Goal: Transaction & Acquisition: Book appointment/travel/reservation

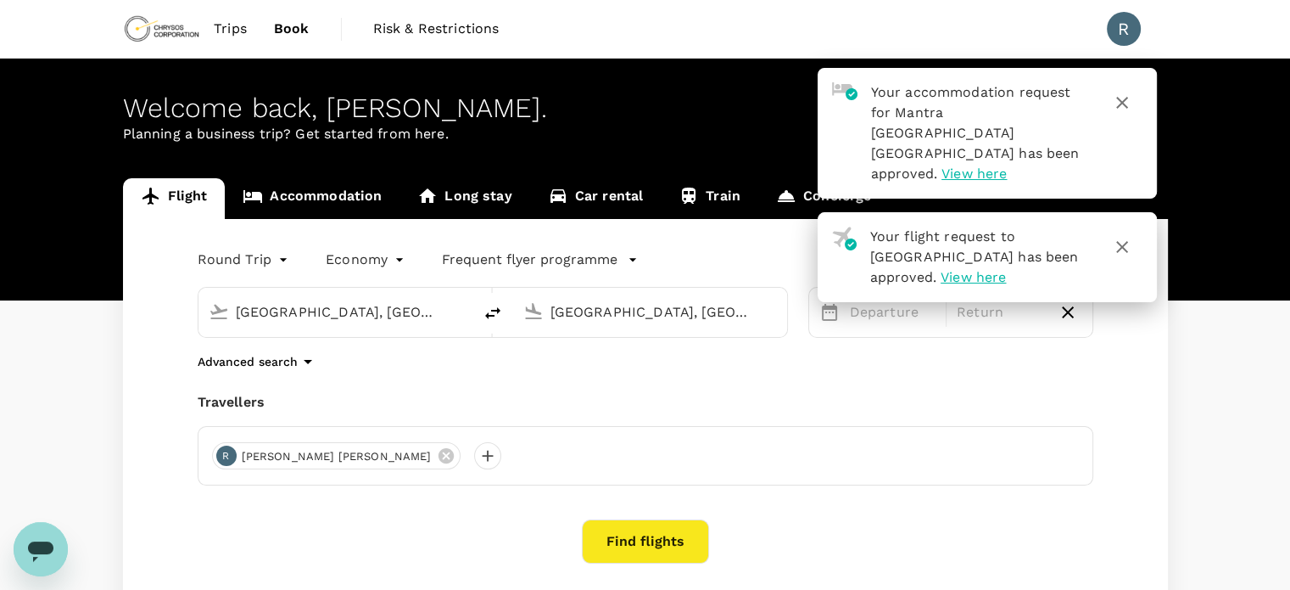
click at [611, 316] on input "[GEOGRAPHIC_DATA], [GEOGRAPHIC_DATA] (any)" at bounding box center [651, 312] width 201 height 26
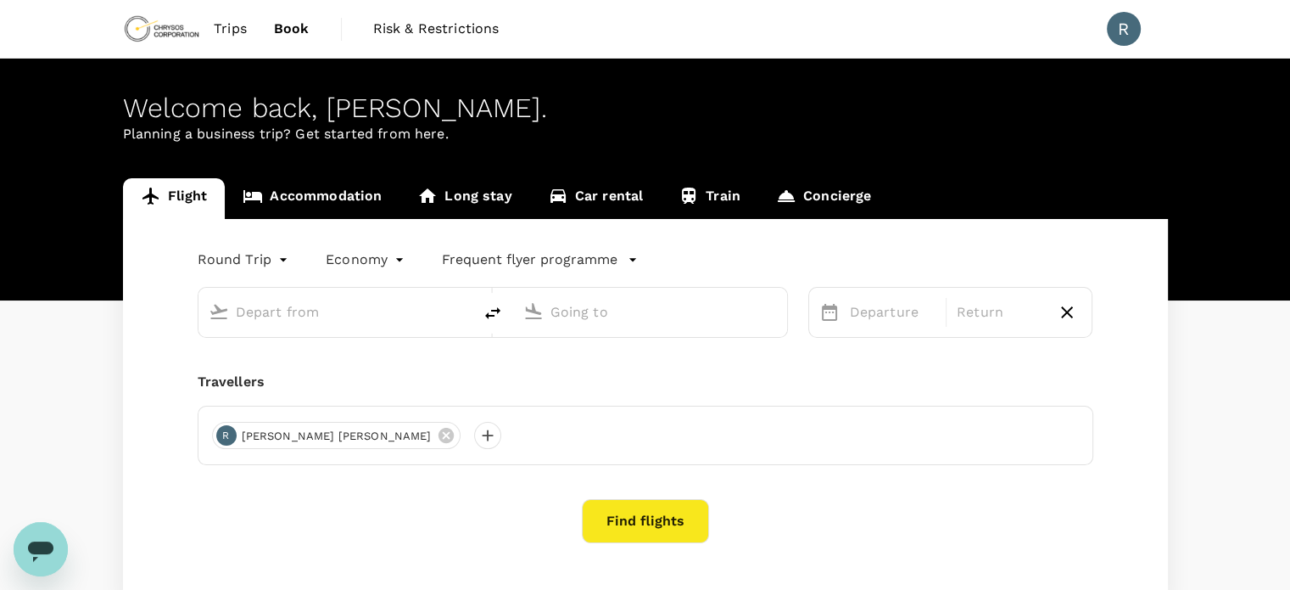
type input "Perth, Australia (any)"
type input "Adelaide, Australia (any)"
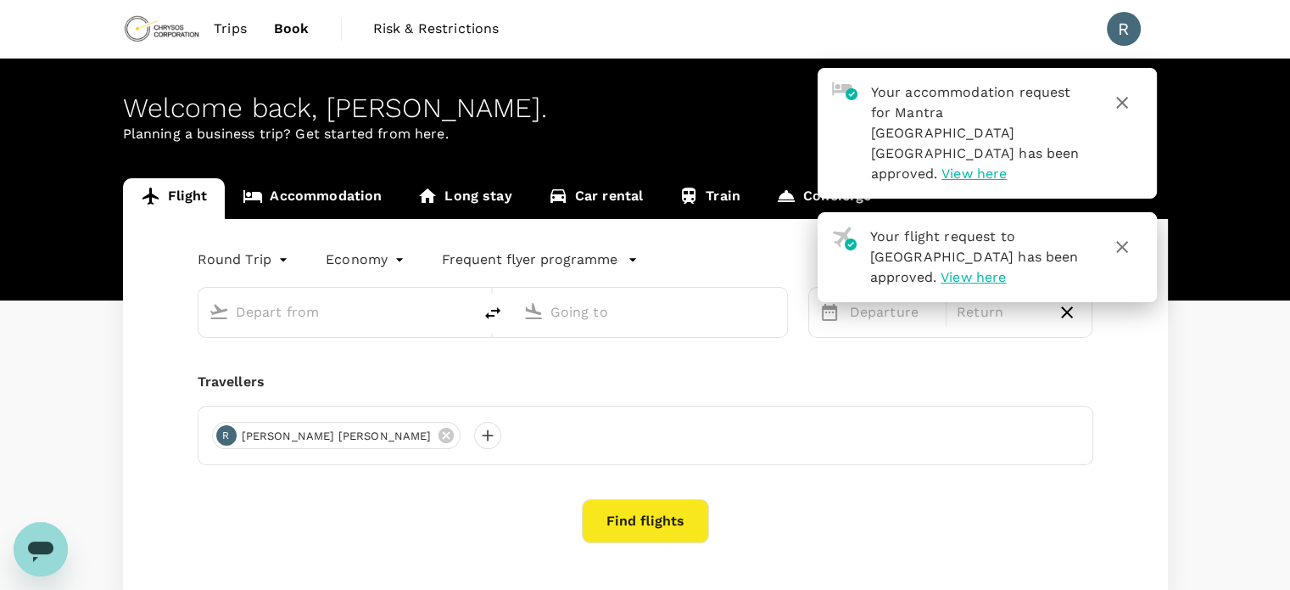
type input "Perth, Australia (any)"
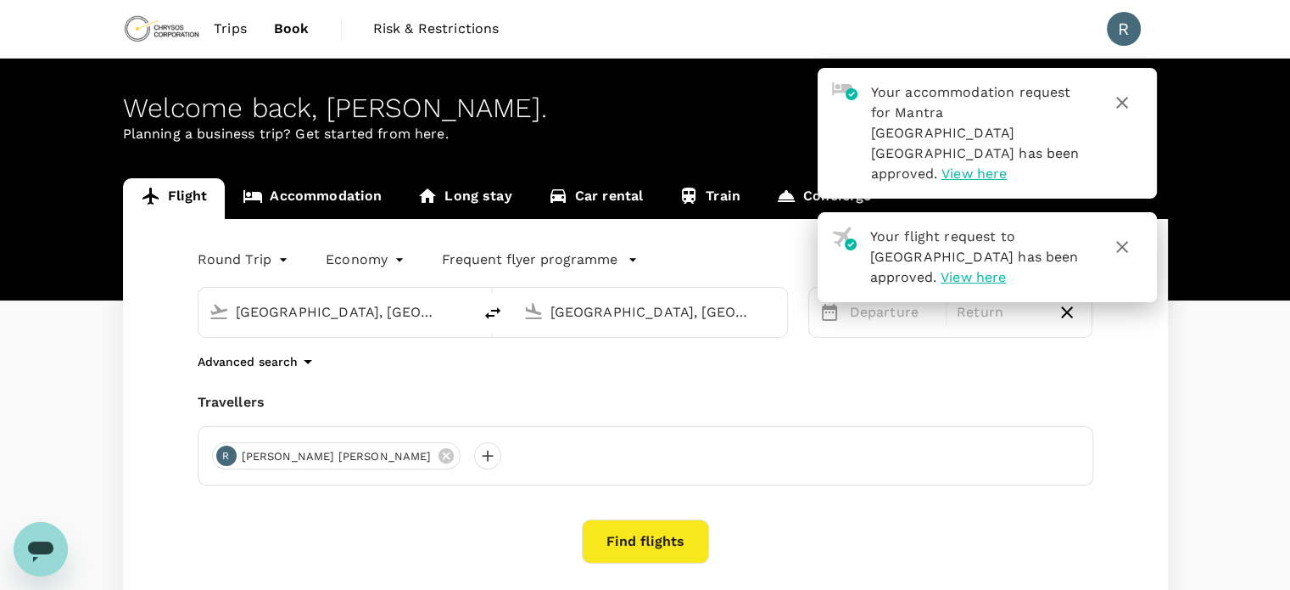
click at [600, 303] on input "[GEOGRAPHIC_DATA], [GEOGRAPHIC_DATA] (any)" at bounding box center [651, 312] width 201 height 26
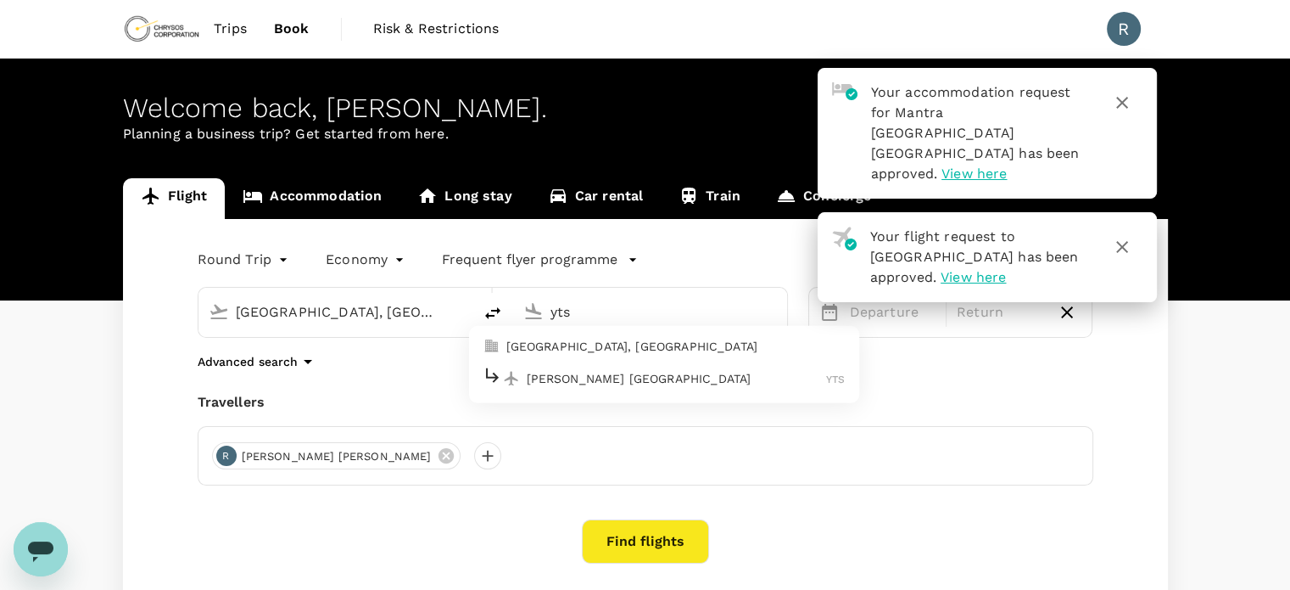
click at [606, 385] on p "Timmins Victor M. Power Airport" at bounding box center [677, 378] width 300 height 17
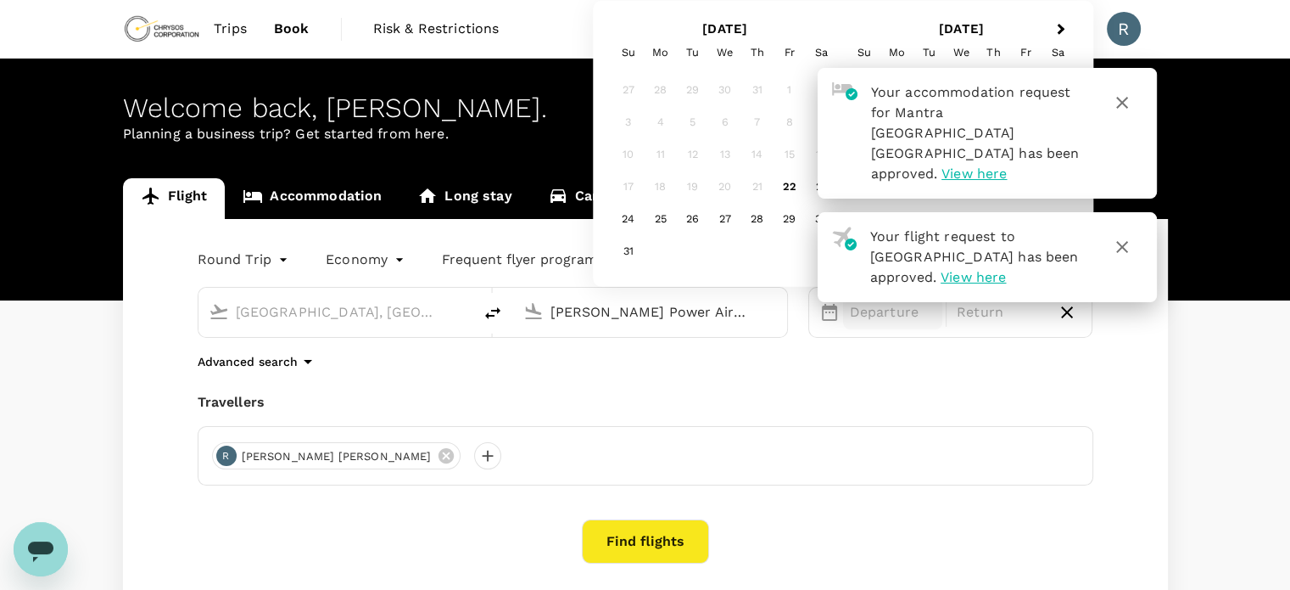
type input "Timmins Victor M. Power Airport (YTS)"
click at [1127, 100] on icon "button" at bounding box center [1122, 102] width 20 height 20
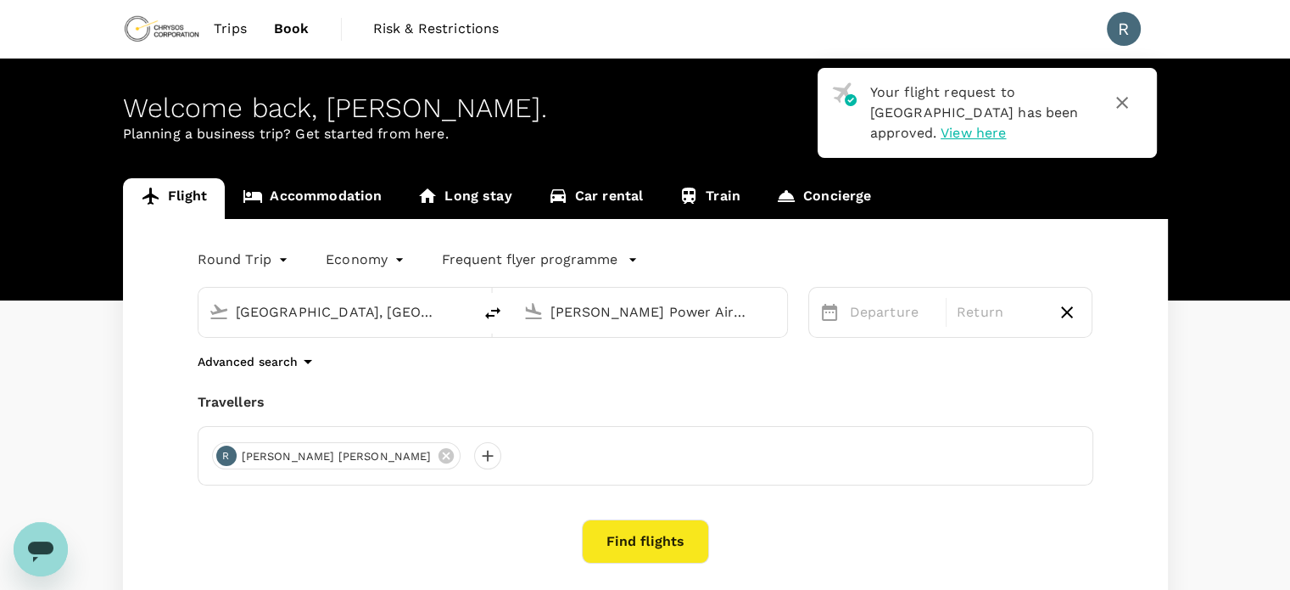
click at [1126, 100] on icon "button" at bounding box center [1122, 102] width 20 height 20
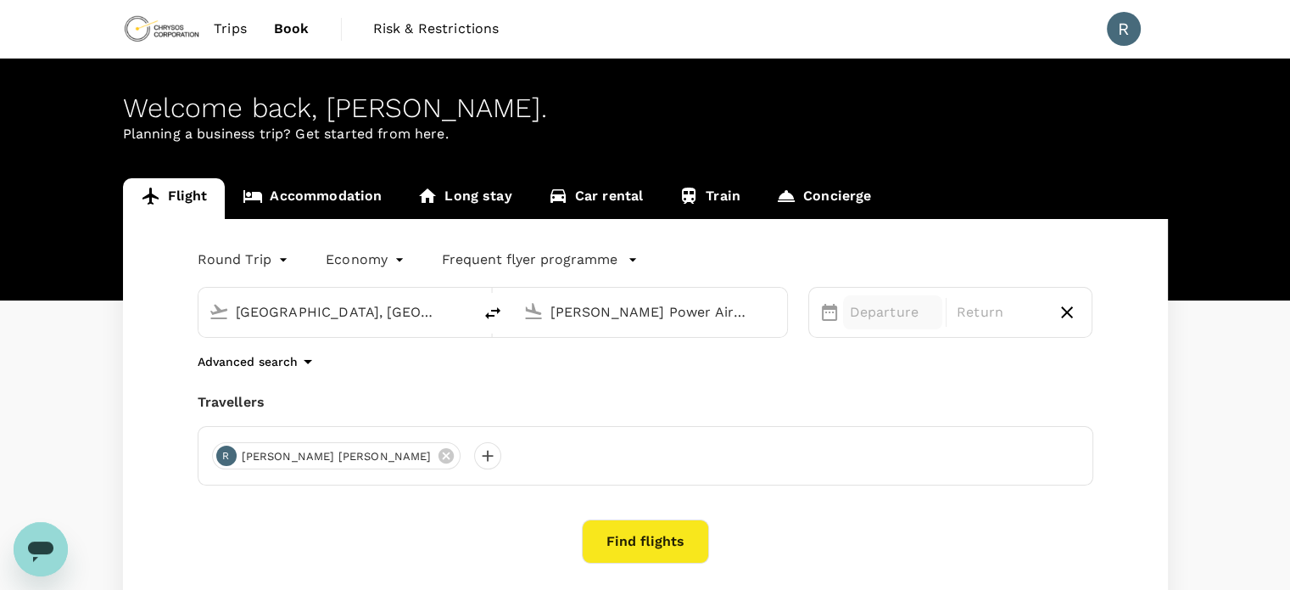
click at [878, 311] on p "Departure" at bounding box center [893, 312] width 86 height 20
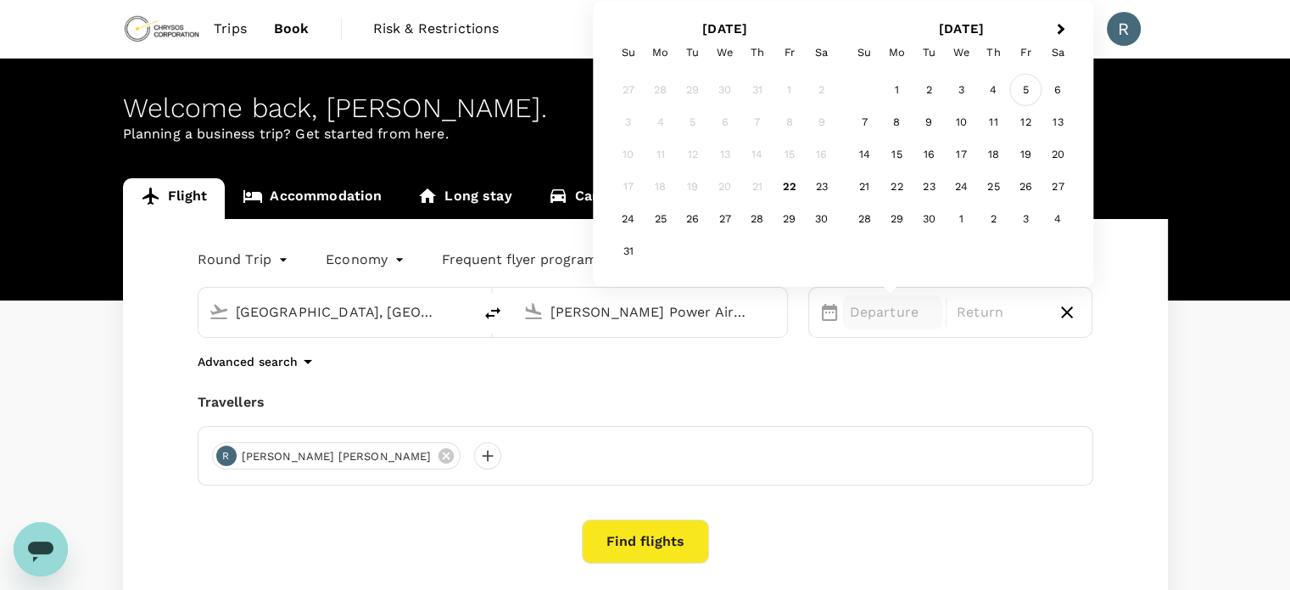
click at [1021, 93] on div "5" at bounding box center [1025, 90] width 32 height 32
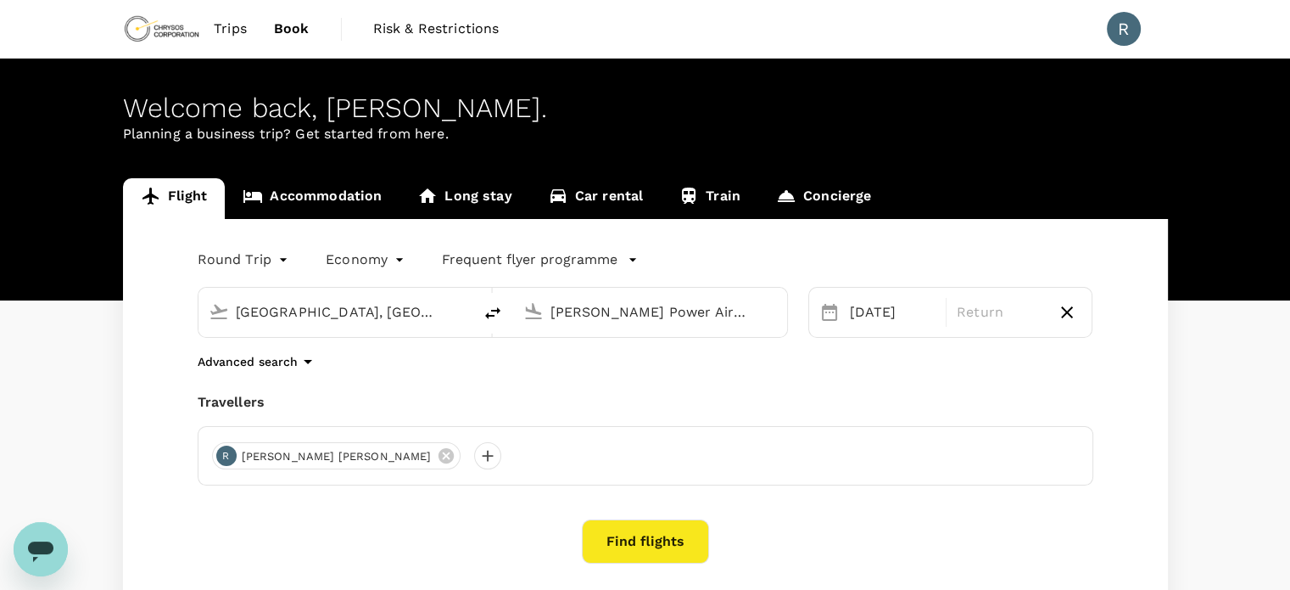
click at [914, 394] on div "Travellers" at bounding box center [646, 402] width 896 height 20
click at [1009, 318] on p "Return" at bounding box center [1000, 312] width 86 height 20
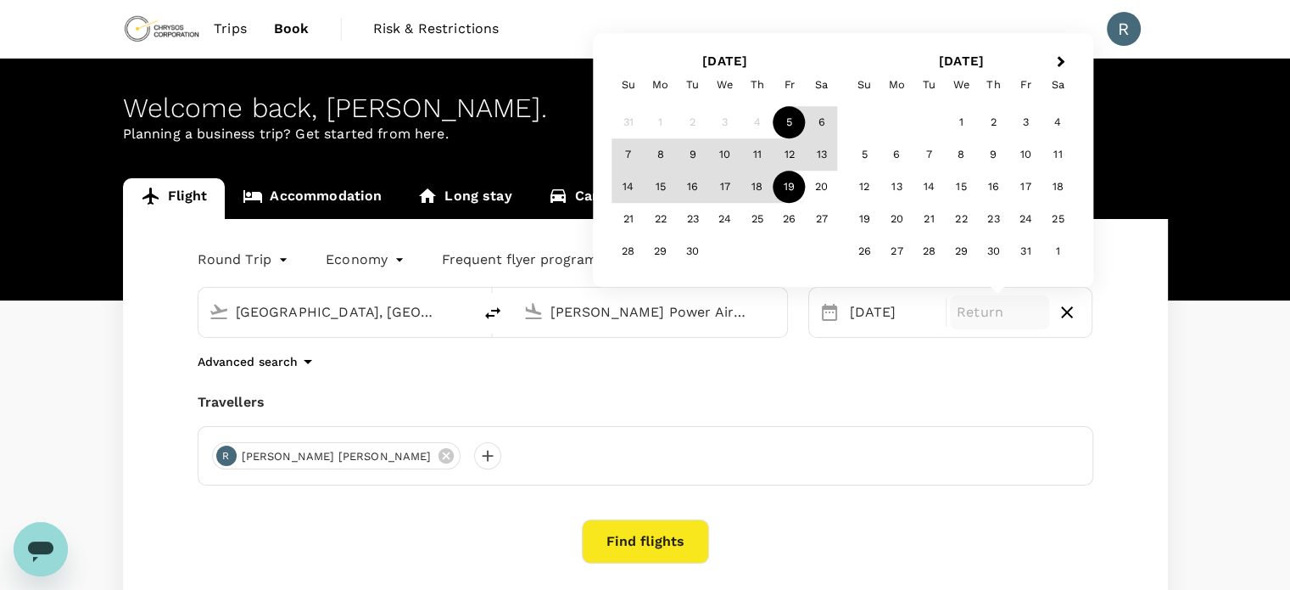
click at [791, 194] on div "19" at bounding box center [790, 187] width 32 height 32
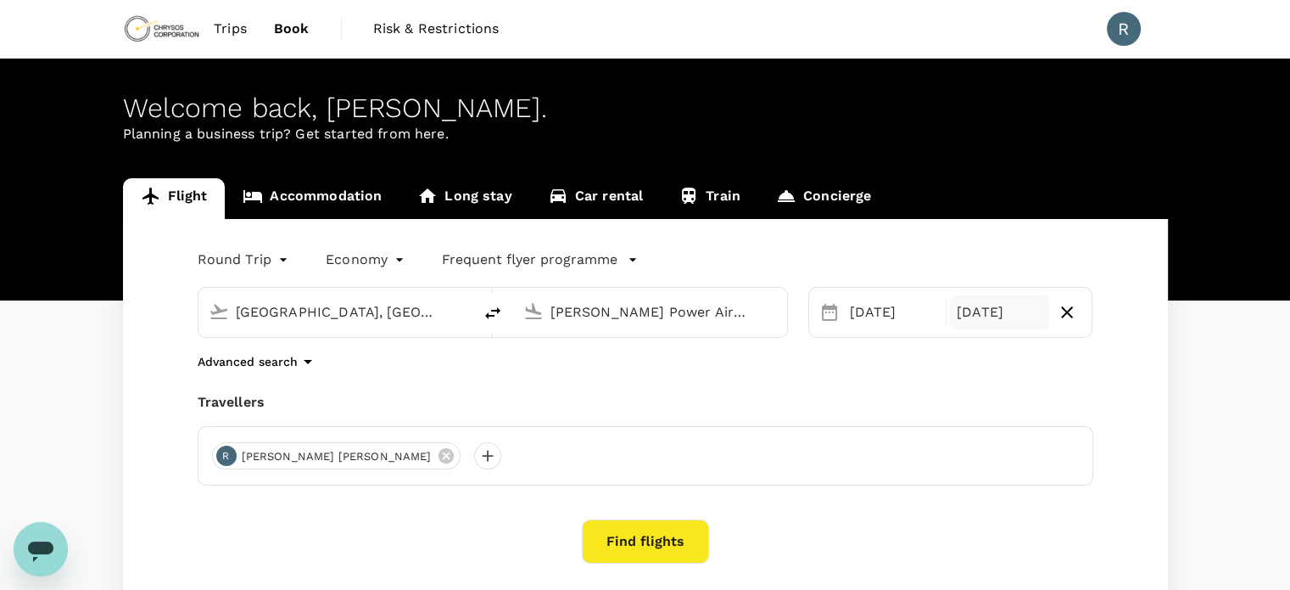
click at [1021, 313] on div "19 Sep" at bounding box center [999, 312] width 99 height 34
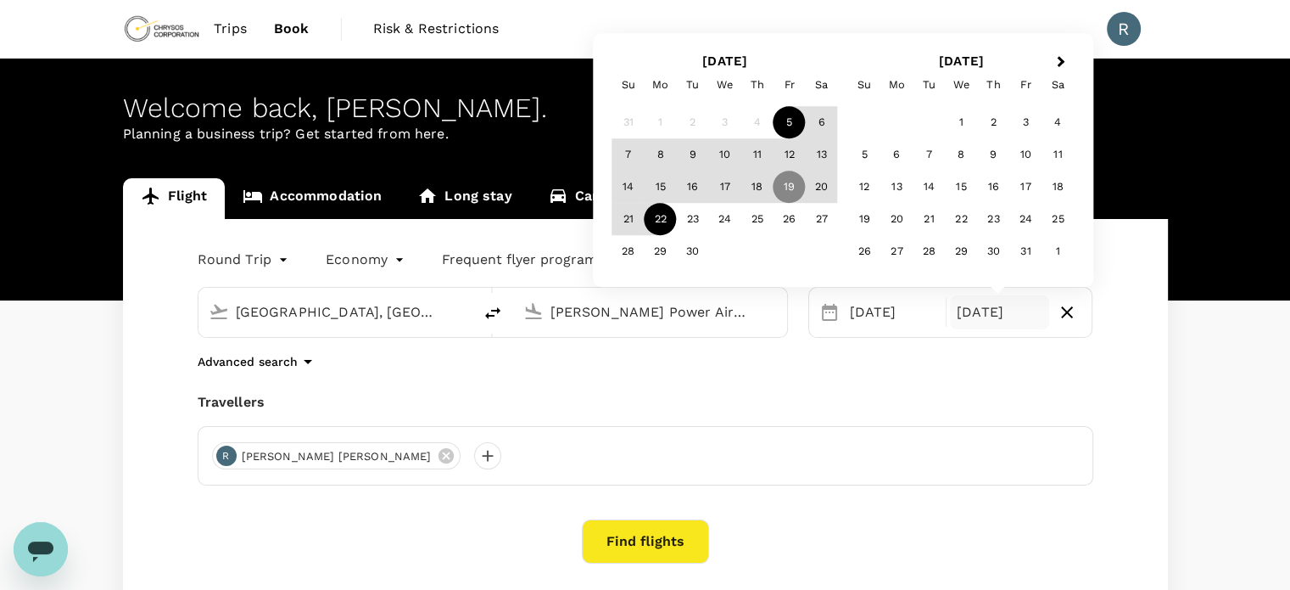
click at [655, 220] on div "22" at bounding box center [661, 220] width 32 height 32
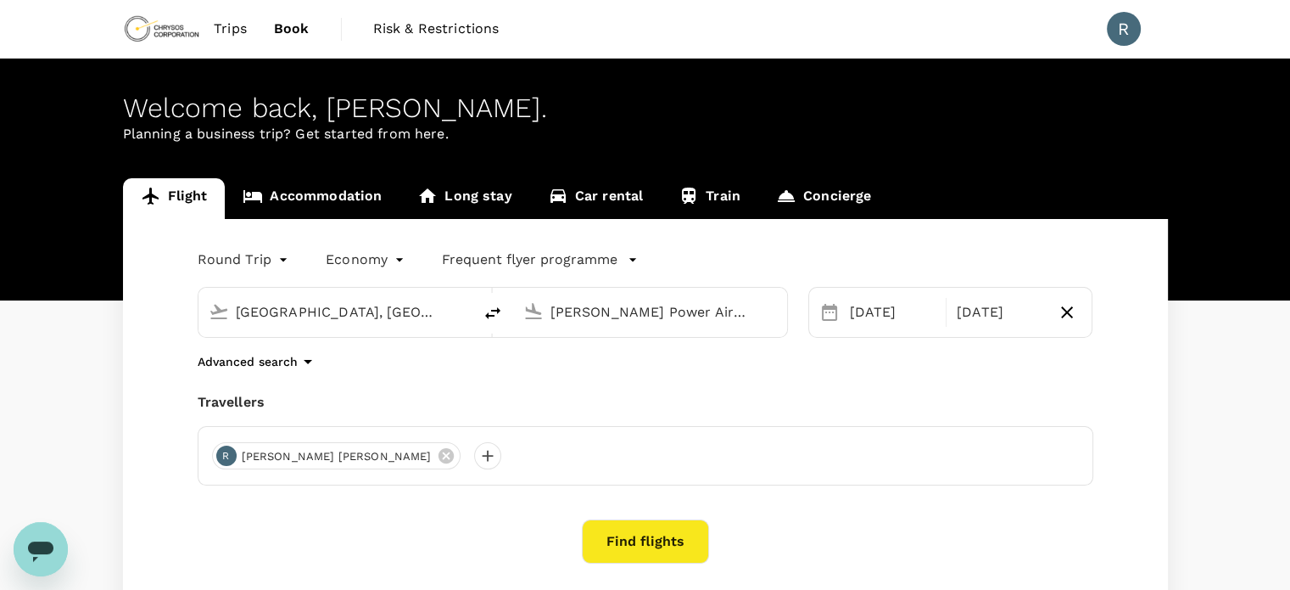
click at [652, 536] on button "Find flights" at bounding box center [645, 541] width 127 height 44
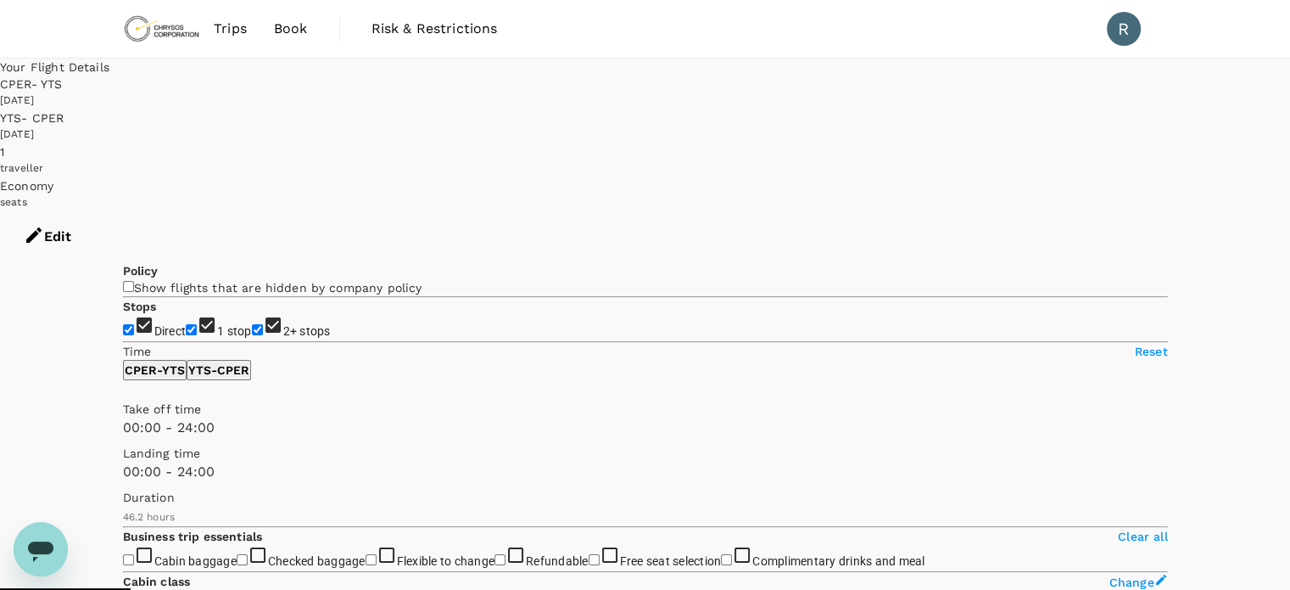
click at [769, 96] on div "[DATE]" at bounding box center [645, 100] width 1290 height 17
click at [794, 75] on div "CPER - YTS" at bounding box center [645, 83] width 1290 height 17
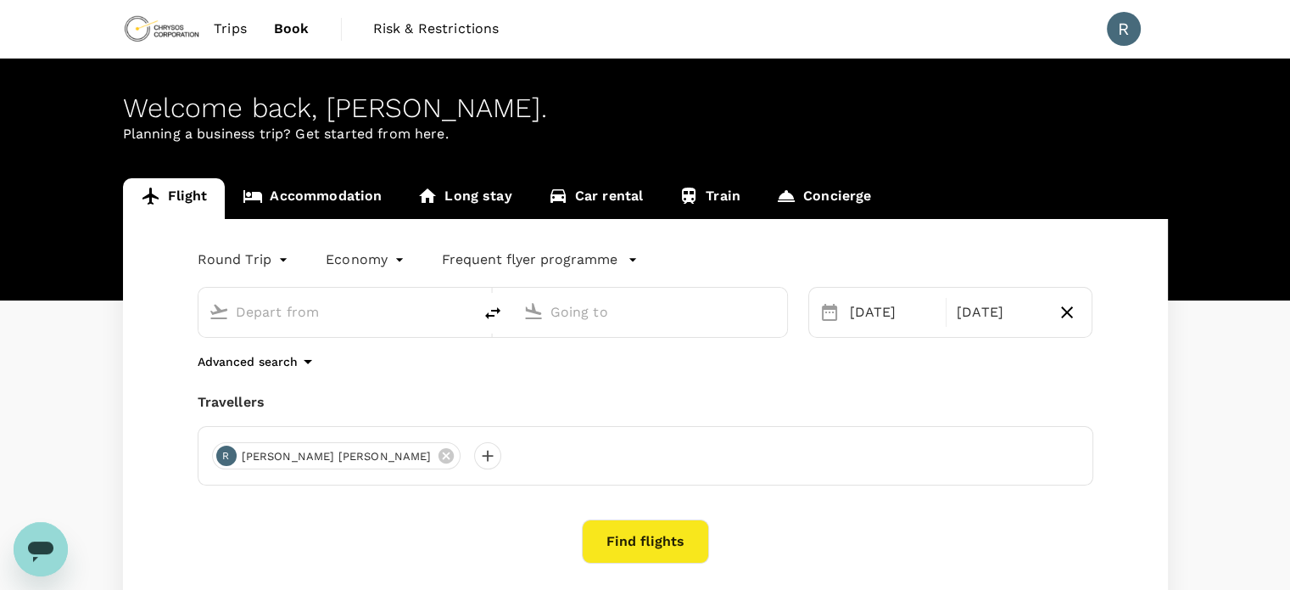
type input "Perth, Australia (any)"
type input "Timmins Victor M. Power Airport (YTS)"
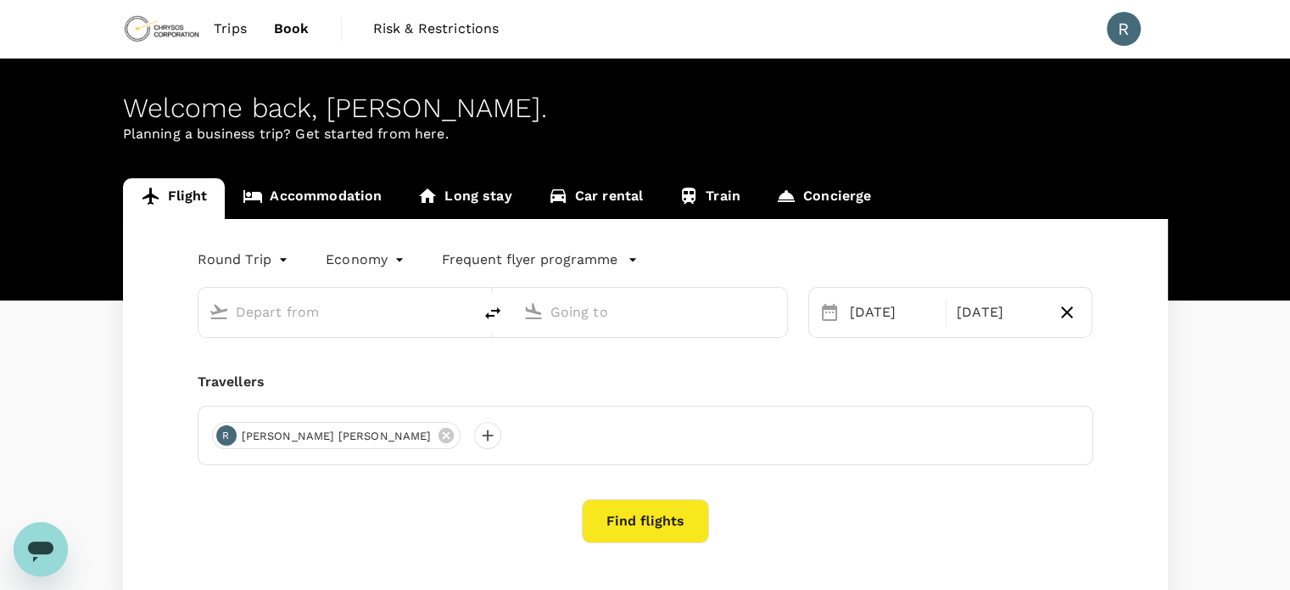
type input "Perth, Australia (any)"
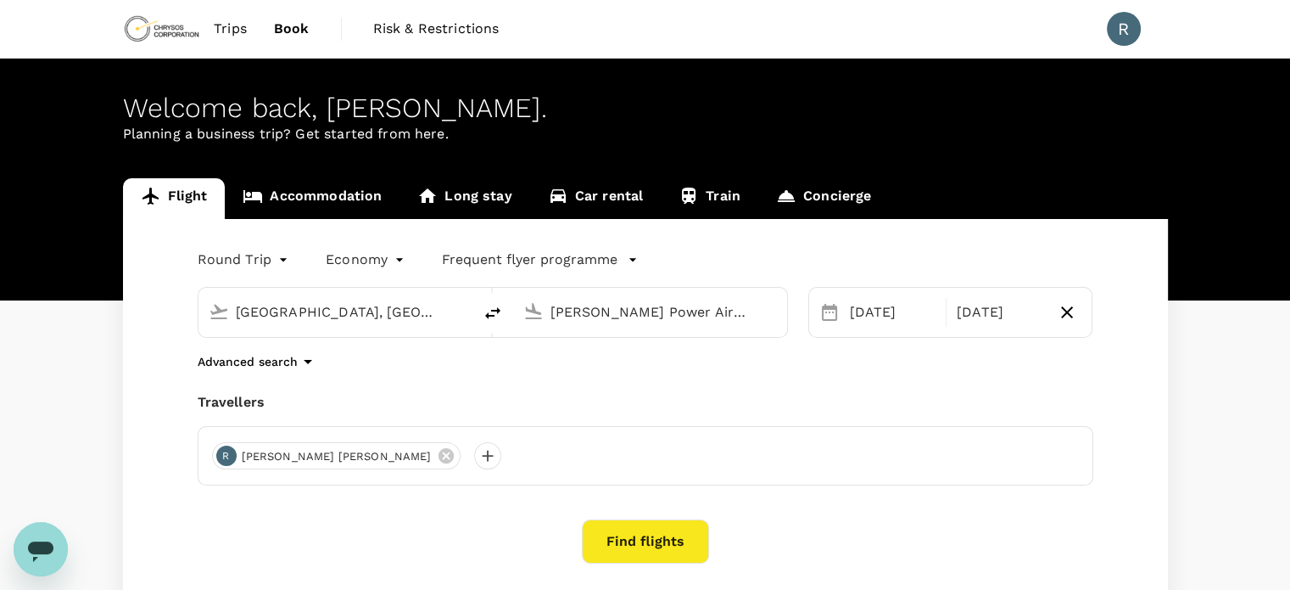
click at [573, 312] on input "Timmins Victor M. Power Airport (YTS)" at bounding box center [651, 312] width 201 height 26
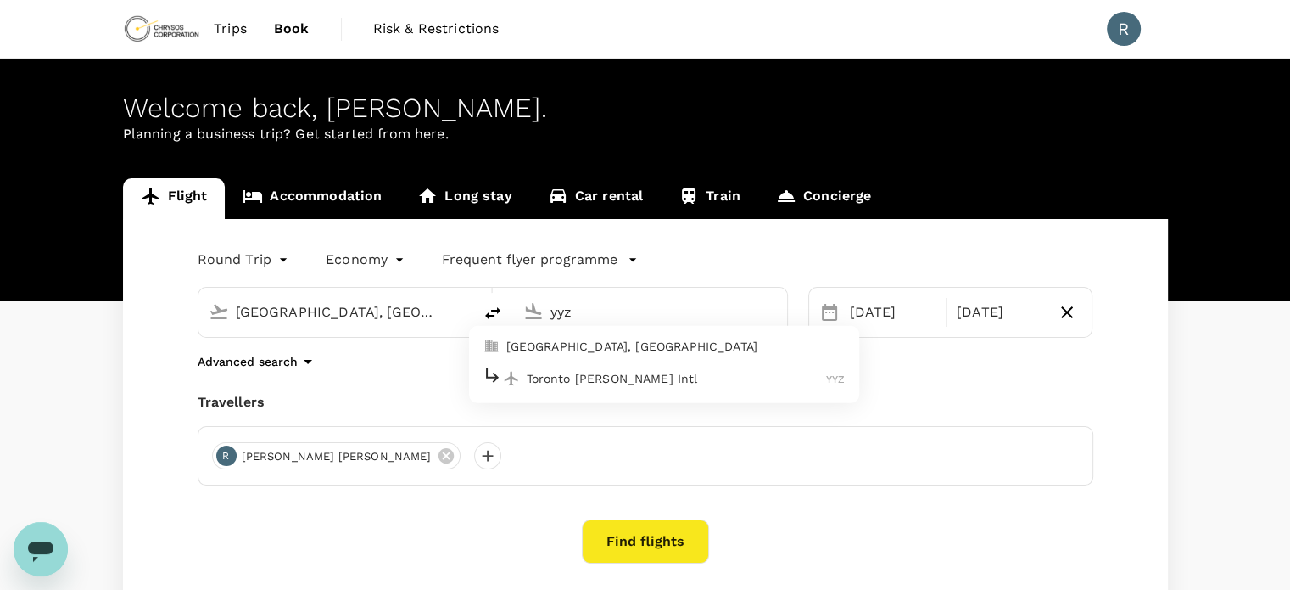
click at [629, 377] on p "Toronto Pearson Intl" at bounding box center [677, 378] width 300 height 17
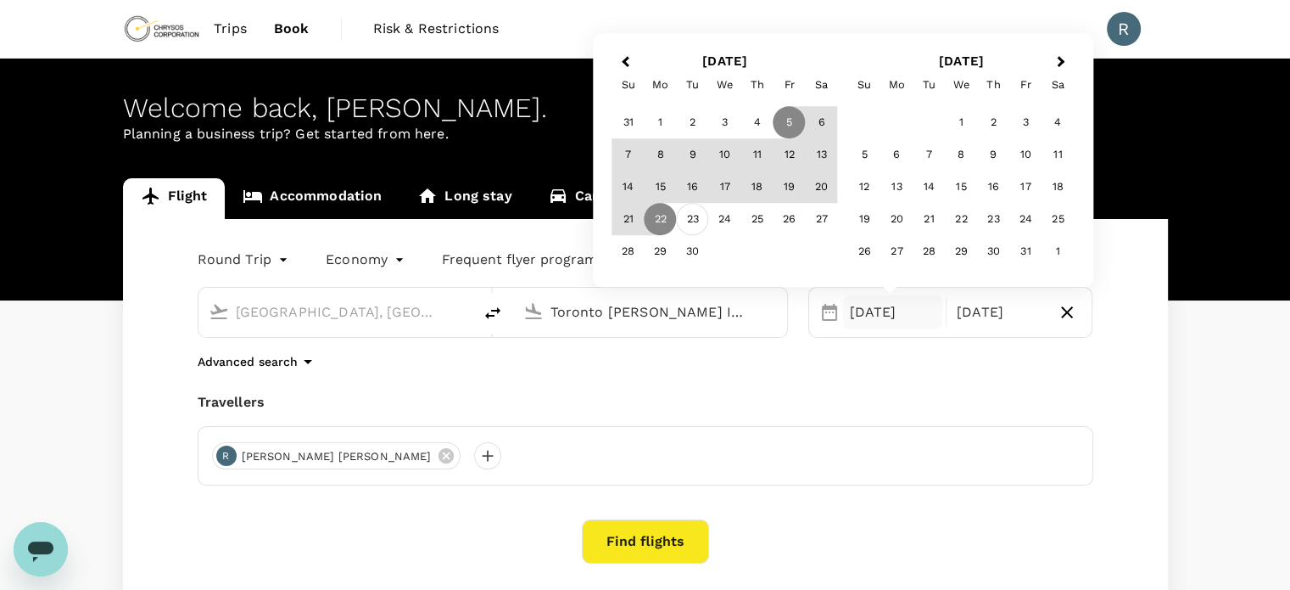
type input "Toronto Pearson Intl (YYZ)"
click at [682, 226] on div "23" at bounding box center [693, 220] width 32 height 32
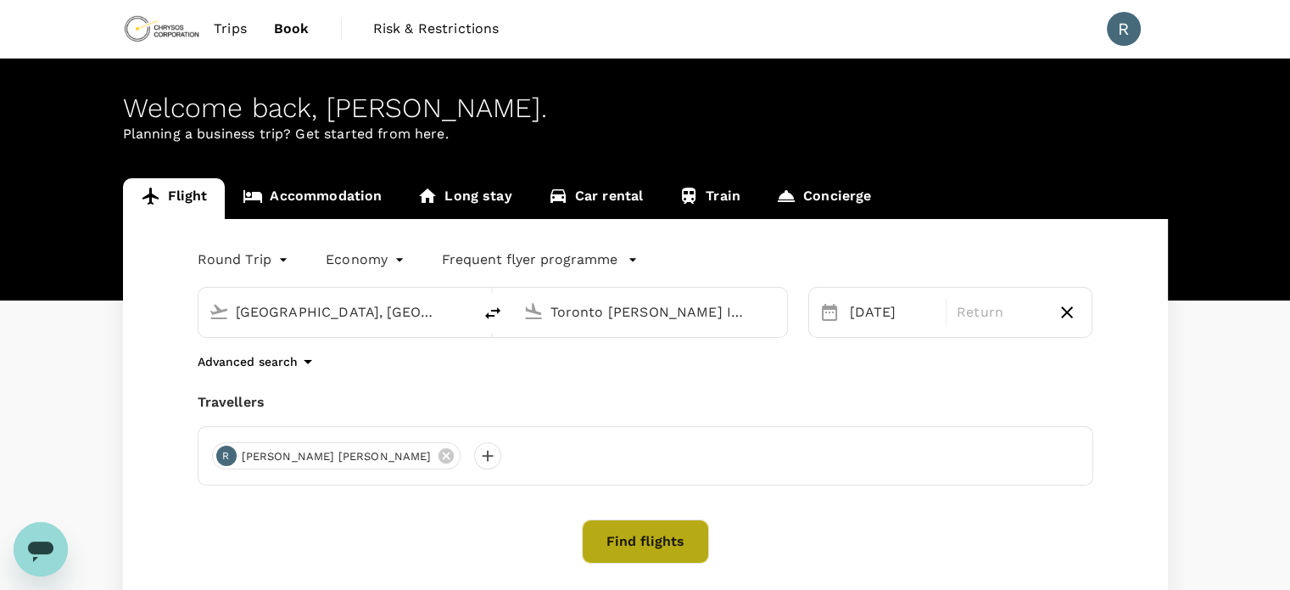
click at [679, 522] on button "Find flights" at bounding box center [645, 541] width 127 height 44
click at [968, 316] on p "Return" at bounding box center [1000, 312] width 86 height 20
click at [882, 304] on div "23 Sep" at bounding box center [892, 312] width 99 height 34
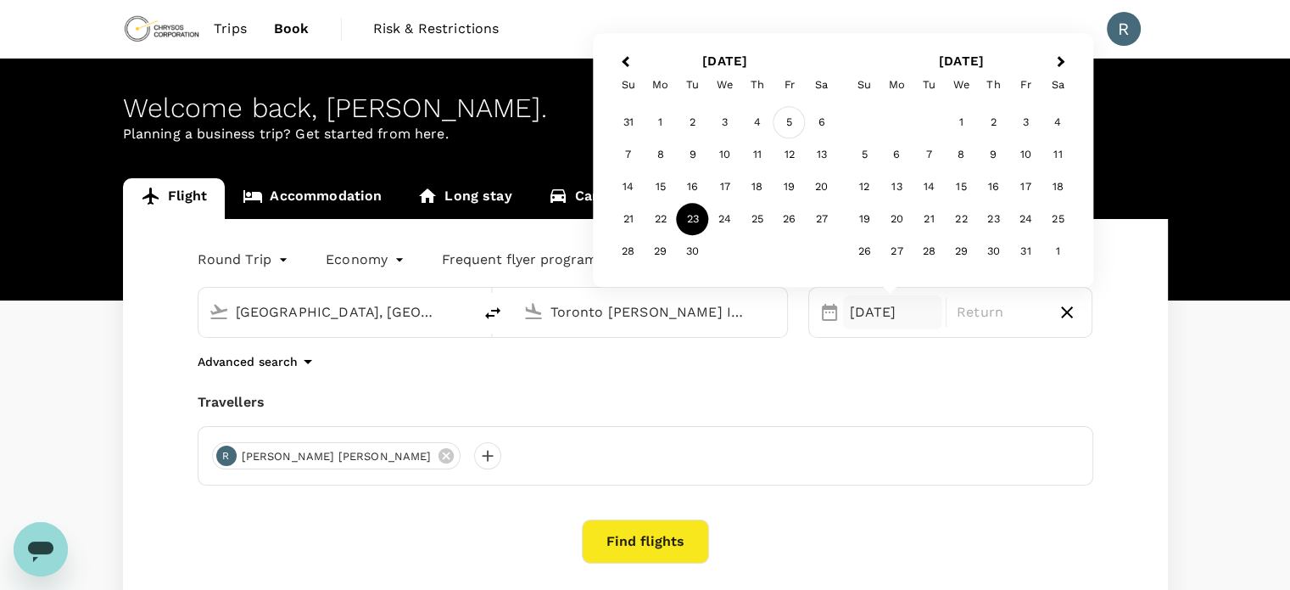
click at [780, 121] on div "5" at bounding box center [790, 123] width 32 height 32
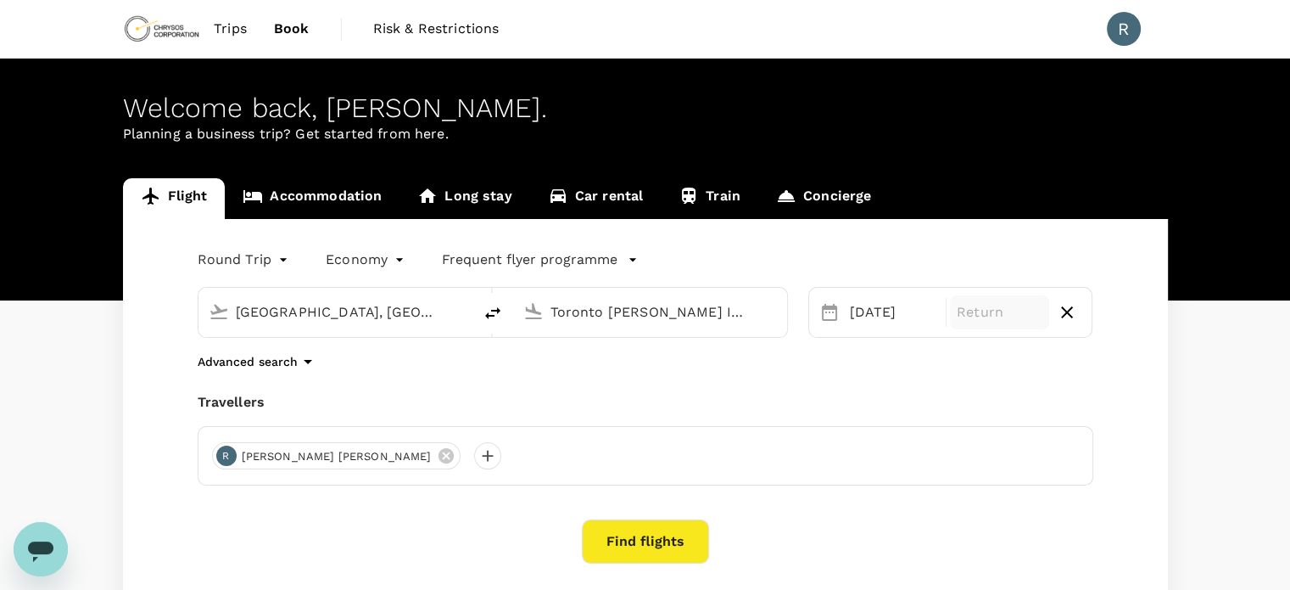
click at [978, 302] on p "Return" at bounding box center [1000, 312] width 86 height 20
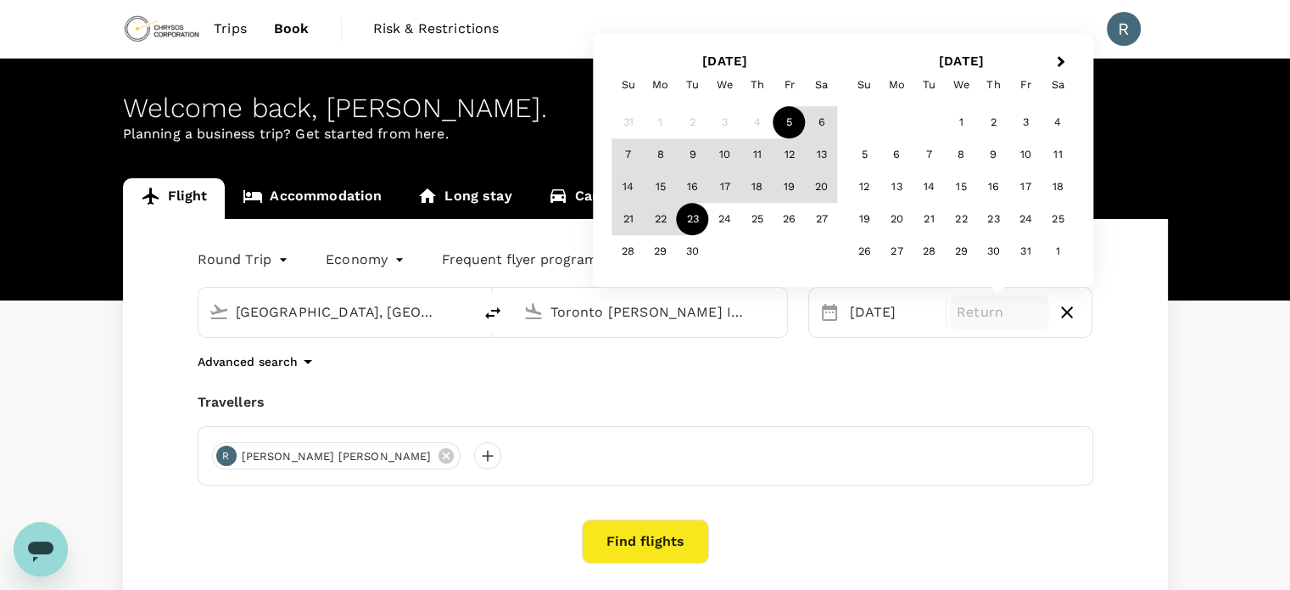
click at [690, 215] on div "23" at bounding box center [693, 220] width 32 height 32
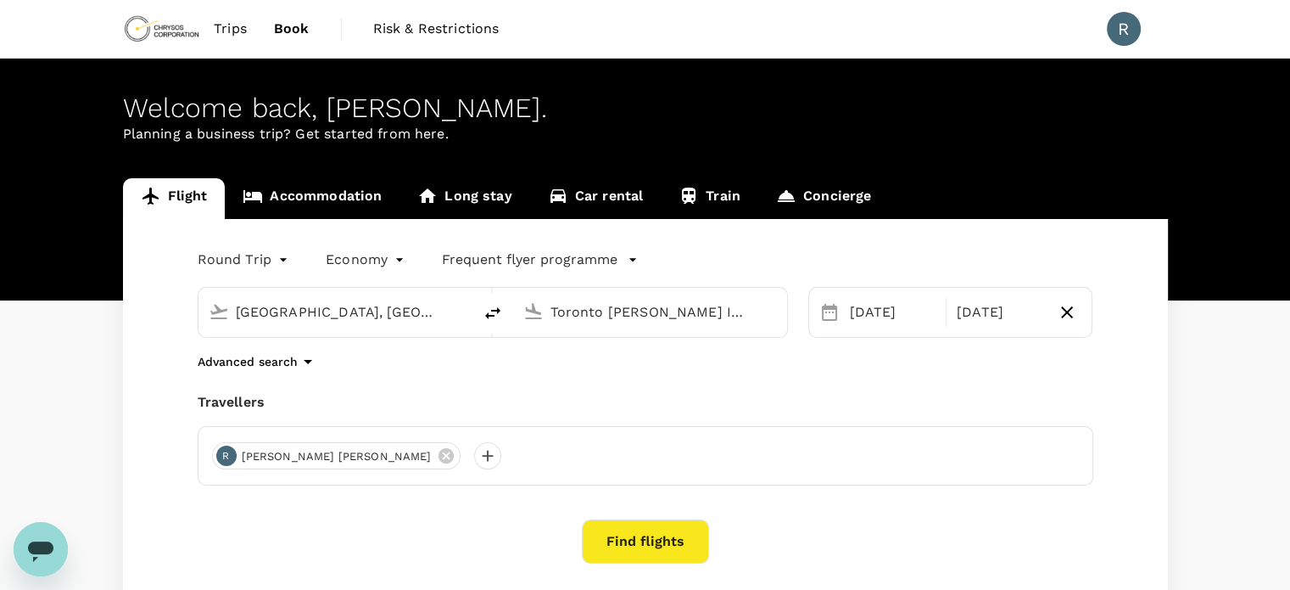
click at [674, 540] on button "Find flights" at bounding box center [645, 541] width 127 height 44
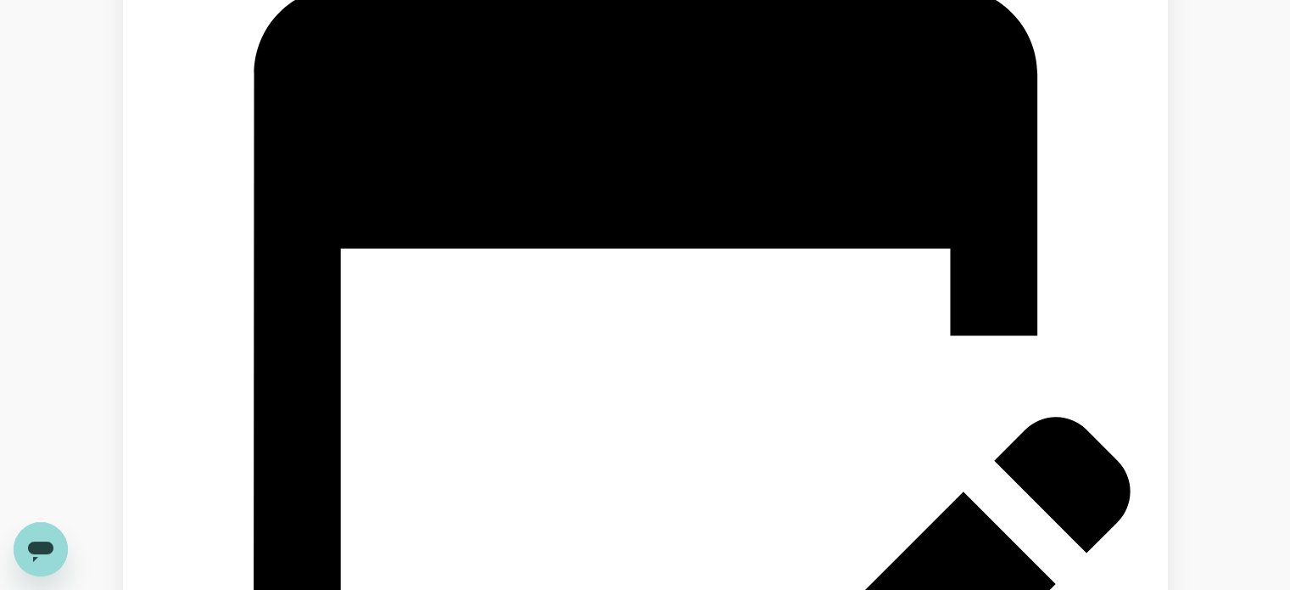
scroll to position [2460, 0]
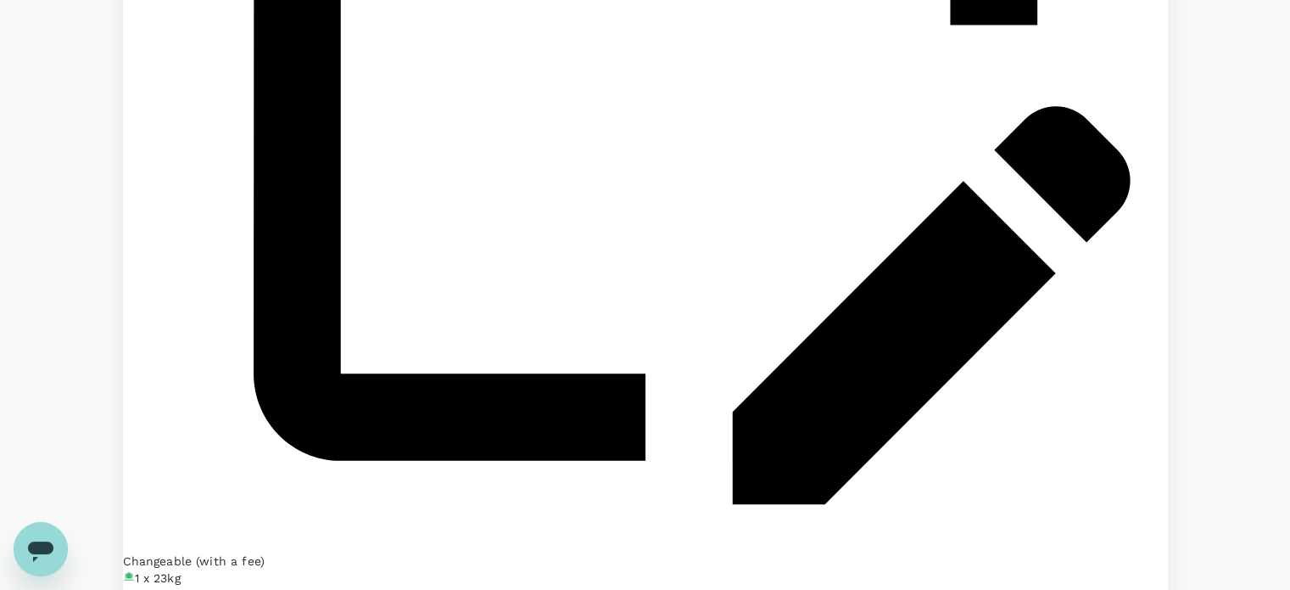
scroll to position [2799, 0]
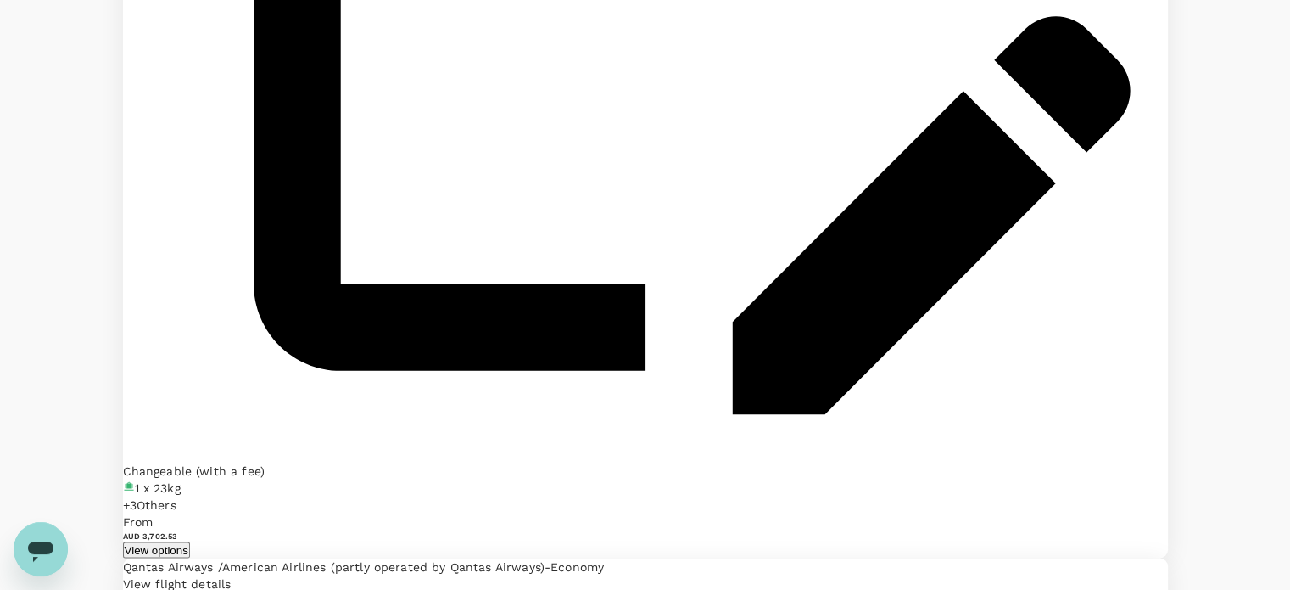
scroll to position [2884, 0]
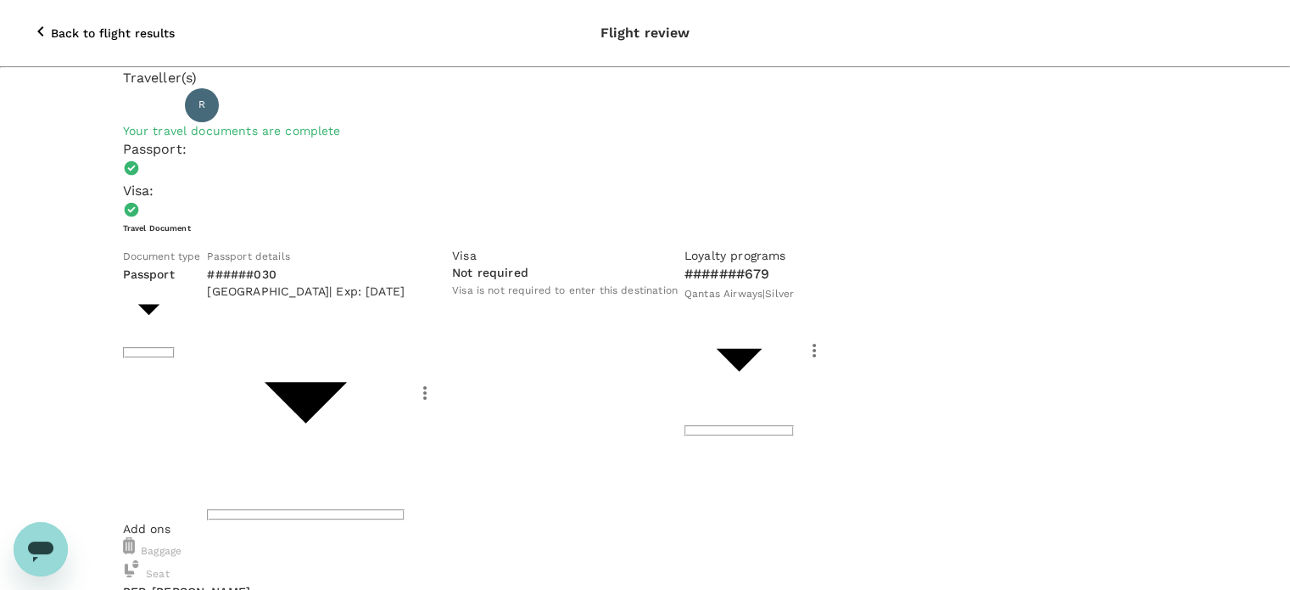
click at [26, 12] on button "Back to flight results" at bounding box center [103, 33] width 192 height 51
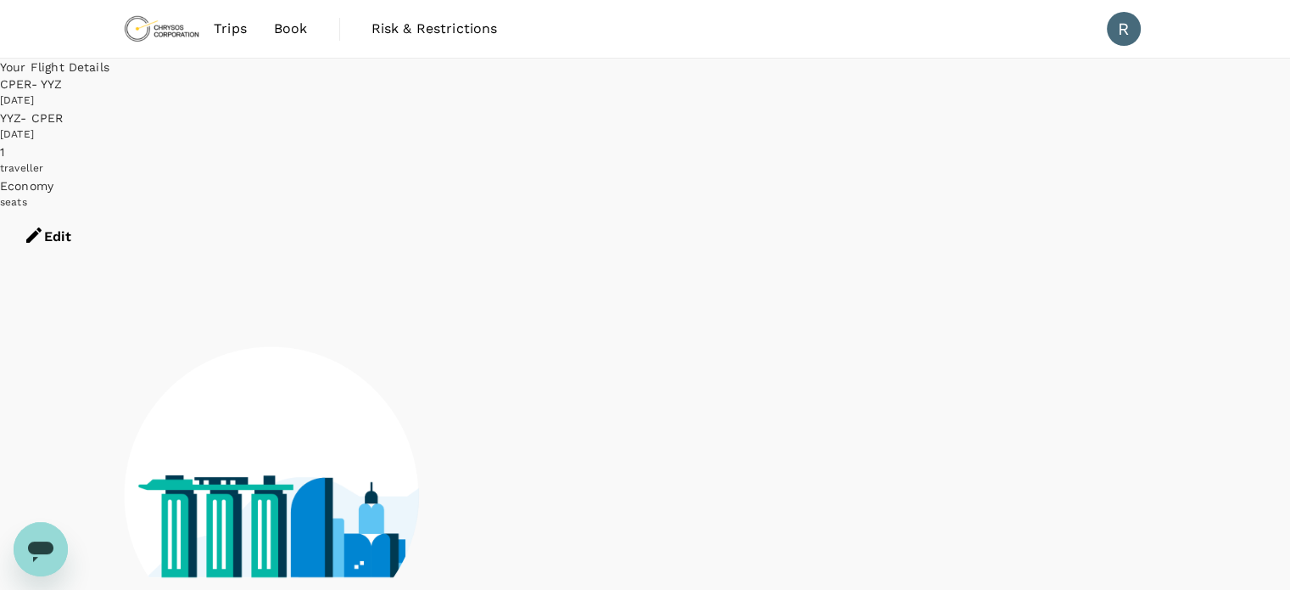
scroll to position [41, 0]
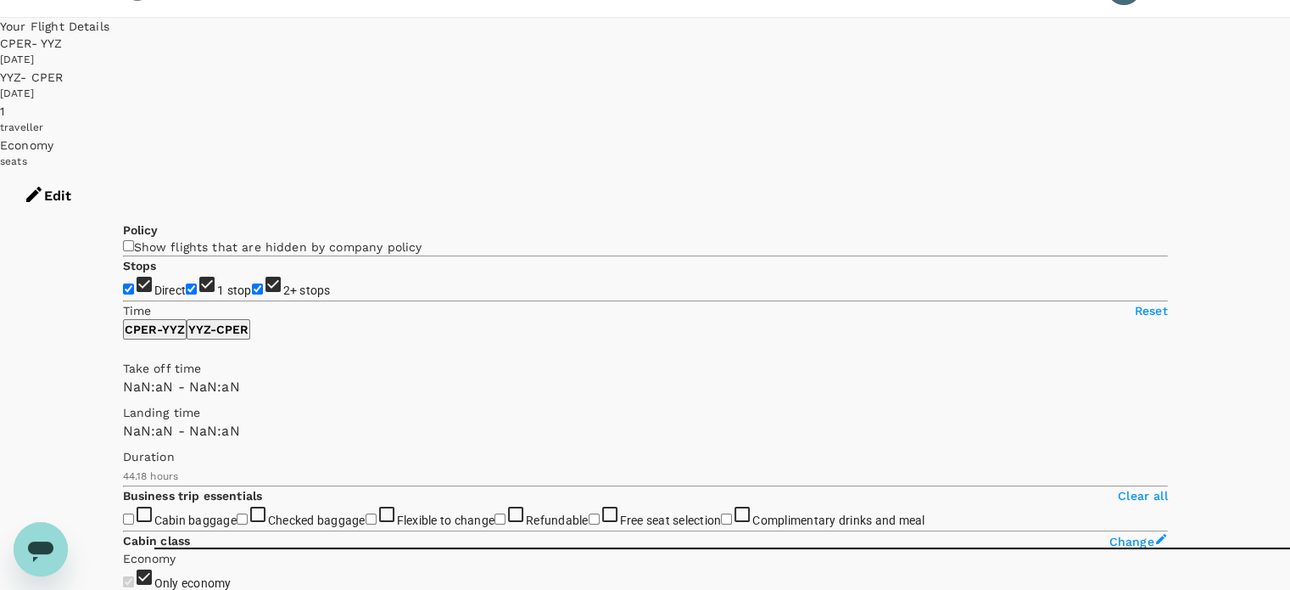
type input "AUD"
type input "1440"
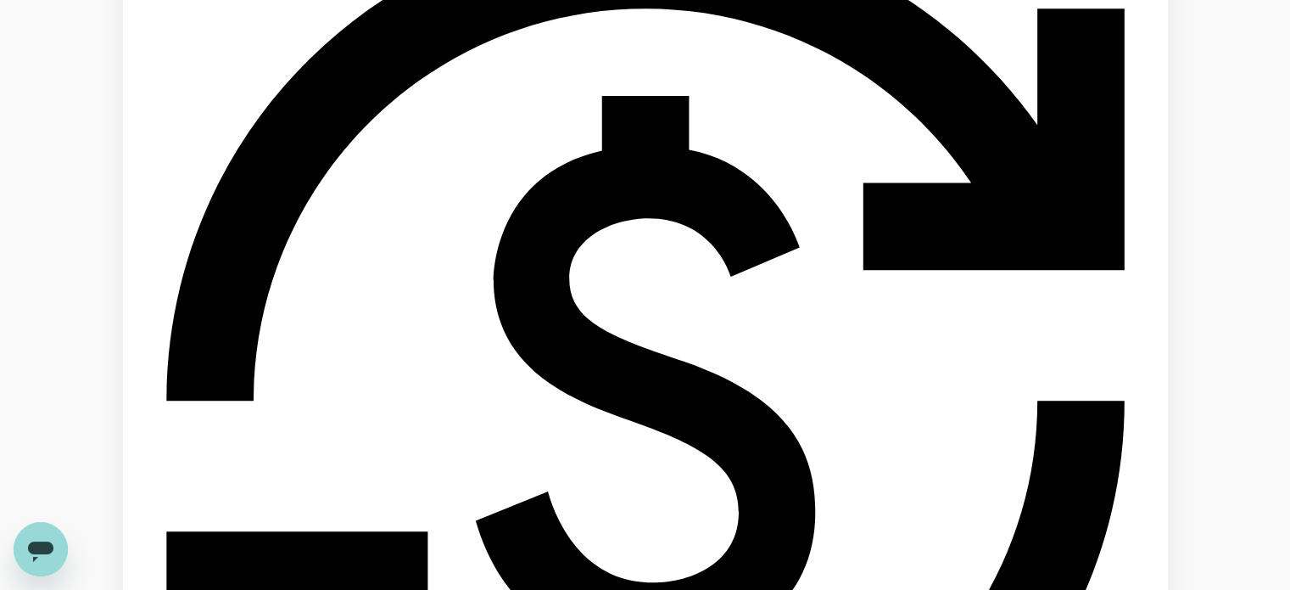
scroll to position [1357, 0]
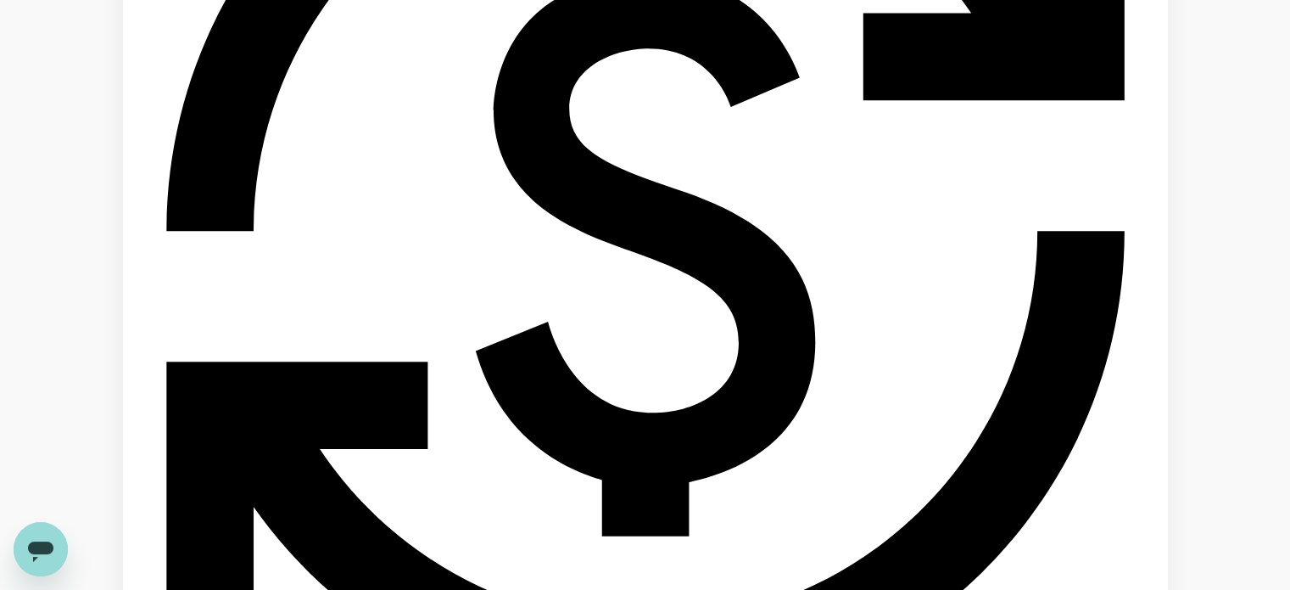
scroll to position [1501, 0]
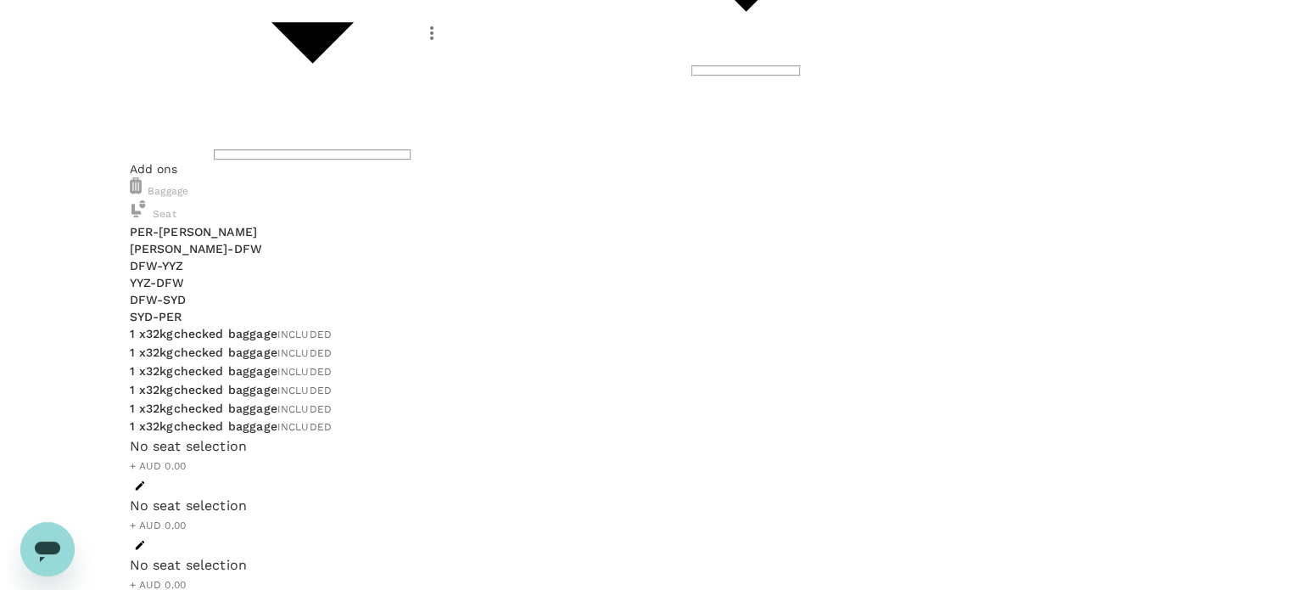
scroll to position [322, 0]
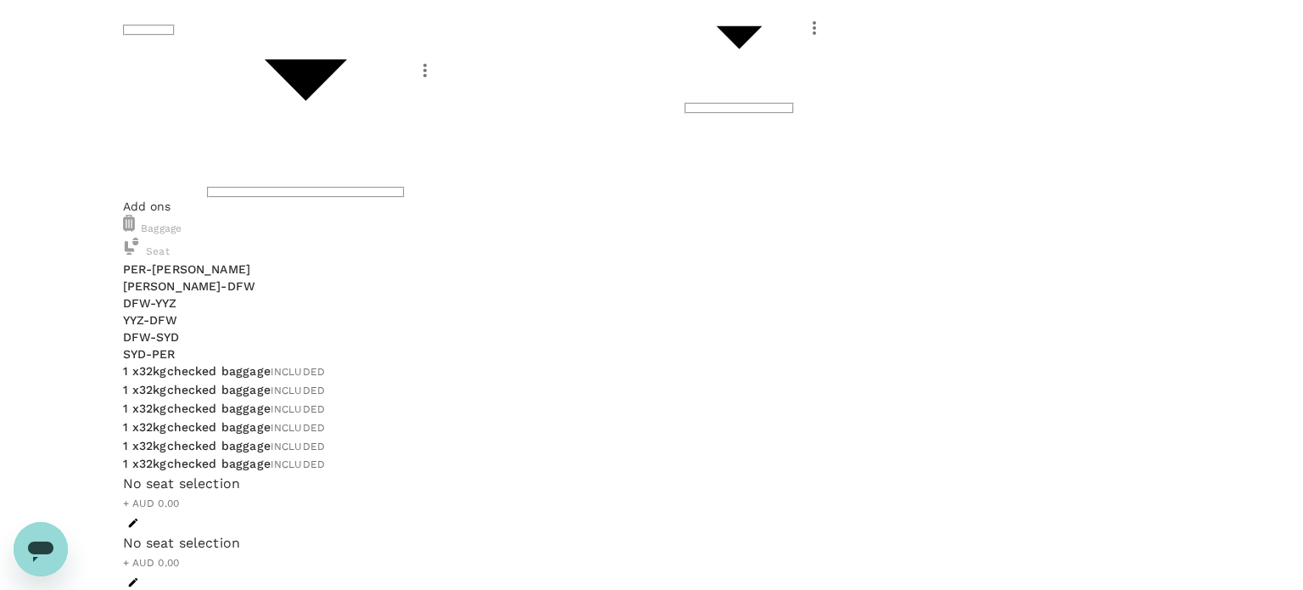
type input "9c4289b1-14a3-4119-8736-521306e5ca8f"
type textarea "Implementation PC252 Max8, Max17 and Max26 + trainings."
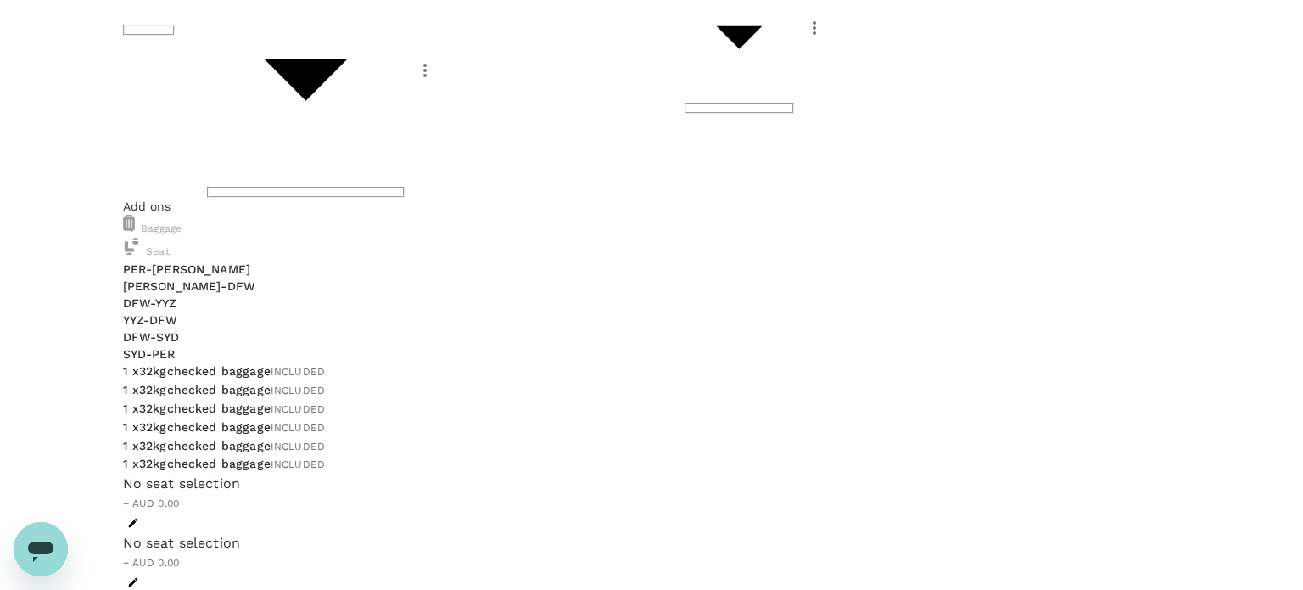
scroll to position [0, 0]
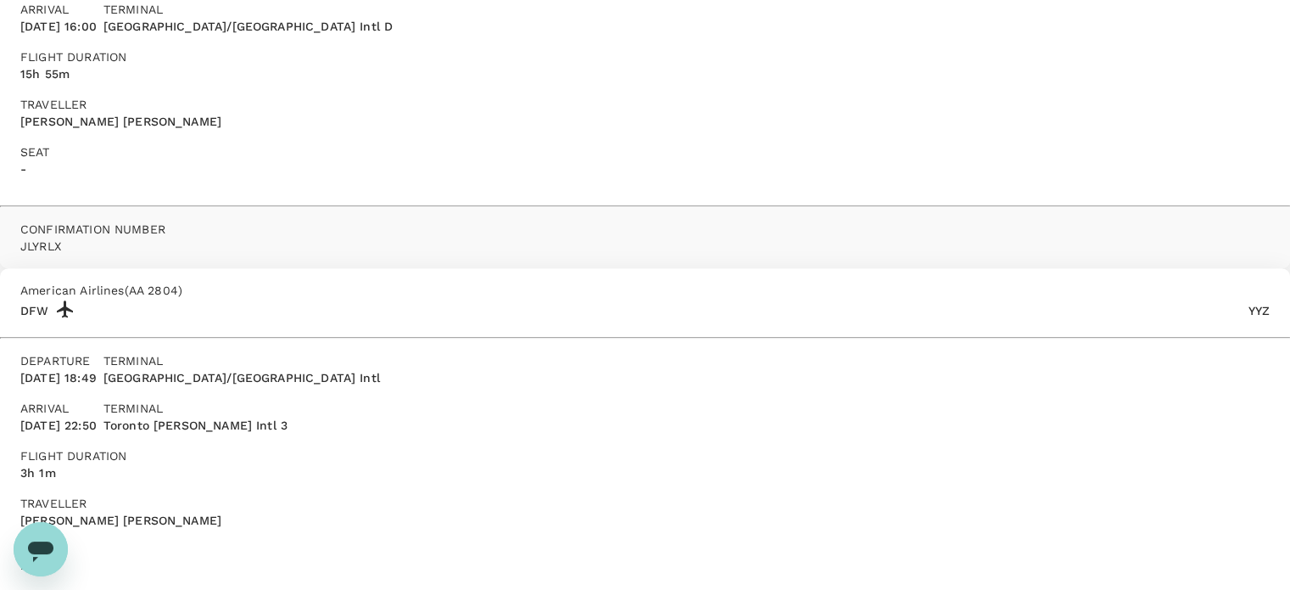
scroll to position [848, 0]
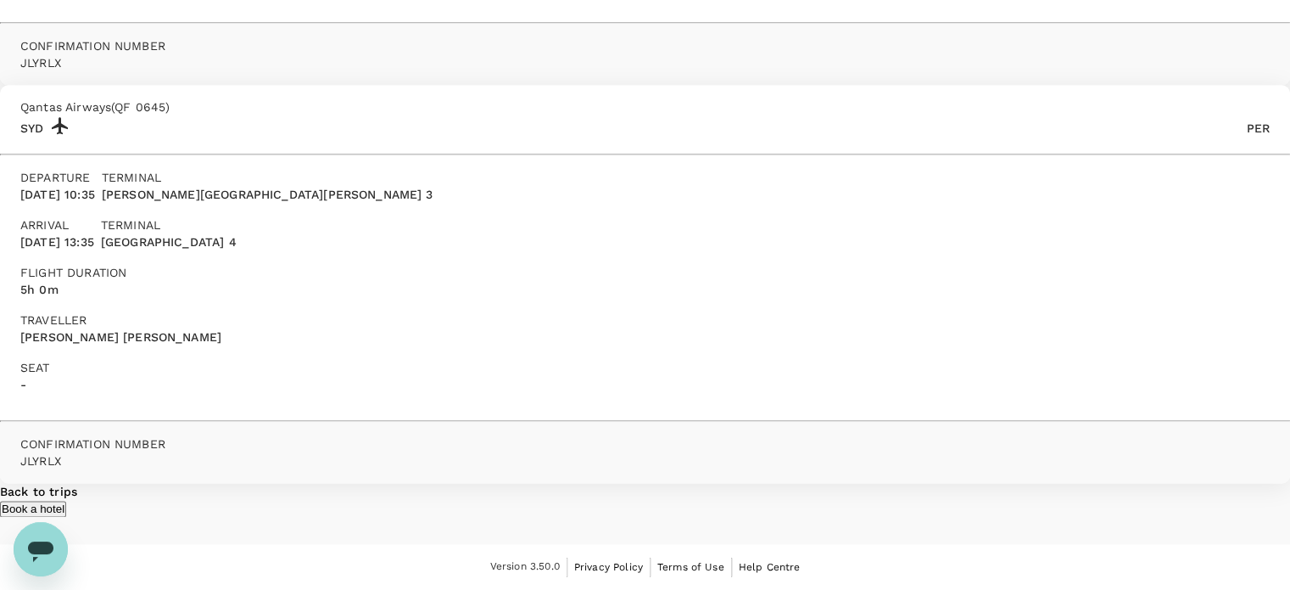
scroll to position [2144, 0]
click at [698, 483] on p "Back to trips" at bounding box center [645, 491] width 1290 height 17
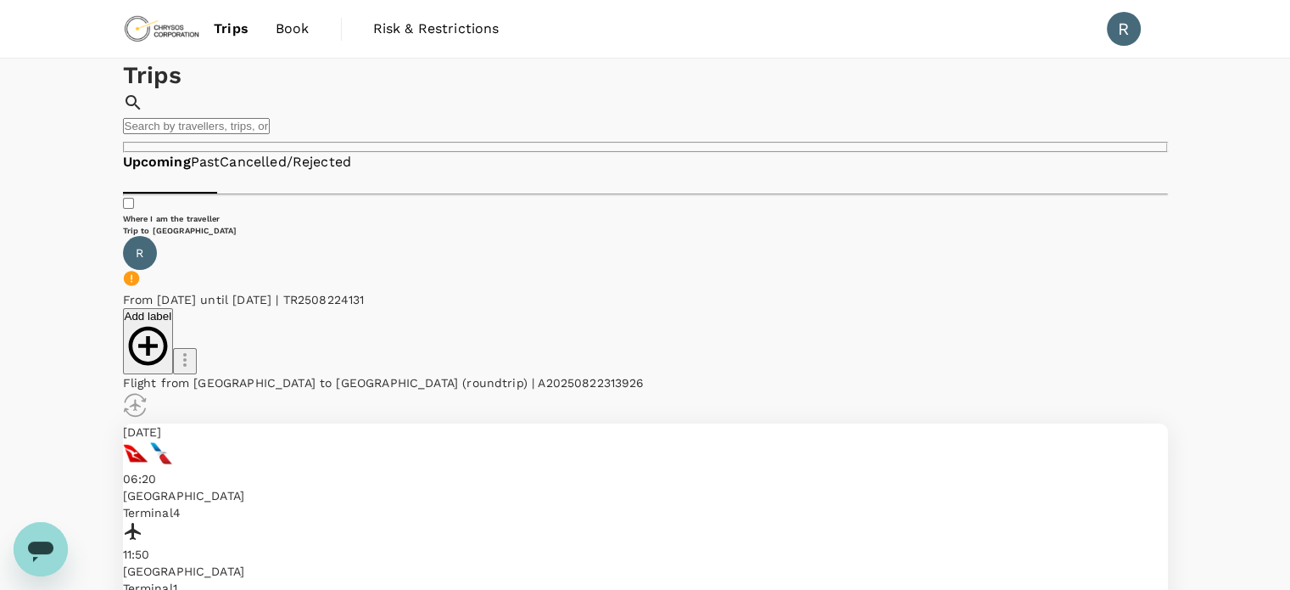
click at [293, 31] on span "Book" at bounding box center [293, 29] width 34 height 20
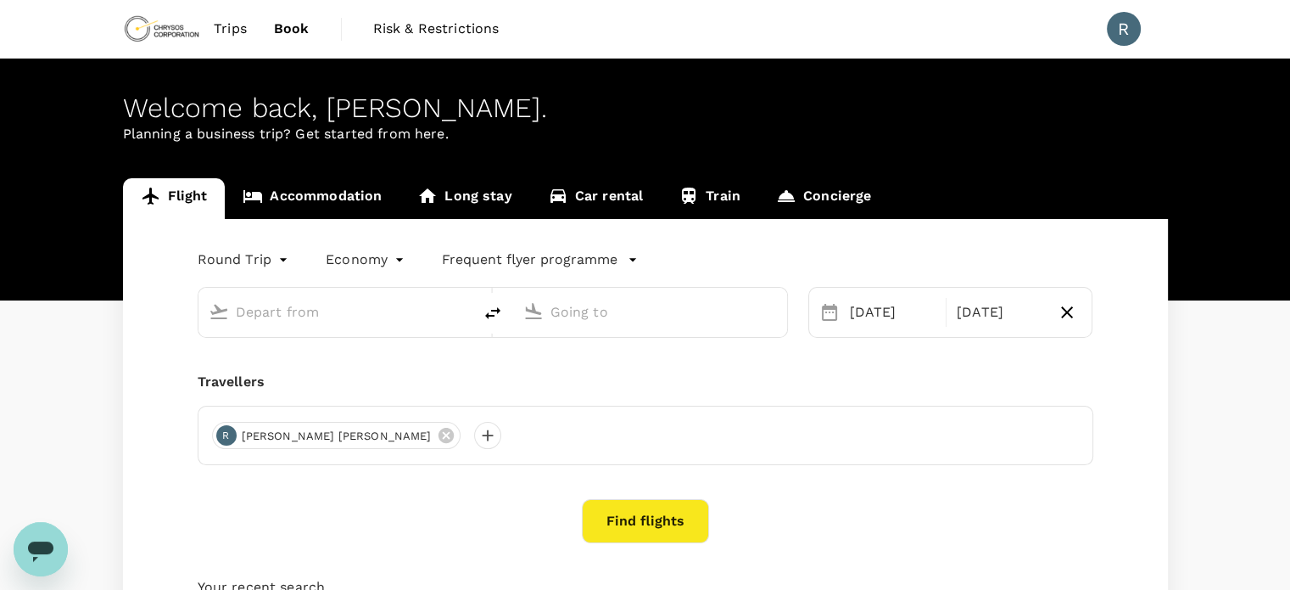
type input "Perth, Australia (any)"
type input "Toronto Pearson Intl (YYZ)"
click at [387, 312] on input "text" at bounding box center [336, 312] width 201 height 26
type input "Perth, Australia (any)"
type input "Toronto Pearson Intl (YYZ)"
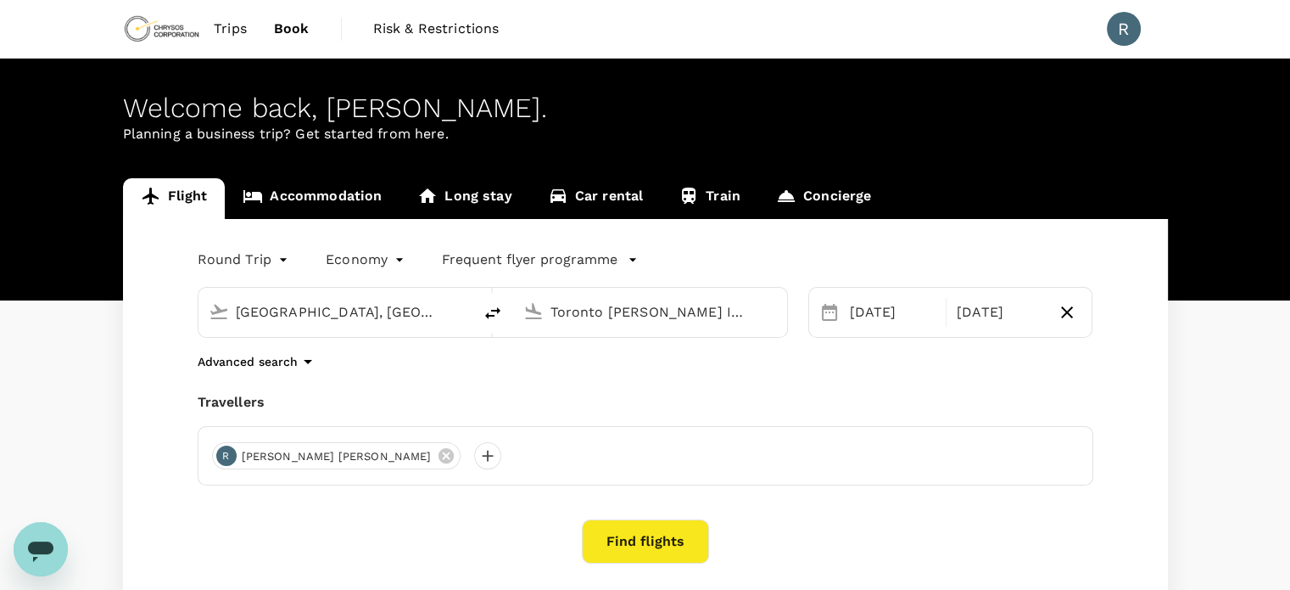
click at [224, 23] on span "Trips" at bounding box center [230, 29] width 33 height 20
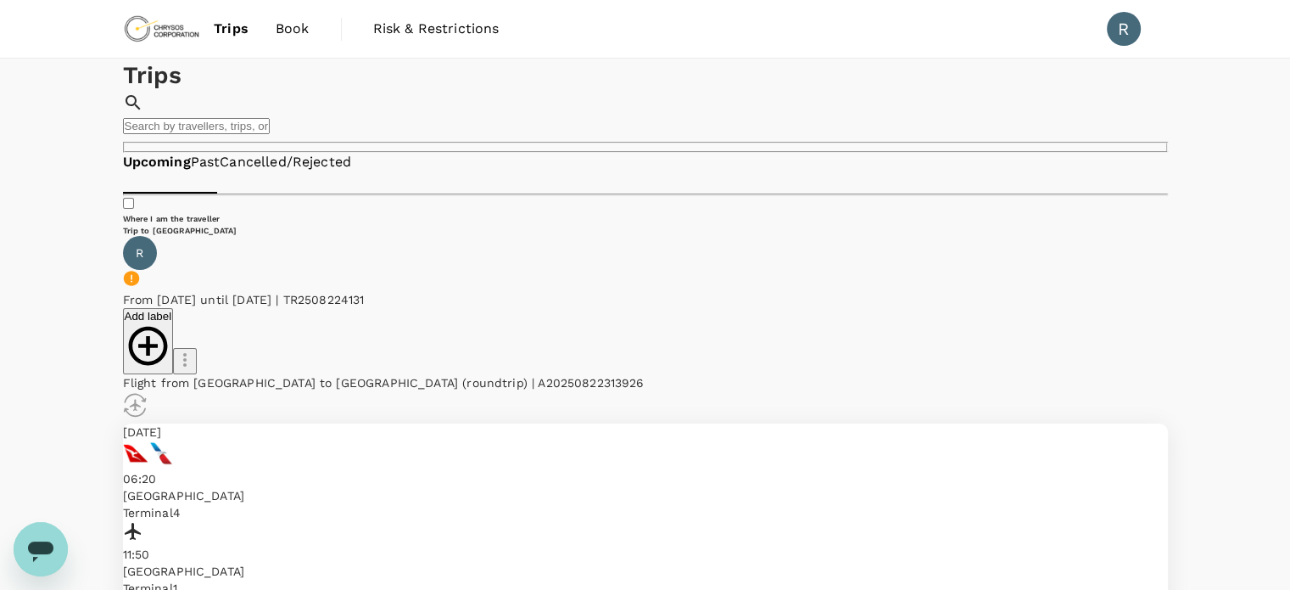
click at [302, 35] on span "Book" at bounding box center [293, 29] width 34 height 20
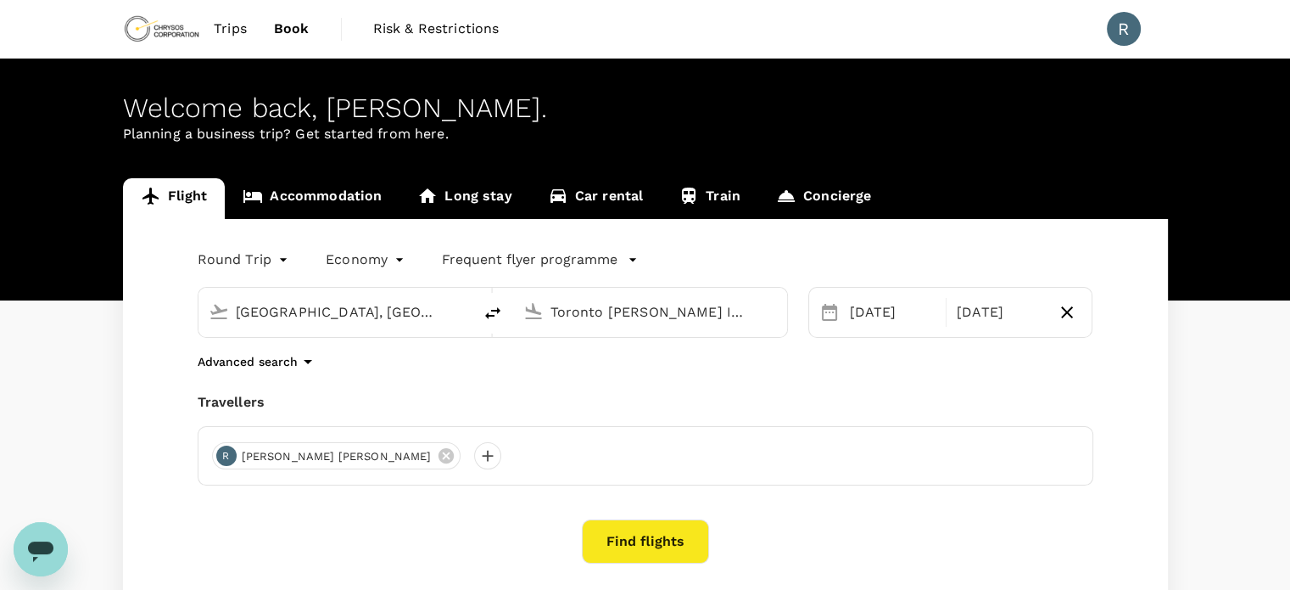
type input "Perth, Australia (any)"
type input "Toronto Pearson Intl (YYZ)"
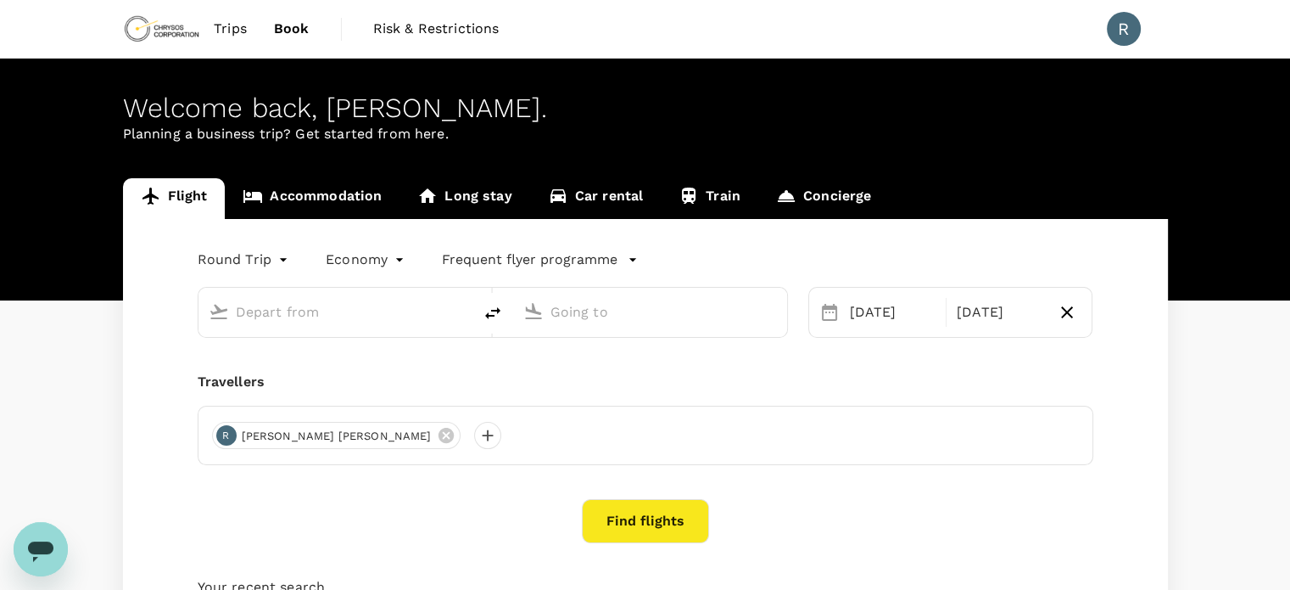
type input "Perth, Australia (any)"
type input "Toronto Pearson Intl (YYZ)"
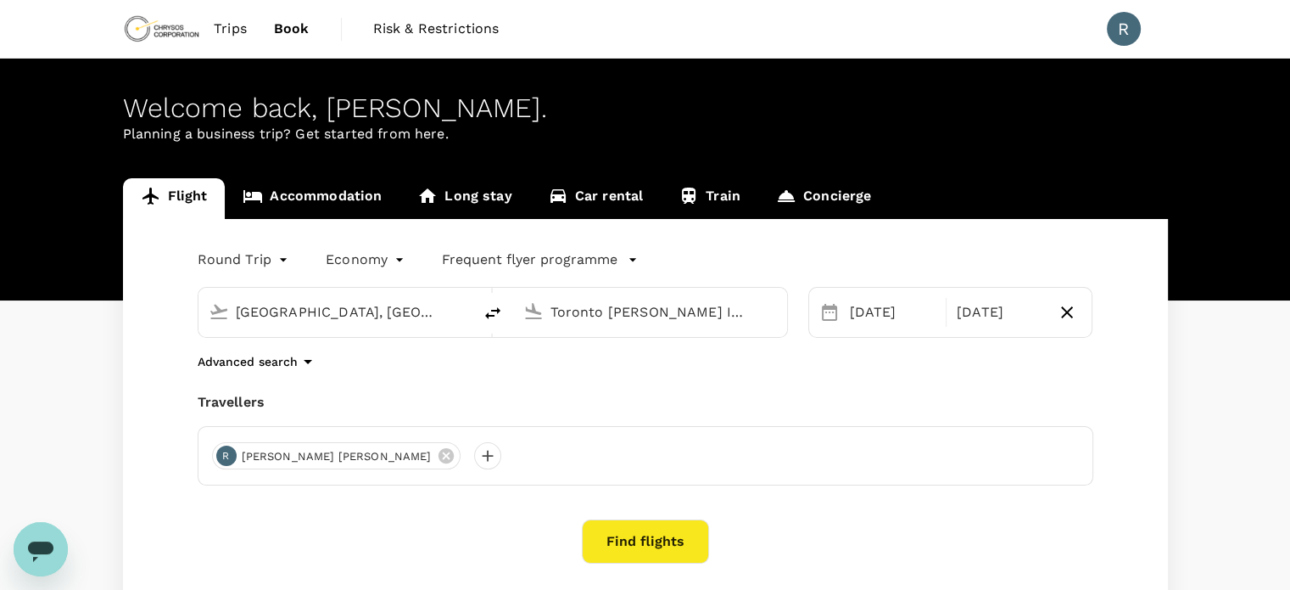
click at [339, 316] on input "Perth, Australia (any)" at bounding box center [336, 312] width 201 height 26
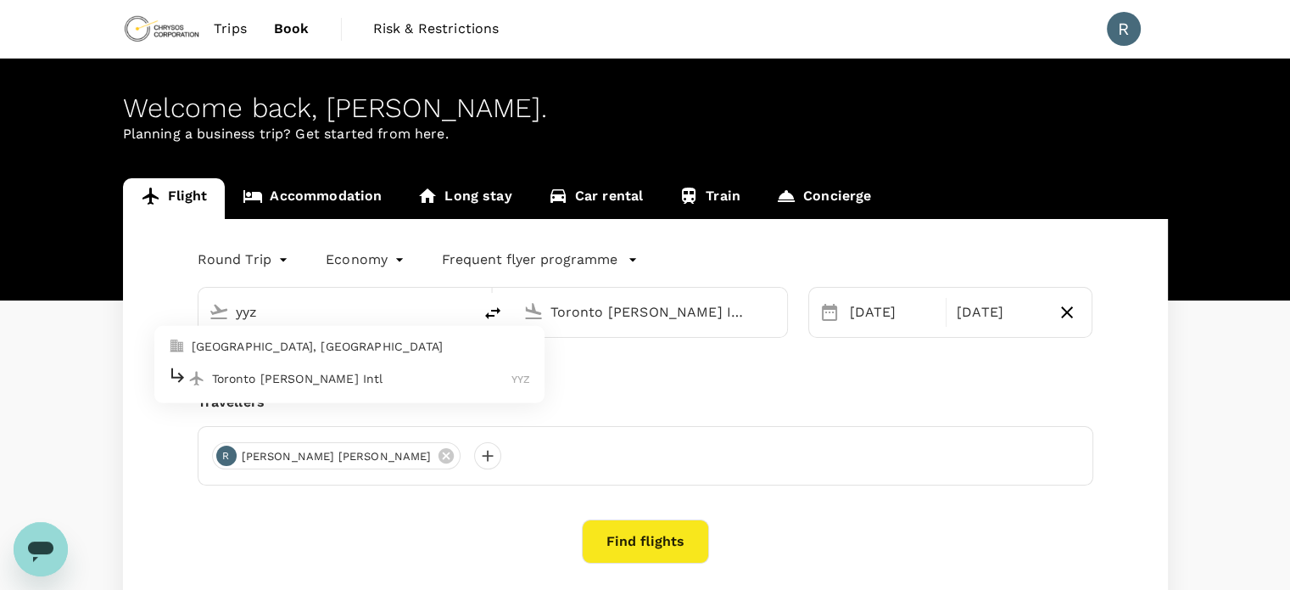
click at [329, 365] on div "Toronto Pearson Intl YYZ" at bounding box center [349, 378] width 363 height 26
type input "Toronto Pearson Intl (YYZ)"
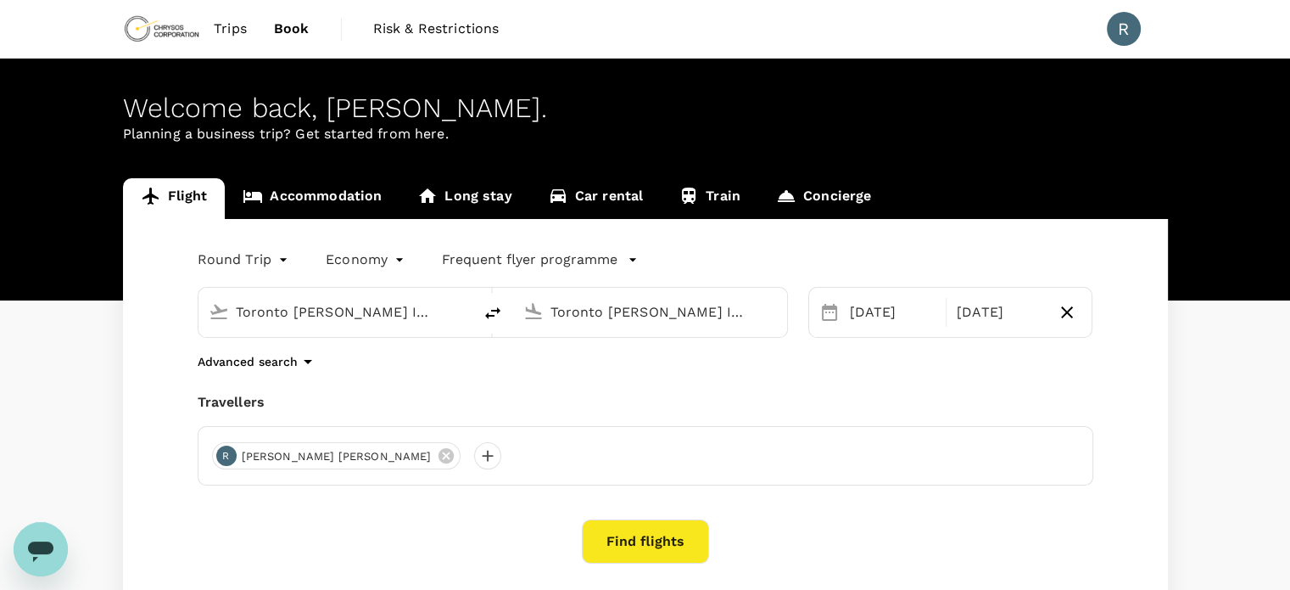
click at [551, 318] on input "Toronto Pearson Intl (YYZ)" at bounding box center [651, 312] width 201 height 26
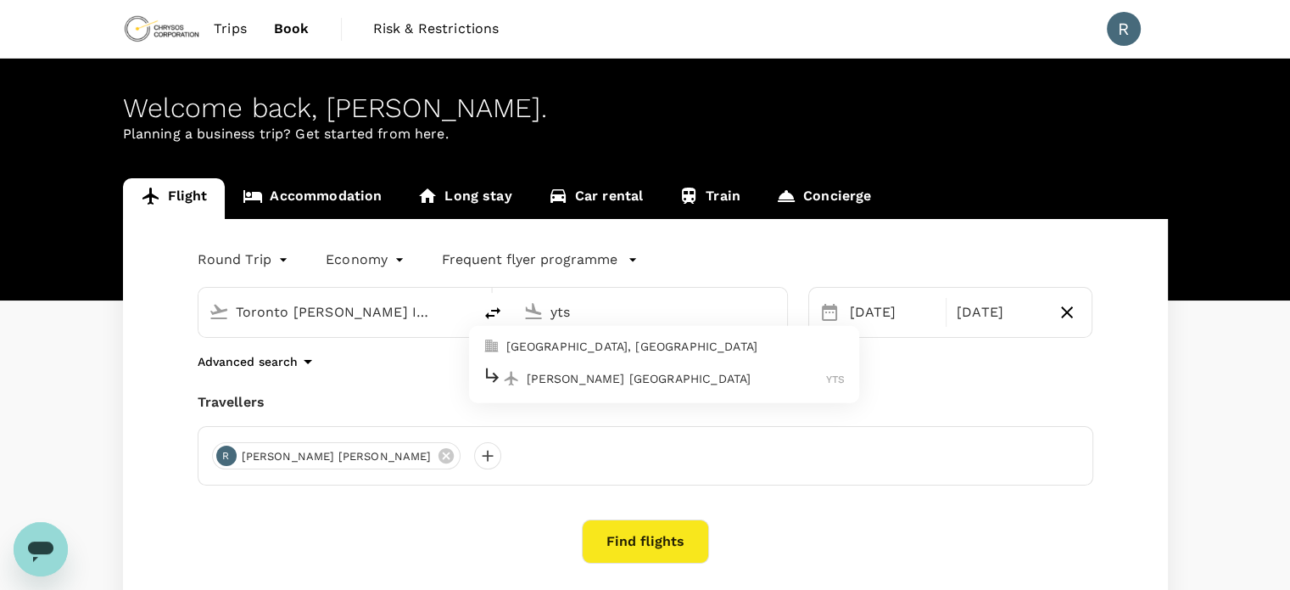
click at [595, 379] on p "Timmins Victor M. Power Airport" at bounding box center [677, 378] width 300 height 17
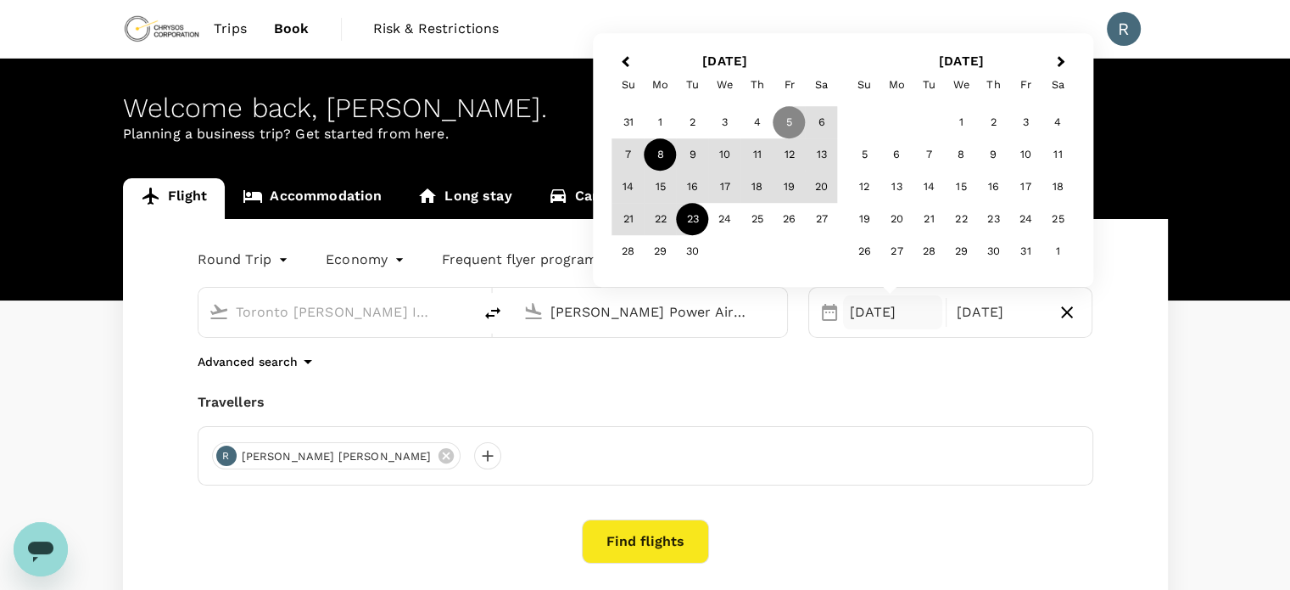
type input "Timmins Victor M. Power Airport (YTS)"
click at [662, 150] on div "8" at bounding box center [661, 155] width 32 height 32
click at [758, 372] on div "Round Trip roundtrip Economy economy Frequent flyer programme Toronto Pearson I…" at bounding box center [645, 568] width 1045 height 699
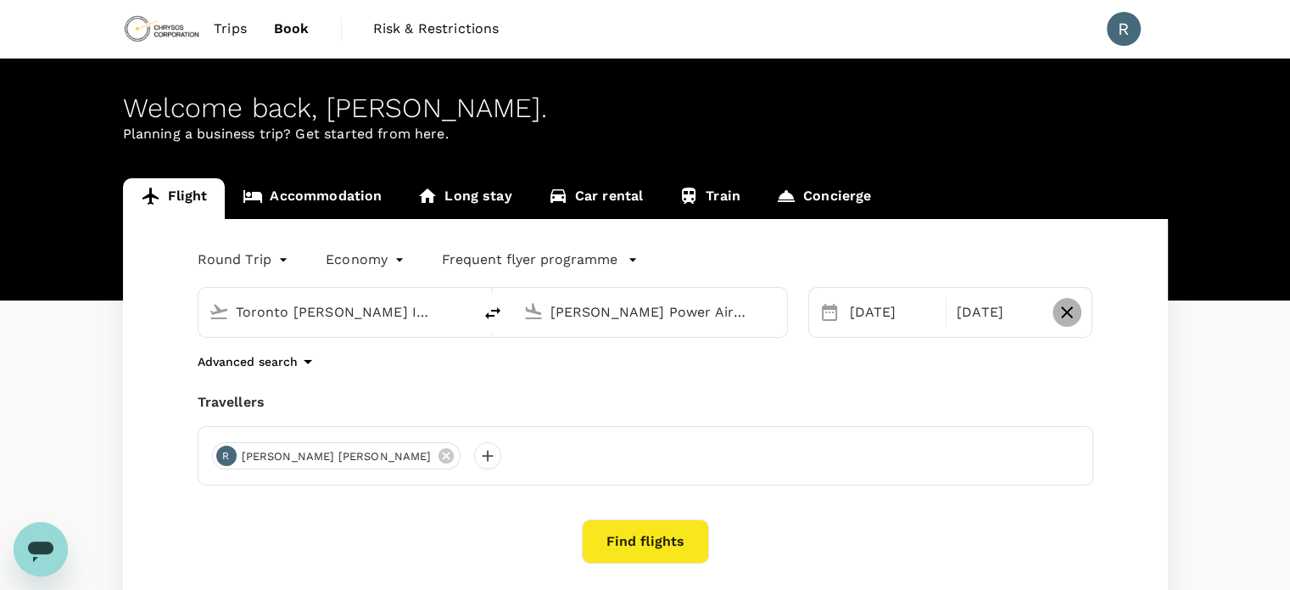
click at [1076, 308] on icon "button" at bounding box center [1067, 312] width 20 height 20
type input "oneway"
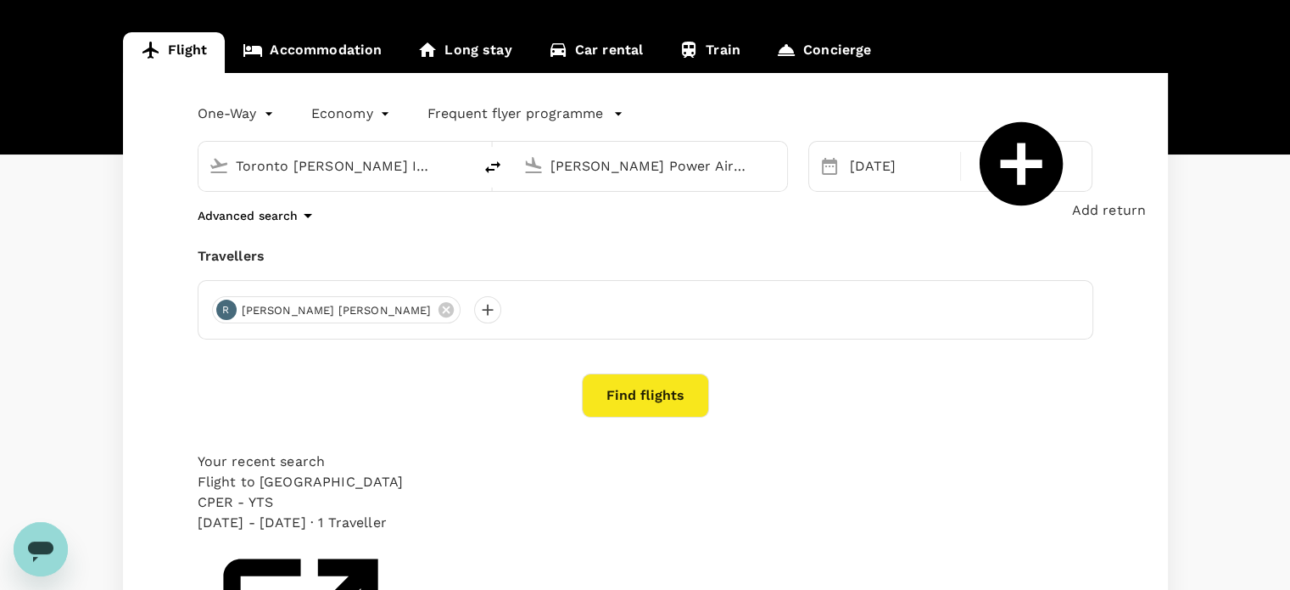
scroll to position [170, 0]
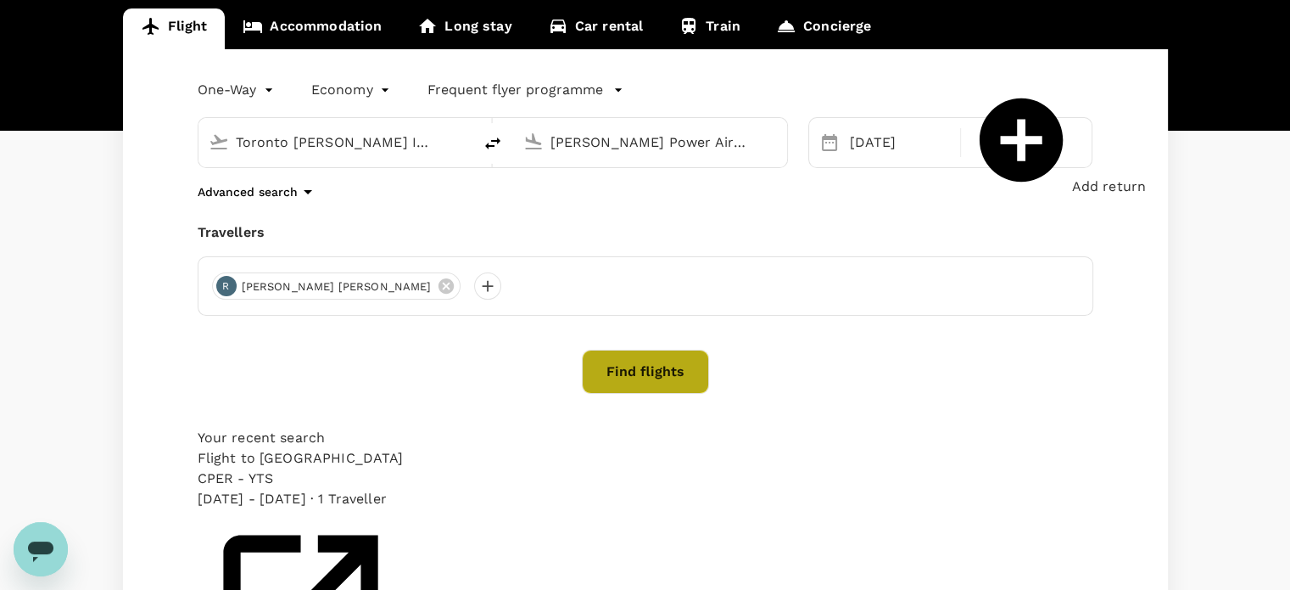
click at [685, 371] on button "Find flights" at bounding box center [645, 371] width 127 height 44
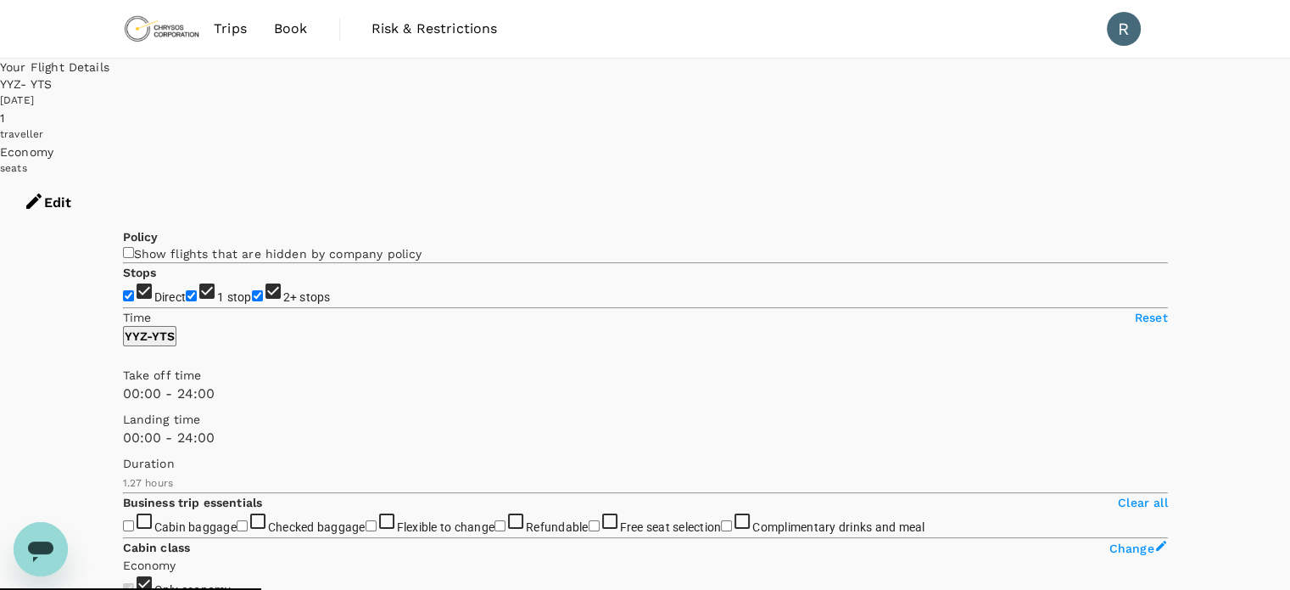
click at [897, 81] on div "YYZ - YTS" at bounding box center [645, 83] width 1290 height 17
click at [886, 101] on div "08 Sep 2025" at bounding box center [645, 100] width 1290 height 17
click at [888, 84] on div "YYZ - YTS" at bounding box center [645, 83] width 1290 height 17
click at [886, 99] on div "08 Sep 2025" at bounding box center [645, 100] width 1290 height 17
click at [885, 99] on div "08 Sep 2025" at bounding box center [645, 100] width 1290 height 17
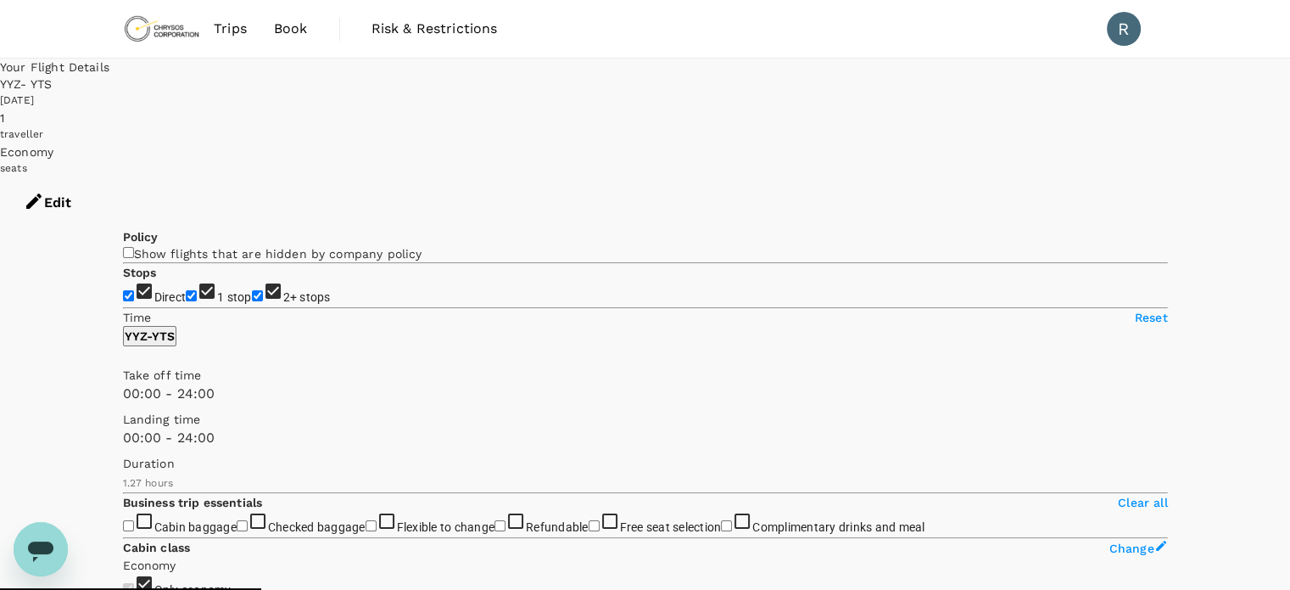
click at [885, 99] on div "08 Sep 2025" at bounding box center [645, 100] width 1290 height 17
click at [864, 98] on div "08 Sep 2025" at bounding box center [645, 100] width 1290 height 17
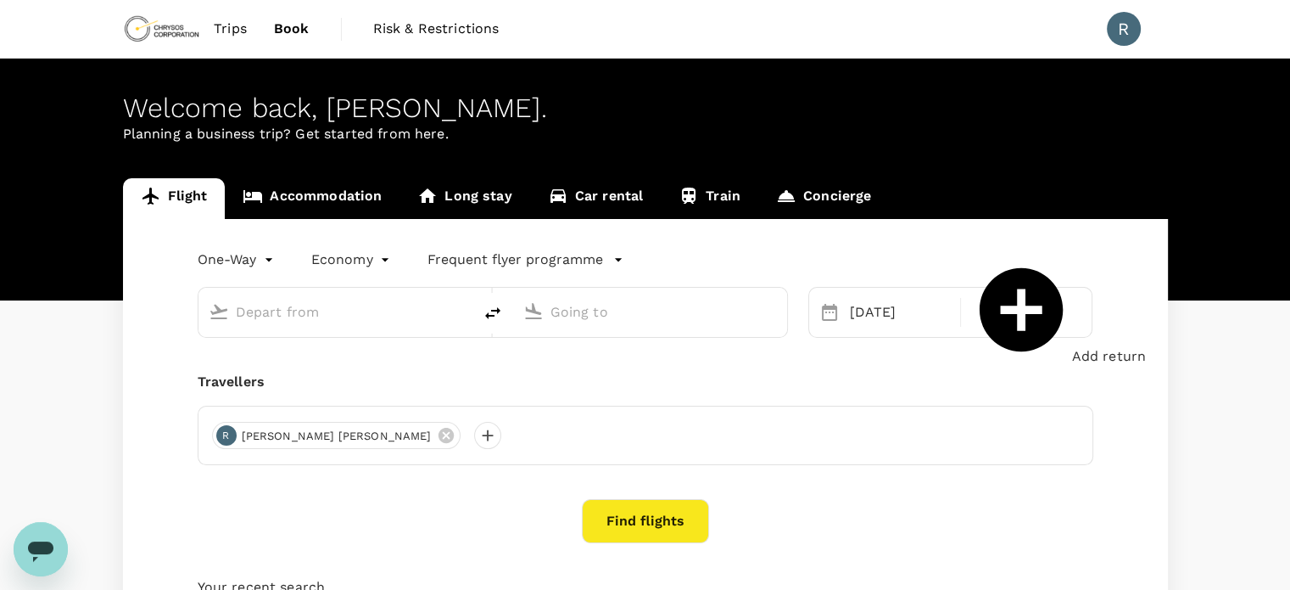
type input "Toronto Pearson Intl (YYZ)"
type input "Timmins Victor M. Power Airport (YTS)"
click at [864, 305] on div "08 Sep" at bounding box center [900, 312] width 114 height 34
type input "Toronto Pearson Intl (YYZ)"
type input "Timmins Victor M. Power Airport (YTS)"
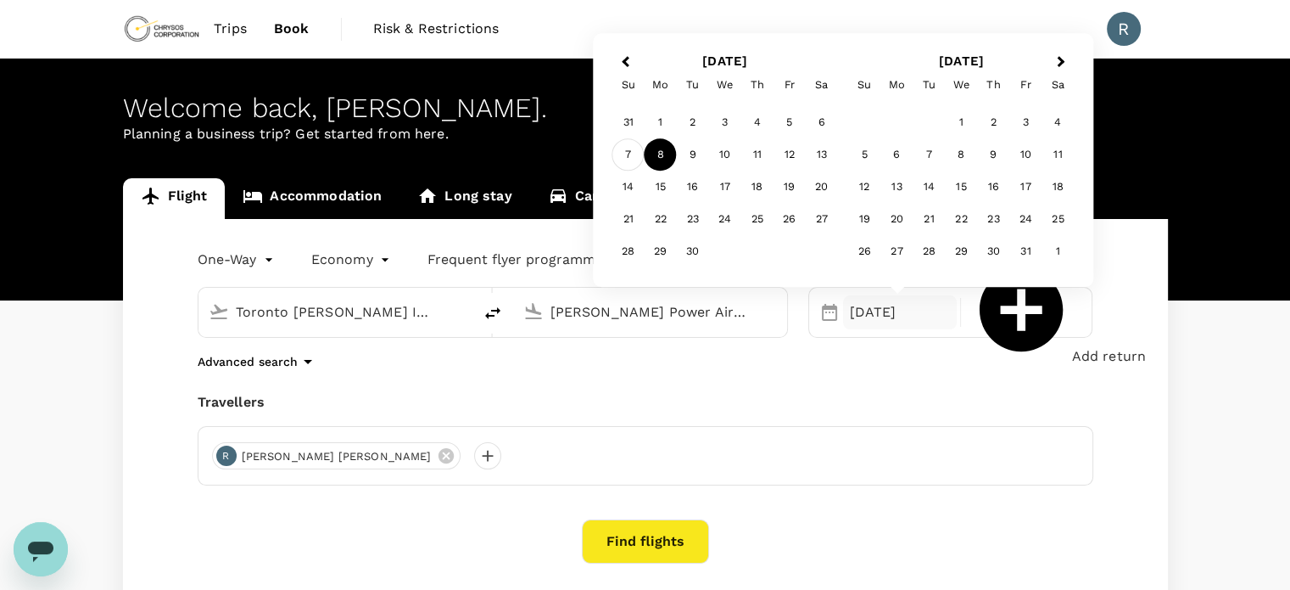
click at [637, 158] on div "7" at bounding box center [628, 155] width 32 height 32
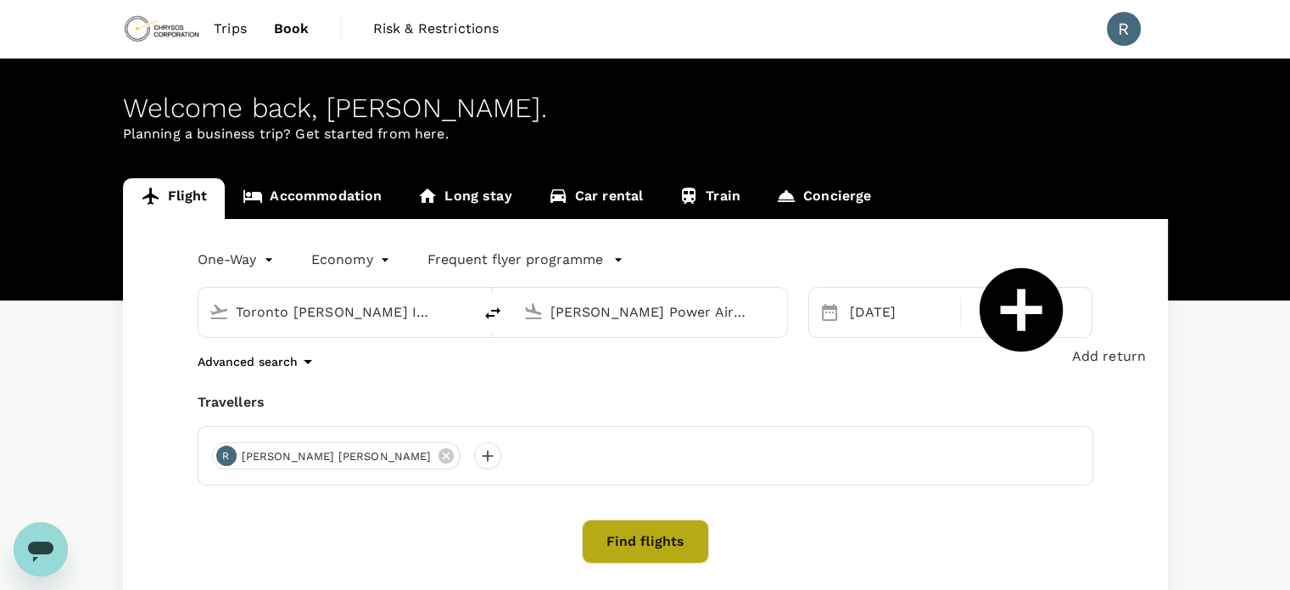
click at [670, 545] on button "Find flights" at bounding box center [645, 541] width 127 height 44
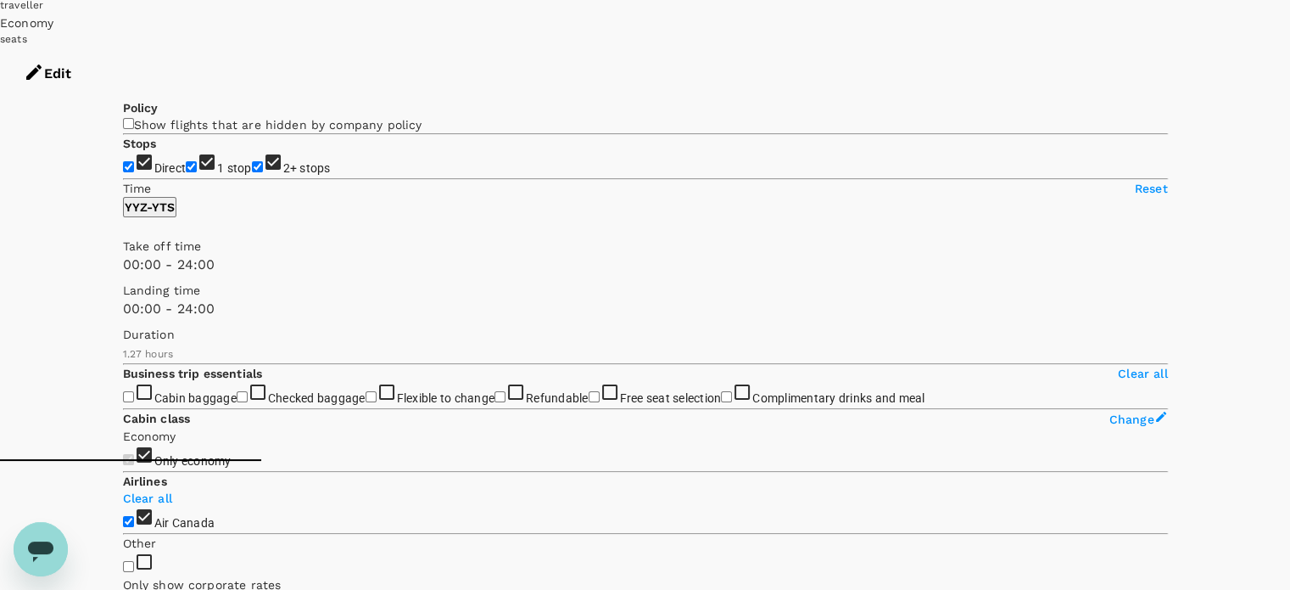
scroll to position [85, 0]
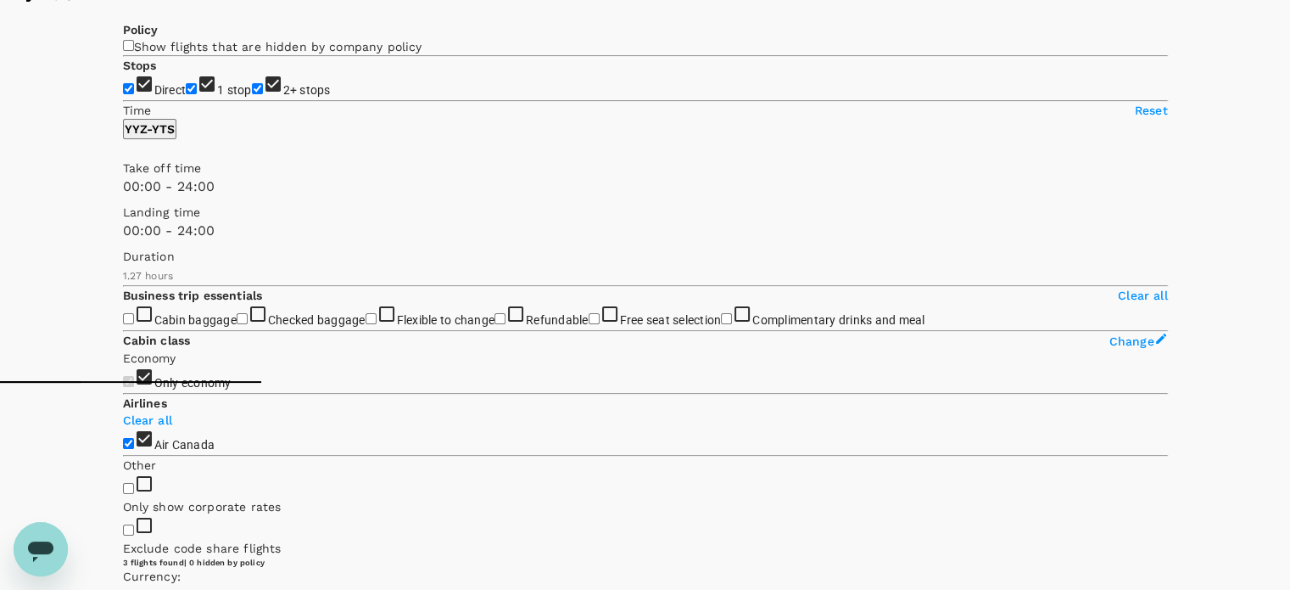
scroll to position [335, 0]
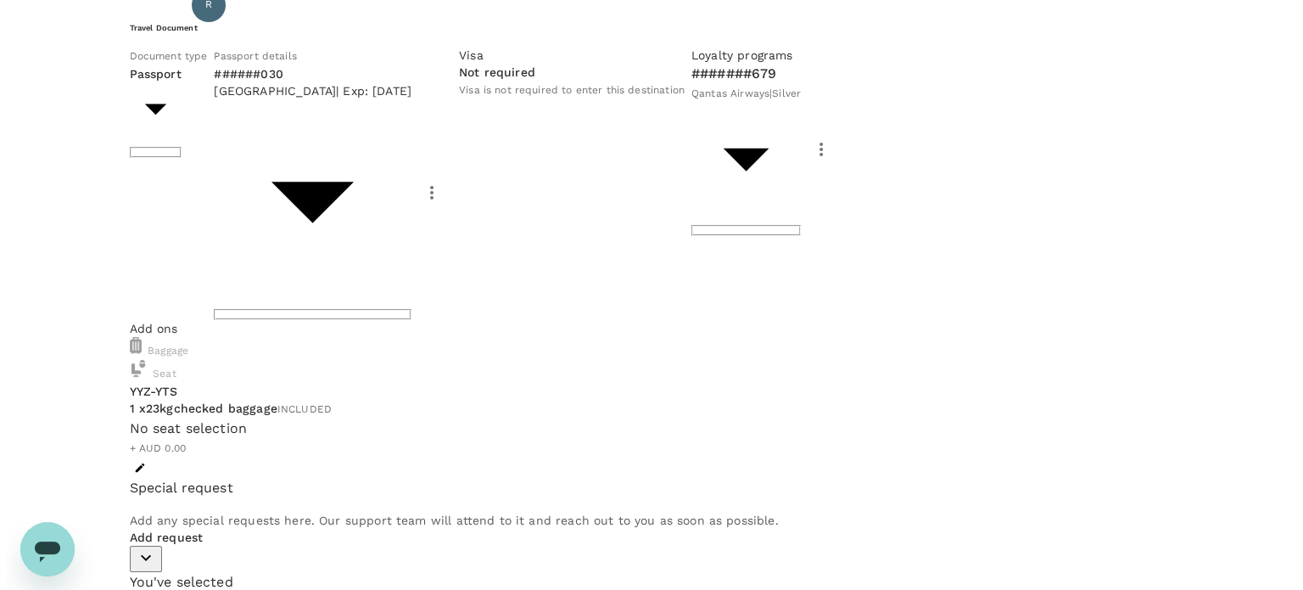
scroll to position [119, 0]
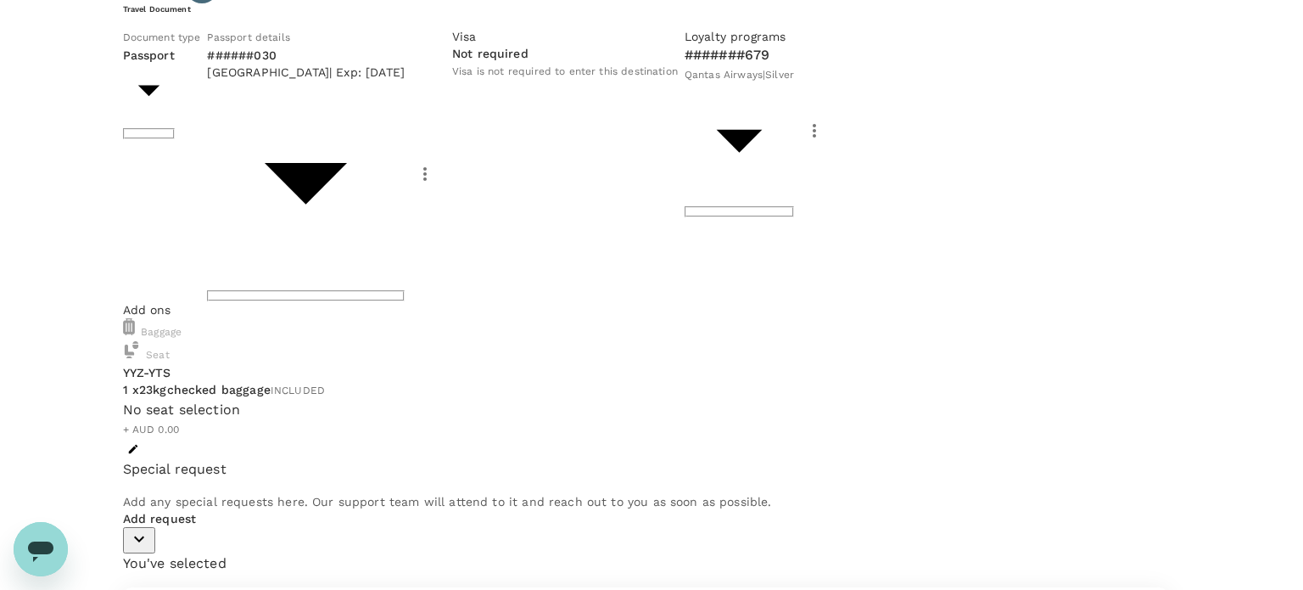
type textarea "Implementation PC242 Max8, Max17 and Max26 + trainings"
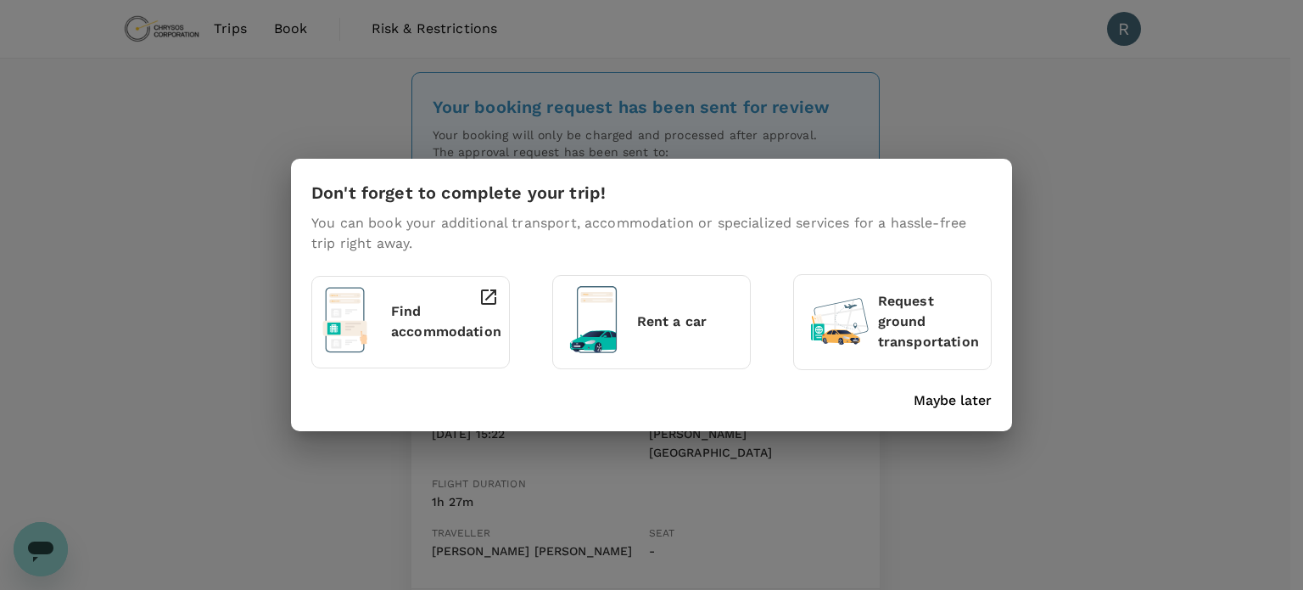
click at [1120, 113] on div "Don't forget to complete your trip! You can book your additional transport, acc…" at bounding box center [651, 295] width 1303 height 590
click at [1115, 154] on div "Don't forget to complete your trip! You can book your additional transport, acc…" at bounding box center [651, 295] width 1303 height 590
click at [918, 404] on p "Maybe later" at bounding box center [953, 400] width 78 height 20
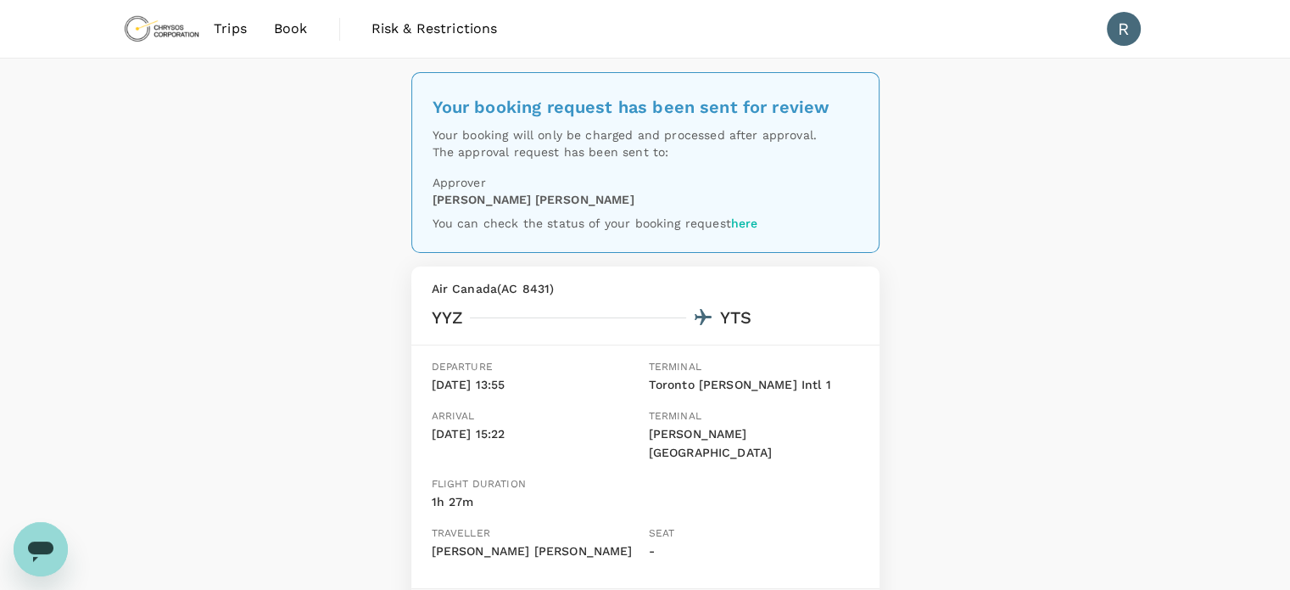
click at [597, 171] on div "Approver Kris Hennessy" at bounding box center [642, 187] width 433 height 41
click at [523, 202] on div "Kris Hennessy" at bounding box center [646, 199] width 426 height 17
click at [484, 203] on p "Kris Hennessy" at bounding box center [534, 199] width 202 height 17
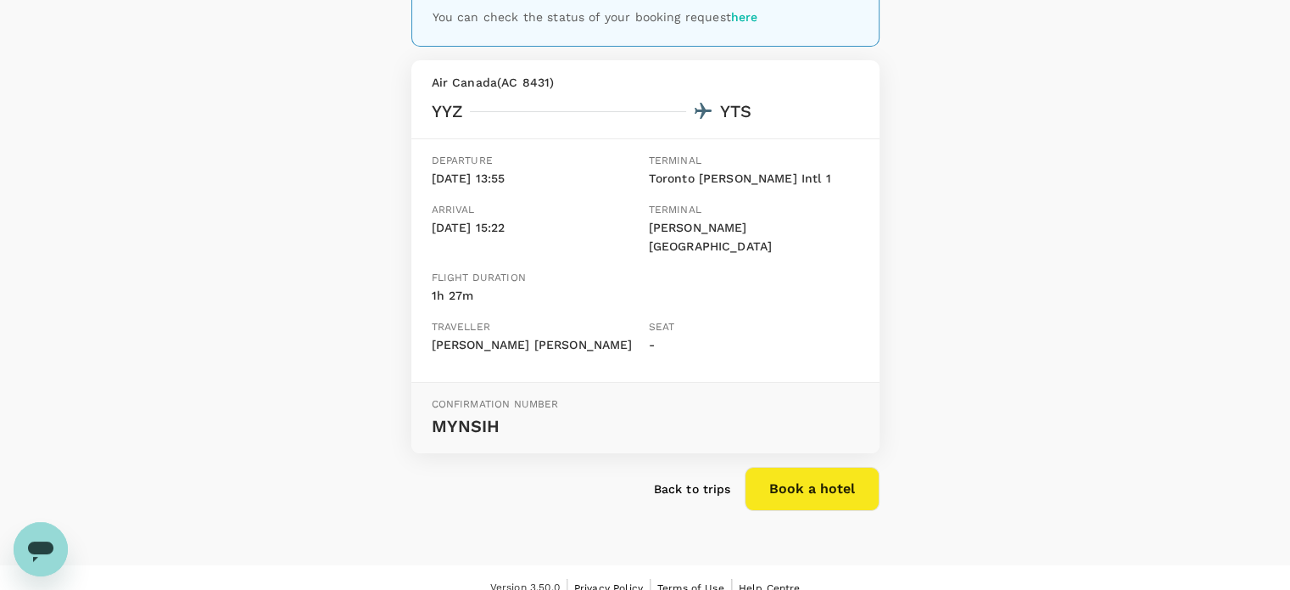
scroll to position [207, 0]
click at [779, 480] on button "Book a hotel" at bounding box center [812, 488] width 135 height 44
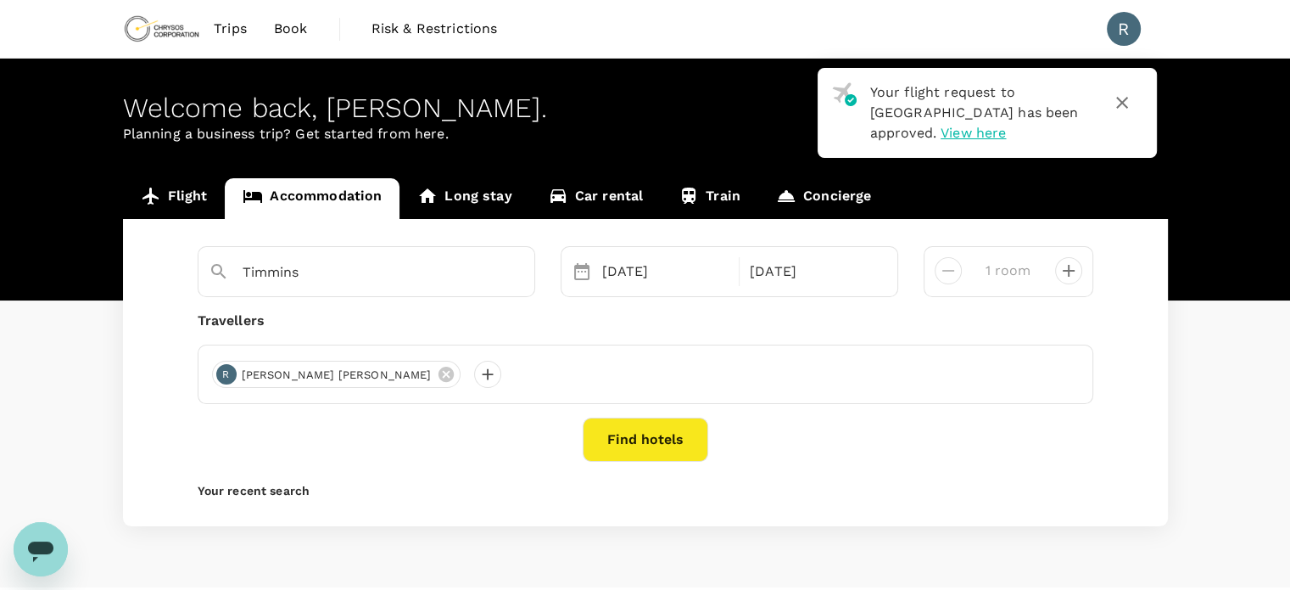
type input "Toronto"
click at [641, 430] on button "Find hotels" at bounding box center [646, 439] width 126 height 44
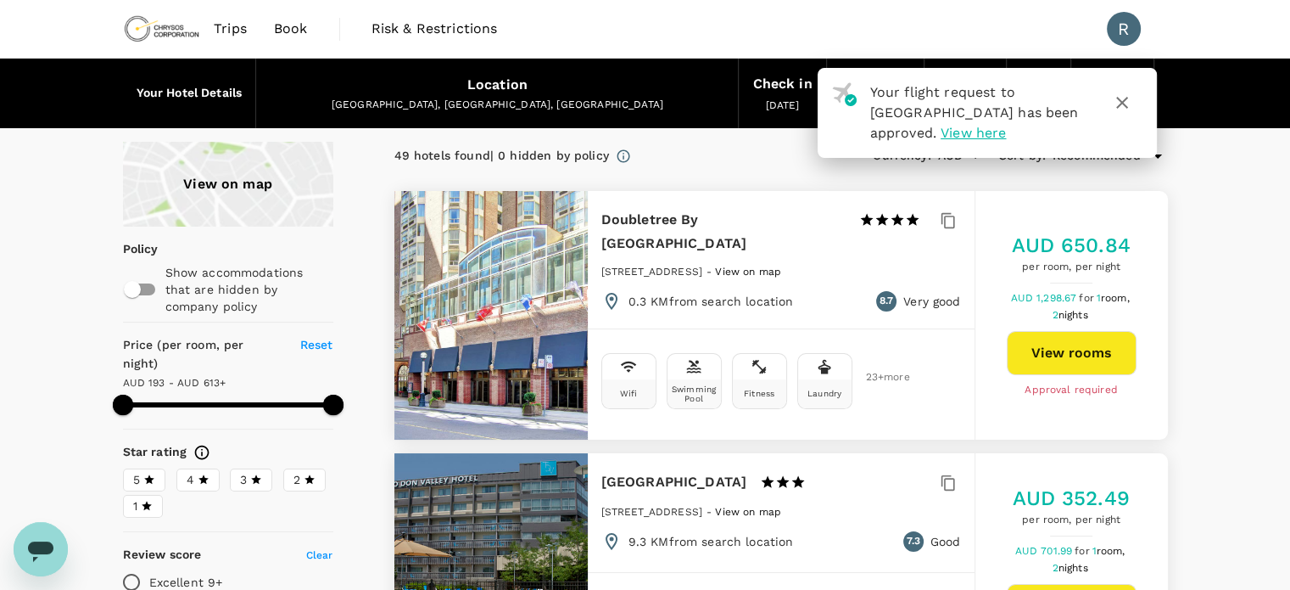
click at [1126, 98] on icon "button" at bounding box center [1122, 103] width 12 height 12
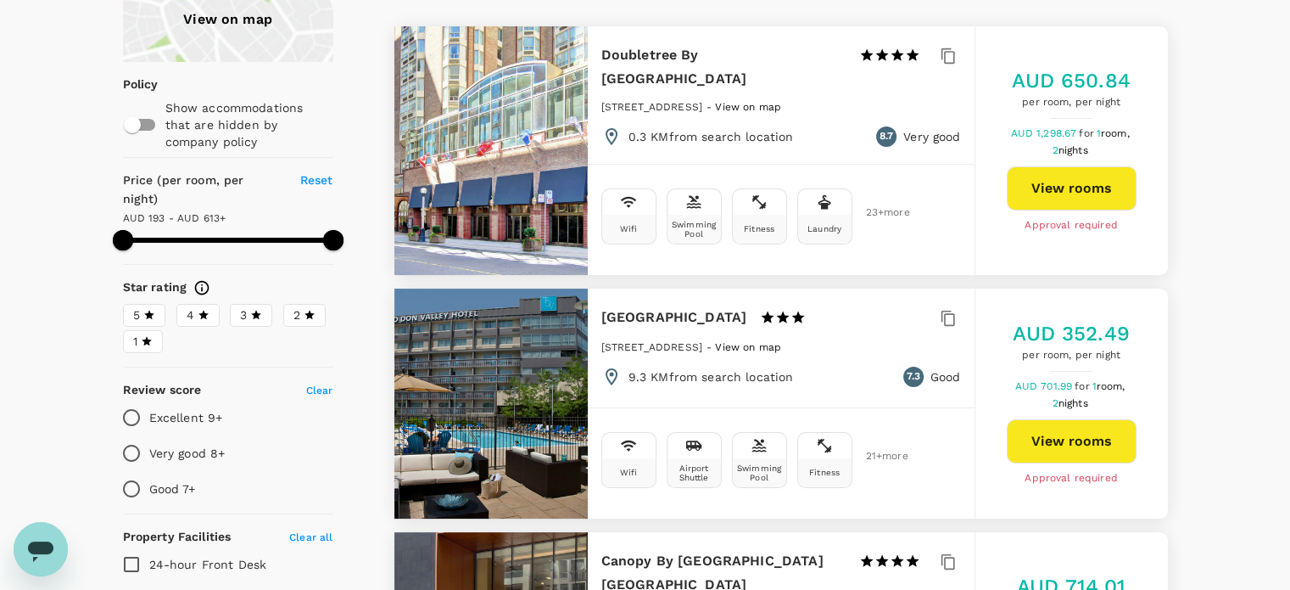
scroll to position [170, 0]
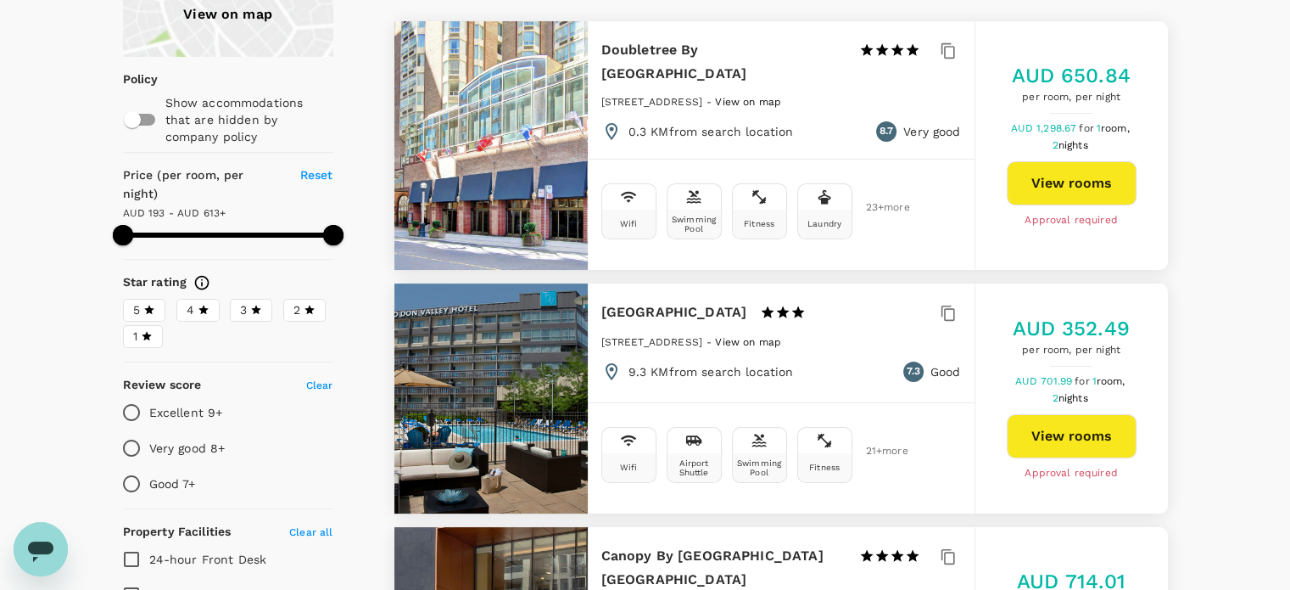
click at [244, 33] on div "View on map" at bounding box center [228, 14] width 210 height 85
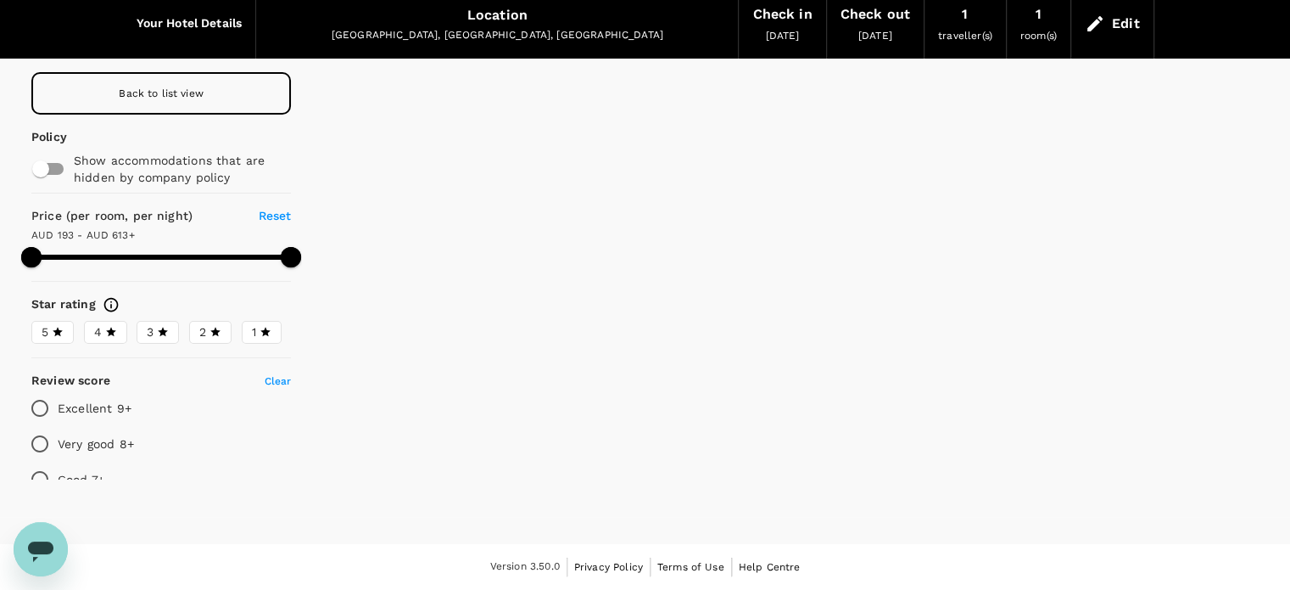
scroll to position [68, 0]
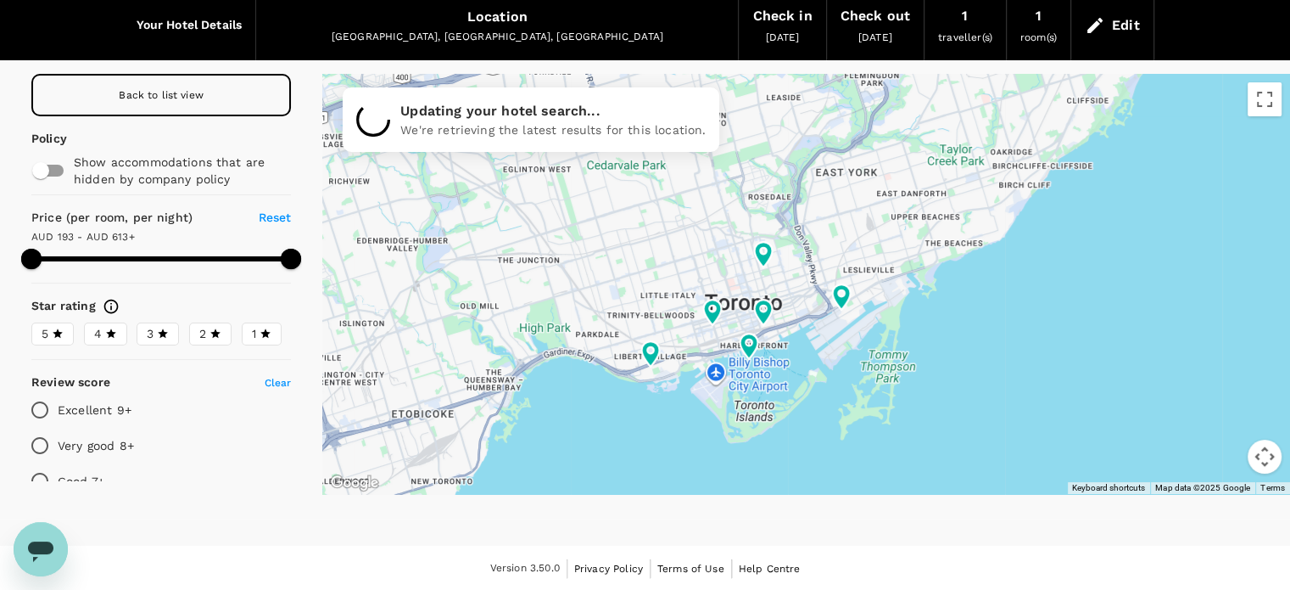
type input "612.19"
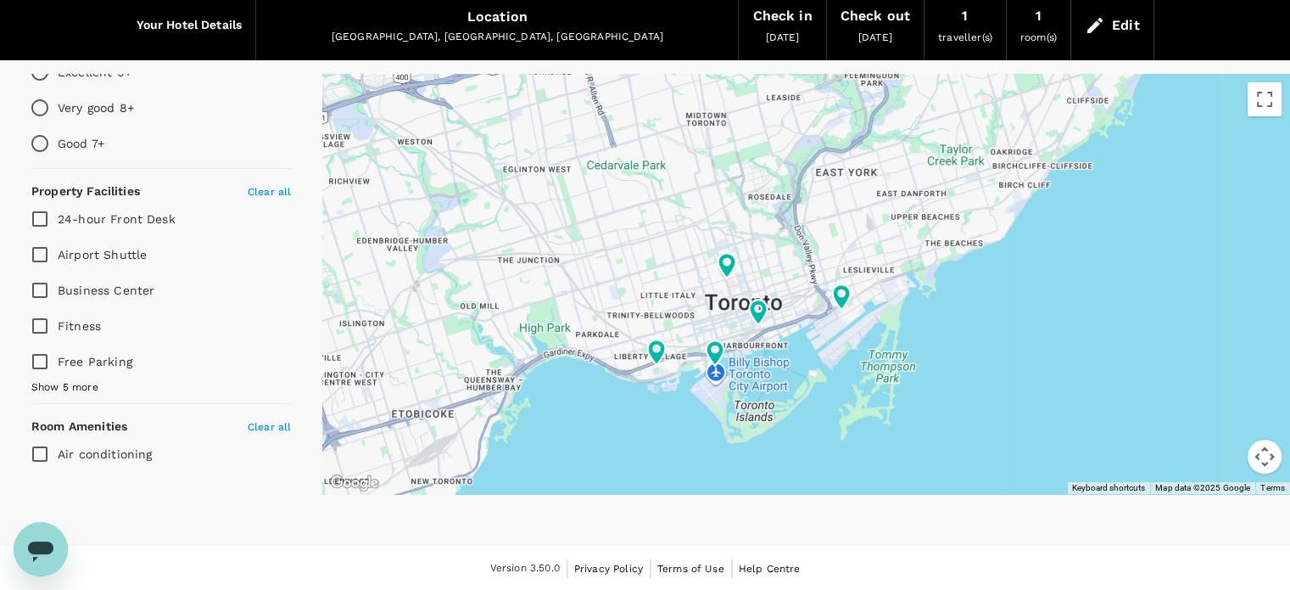
scroll to position [339, 0]
click at [44, 243] on input "Airport Shuttle" at bounding box center [40, 253] width 36 height 36
checkbox input "true"
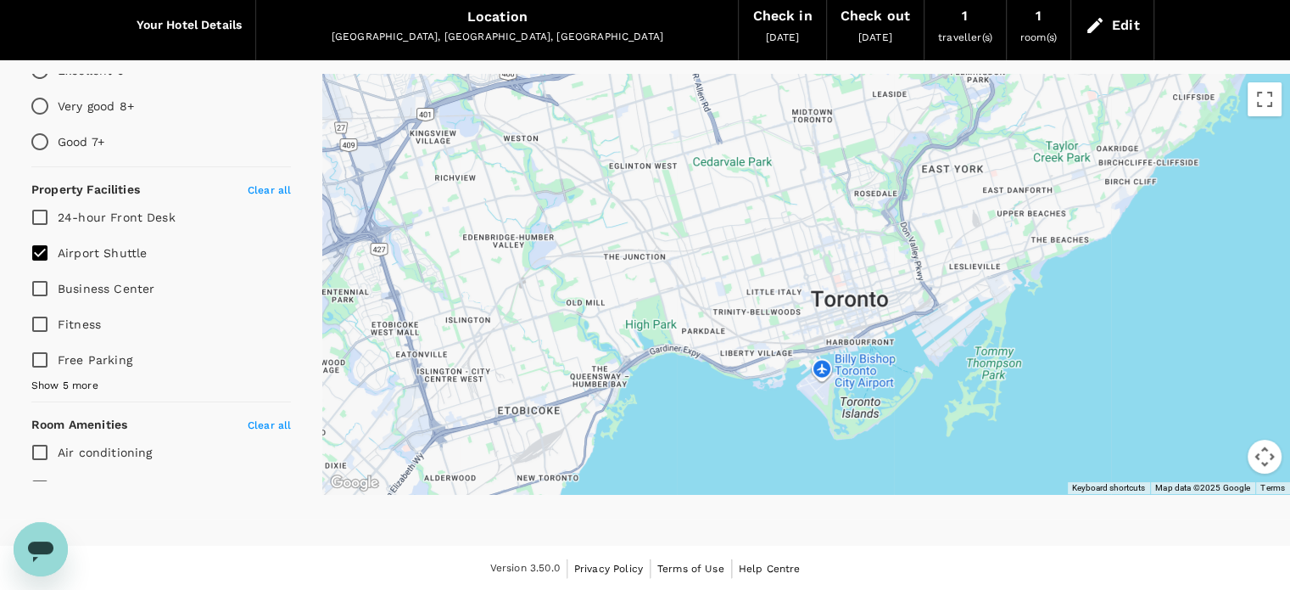
drag, startPoint x: 566, startPoint y: 299, endPoint x: 679, endPoint y: 296, distance: 113.7
click at [679, 296] on div at bounding box center [806, 284] width 968 height 420
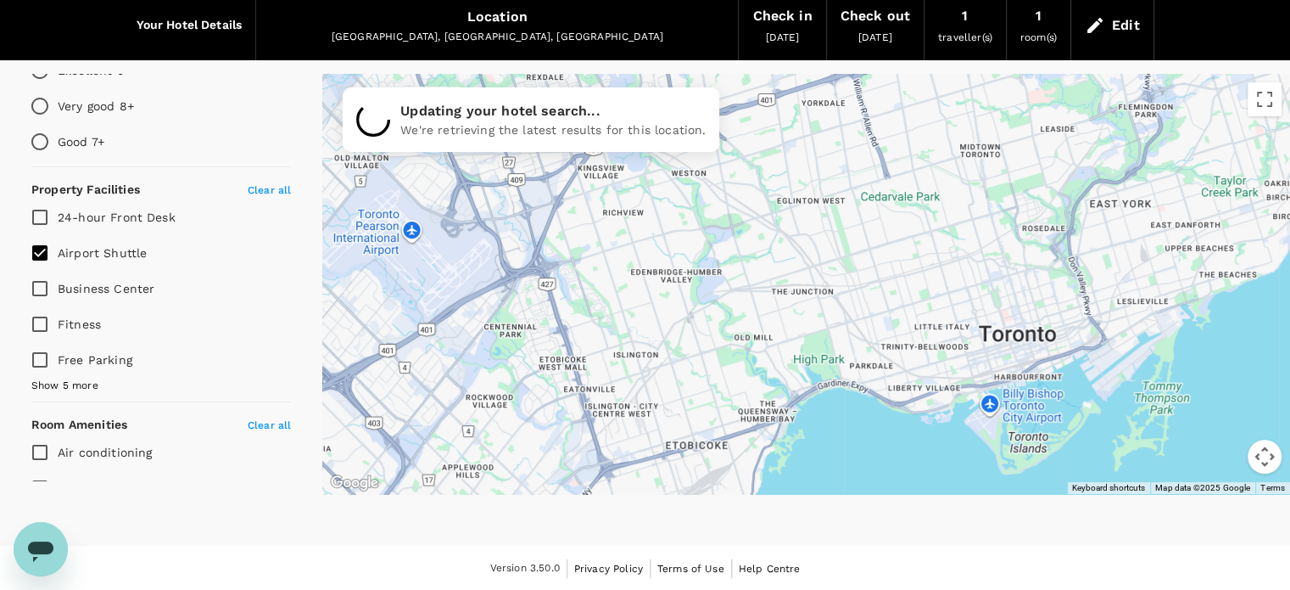
drag, startPoint x: 677, startPoint y: 277, endPoint x: 847, endPoint y: 311, distance: 173.2
click at [847, 311] on div at bounding box center [806, 284] width 968 height 420
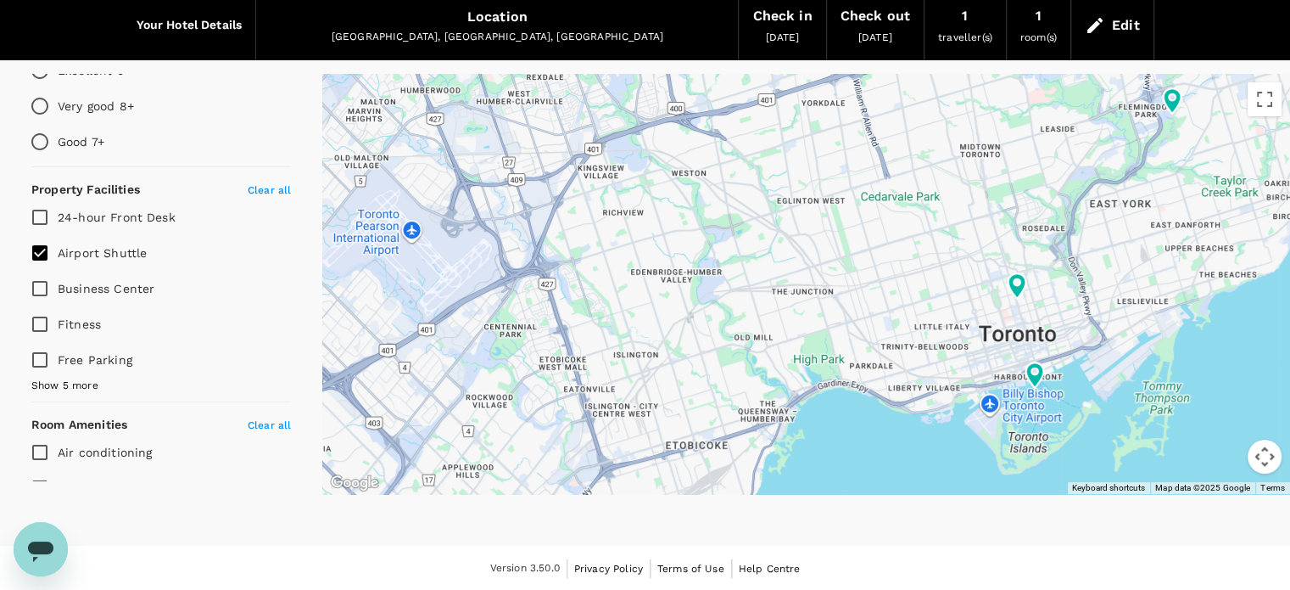
type input "612.19"
drag, startPoint x: 48, startPoint y: 249, endPoint x: 74, endPoint y: 250, distance: 26.4
click at [46, 247] on input "Airport Shuttle" at bounding box center [40, 253] width 36 height 36
checkbox input "false"
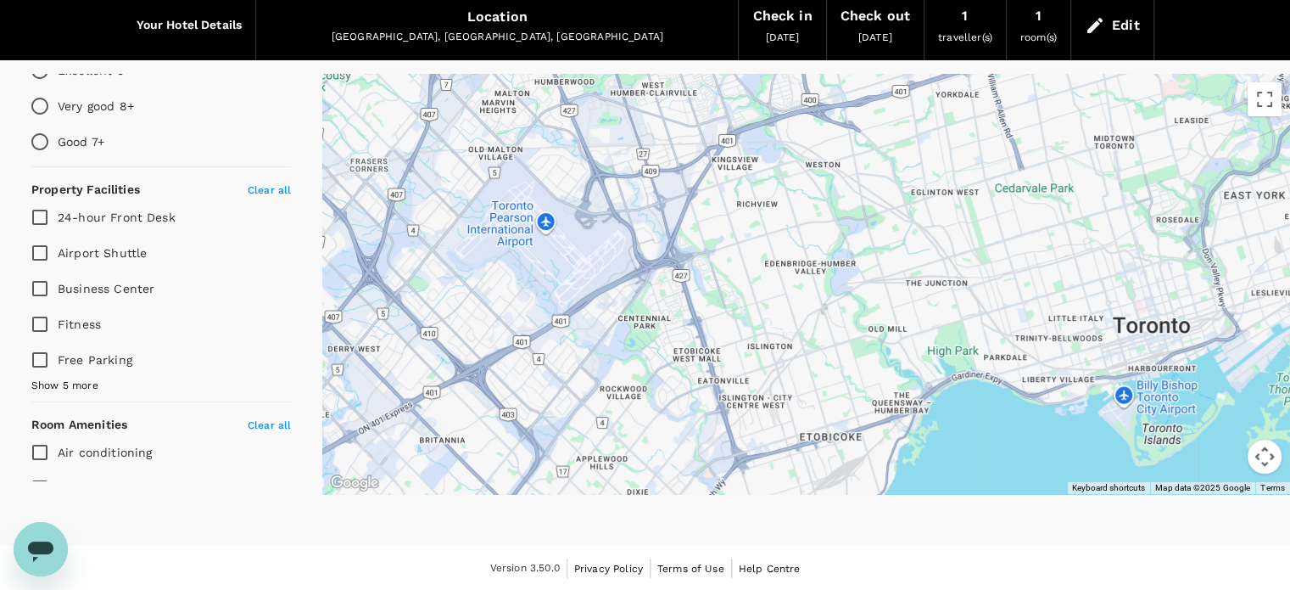
drag, startPoint x: 439, startPoint y: 250, endPoint x: 574, endPoint y: 242, distance: 136.0
click at [574, 242] on div at bounding box center [806, 284] width 968 height 420
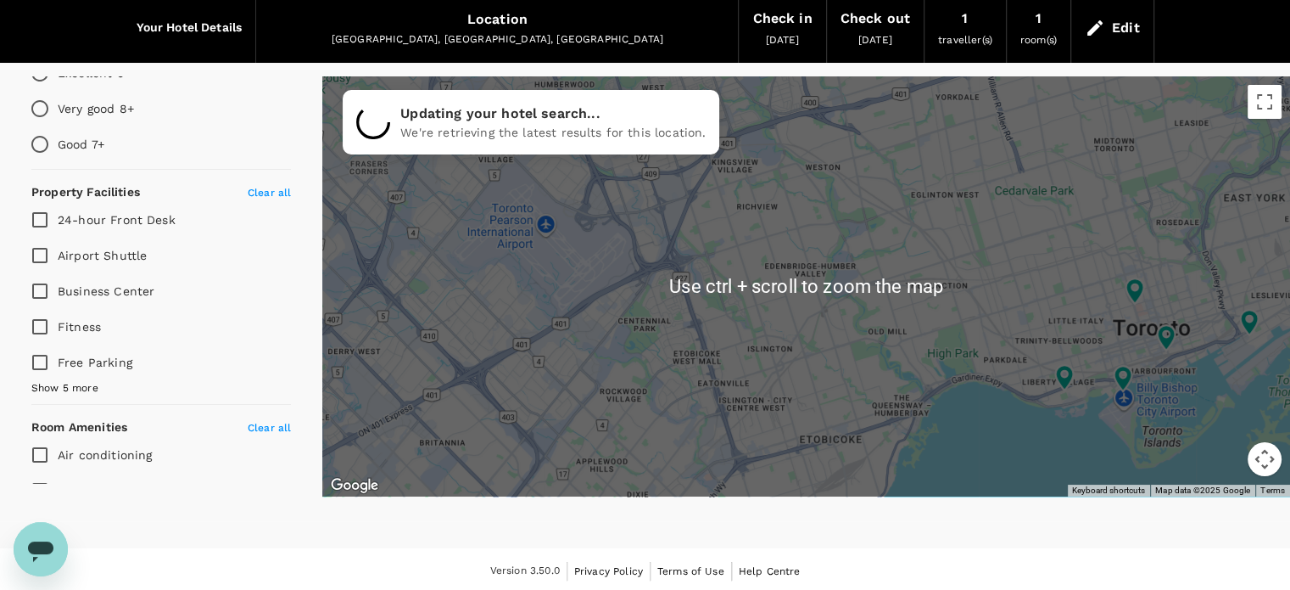
scroll to position [68, 0]
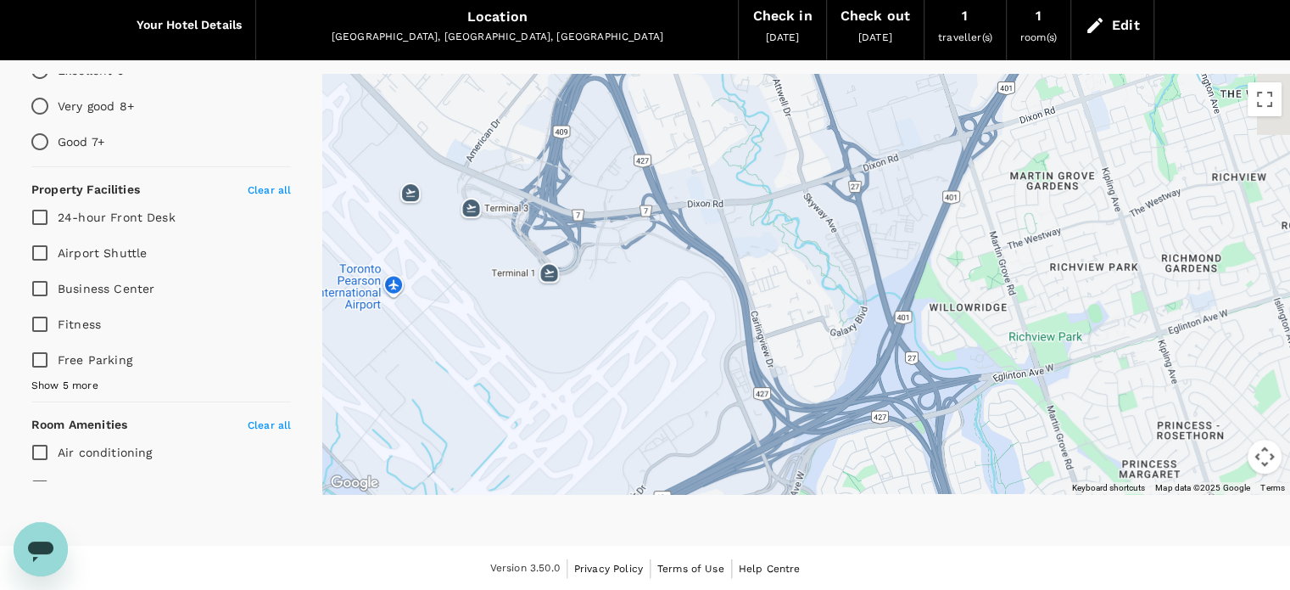
drag, startPoint x: 665, startPoint y: 238, endPoint x: 631, endPoint y: 407, distance: 173.0
click at [631, 409] on div at bounding box center [806, 284] width 968 height 420
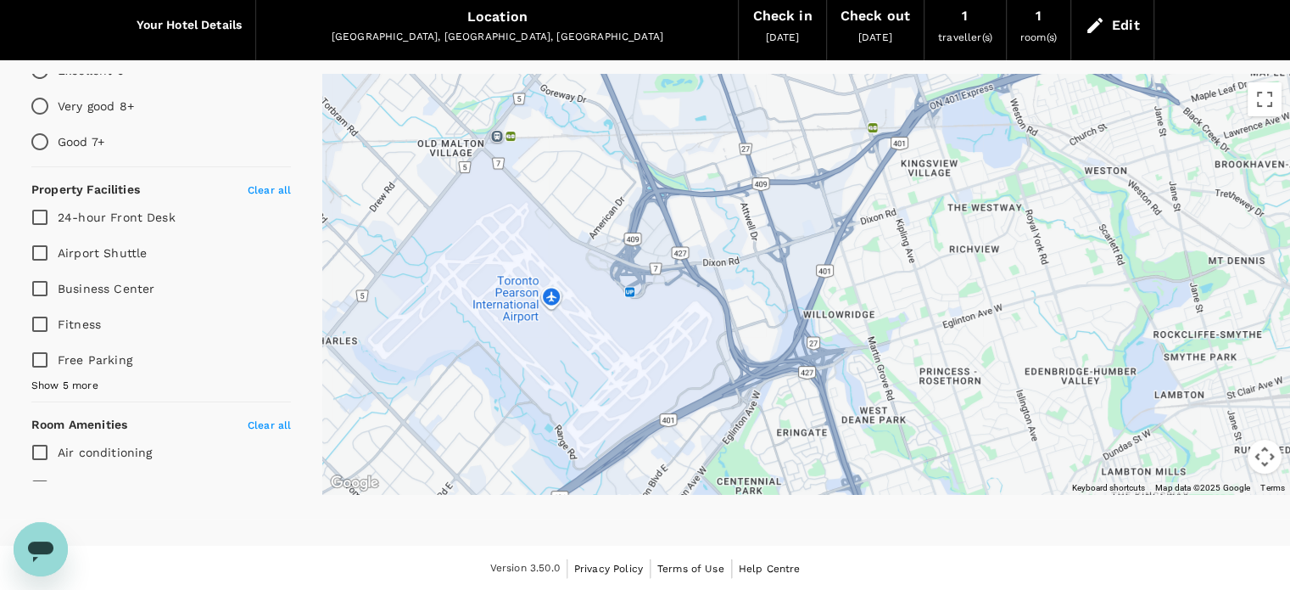
drag, startPoint x: 730, startPoint y: 276, endPoint x: 739, endPoint y: 298, distance: 23.9
click at [739, 298] on div at bounding box center [806, 284] width 968 height 420
click at [796, 103] on button "Search this area" at bounding box center [806, 95] width 106 height 26
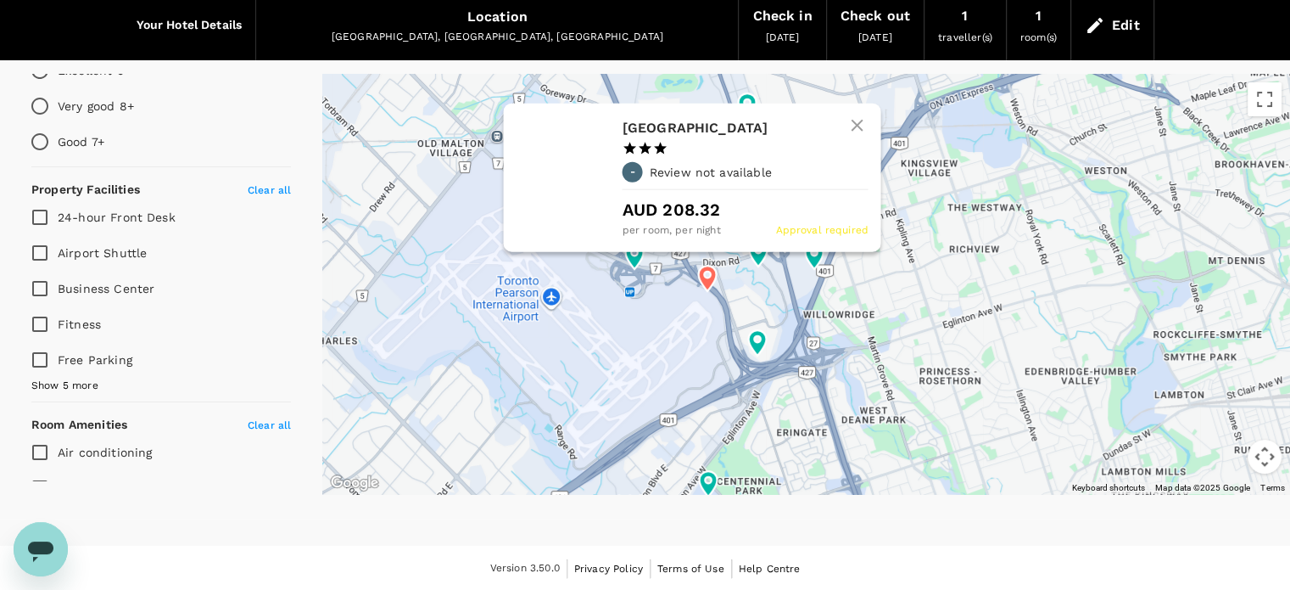
click at [704, 271] on icon at bounding box center [708, 278] width 18 height 25
click at [687, 197] on p "AUD 208.32" at bounding box center [745, 209] width 246 height 25
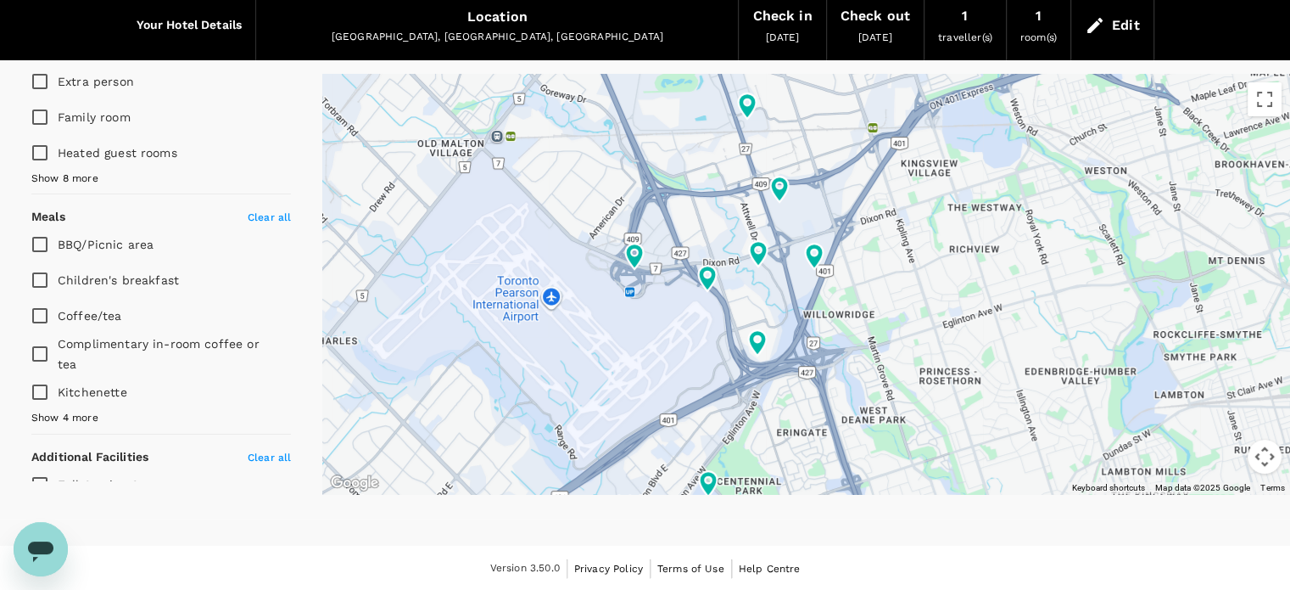
scroll to position [798, 0]
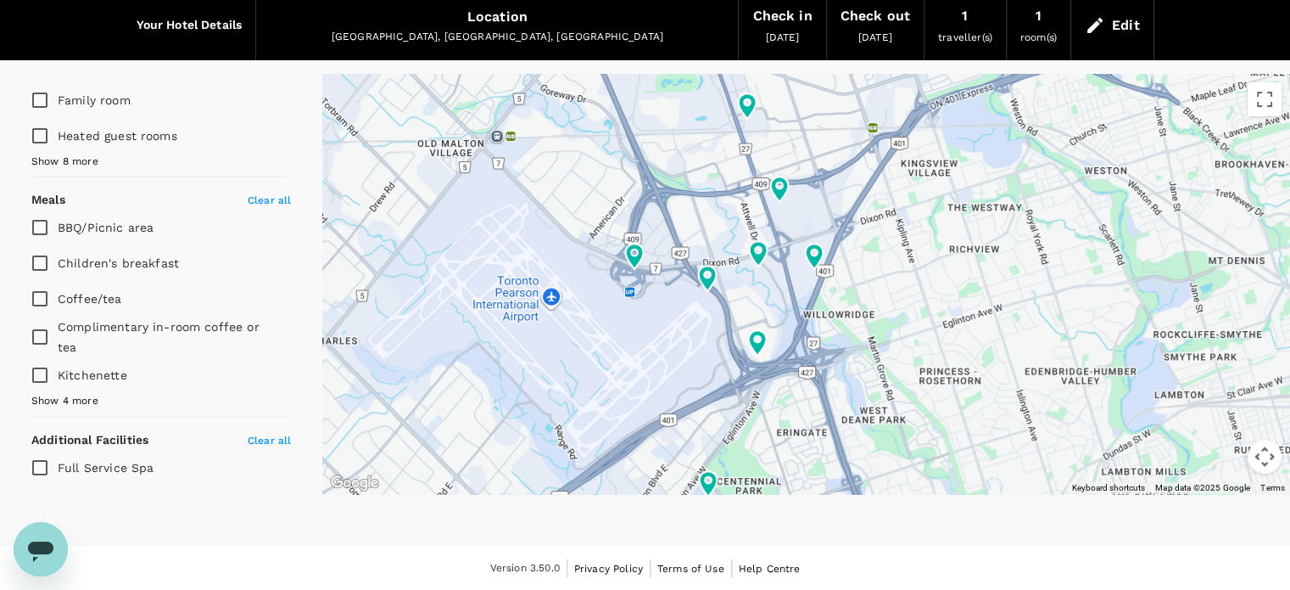
click at [61, 394] on span "Show 4 more" at bounding box center [64, 401] width 67 height 17
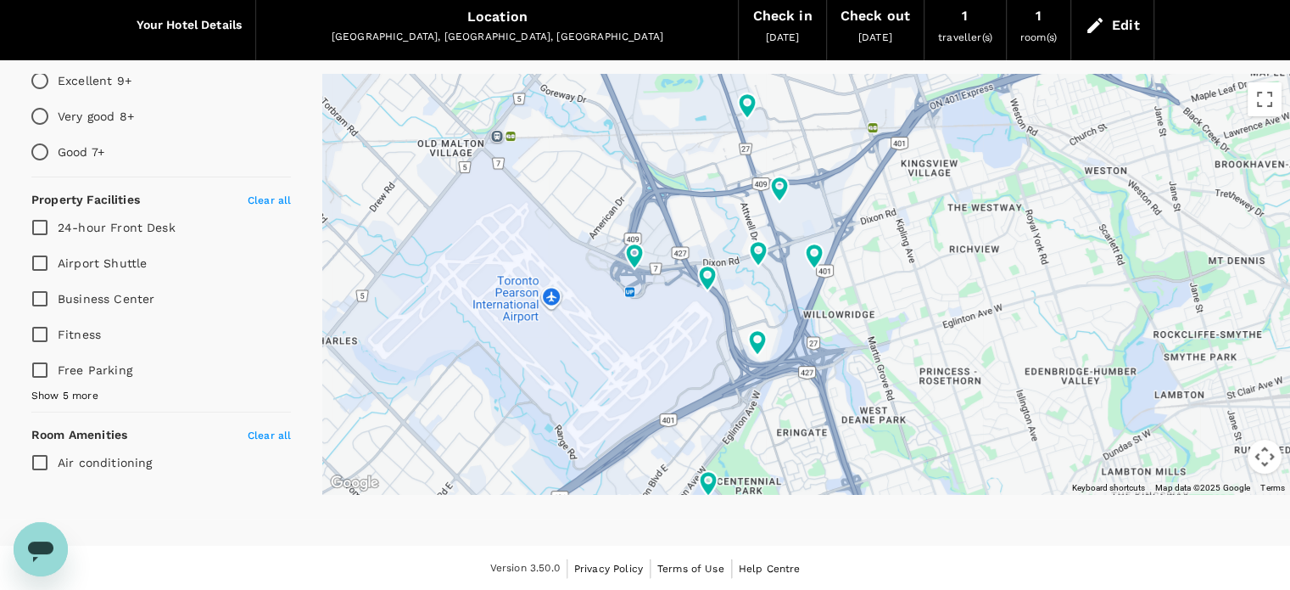
scroll to position [291, 0]
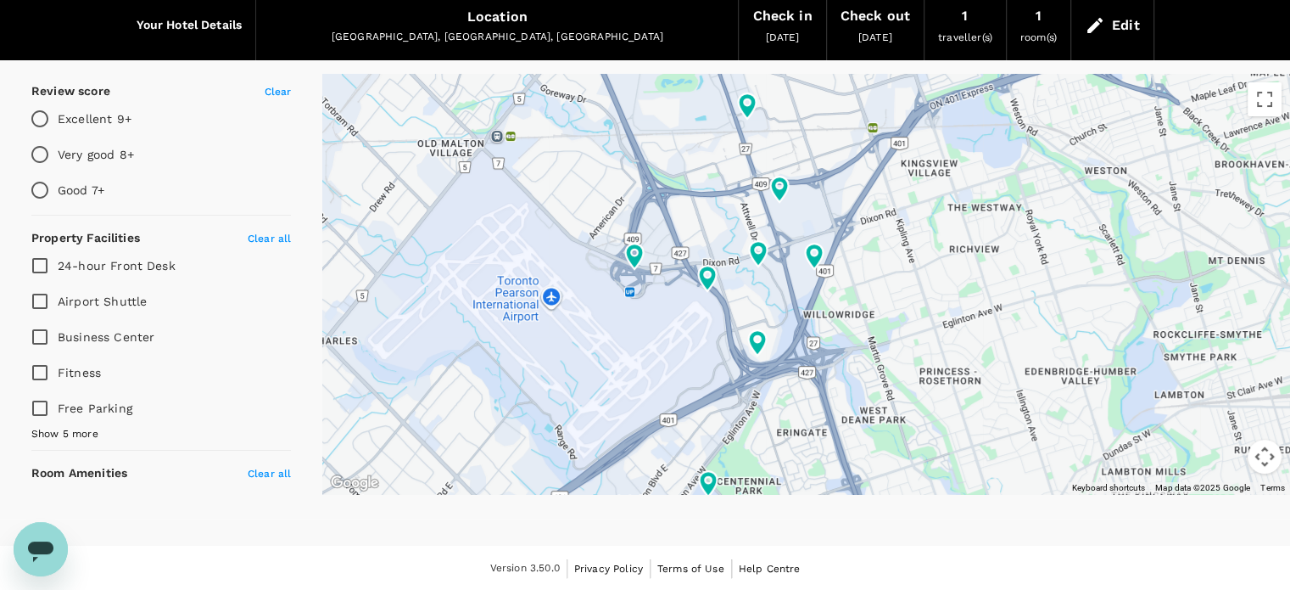
click at [84, 426] on span "Show 5 more" at bounding box center [64, 434] width 67 height 17
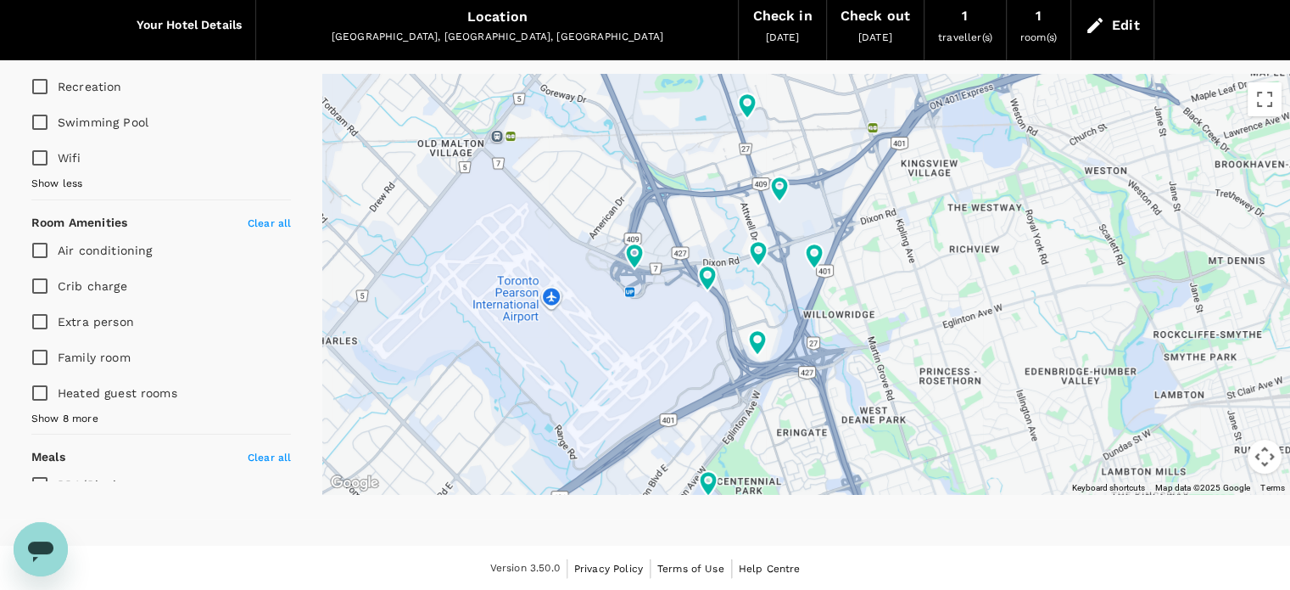
scroll to position [735, 0]
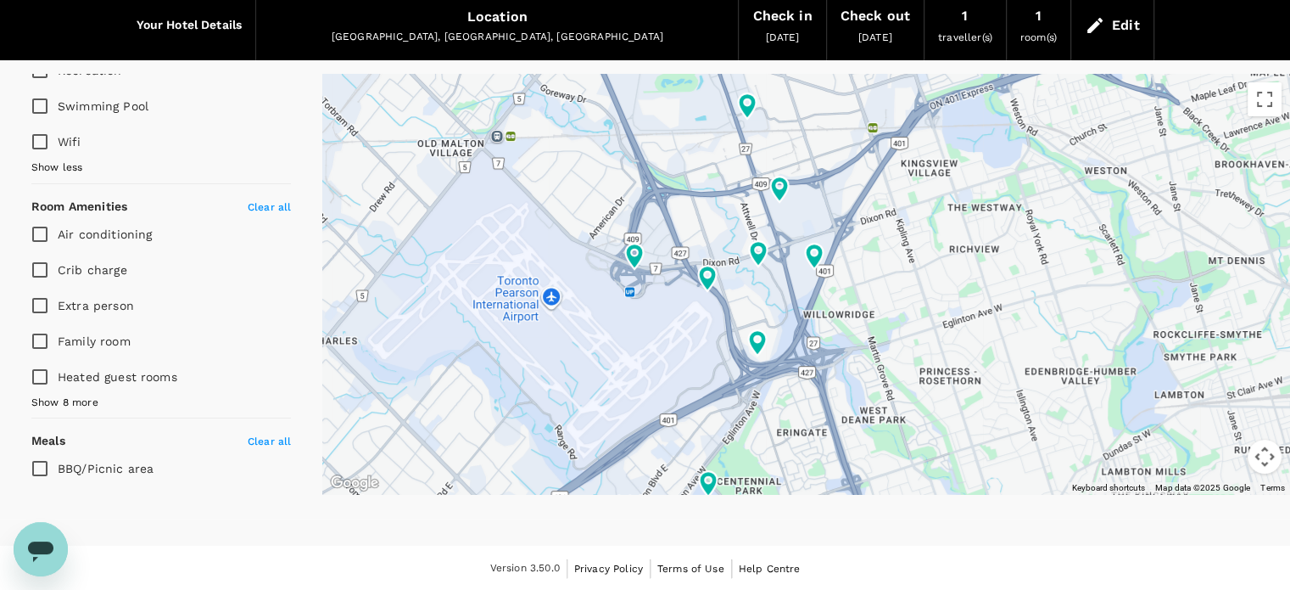
click at [61, 400] on span "Show 8 more" at bounding box center [64, 402] width 67 height 17
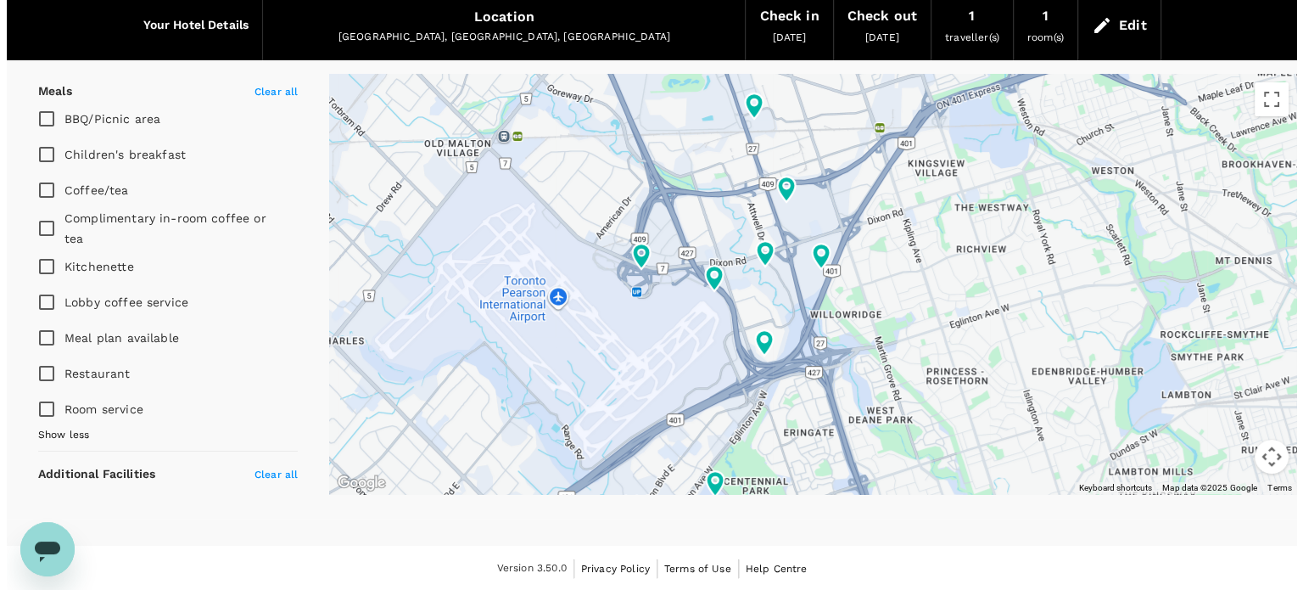
scroll to position [1405, 0]
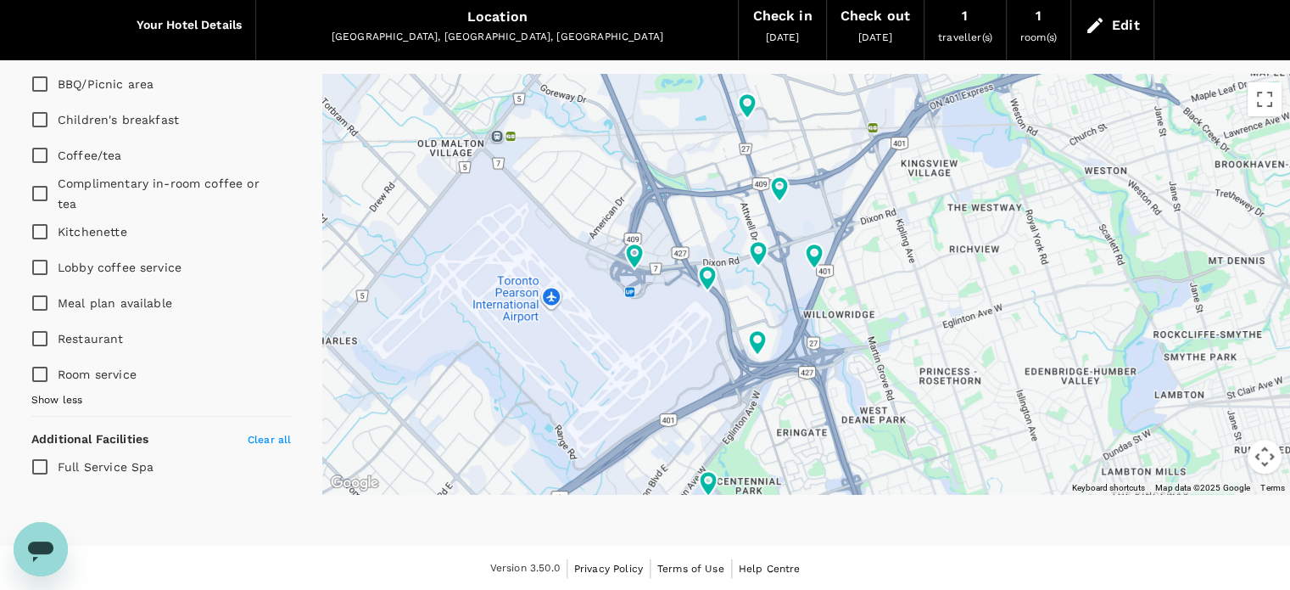
click at [266, 433] on span "Clear all" at bounding box center [269, 439] width 43 height 12
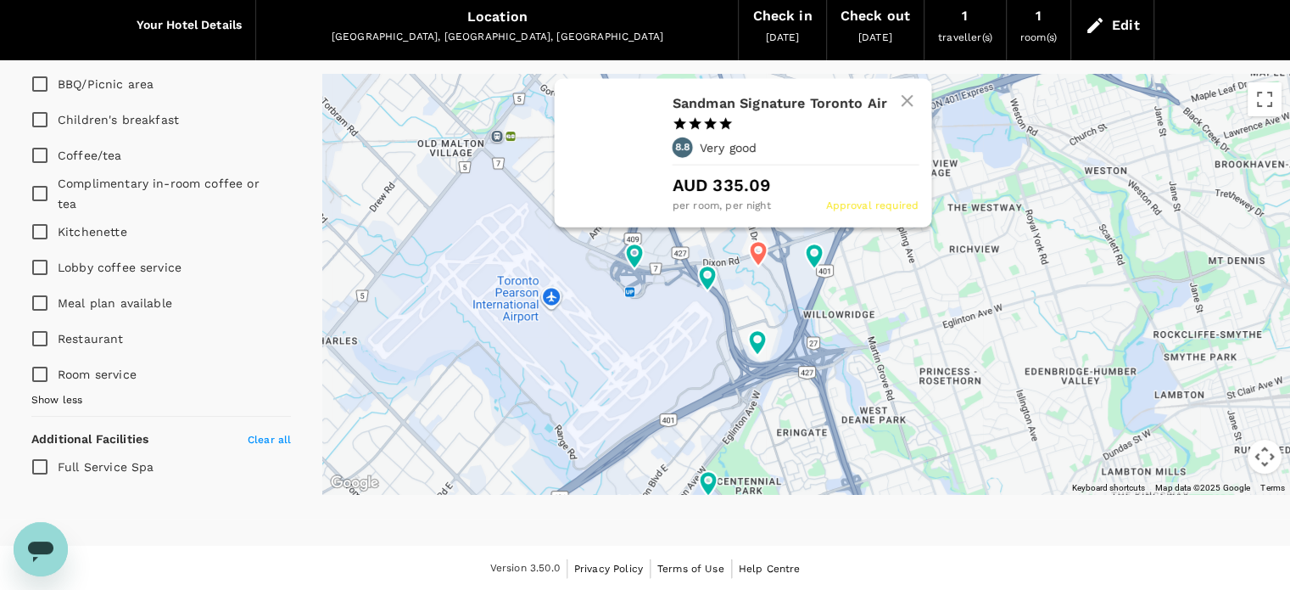
click at [757, 254] on icon at bounding box center [758, 254] width 18 height 25
click at [760, 266] on icon at bounding box center [757, 254] width 31 height 31
click at [750, 99] on h6 "Sandman Signature Toronto Air" at bounding box center [788, 104] width 232 height 24
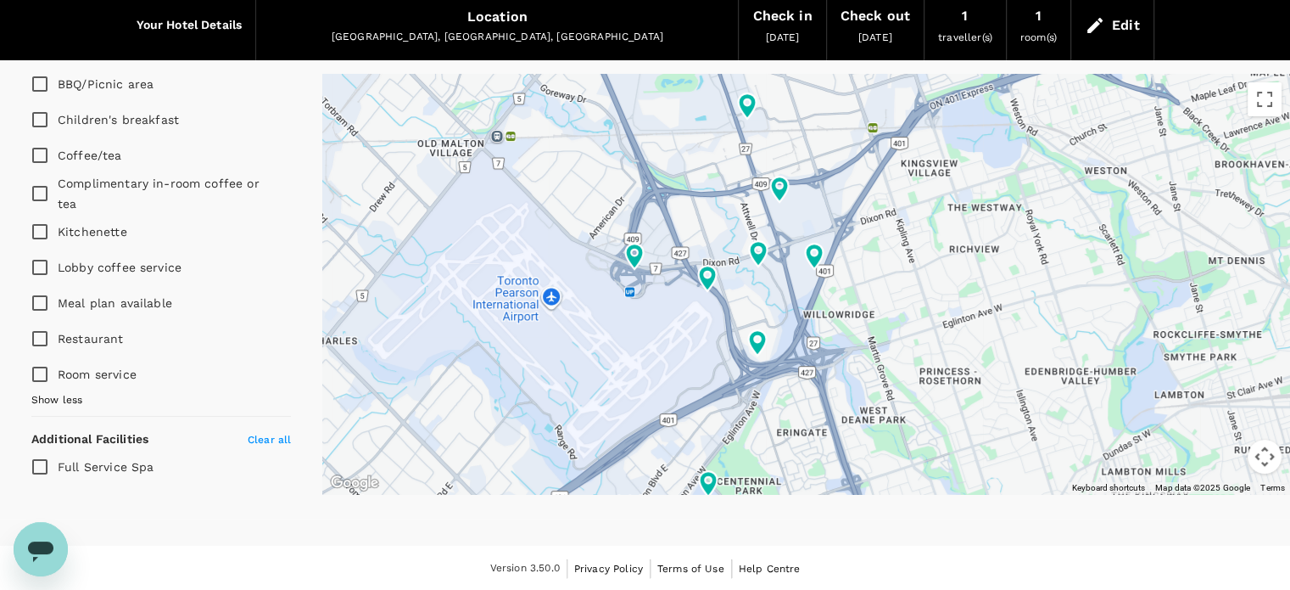
type input "612.19"
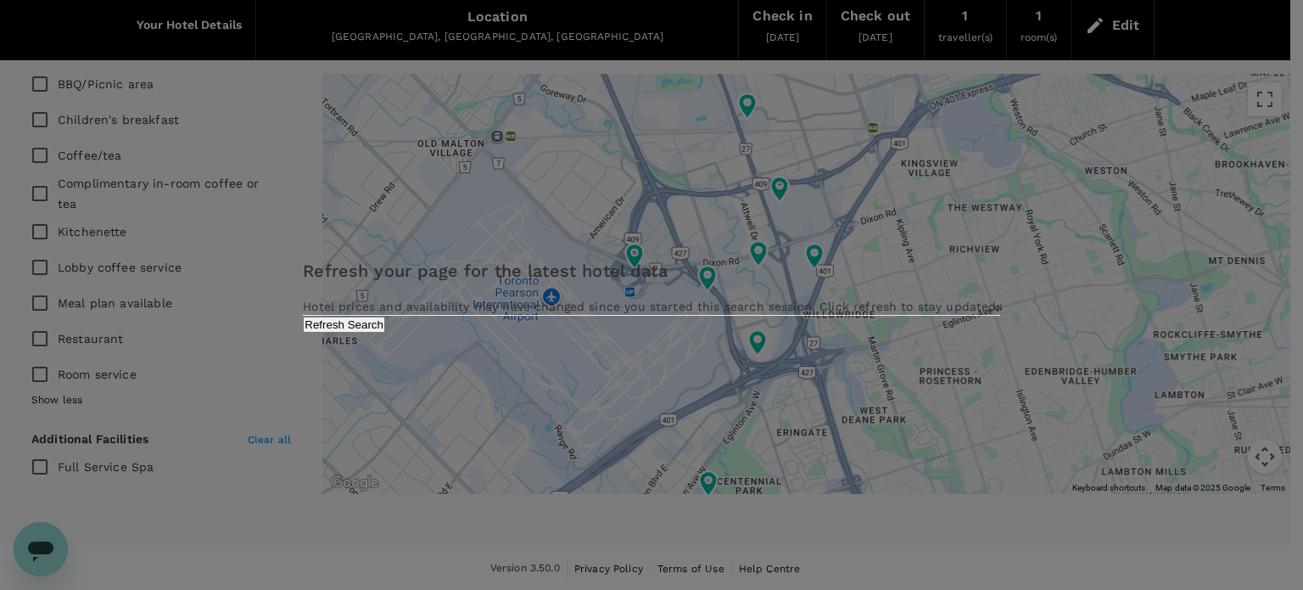
click at [385, 333] on button "Refresh Search" at bounding box center [344, 324] width 82 height 16
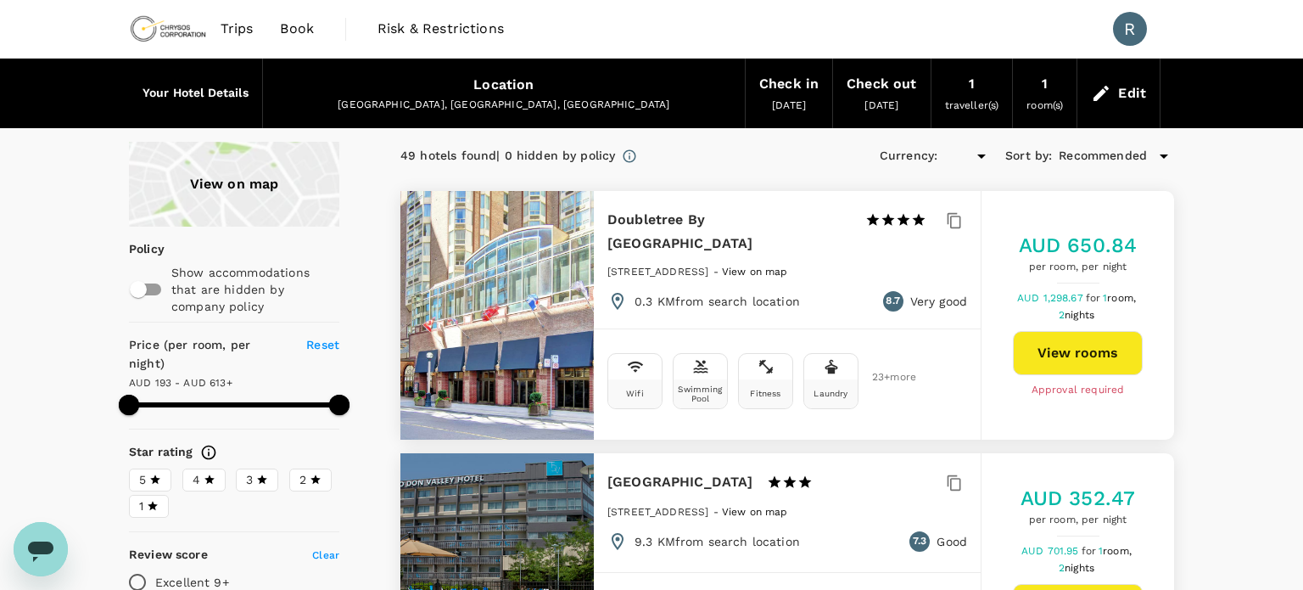
type input "612.18"
type input "AUD"
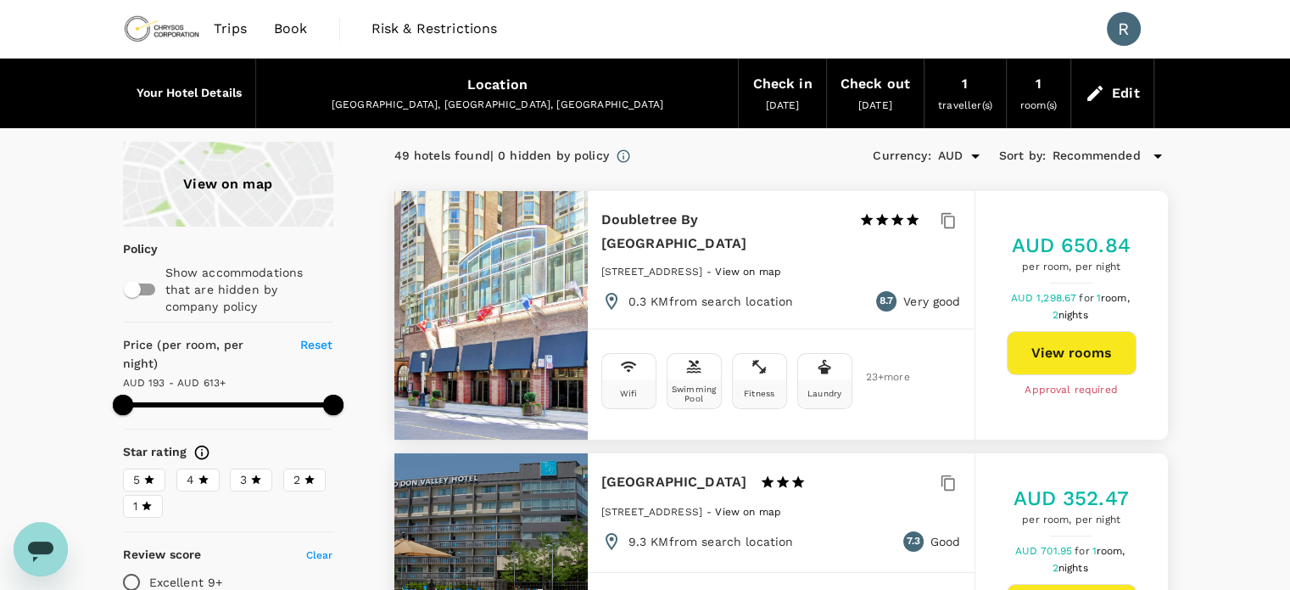
click at [285, 187] on div "View on map" at bounding box center [228, 184] width 210 height 85
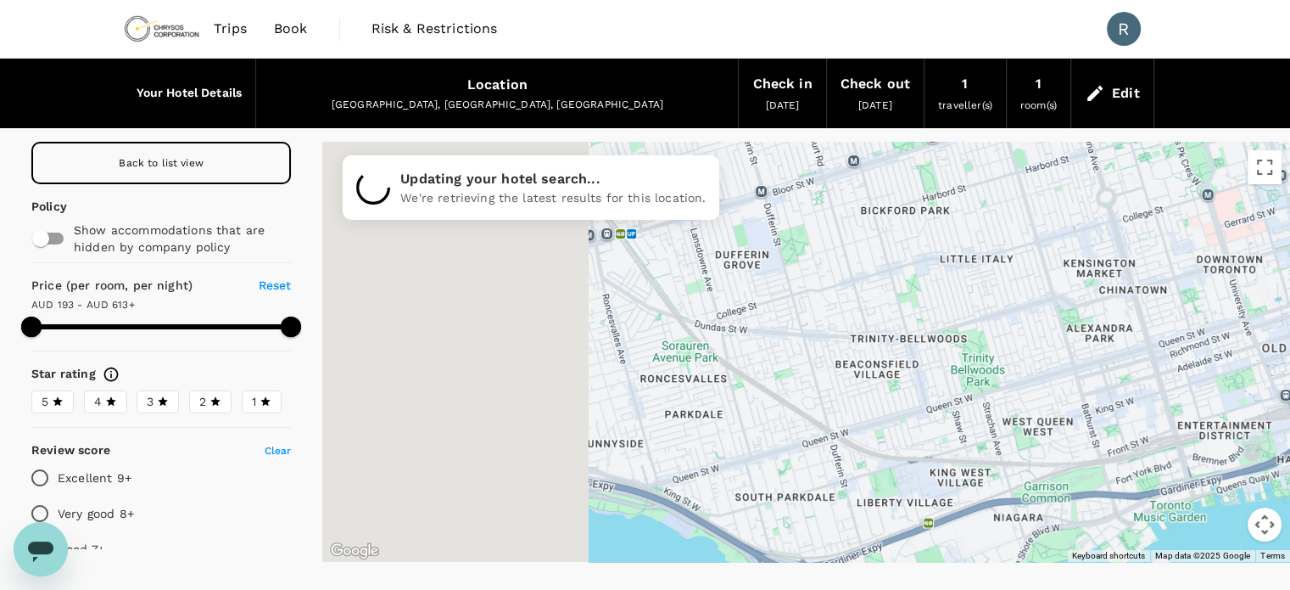
drag, startPoint x: 468, startPoint y: 346, endPoint x: 1065, endPoint y: 215, distance: 611.5
click at [1065, 215] on div at bounding box center [806, 352] width 968 height 420
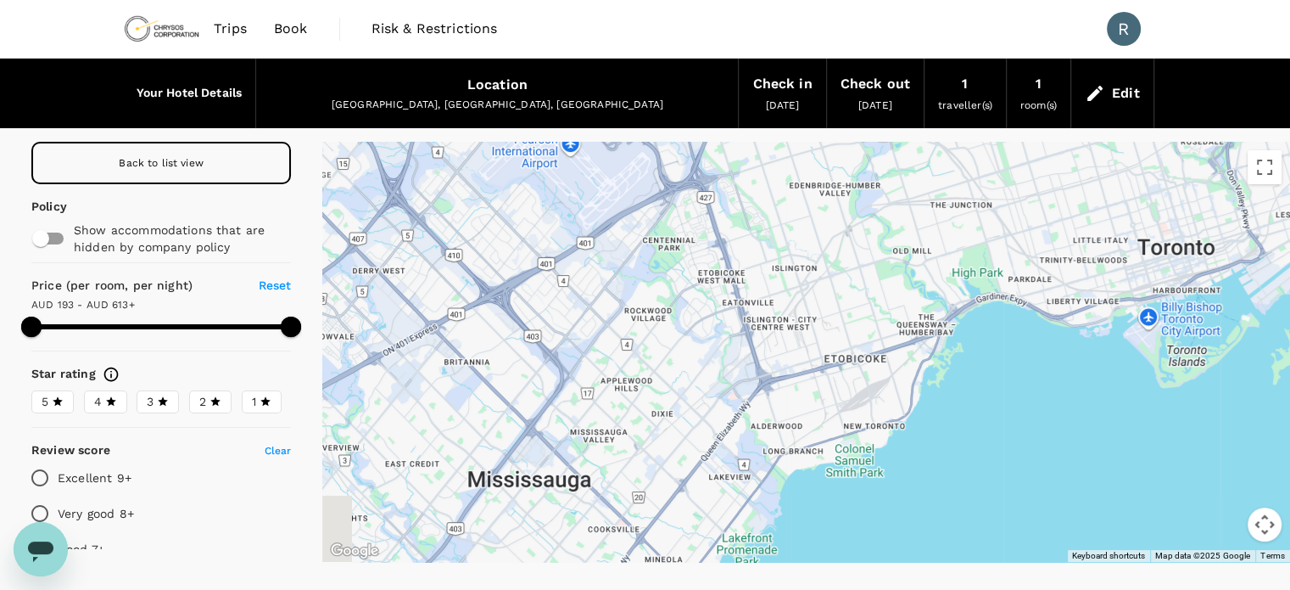
drag, startPoint x: 545, startPoint y: 288, endPoint x: 801, endPoint y: 265, distance: 257.2
click at [801, 265] on div at bounding box center [806, 352] width 968 height 420
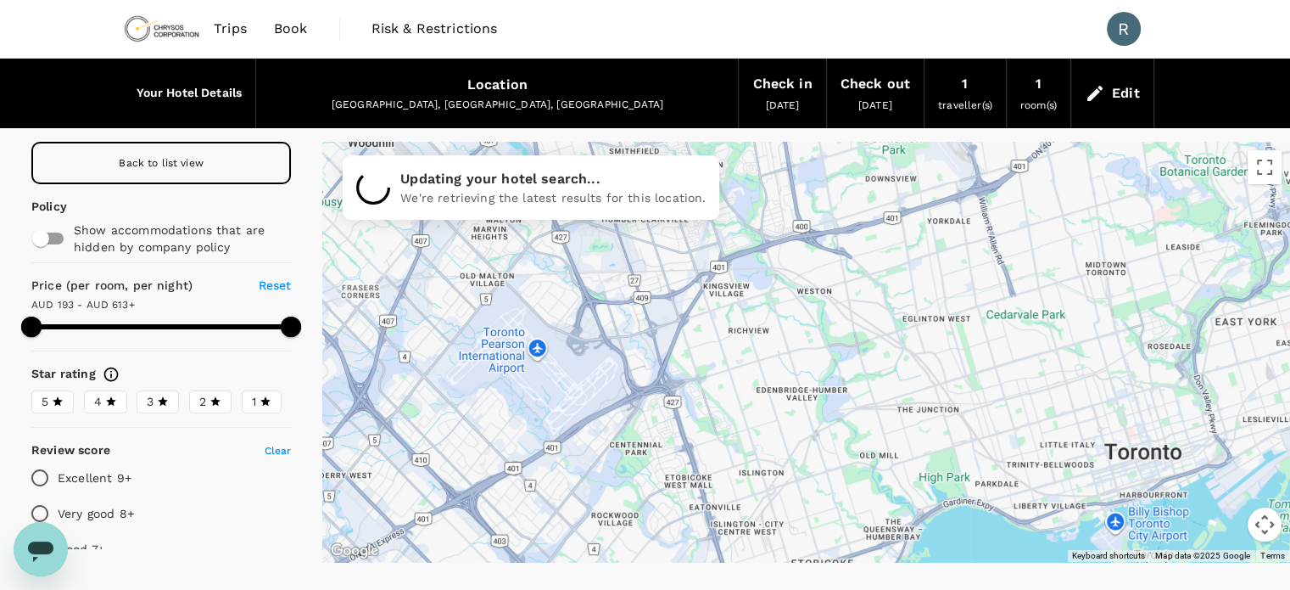
drag, startPoint x: 801, startPoint y: 265, endPoint x: 778, endPoint y: 500, distance: 236.9
click at [778, 500] on div at bounding box center [806, 352] width 968 height 420
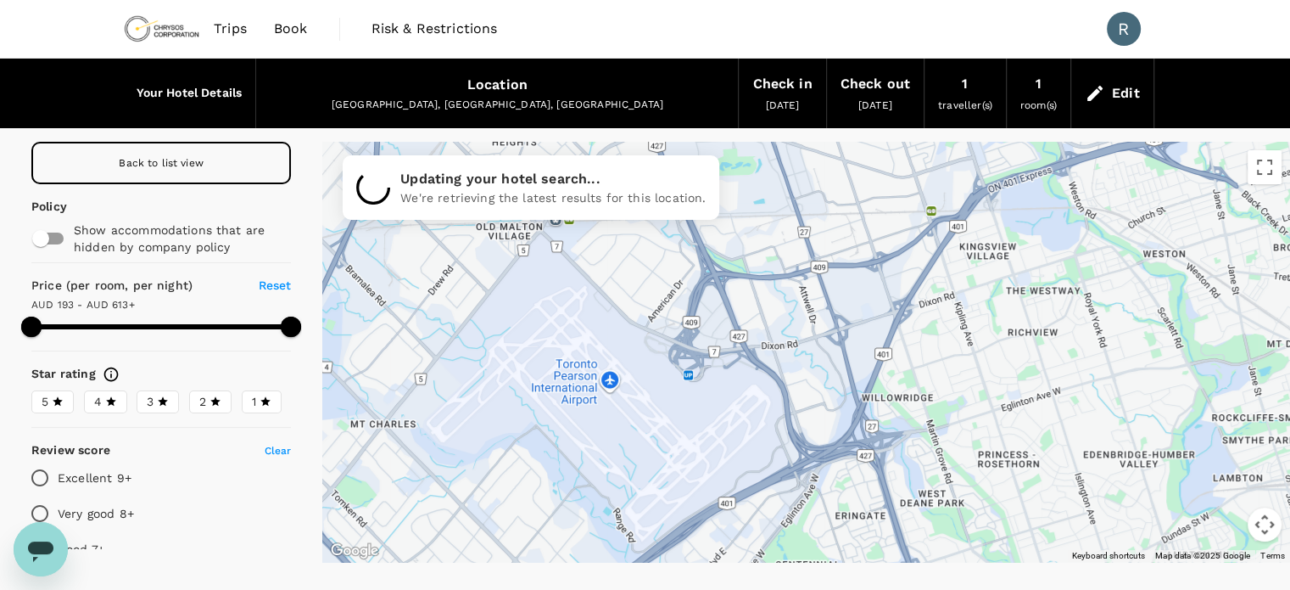
drag, startPoint x: 572, startPoint y: 378, endPoint x: 716, endPoint y: 372, distance: 144.3
click at [716, 372] on div at bounding box center [806, 352] width 968 height 420
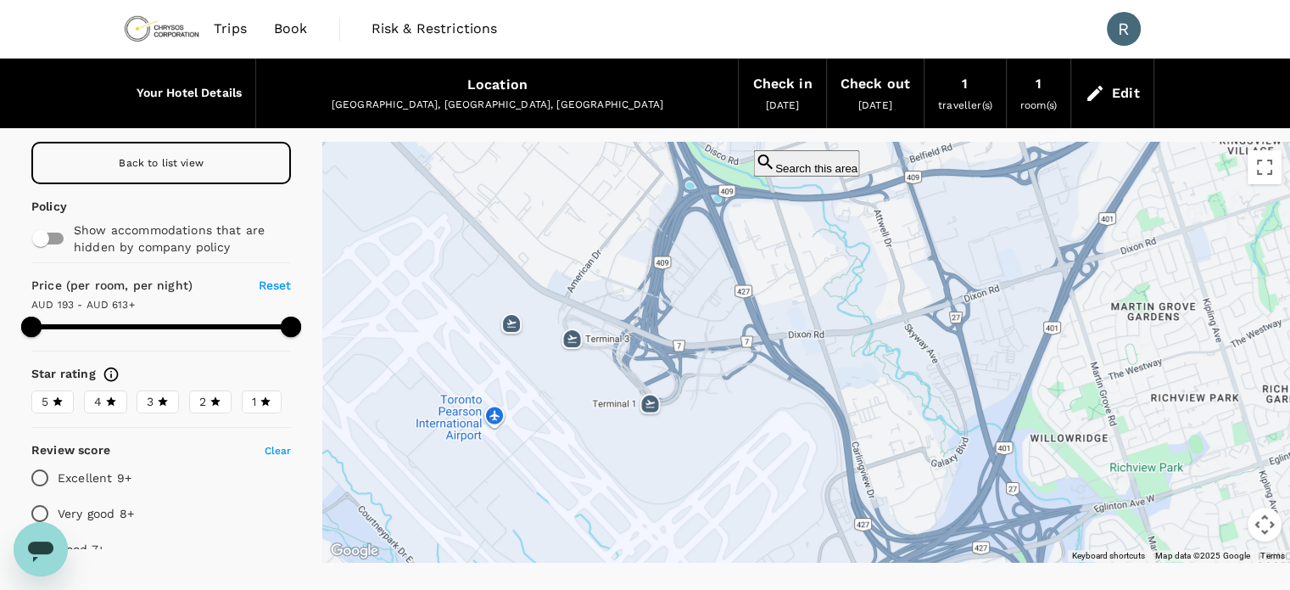
drag, startPoint x: 707, startPoint y: 373, endPoint x: 709, endPoint y: 387, distance: 13.8
click at [709, 387] on div at bounding box center [806, 352] width 968 height 420
click at [807, 176] on button "Search this area" at bounding box center [806, 163] width 106 height 26
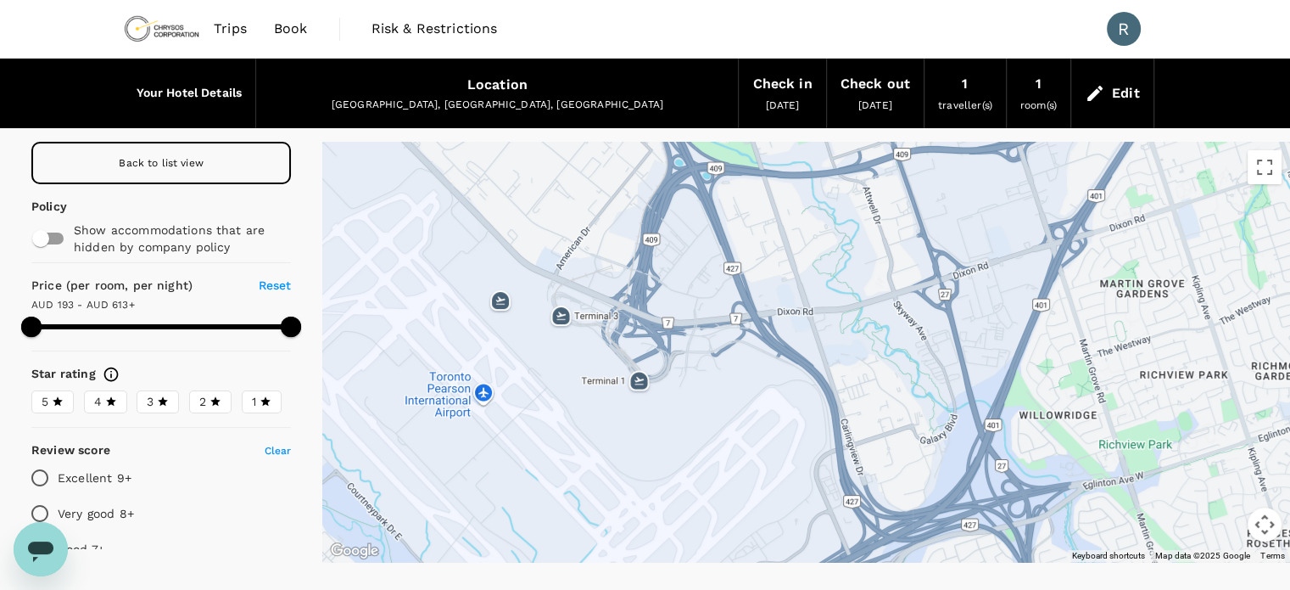
drag, startPoint x: 873, startPoint y: 381, endPoint x: 858, endPoint y: 354, distance: 30.7
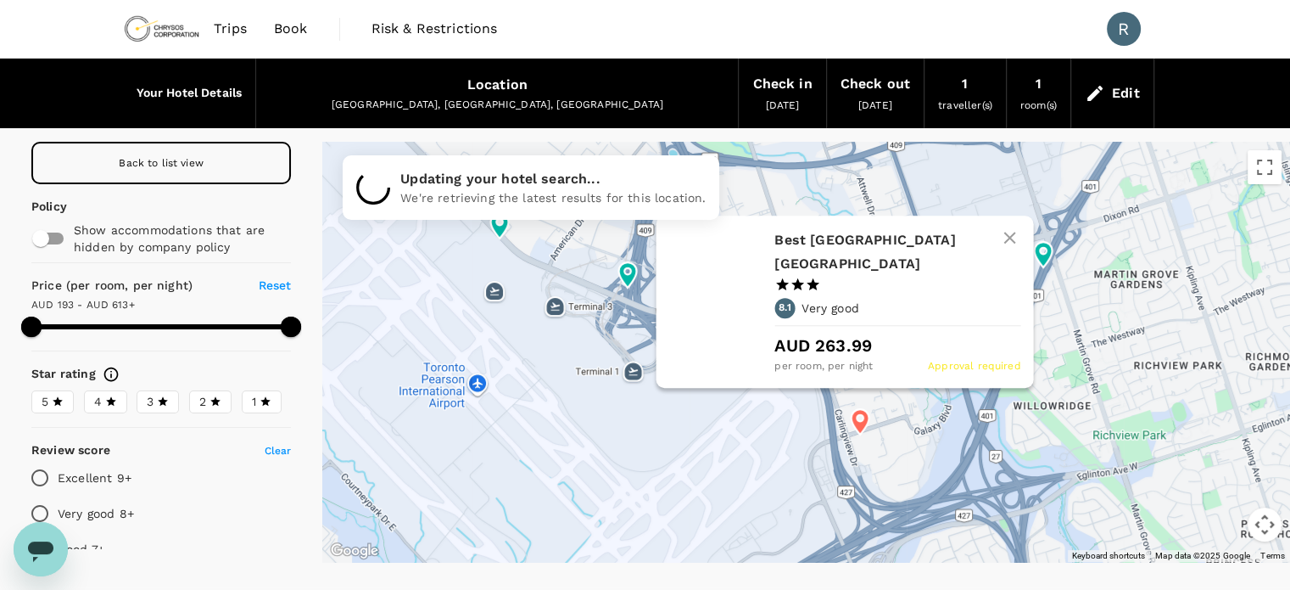
click at [856, 418] on icon at bounding box center [860, 421] width 18 height 25
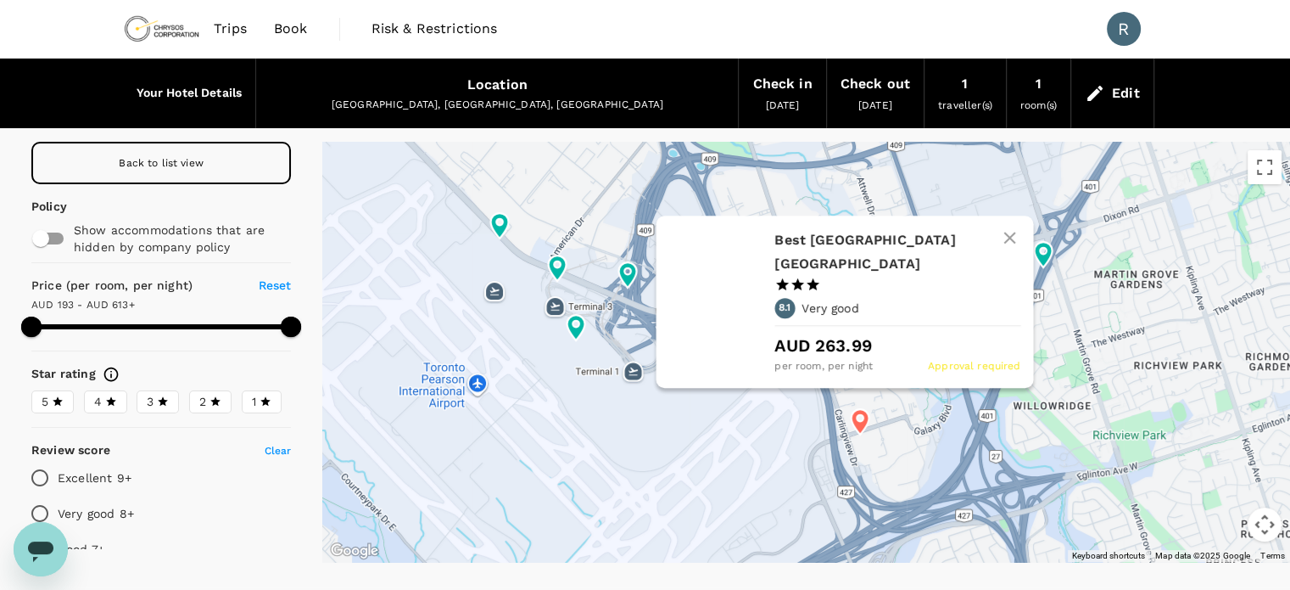
click at [848, 260] on h6 "Best Western Premier Toronto Airport Carlingview Hotel" at bounding box center [890, 252] width 232 height 48
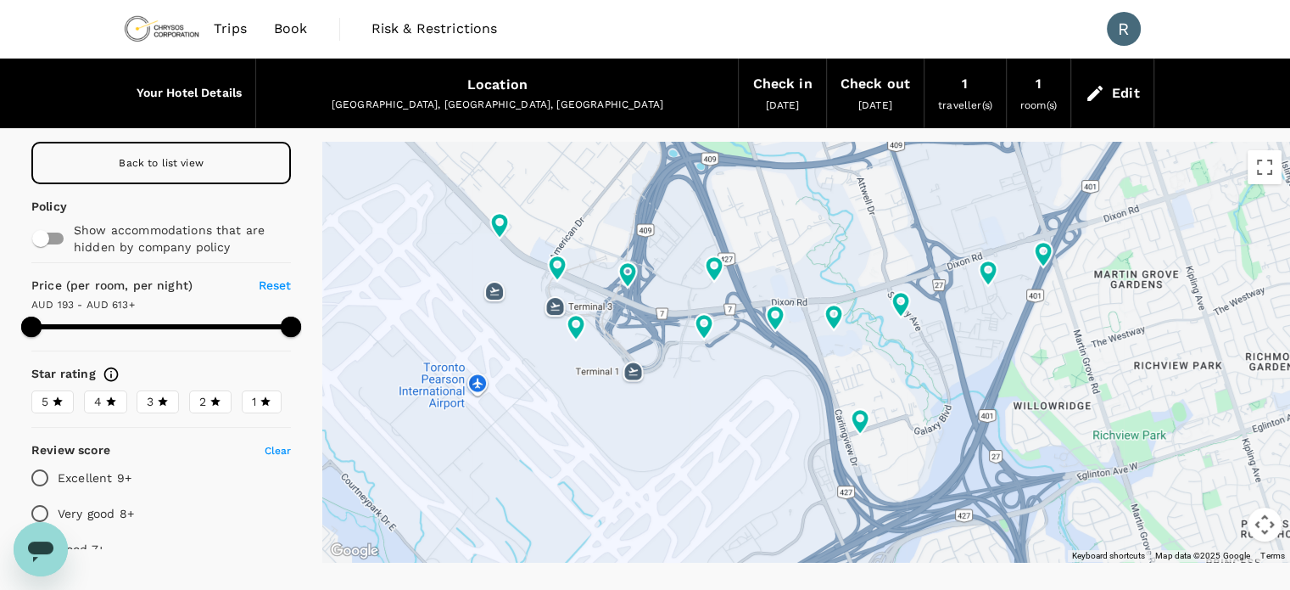
type input "612.18"
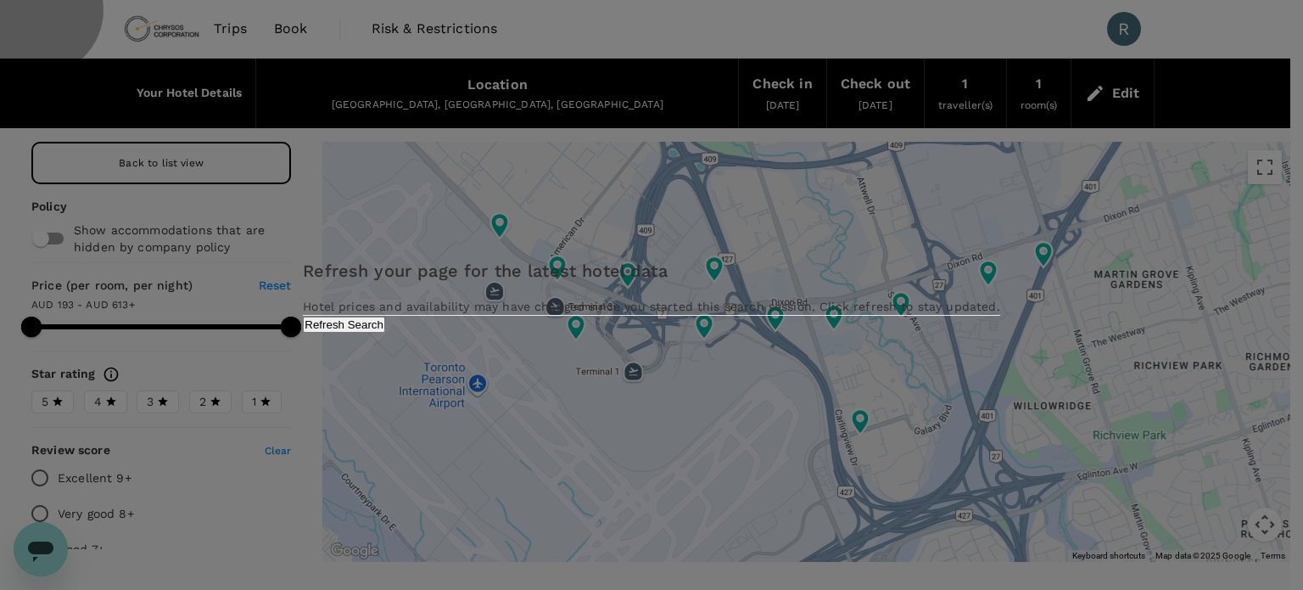
click at [385, 333] on button "Refresh Search" at bounding box center [344, 324] width 82 height 16
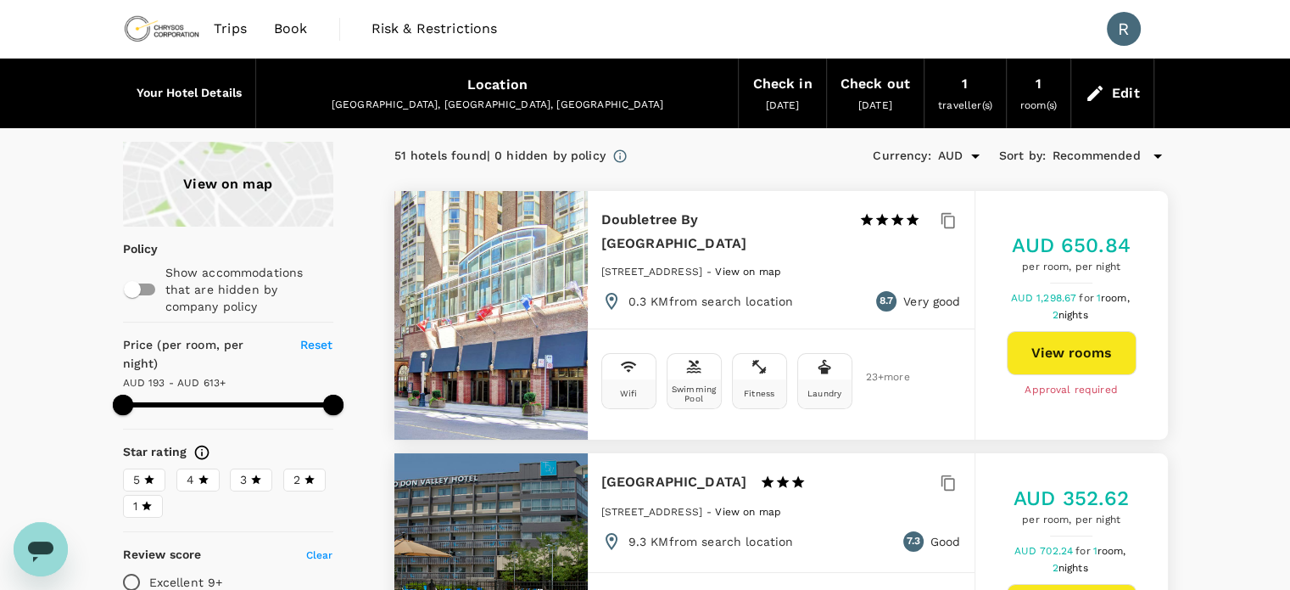
click at [302, 177] on div "View on map" at bounding box center [228, 184] width 210 height 85
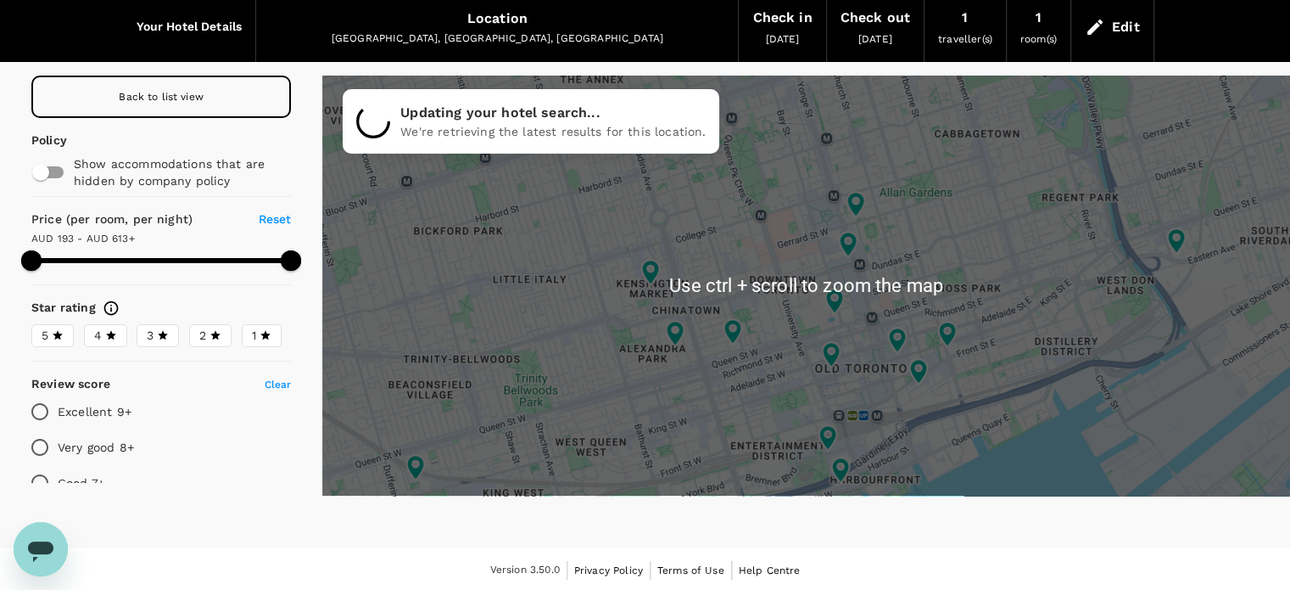
scroll to position [68, 0]
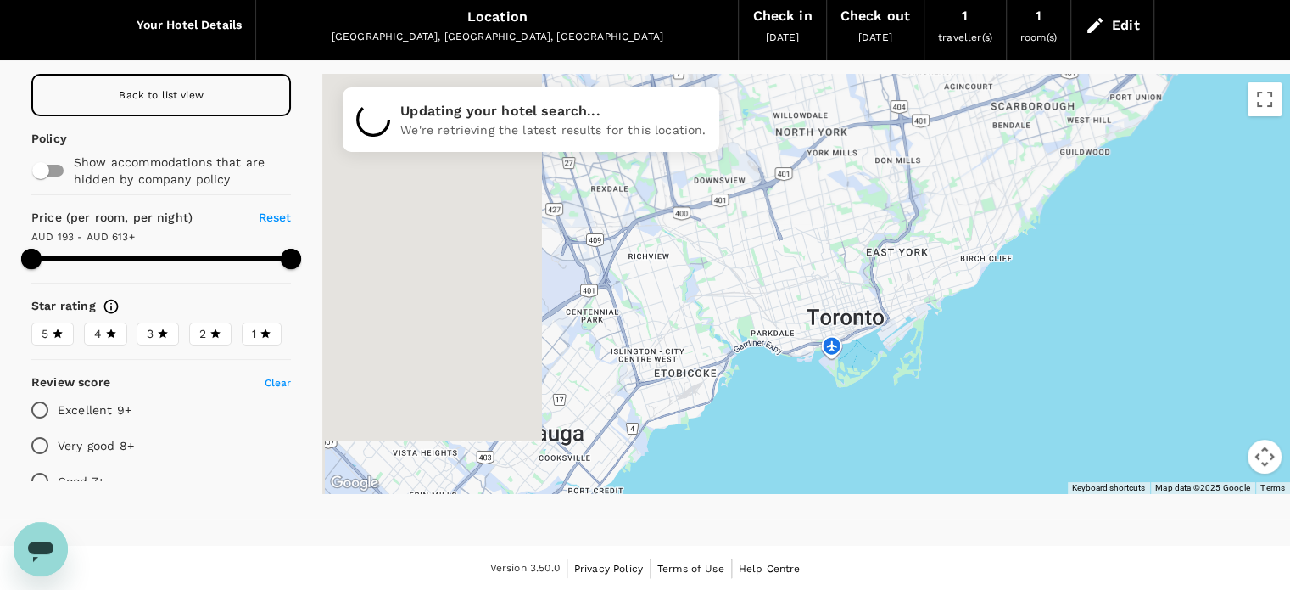
drag, startPoint x: 468, startPoint y: 254, endPoint x: 808, endPoint y: 289, distance: 341.2
click at [808, 289] on div at bounding box center [806, 284] width 968 height 420
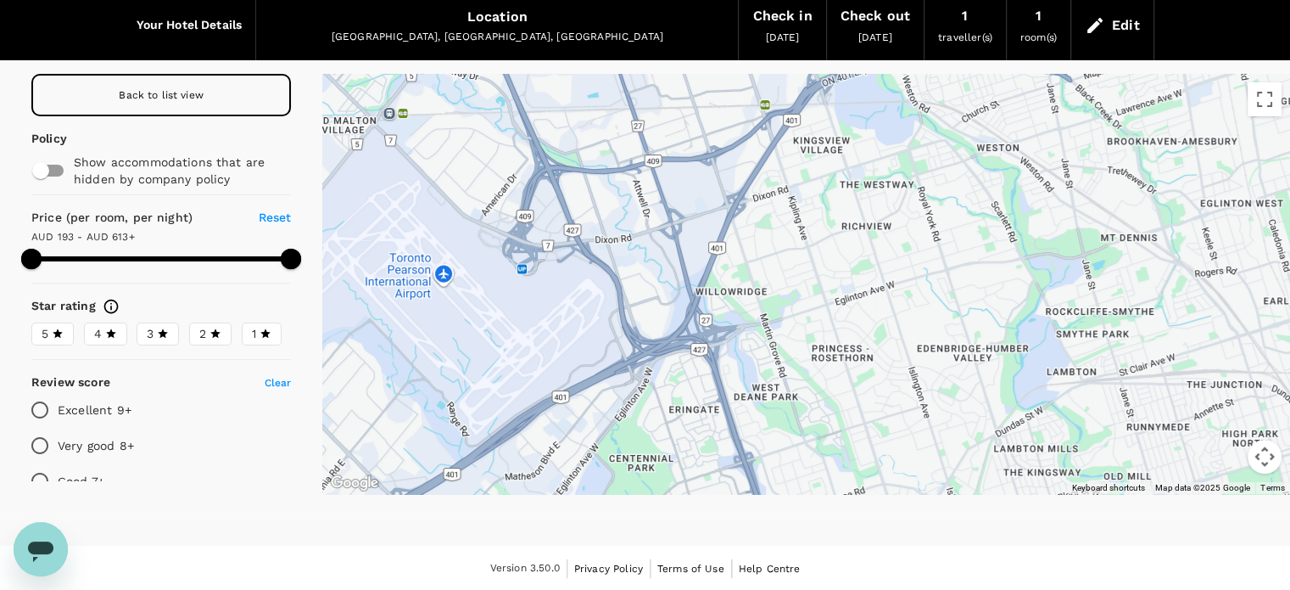
drag, startPoint x: 567, startPoint y: 276, endPoint x: 662, endPoint y: 282, distance: 96.1
click at [662, 282] on div at bounding box center [806, 284] width 968 height 420
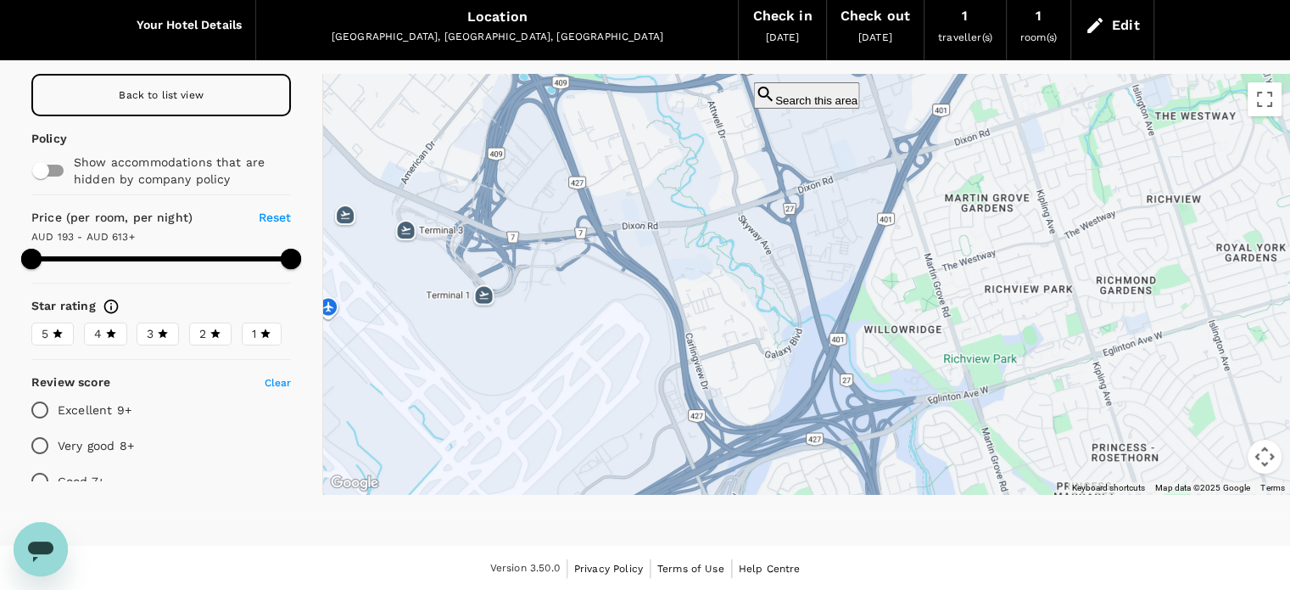
drag, startPoint x: 621, startPoint y: 264, endPoint x: 660, endPoint y: 264, distance: 39.0
click at [660, 264] on div at bounding box center [806, 284] width 968 height 420
click at [767, 100] on button "Search this area" at bounding box center [806, 95] width 106 height 26
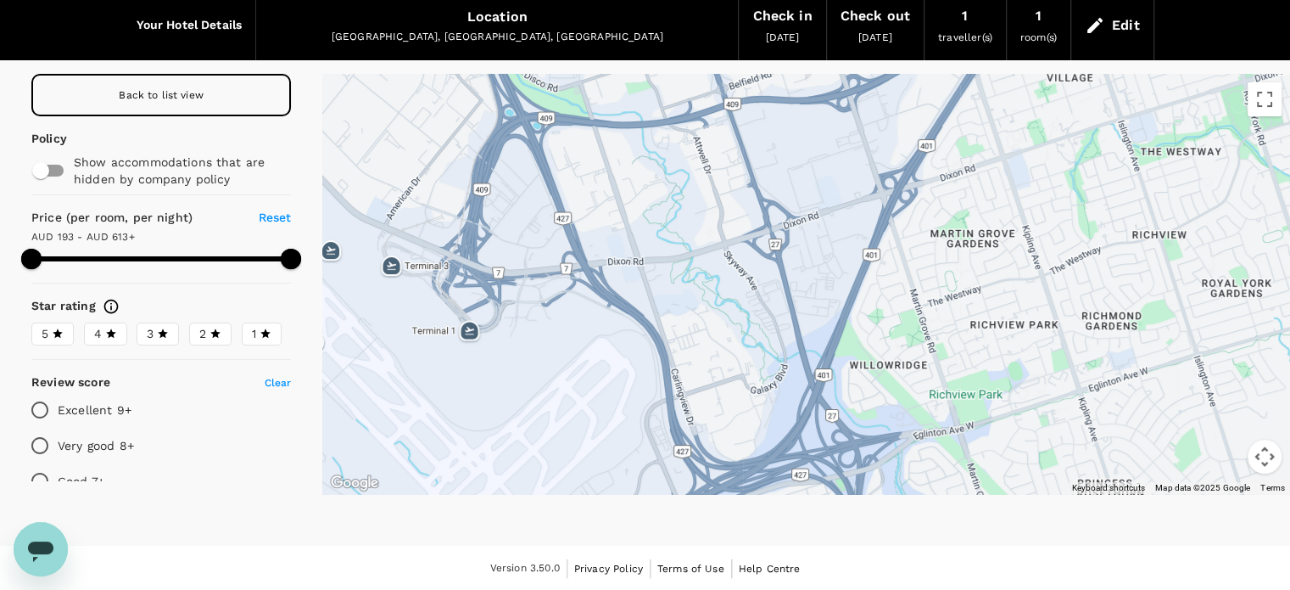
drag, startPoint x: 743, startPoint y: 282, endPoint x: 723, endPoint y: 328, distance: 50.1
click at [723, 328] on div at bounding box center [806, 284] width 968 height 420
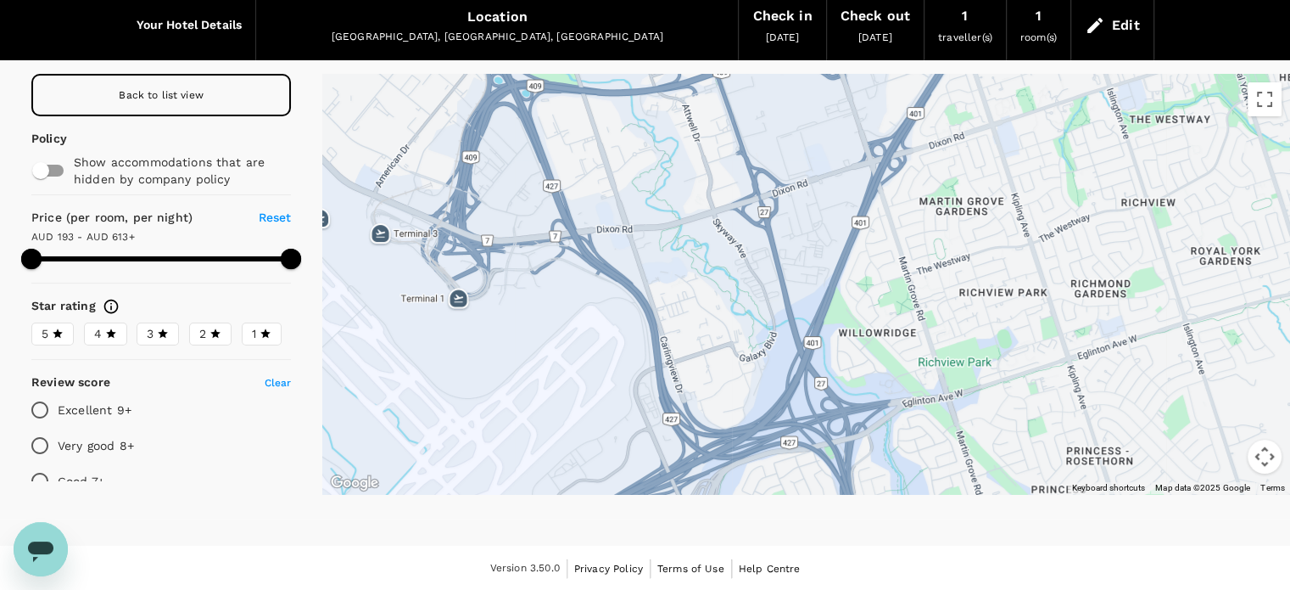
drag, startPoint x: 727, startPoint y: 362, endPoint x: 715, endPoint y: 274, distance: 89.0
click at [716, 276] on div at bounding box center [806, 284] width 968 height 420
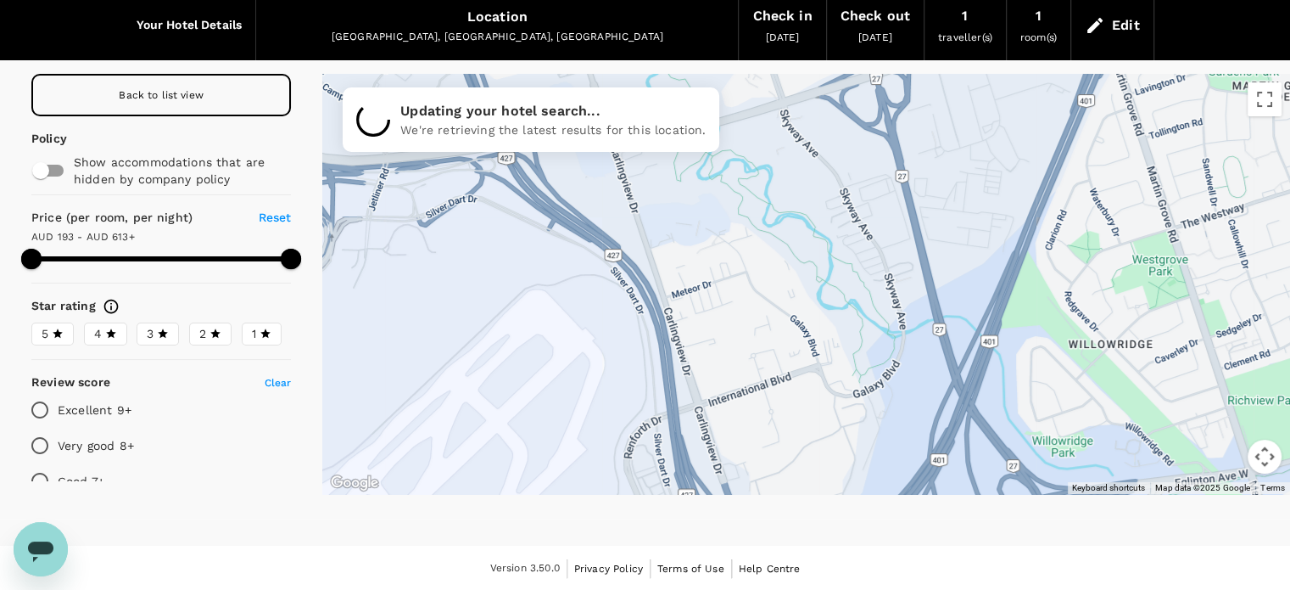
drag, startPoint x: 681, startPoint y: 221, endPoint x: 724, endPoint y: 260, distance: 57.6
click at [724, 260] on div at bounding box center [806, 284] width 968 height 420
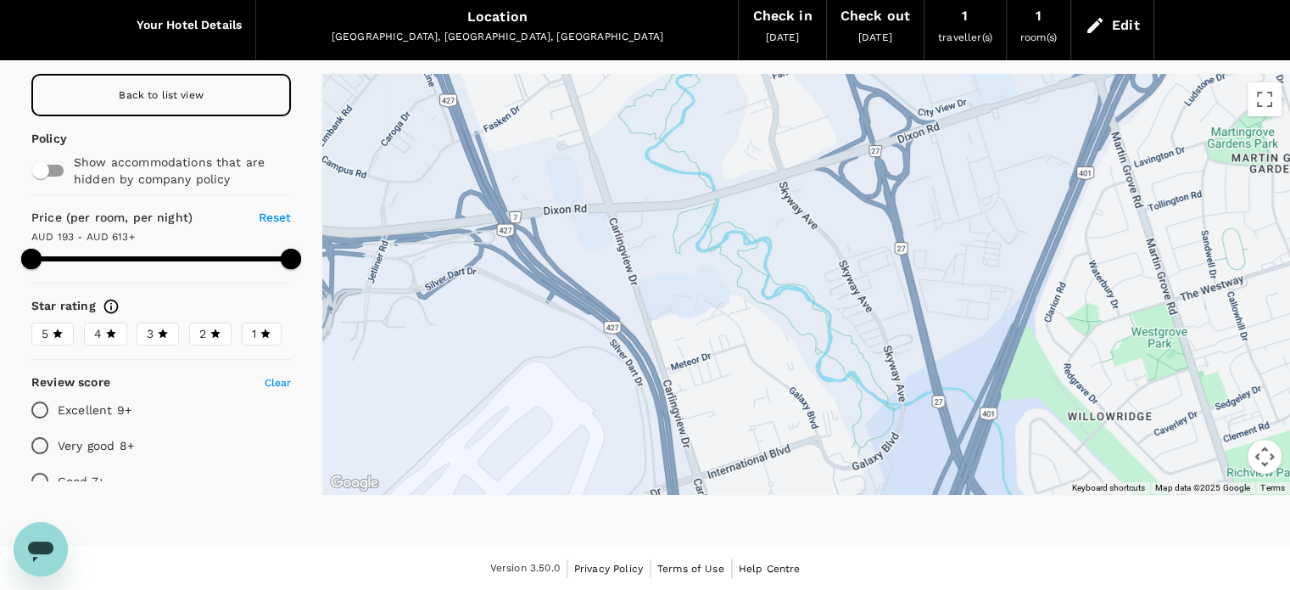
drag, startPoint x: 869, startPoint y: 203, endPoint x: 868, endPoint y: 281, distance: 78.1
click at [868, 281] on div at bounding box center [806, 284] width 968 height 420
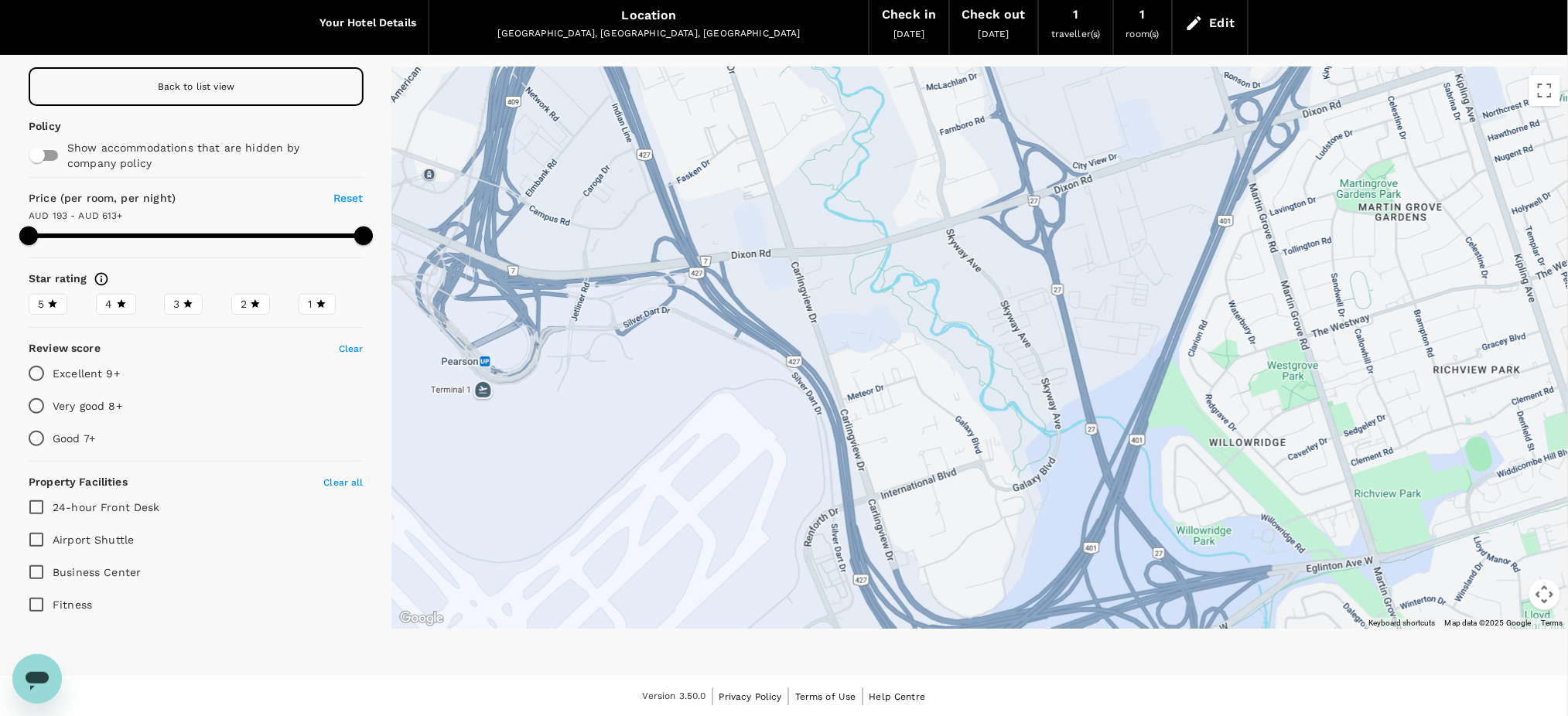
drag, startPoint x: 846, startPoint y: 436, endPoint x: 838, endPoint y: 409, distance: 28.2
click at [838, 409] on div at bounding box center [980, 348] width 1176 height 562
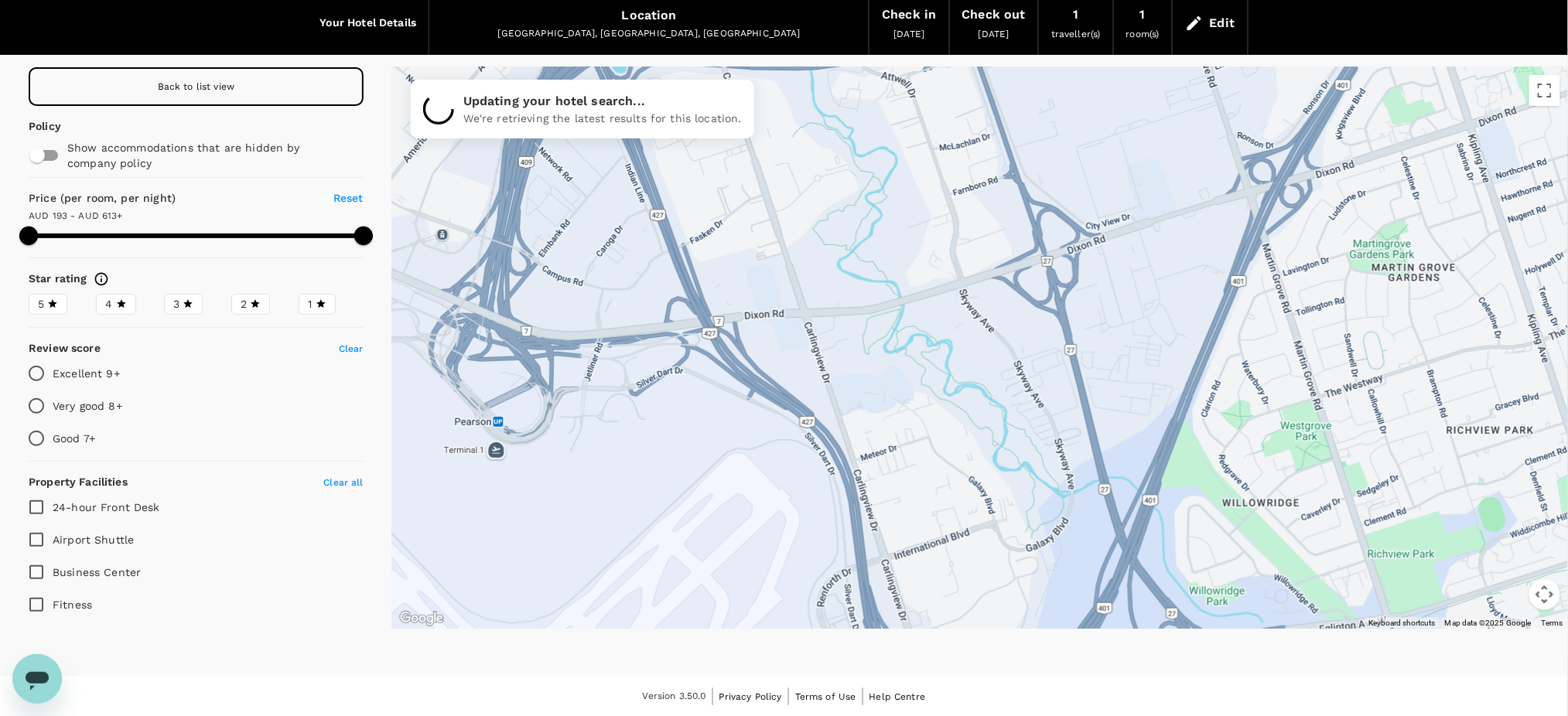
drag, startPoint x: 644, startPoint y: 217, endPoint x: 669, endPoint y: 318, distance: 104.0
click at [669, 318] on div at bounding box center [980, 348] width 1176 height 562
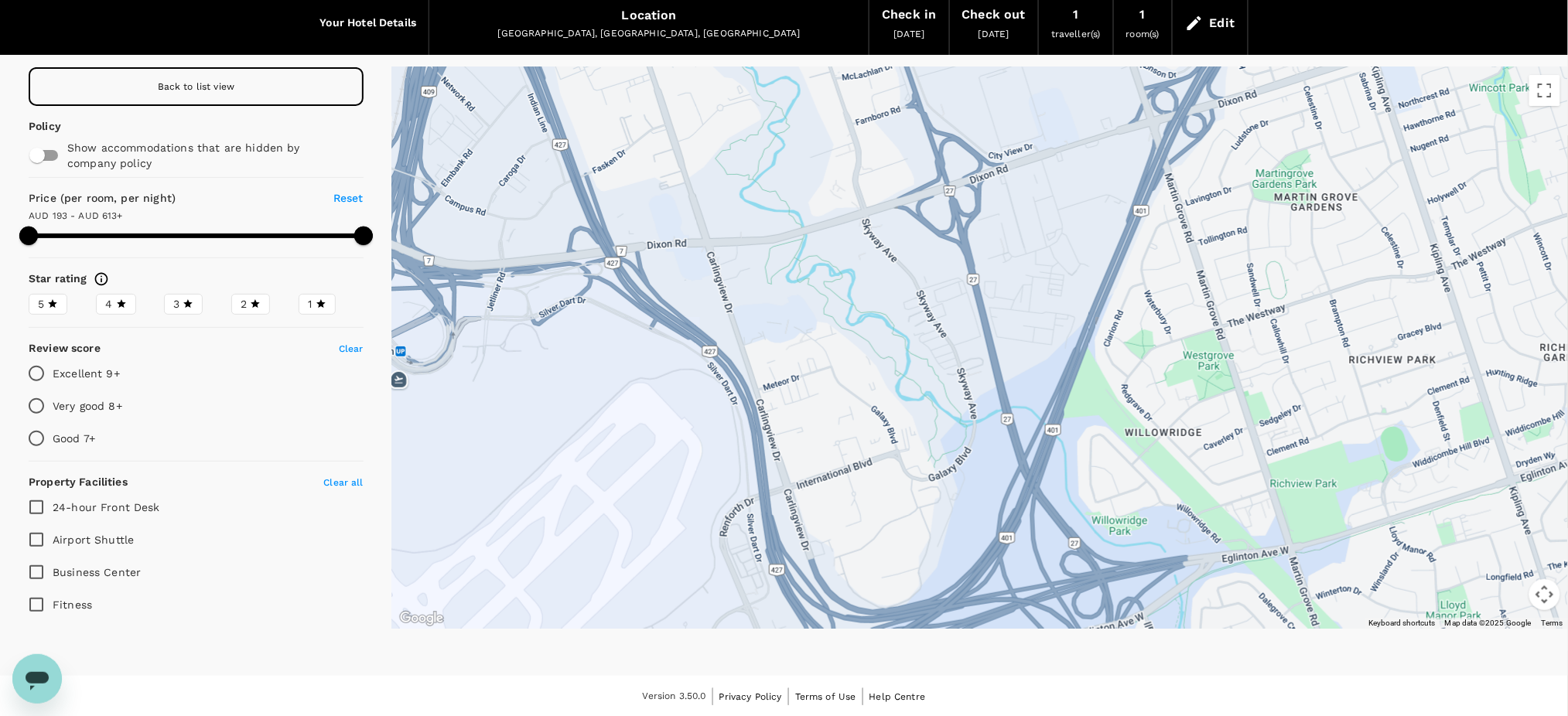
drag, startPoint x: 1000, startPoint y: 496, endPoint x: 879, endPoint y: 362, distance: 180.5
click at [879, 362] on div at bounding box center [1462, 559] width 1189 height 669
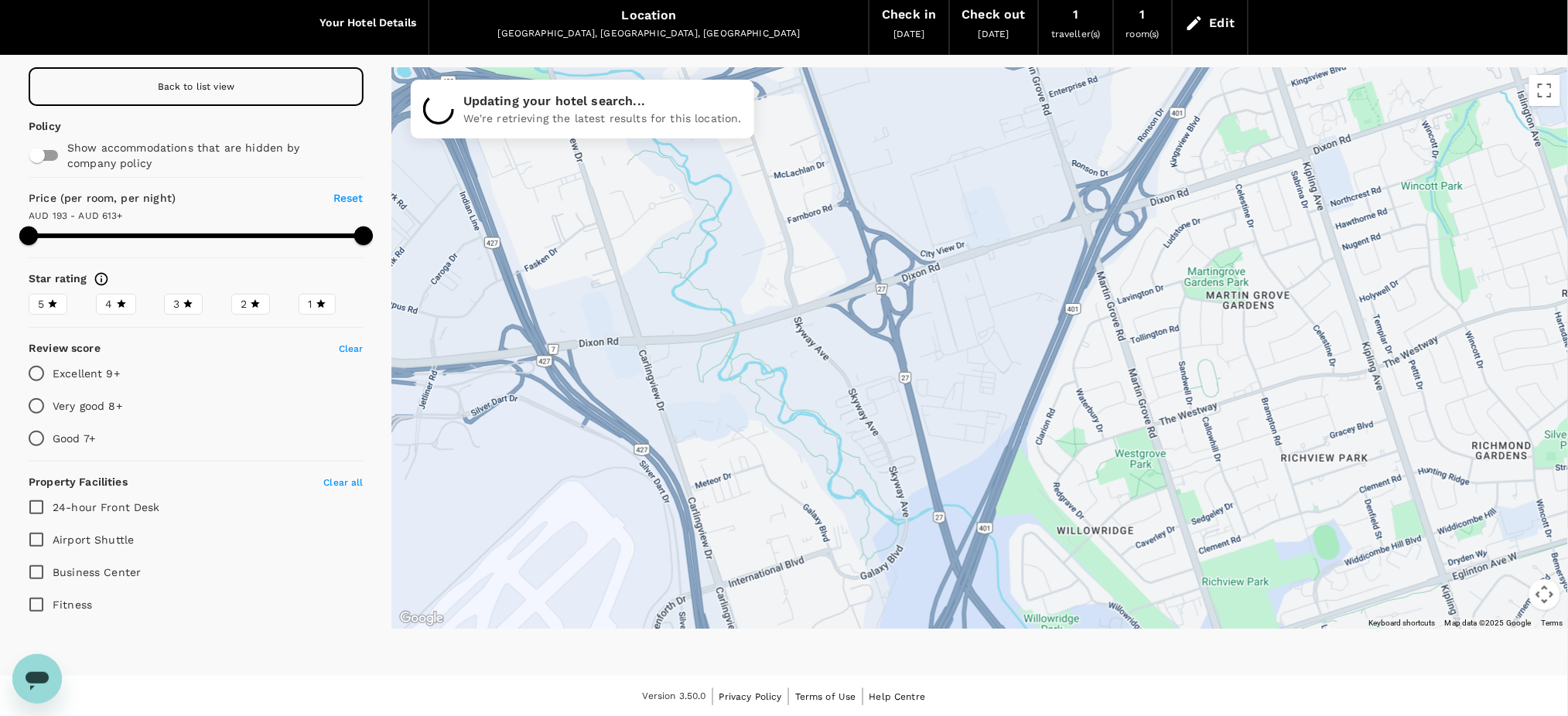
drag, startPoint x: 1080, startPoint y: 189, endPoint x: 981, endPoint y: 379, distance: 214.2
click at [981, 379] on div at bounding box center [980, 348] width 1176 height 562
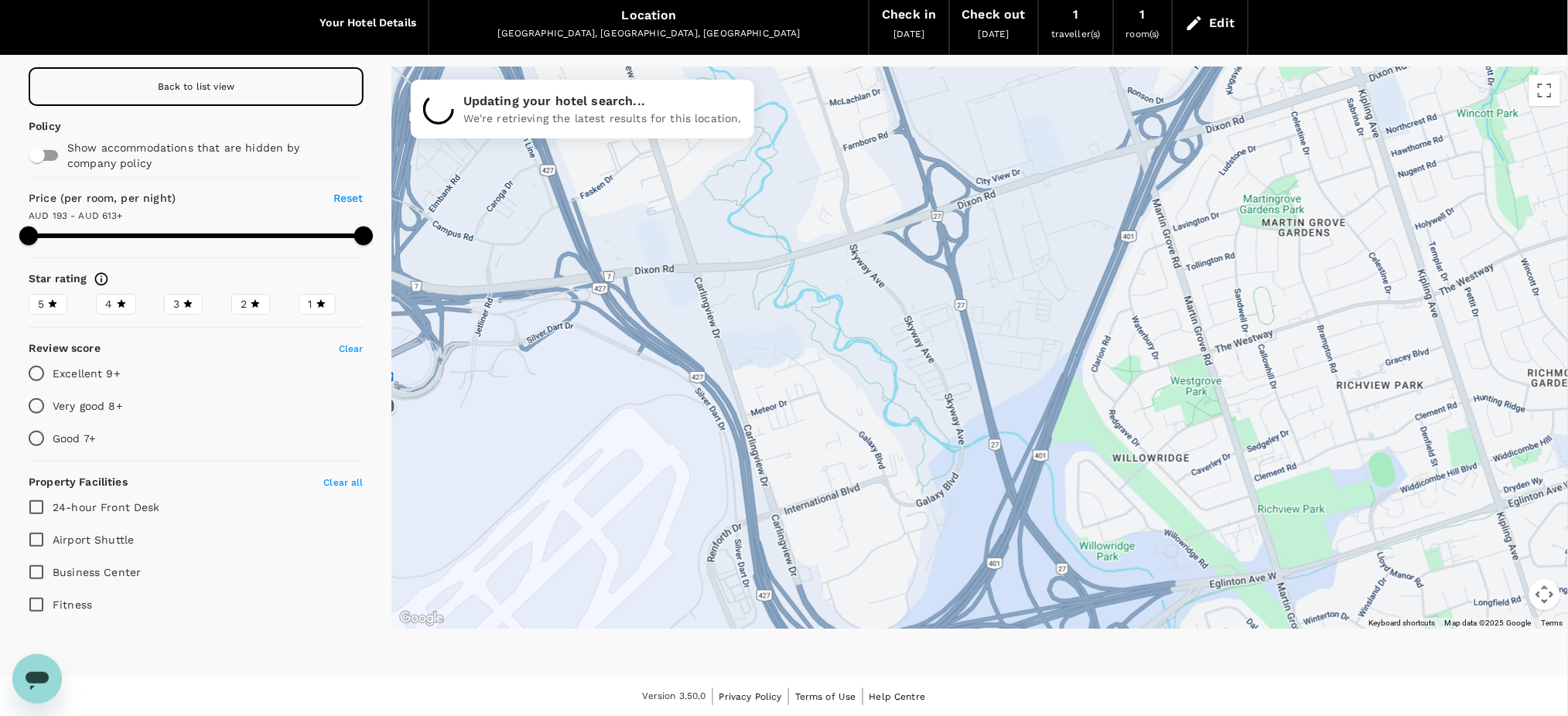
drag, startPoint x: 660, startPoint y: 475, endPoint x: 778, endPoint y: 298, distance: 212.7
click at [767, 319] on div at bounding box center [980, 348] width 1176 height 562
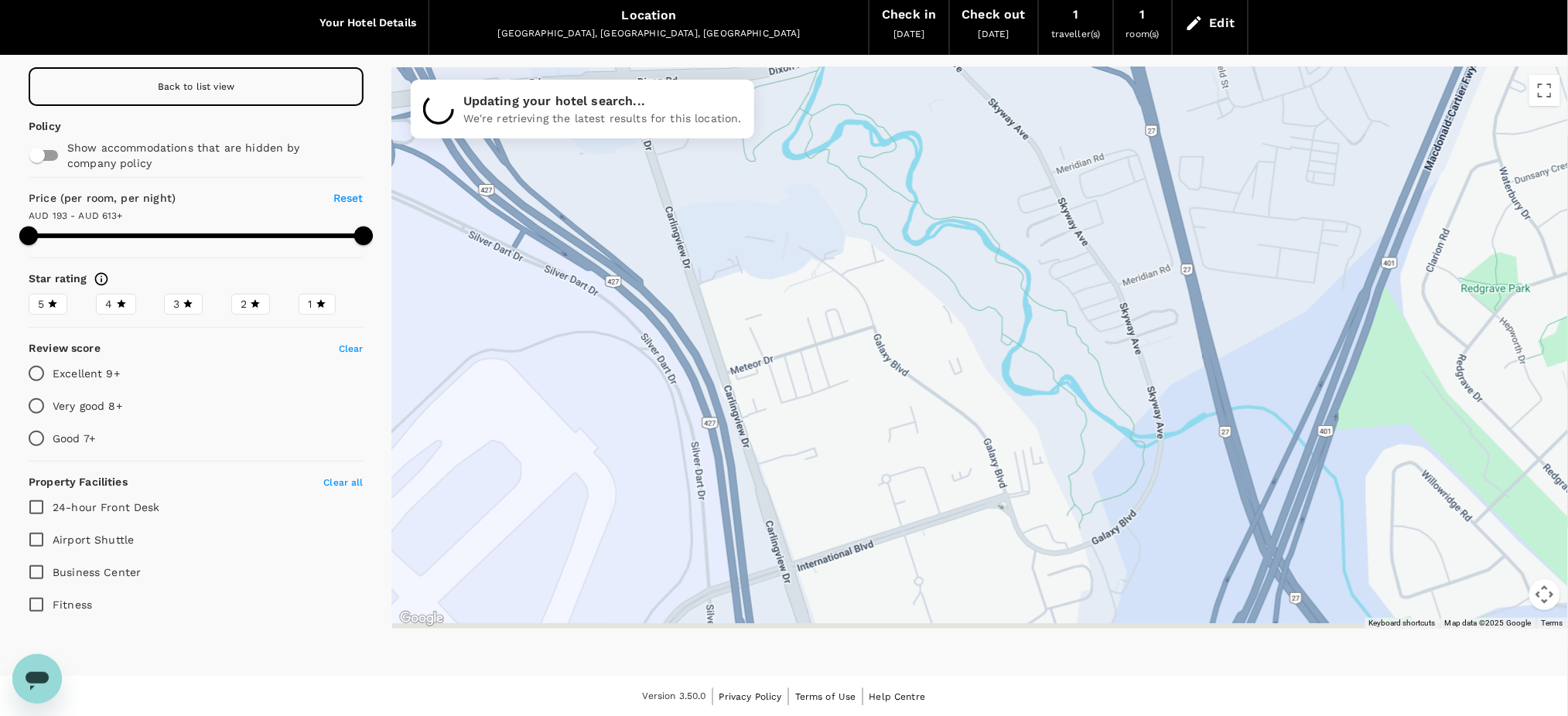
drag, startPoint x: 794, startPoint y: 410, endPoint x: 798, endPoint y: 306, distance: 104.1
click at [798, 306] on div at bounding box center [980, 348] width 1176 height 562
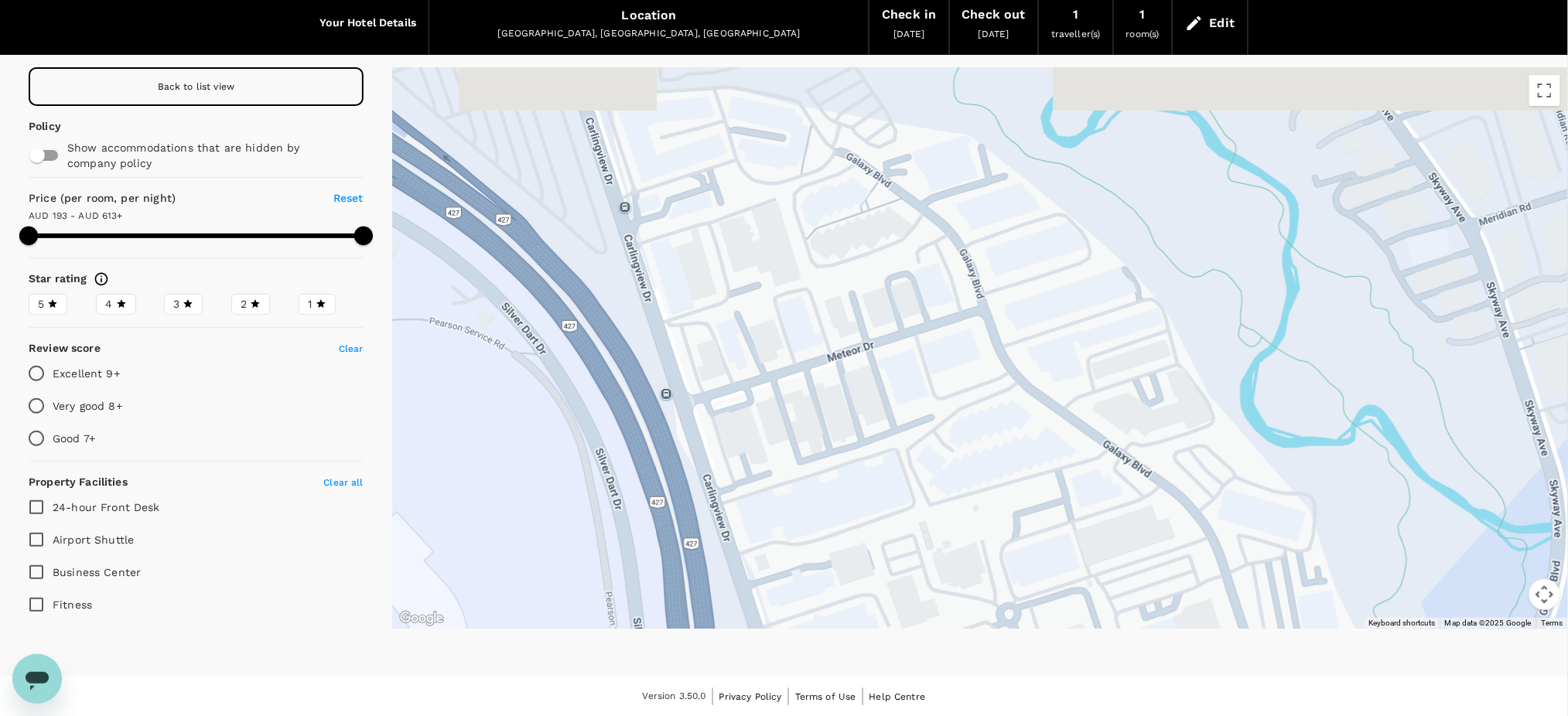
drag, startPoint x: 814, startPoint y: 318, endPoint x: 867, endPoint y: 380, distance: 81.6
click at [865, 378] on div at bounding box center [980, 348] width 1176 height 562
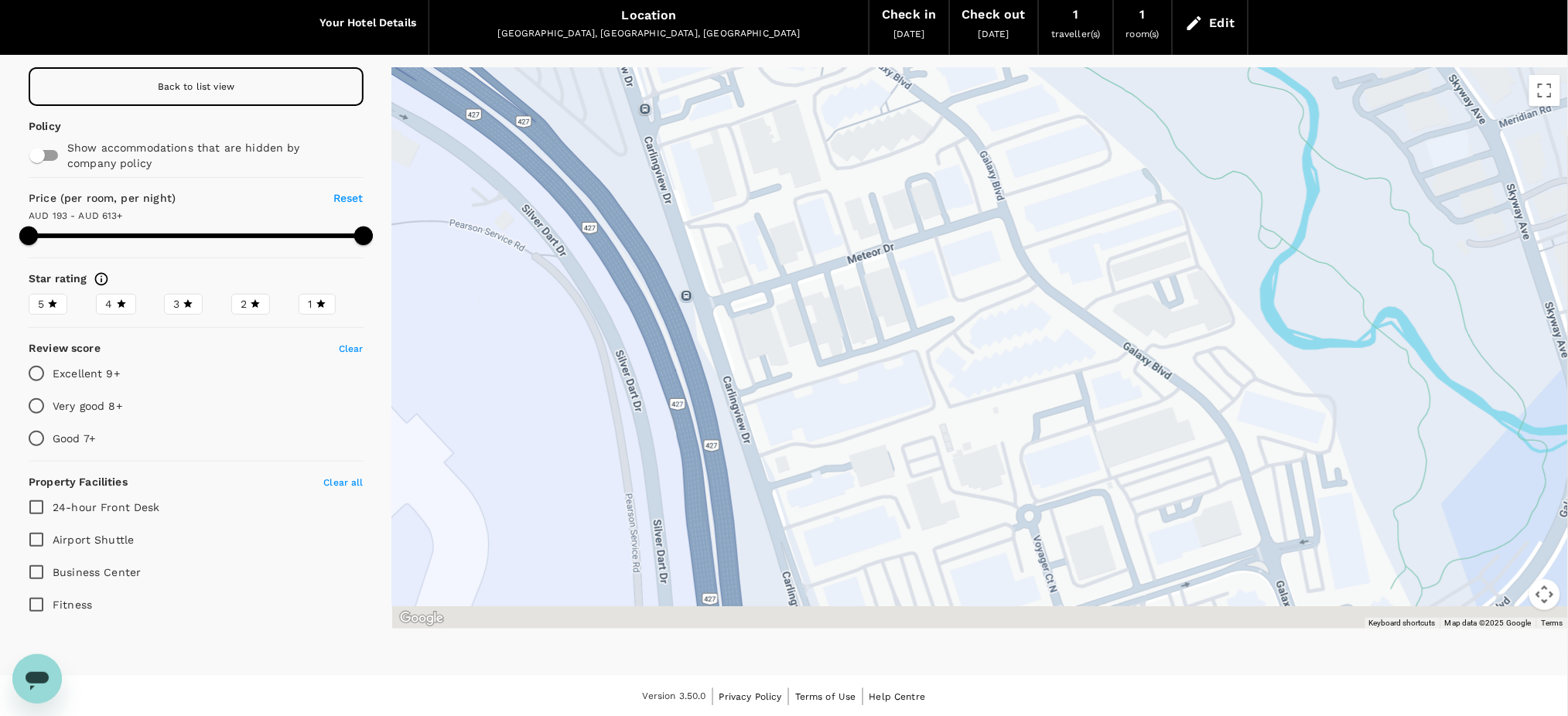
drag, startPoint x: 1012, startPoint y: 451, endPoint x: 1030, endPoint y: 307, distance: 145.1
click at [1030, 307] on div at bounding box center [1593, 572] width 1189 height 669
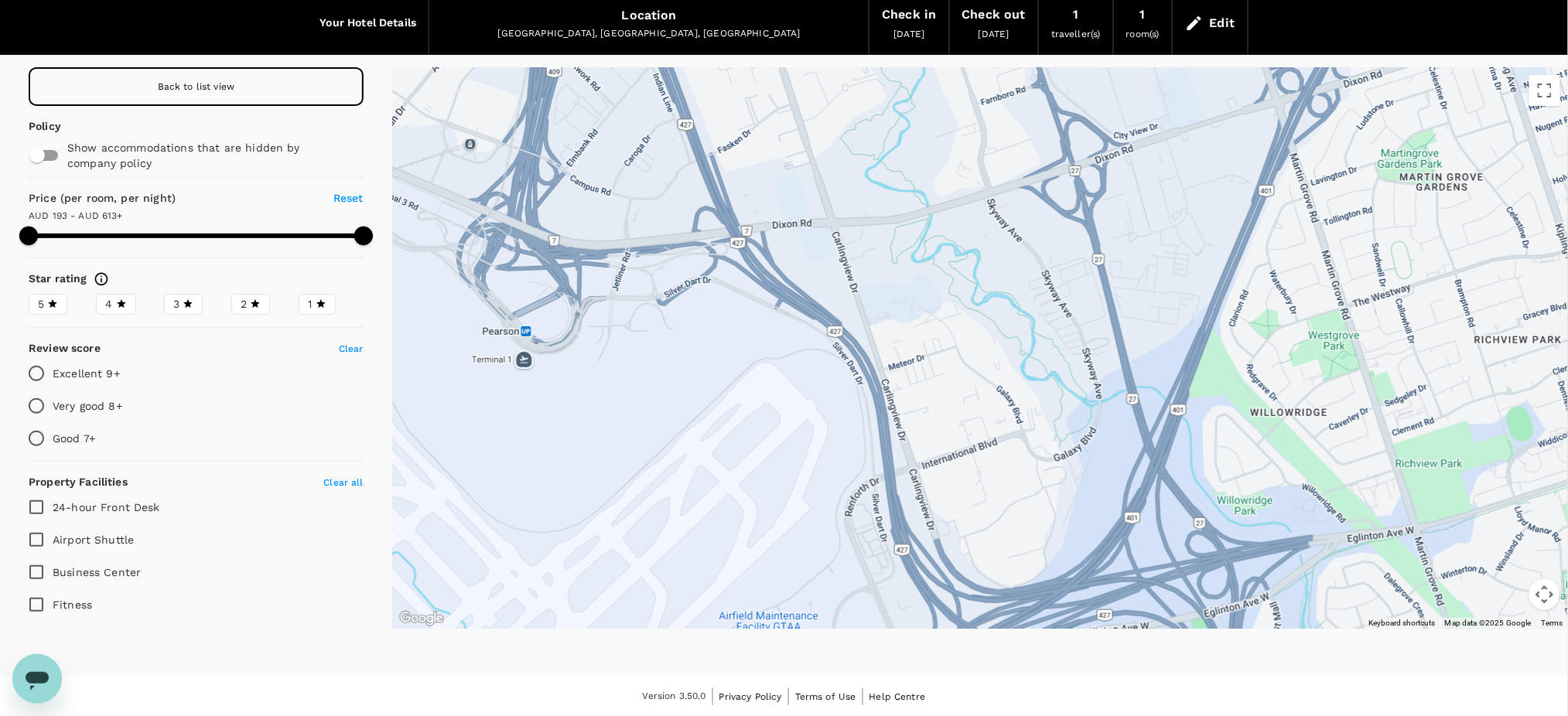
drag, startPoint x: 1038, startPoint y: 244, endPoint x: 1017, endPoint y: 354, distance: 112.0
click at [1017, 354] on div at bounding box center [980, 348] width 1176 height 562
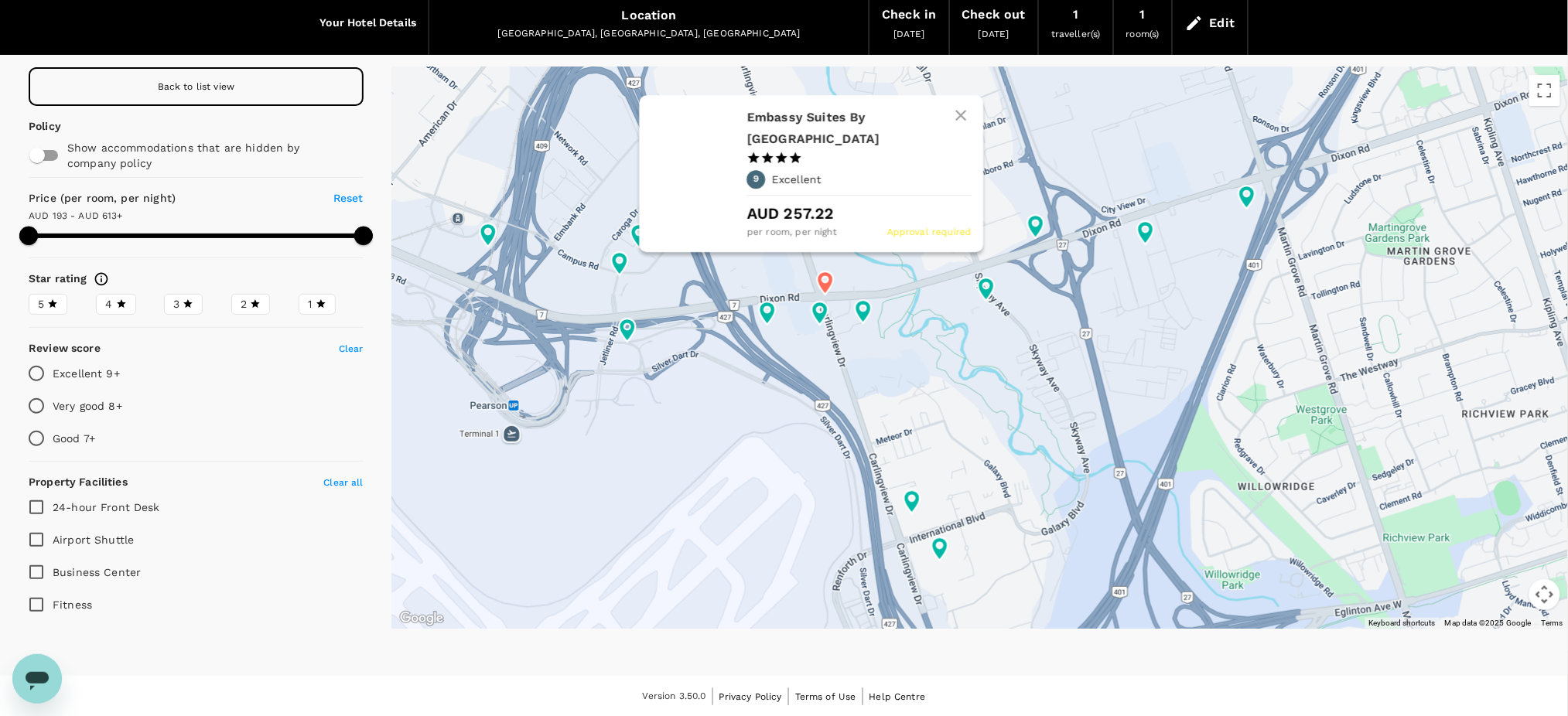
click at [824, 278] on icon at bounding box center [826, 283] width 28 height 28
click at [825, 279] on icon at bounding box center [826, 283] width 28 height 28
click at [783, 115] on h6 "Embassy Suites By Hilton Toronto Airport" at bounding box center [853, 129] width 212 height 44
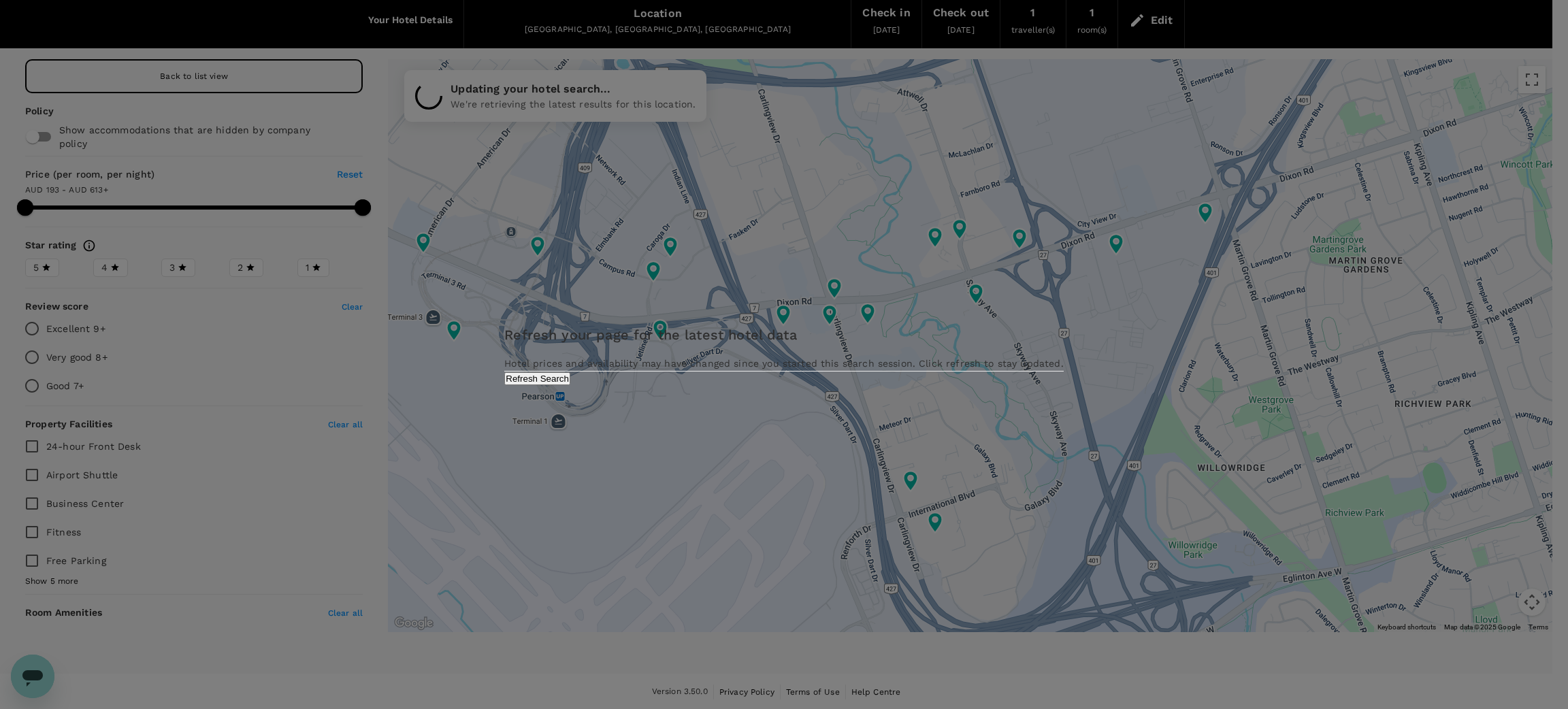
type input "612.26"
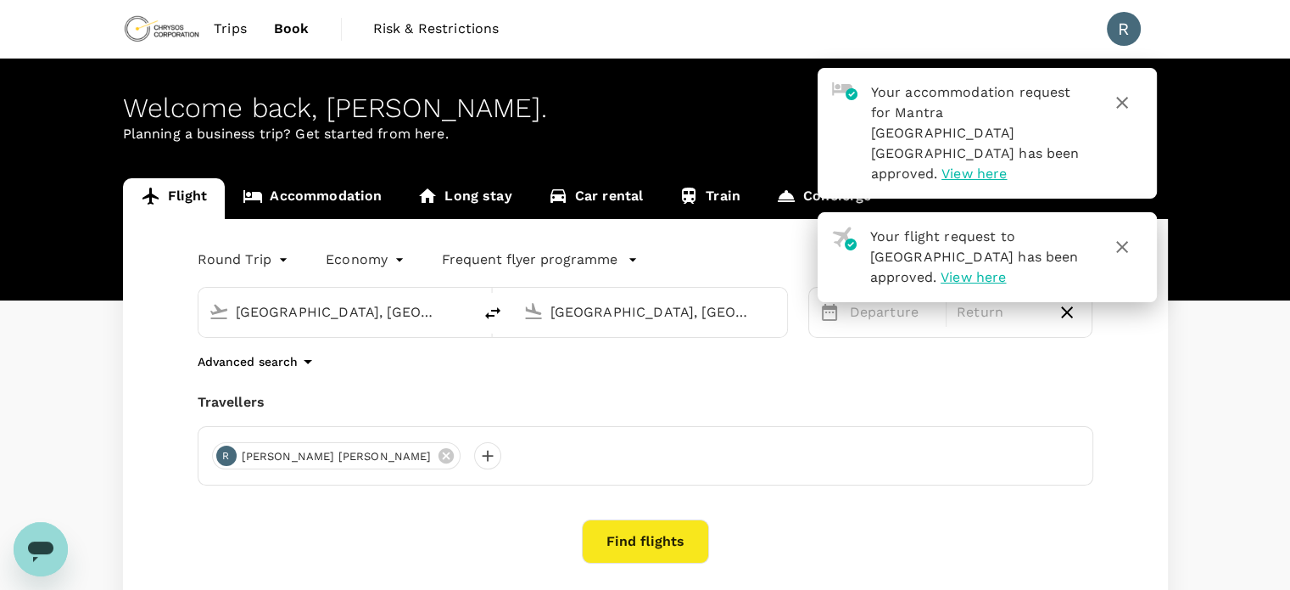
click at [337, 186] on link "Accommodation" at bounding box center [312, 198] width 175 height 41
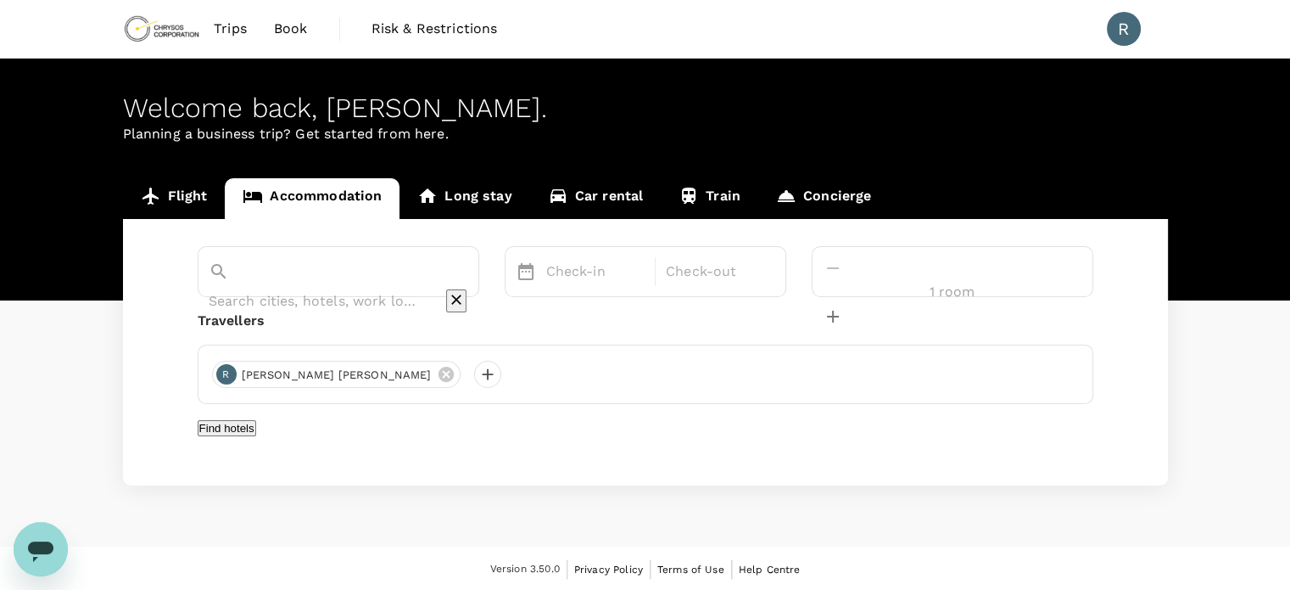
click at [360, 288] on input "text" at bounding box center [315, 301] width 212 height 26
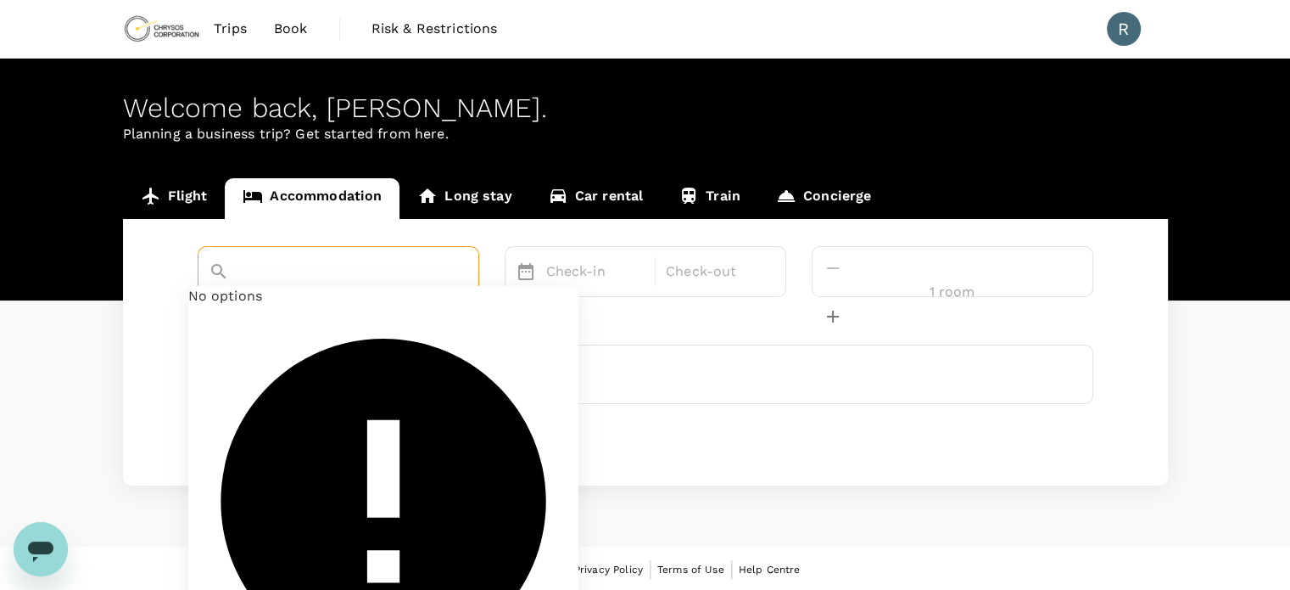
type input "yyz"
click at [365, 342] on div "Travellers R [PERSON_NAME] [PERSON_NAME]" at bounding box center [646, 356] width 896 height 93
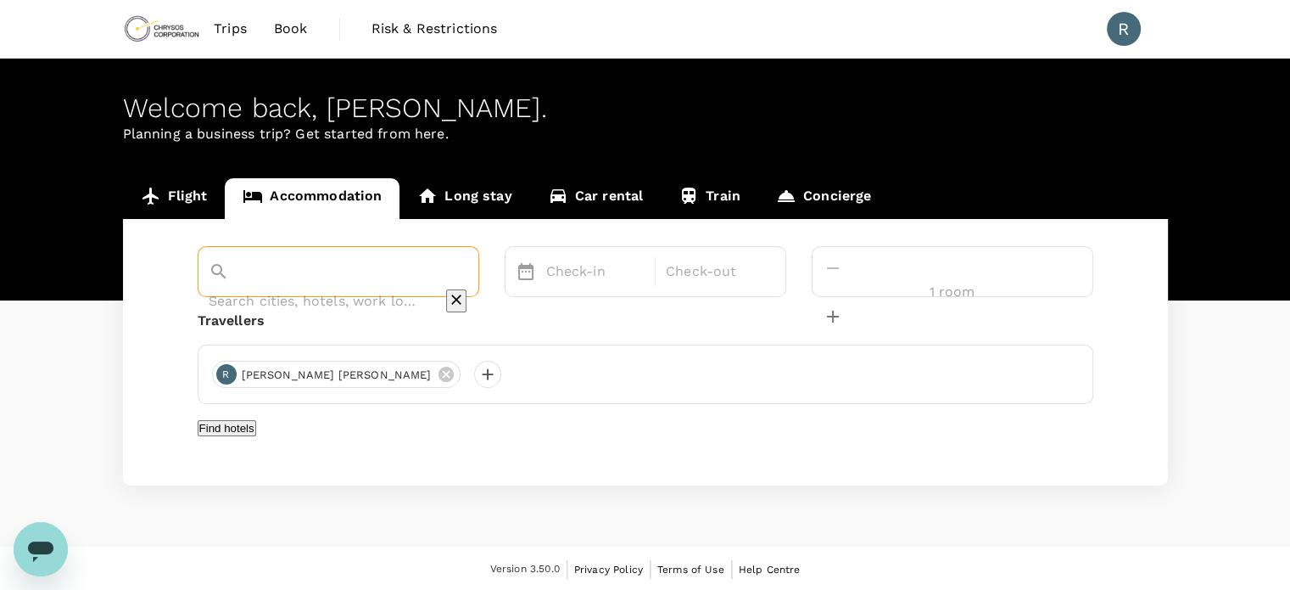
click at [351, 290] on div at bounding box center [339, 271] width 282 height 51
click at [355, 288] on input "text" at bounding box center [315, 301] width 212 height 26
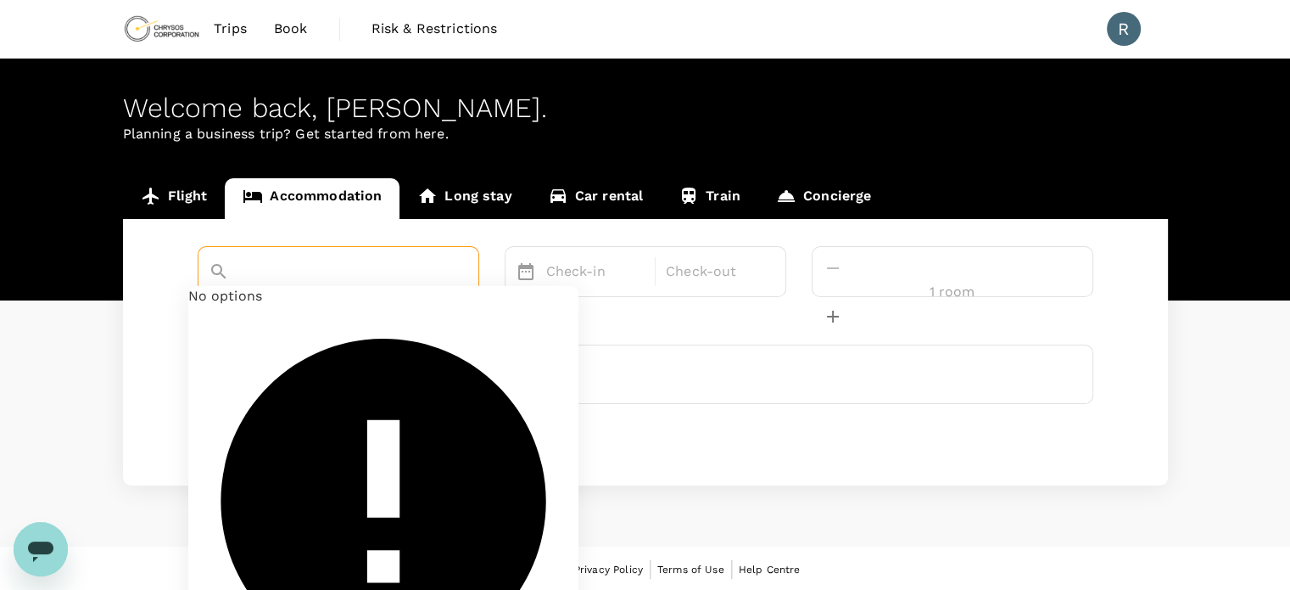
type input "yyz"
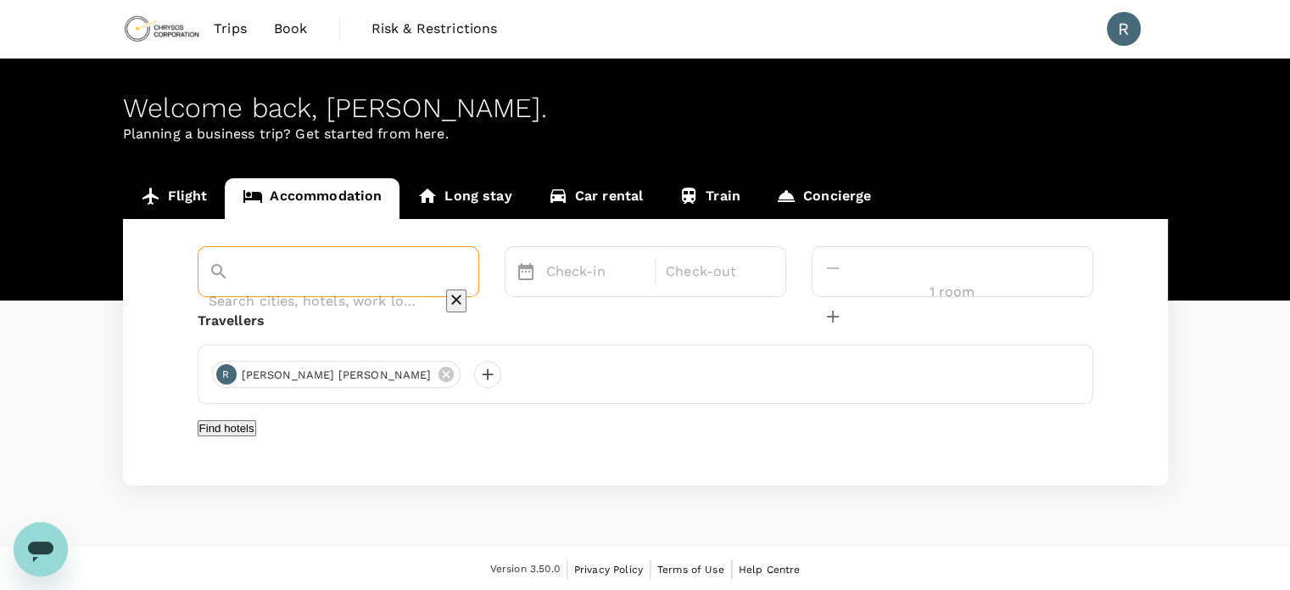
click at [364, 288] on input "text" at bounding box center [315, 301] width 212 height 26
type input "Toronto"
click at [256, 423] on button "Find hotels" at bounding box center [227, 428] width 59 height 16
click at [646, 277] on p "Check-in" at bounding box center [595, 271] width 99 height 20
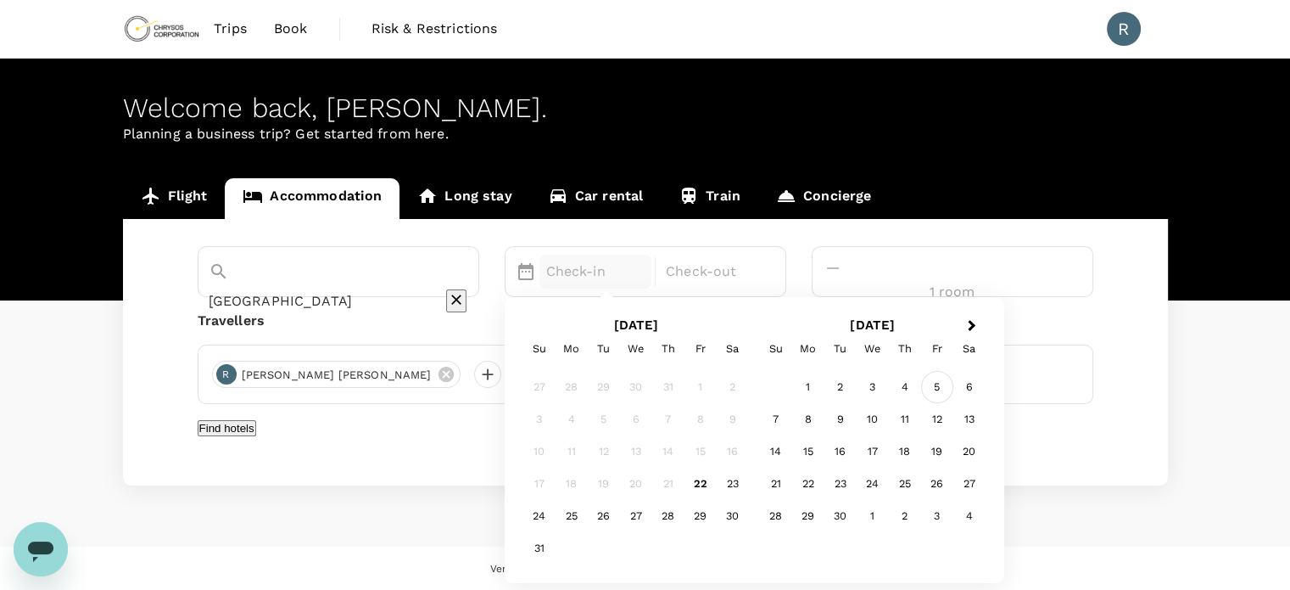
click at [953, 388] on div "5" at bounding box center [937, 387] width 32 height 32
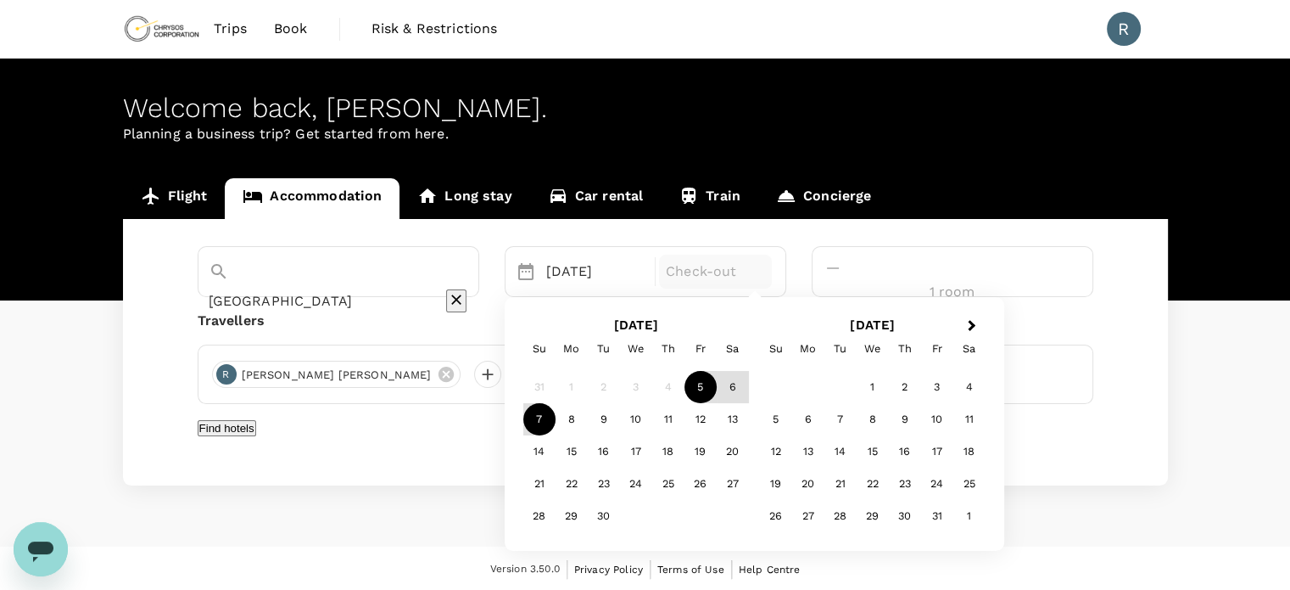
click at [556, 420] on div "7" at bounding box center [539, 419] width 32 height 32
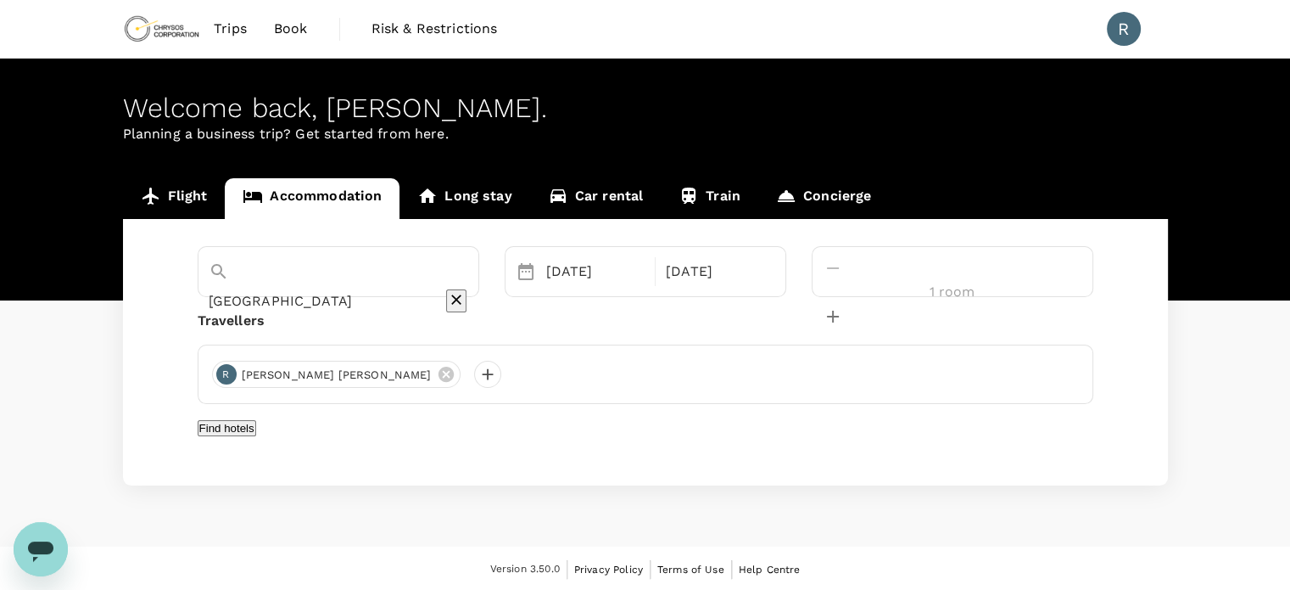
click at [256, 436] on button "Find hotels" at bounding box center [227, 428] width 59 height 16
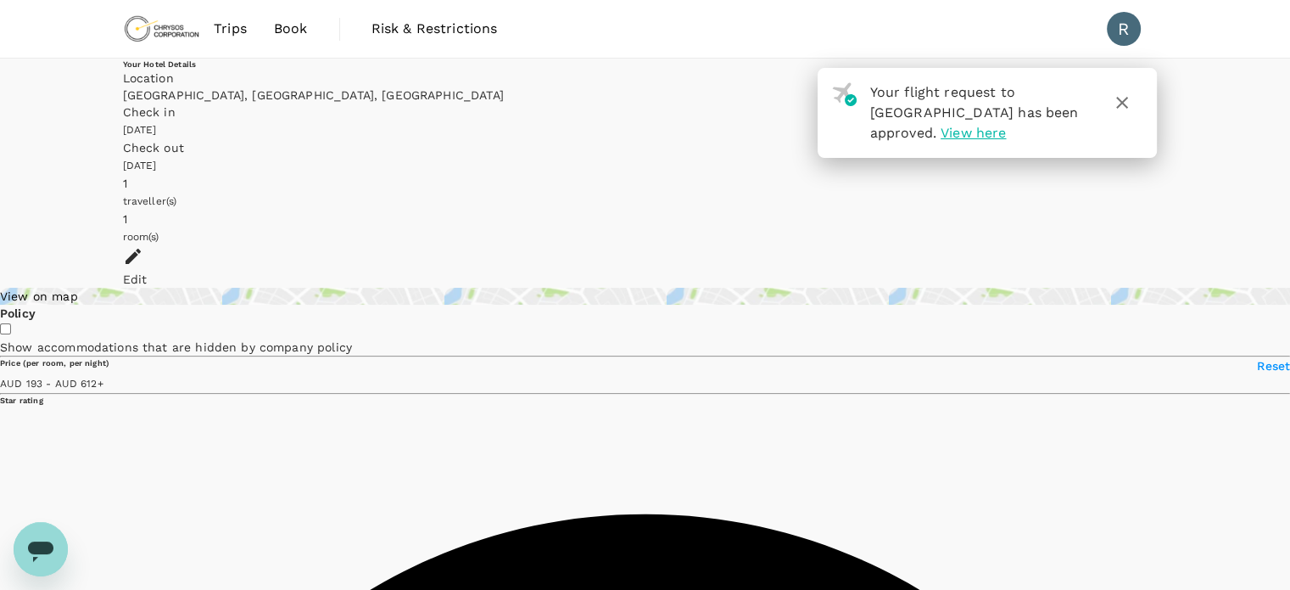
click at [247, 288] on div "View on map" at bounding box center [645, 296] width 1290 height 17
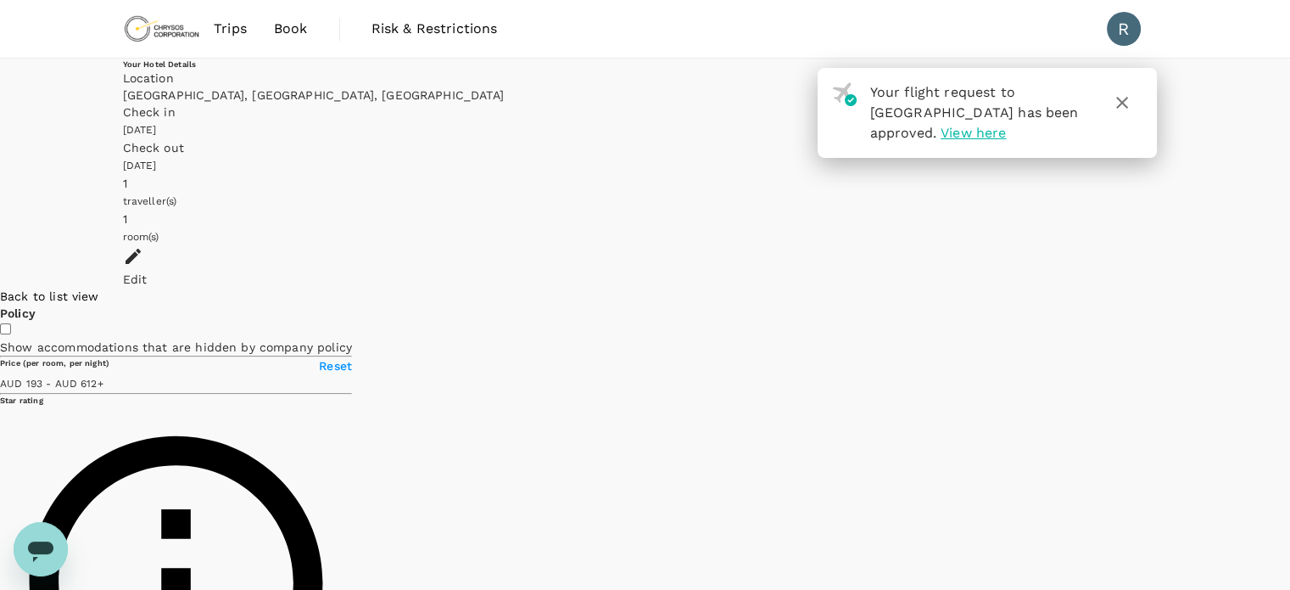
drag, startPoint x: 562, startPoint y: 343, endPoint x: 787, endPoint y: 338, distance: 225.7
click at [1289, 288] on div at bounding box center [1290, 288] width 0 height 0
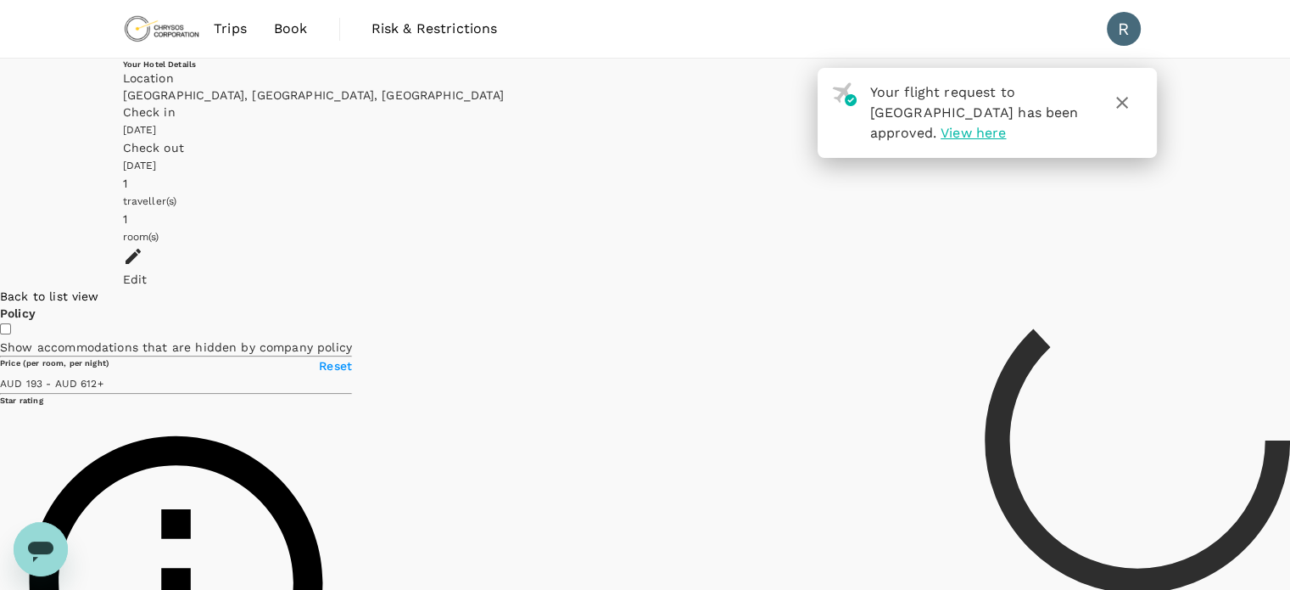
drag, startPoint x: 631, startPoint y: 327, endPoint x: 662, endPoint y: 334, distance: 31.3
click at [985, 288] on div at bounding box center [1137, 288] width 305 height 0
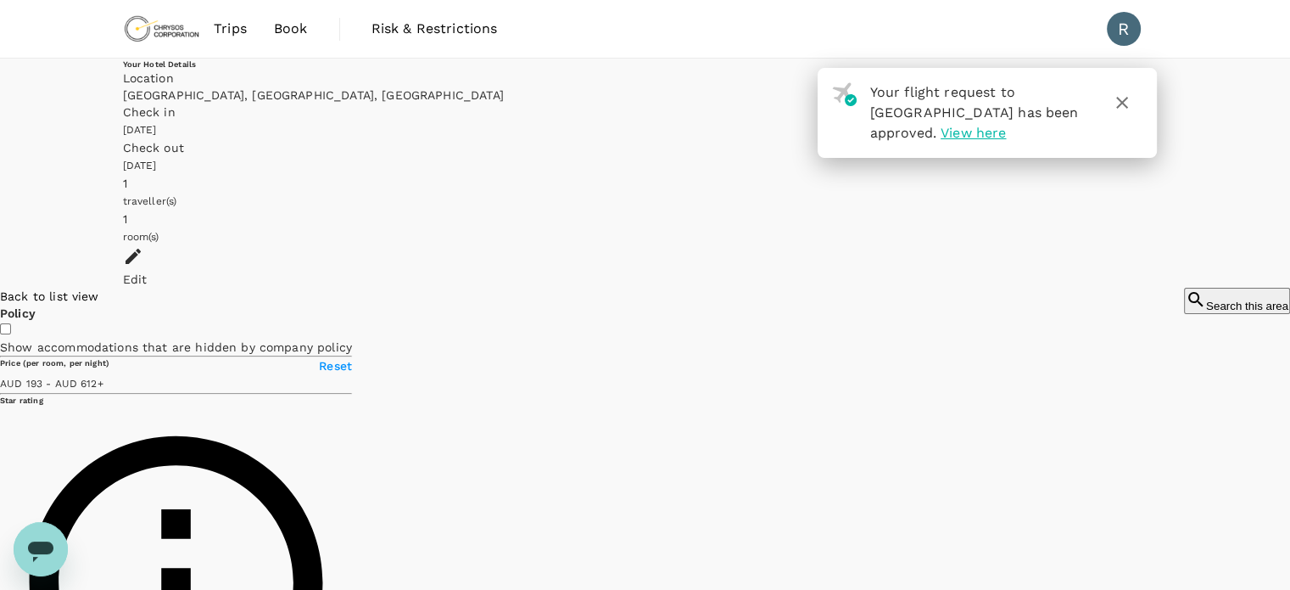
drag, startPoint x: 532, startPoint y: 331, endPoint x: 589, endPoint y: 327, distance: 57.0
click at [1184, 288] on div at bounding box center [1237, 288] width 106 height 0
type input "612.19"
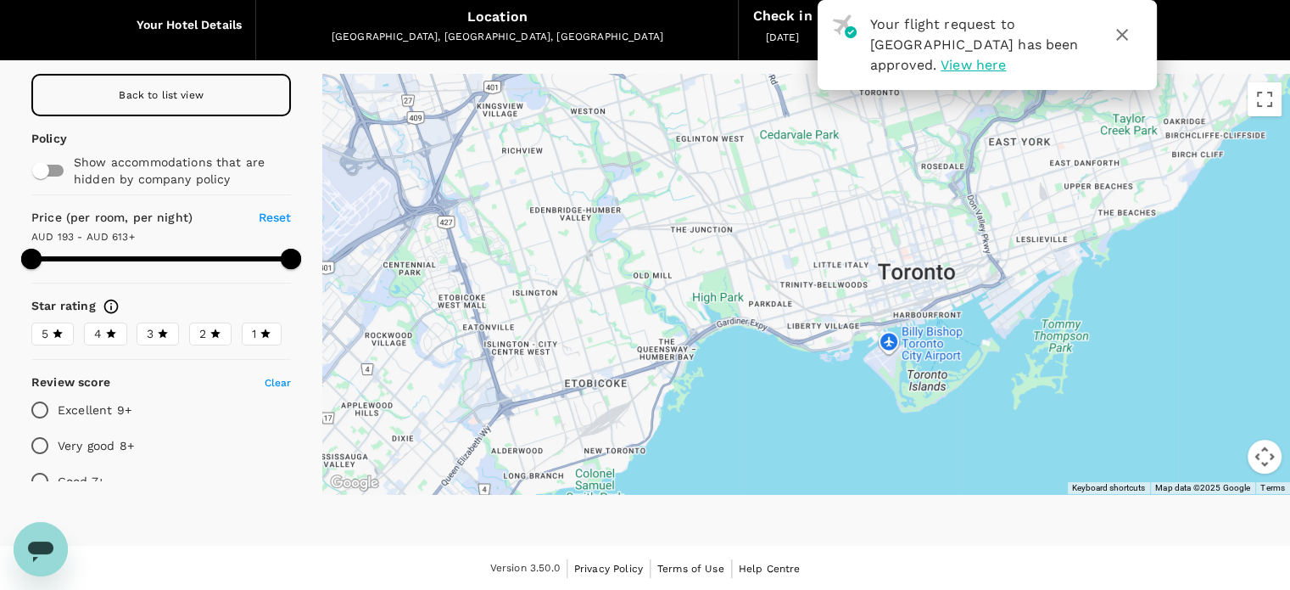
drag, startPoint x: 606, startPoint y: 298, endPoint x: 776, endPoint y: 273, distance: 172.3
click at [776, 273] on div at bounding box center [806, 284] width 968 height 420
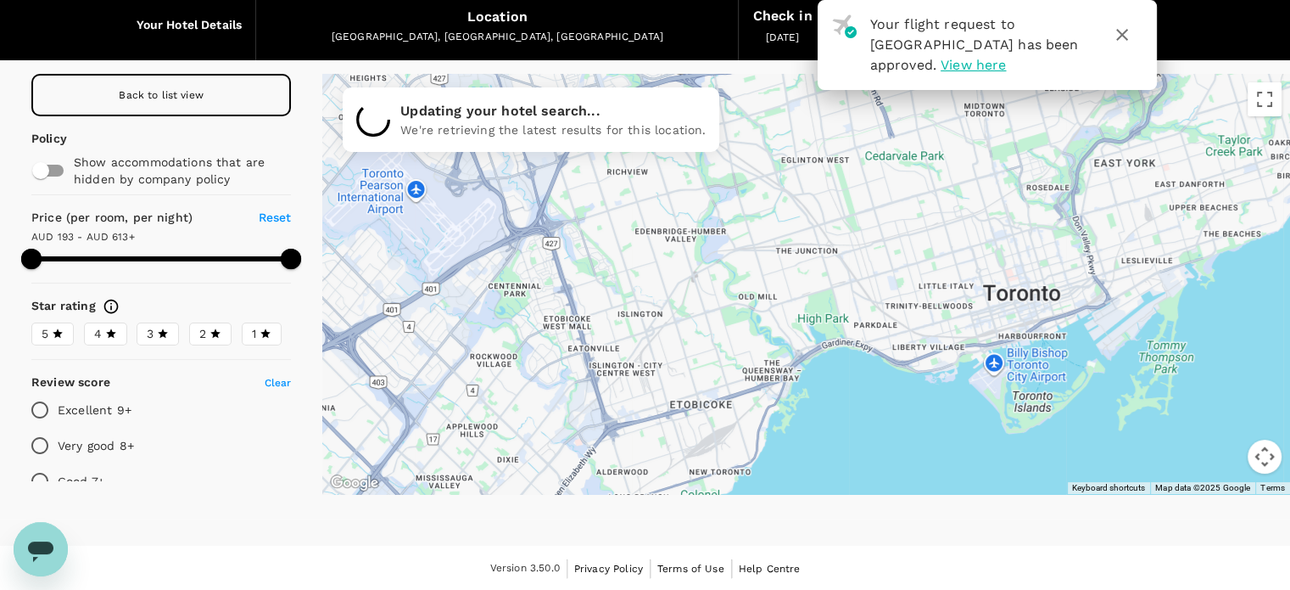
drag, startPoint x: 504, startPoint y: 228, endPoint x: 612, endPoint y: 249, distance: 109.6
click at [612, 249] on div at bounding box center [806, 284] width 968 height 420
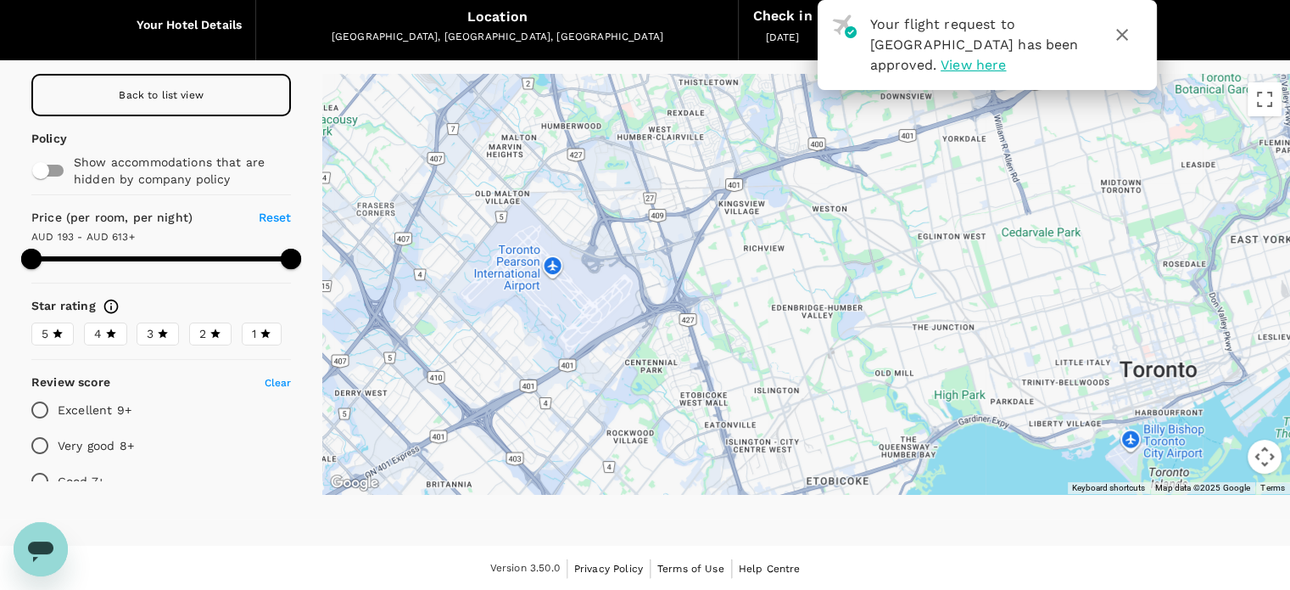
drag, startPoint x: 519, startPoint y: 204, endPoint x: 657, endPoint y: 281, distance: 157.2
click at [657, 281] on div at bounding box center [806, 284] width 968 height 420
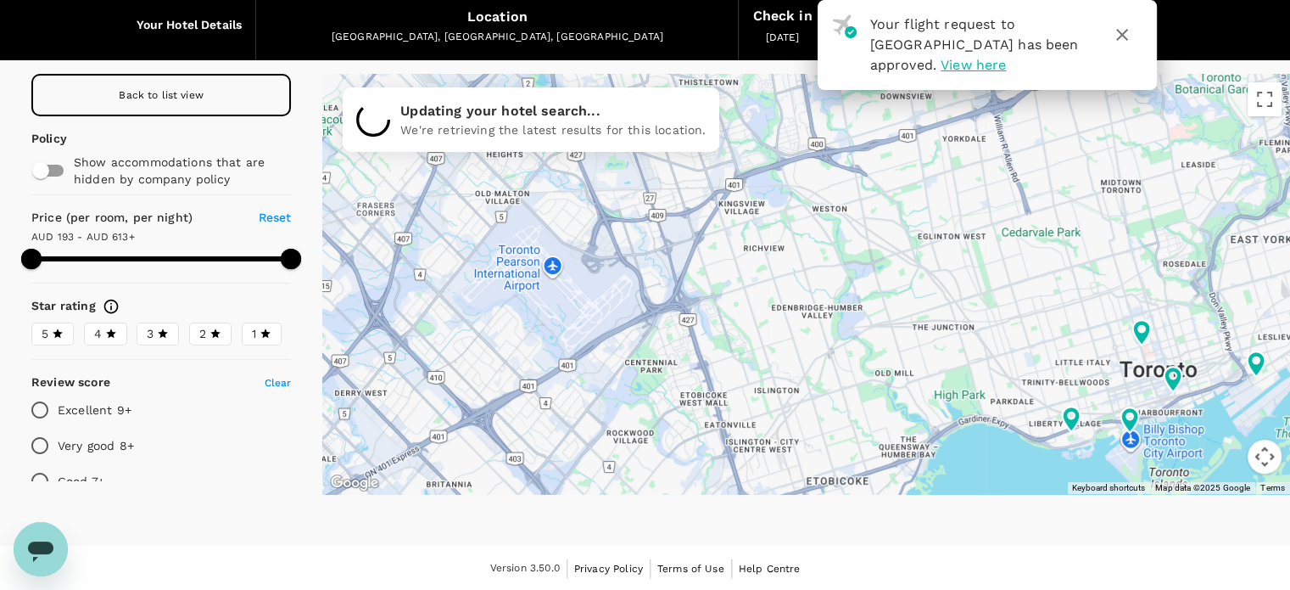
click at [1110, 33] on button "button" at bounding box center [1122, 34] width 41 height 41
type input "612.19"
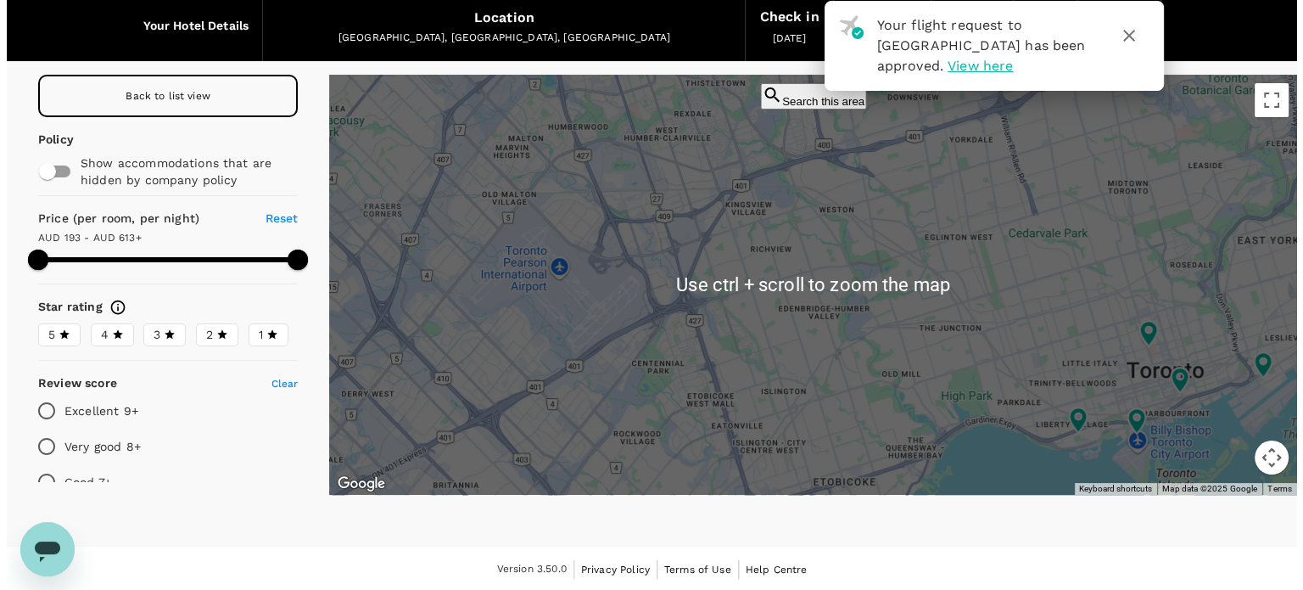
scroll to position [68, 0]
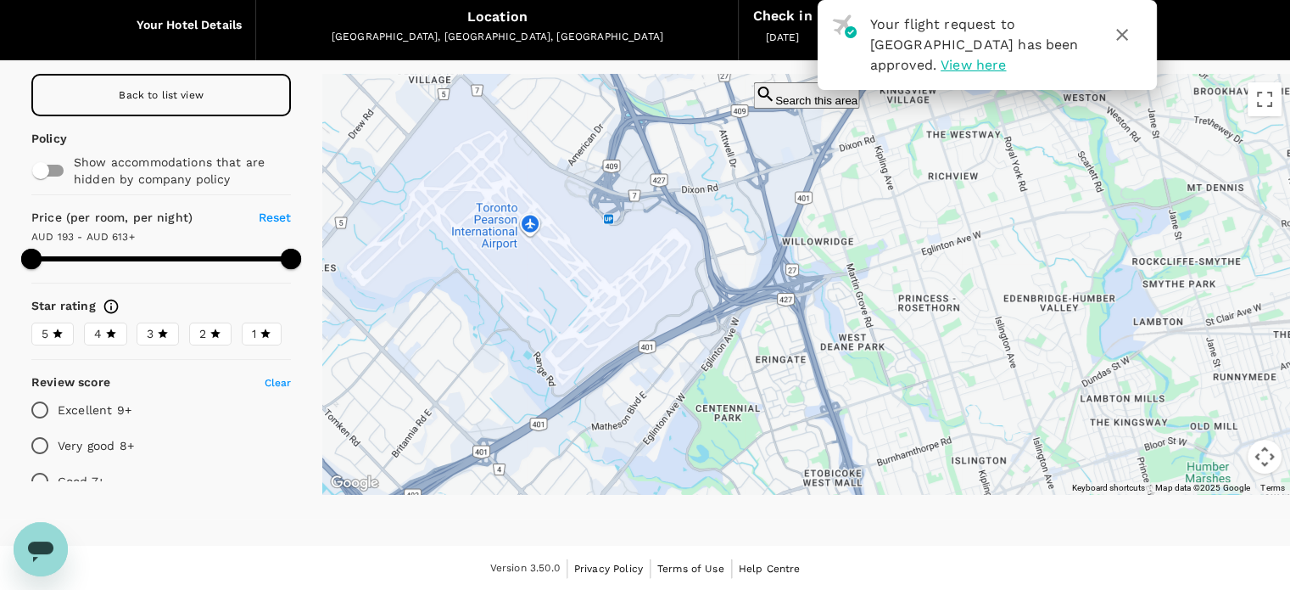
drag, startPoint x: 611, startPoint y: 310, endPoint x: 647, endPoint y: 304, distance: 37.1
click at [647, 304] on div at bounding box center [806, 284] width 968 height 420
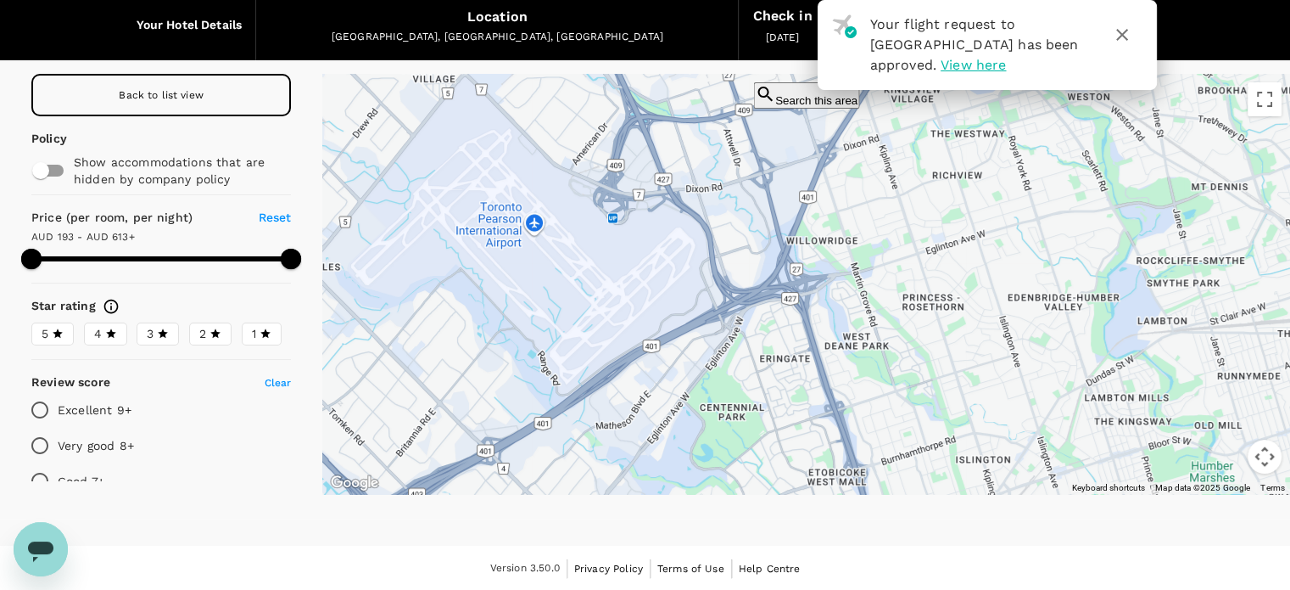
click at [804, 100] on button "Search this area" at bounding box center [806, 95] width 106 height 26
click at [1127, 36] on icon "button" at bounding box center [1122, 35] width 20 height 20
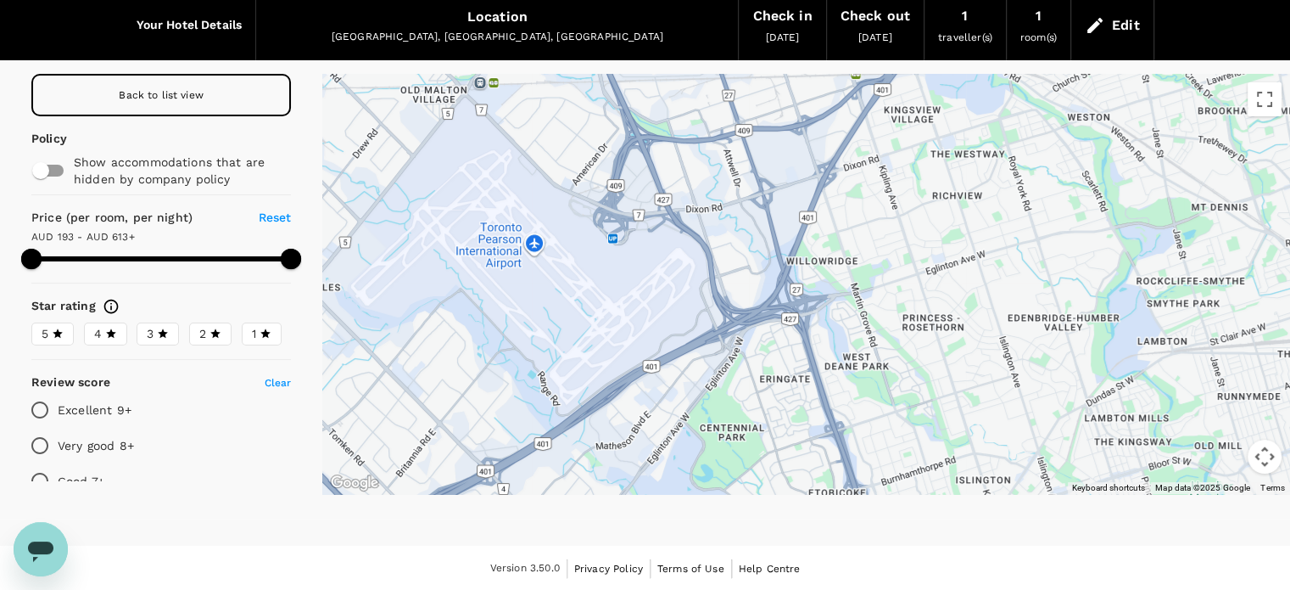
drag, startPoint x: 757, startPoint y: 223, endPoint x: 757, endPoint y: 247, distance: 23.8
click at [757, 247] on div at bounding box center [806, 284] width 968 height 420
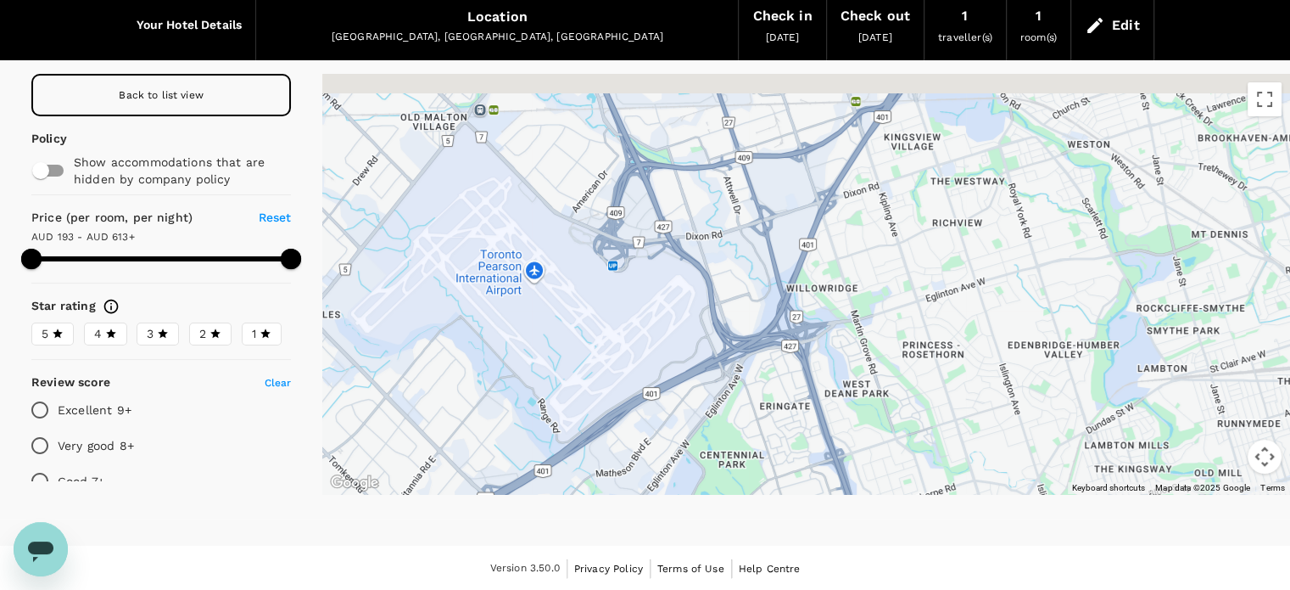
drag, startPoint x: 886, startPoint y: 211, endPoint x: 884, endPoint y: 247, distance: 35.7
click at [884, 247] on div at bounding box center [806, 284] width 968 height 420
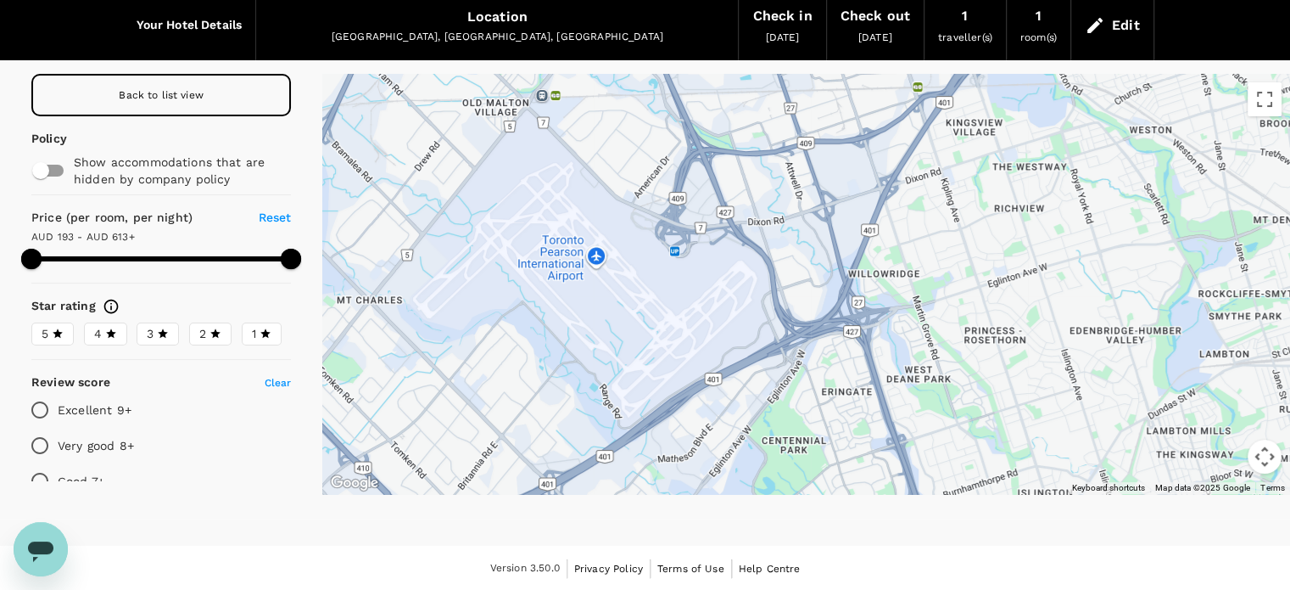
drag, startPoint x: 760, startPoint y: 258, endPoint x: 825, endPoint y: 244, distance: 65.9
click at [825, 244] on div at bounding box center [806, 284] width 968 height 420
click at [231, 77] on div "Back to list view" at bounding box center [161, 95] width 260 height 42
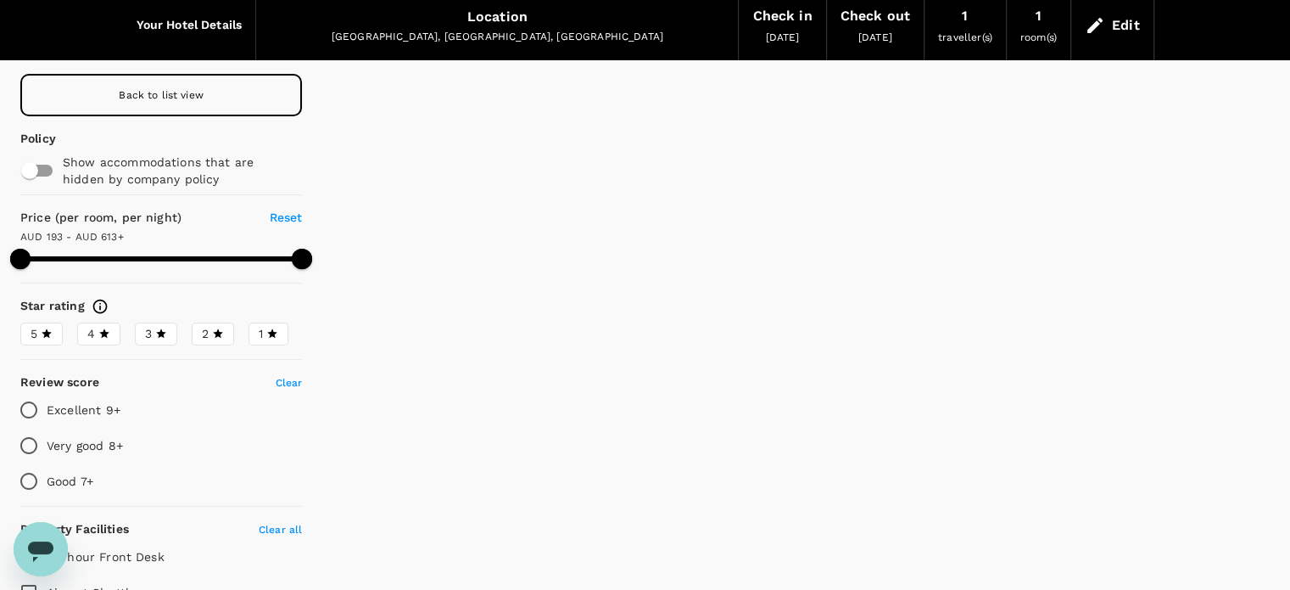
click at [249, 105] on div "Back to list view" at bounding box center [161, 95] width 282 height 42
click at [517, 40] on div "Toronto, ON, Canada" at bounding box center [497, 37] width 455 height 17
click at [536, 31] on div "Toronto, ON, Canada" at bounding box center [497, 37] width 455 height 17
click at [540, 29] on div "Toronto, ON, Canada" at bounding box center [497, 37] width 455 height 17
click at [536, 29] on div "Toronto, ON, Canada" at bounding box center [497, 37] width 455 height 17
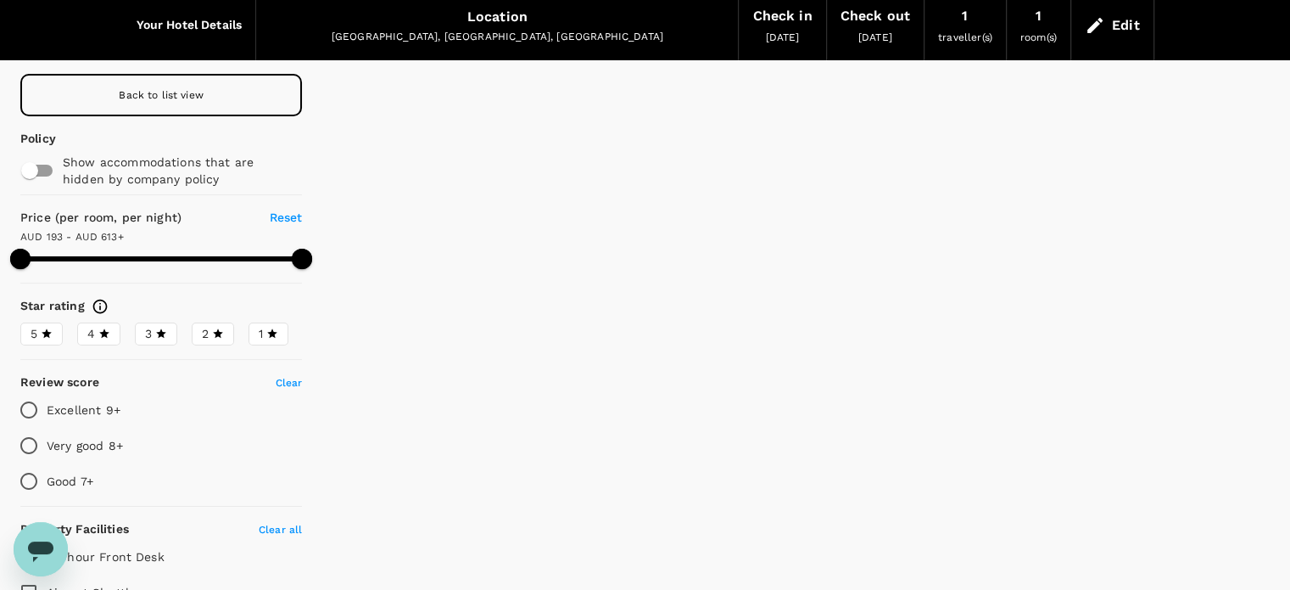
click at [292, 97] on div "Back to list view" at bounding box center [161, 95] width 282 height 42
type input "612.19"
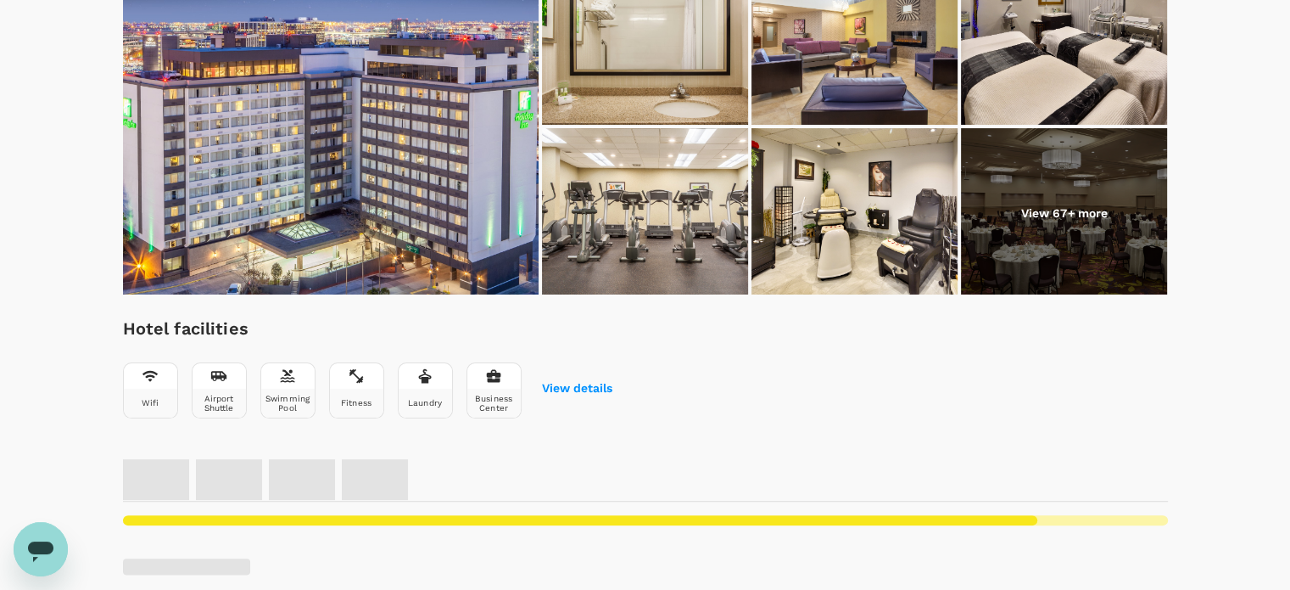
scroll to position [311, 0]
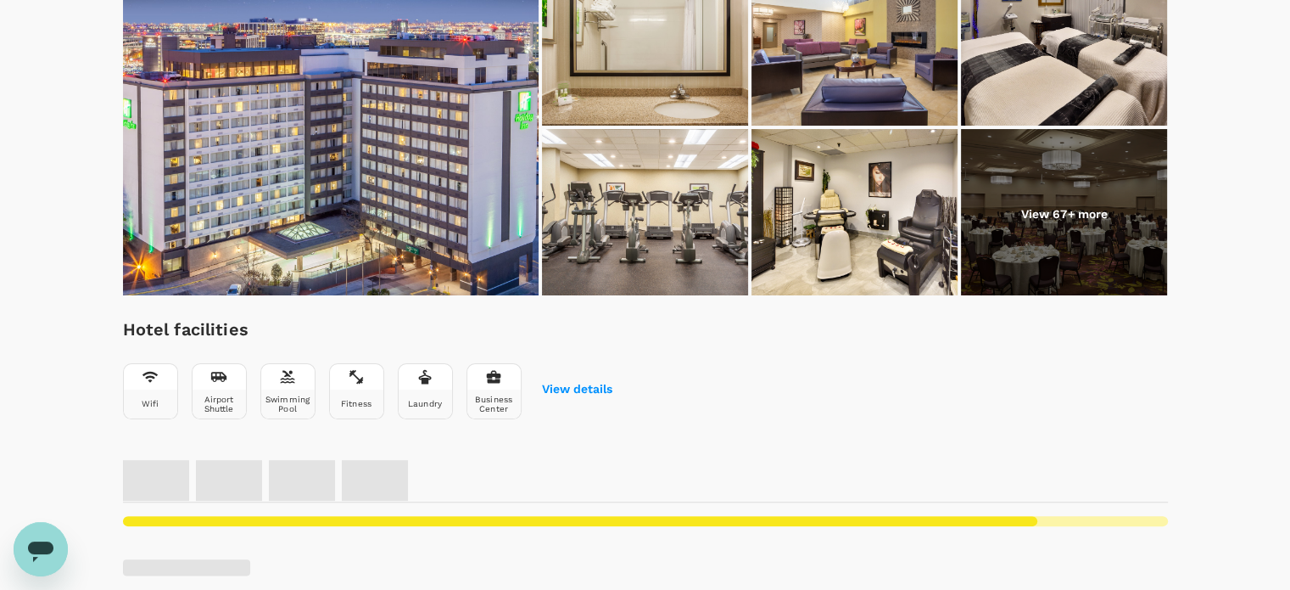
click at [724, 360] on div "Hotel facilities Wifi Airport Shuttle Swimming Pool Fitness Laundry Business Ce…" at bounding box center [645, 374] width 1045 height 117
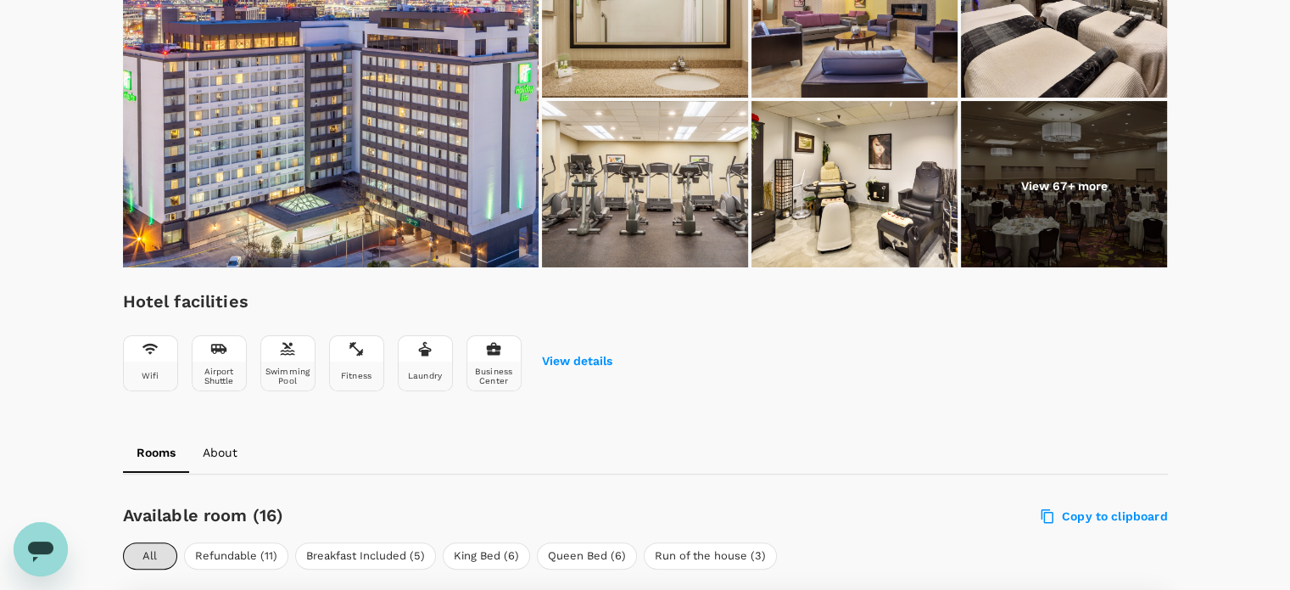
scroll to position [763, 0]
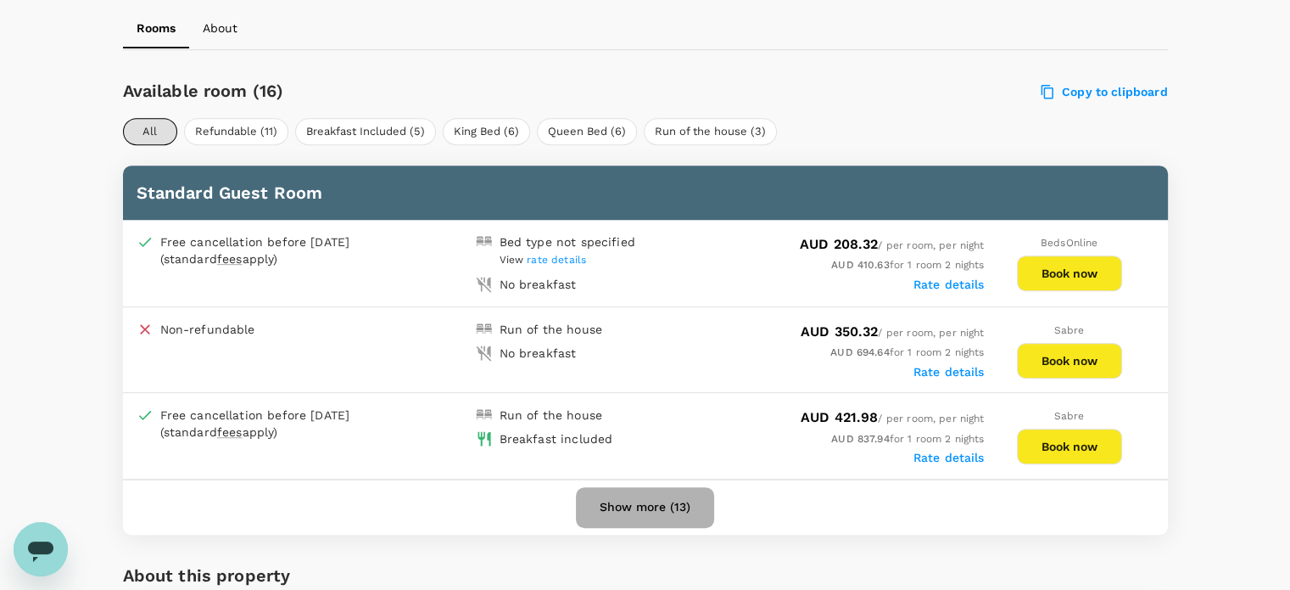
click at [642, 501] on button "Show more (13)" at bounding box center [645, 507] width 138 height 41
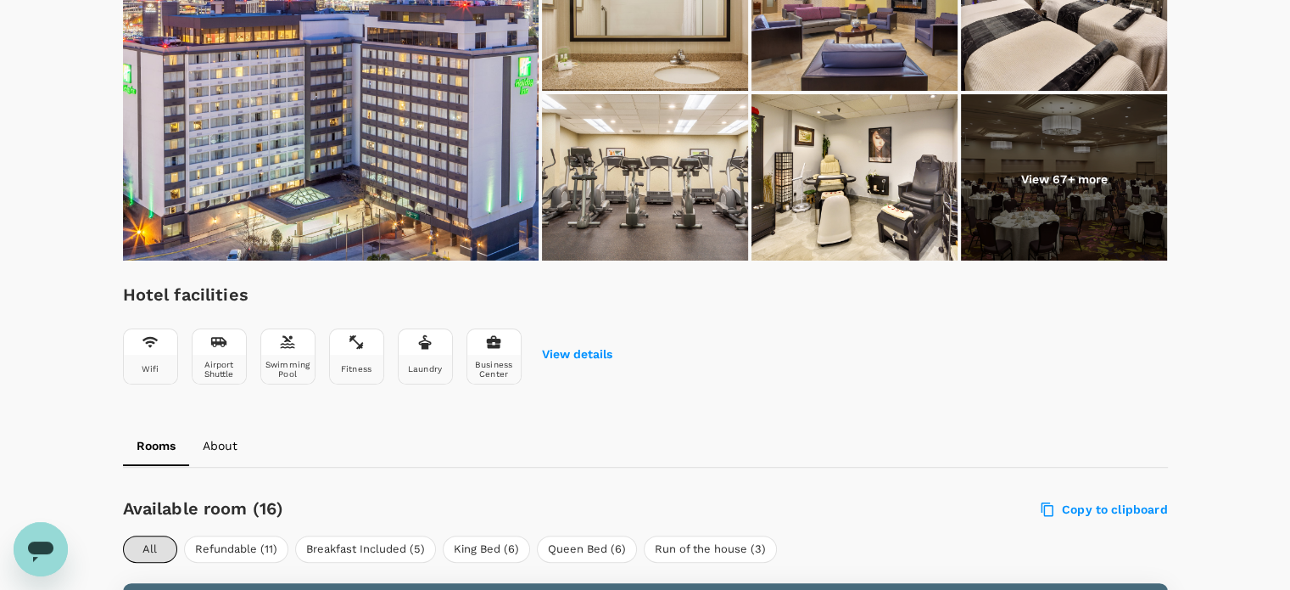
scroll to position [339, 0]
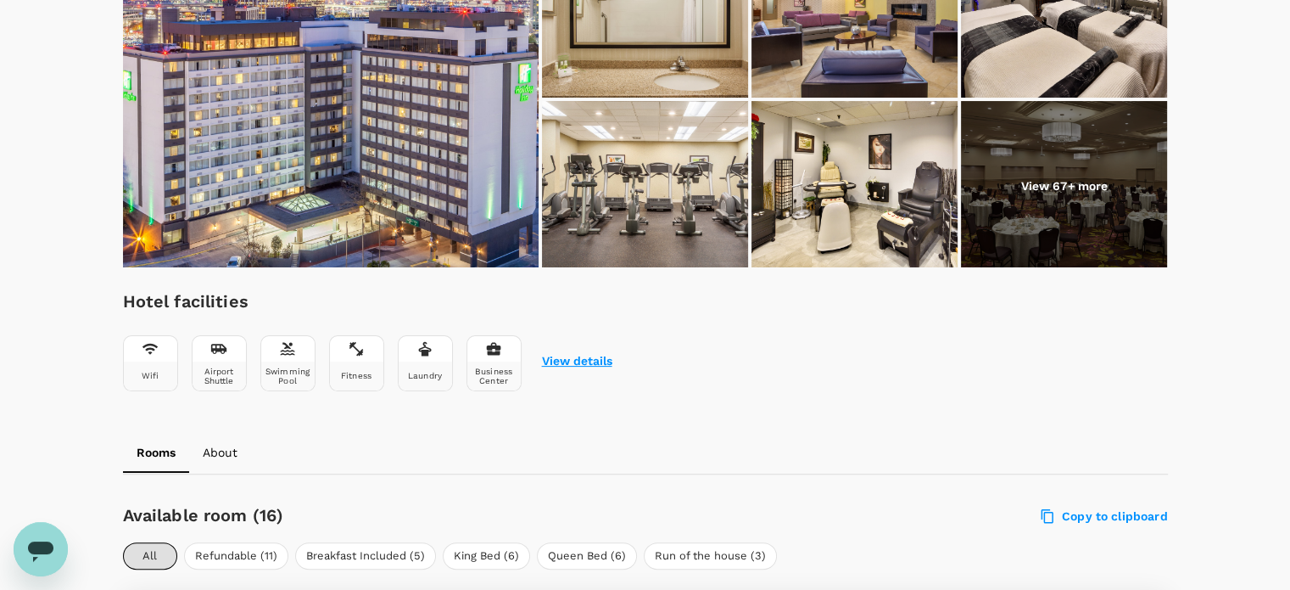
click at [580, 355] on button "View details" at bounding box center [577, 362] width 70 height 14
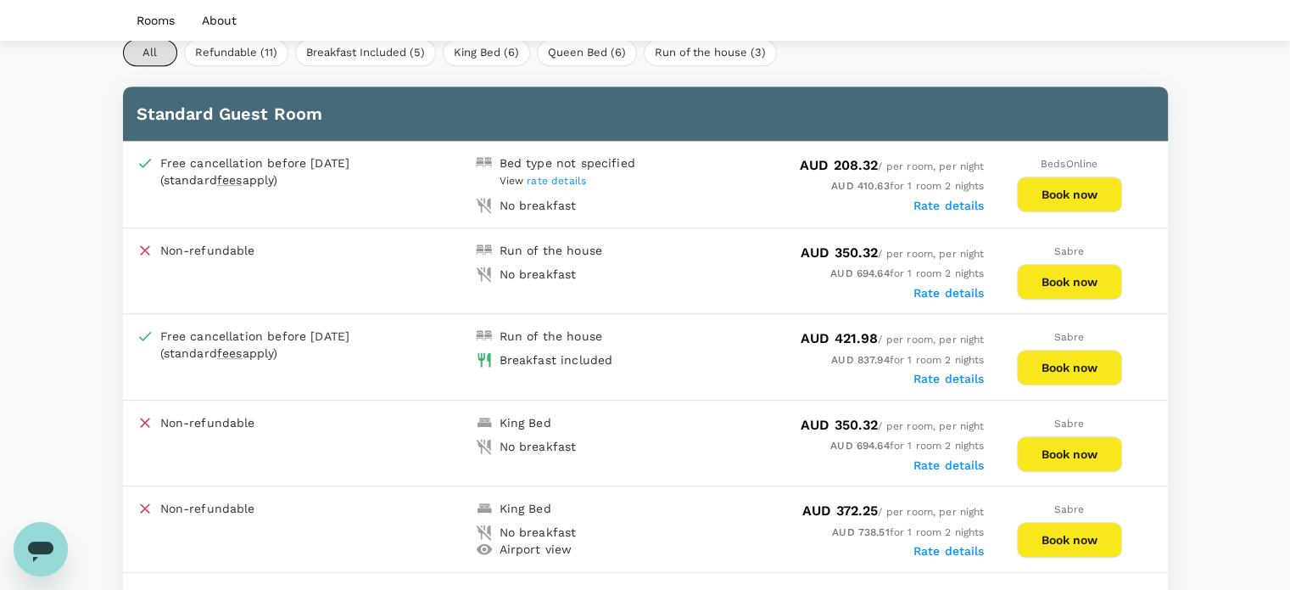
scroll to position [760, 0]
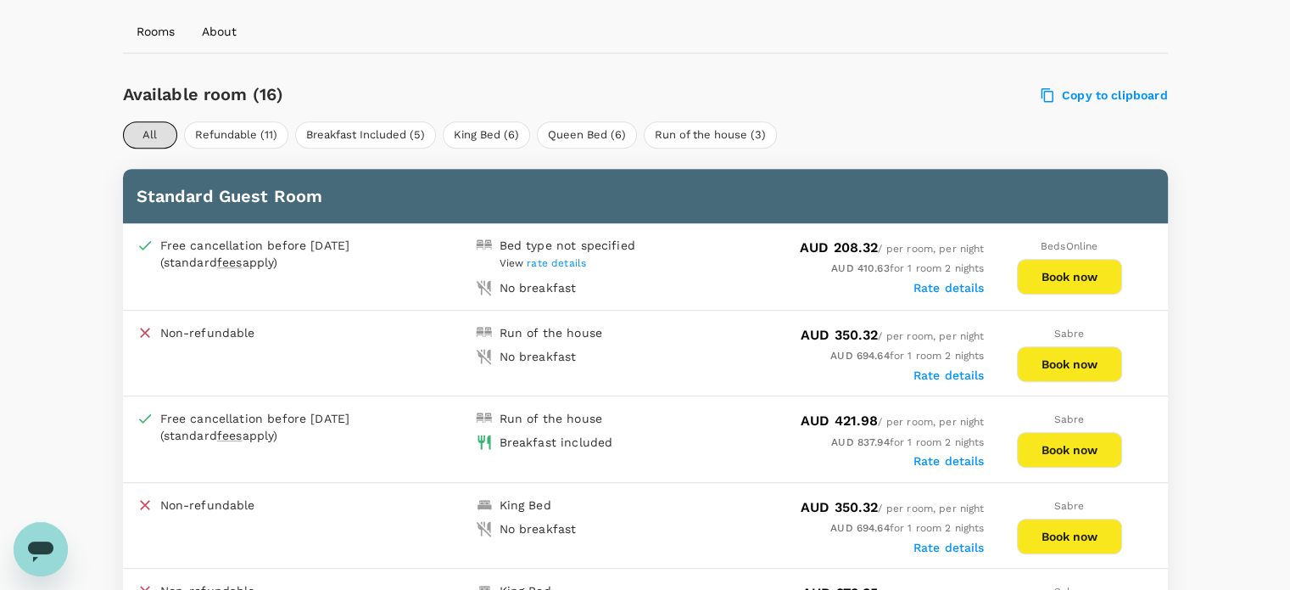
click at [566, 260] on span "rate details" at bounding box center [556, 263] width 59 height 12
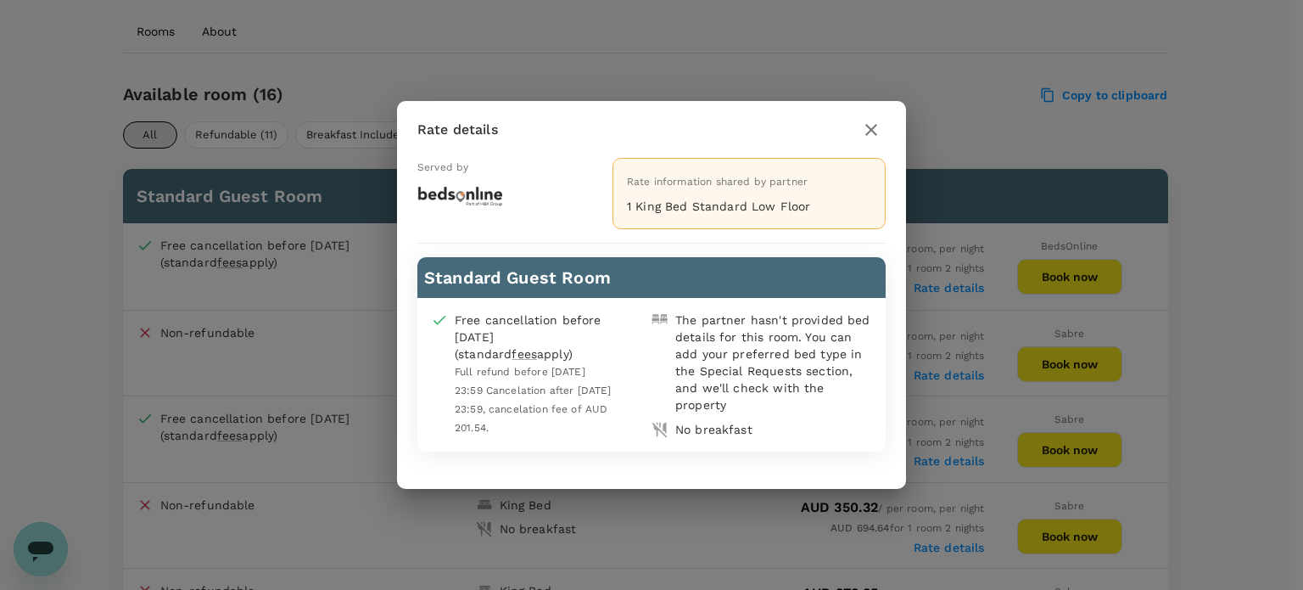
click at [882, 126] on button "button" at bounding box center [871, 129] width 29 height 29
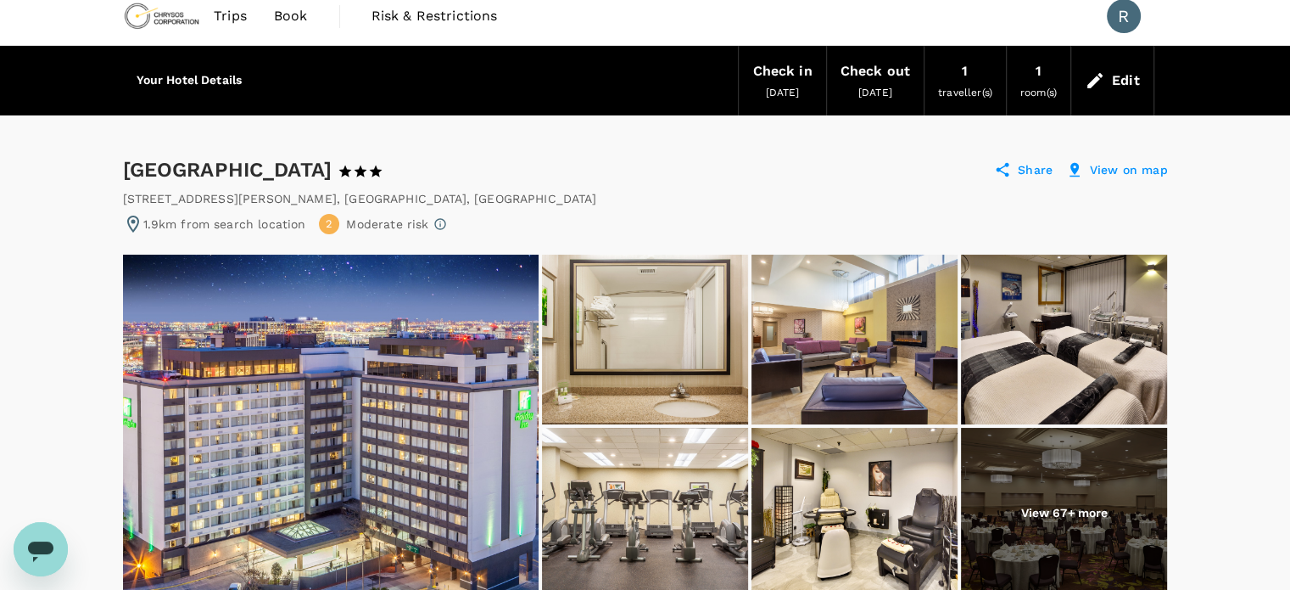
scroll to position [0, 0]
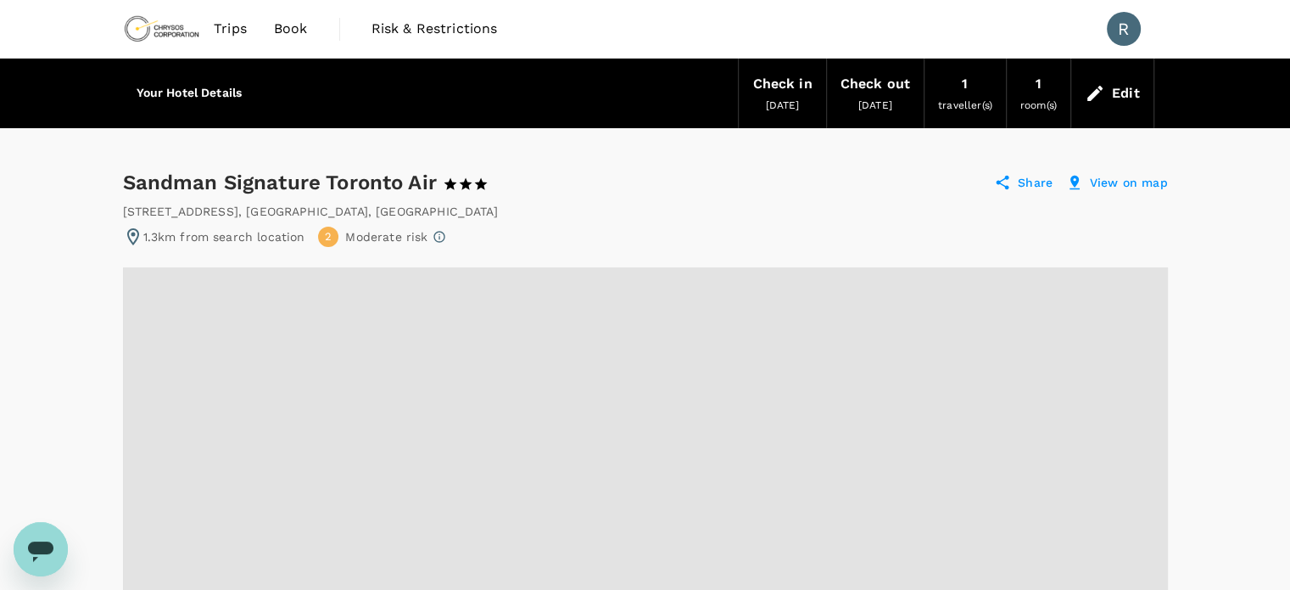
radio input "false"
radio input "true"
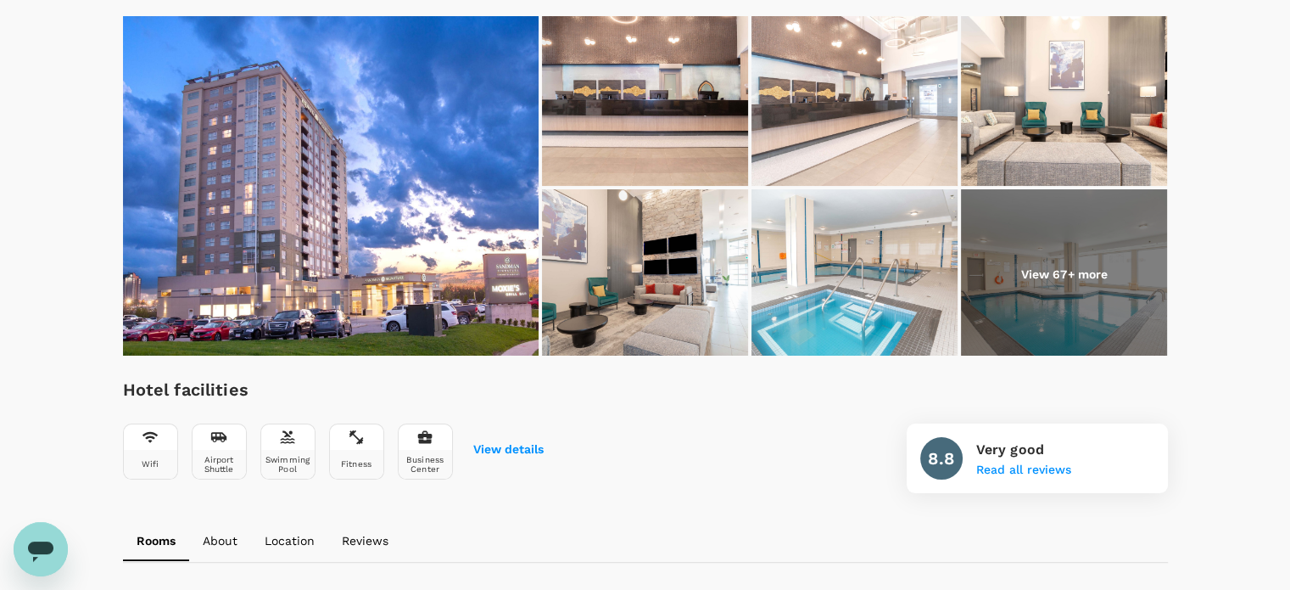
scroll to position [254, 0]
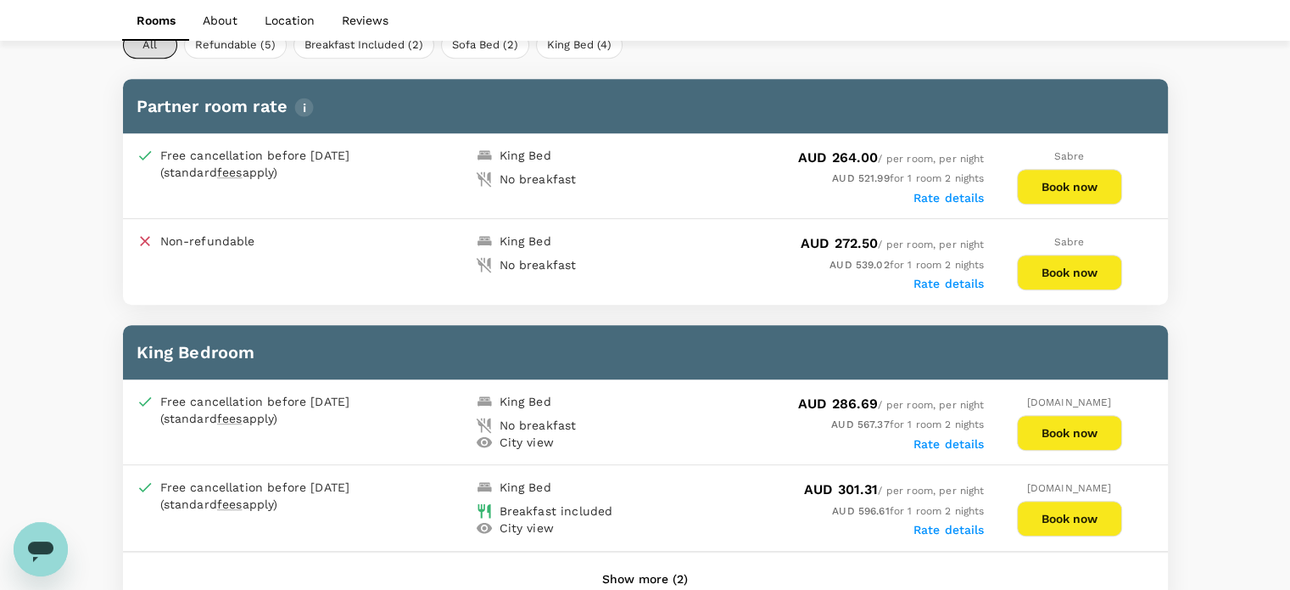
scroll to position [848, 0]
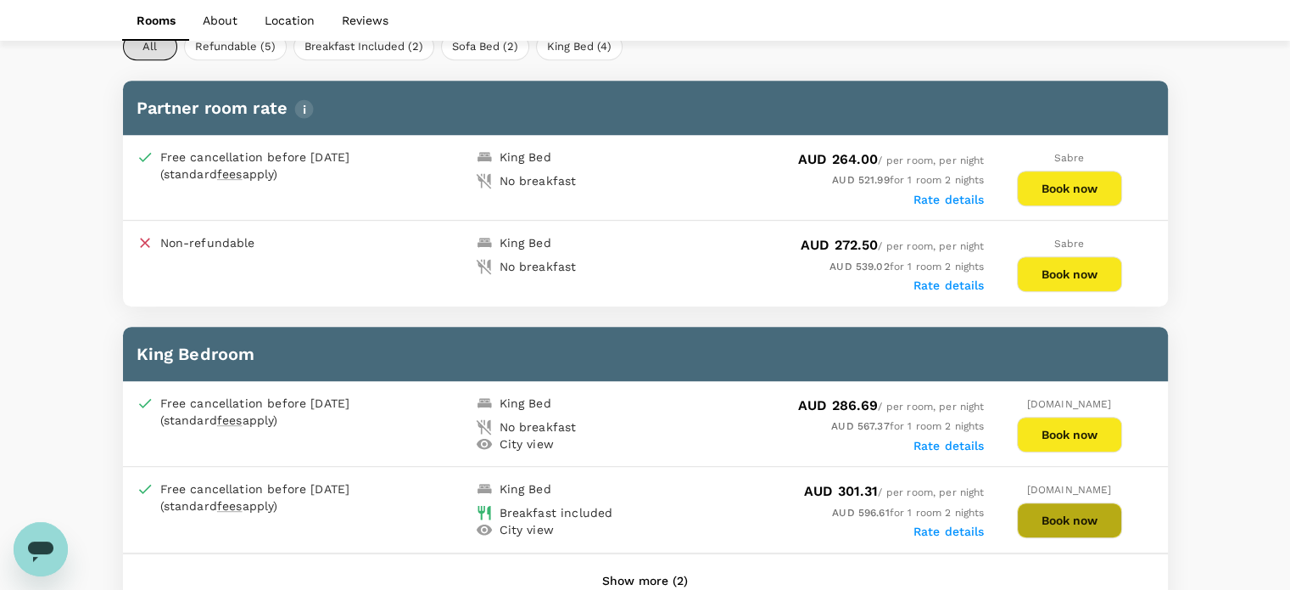
click at [1059, 514] on button "Book now" at bounding box center [1069, 520] width 105 height 36
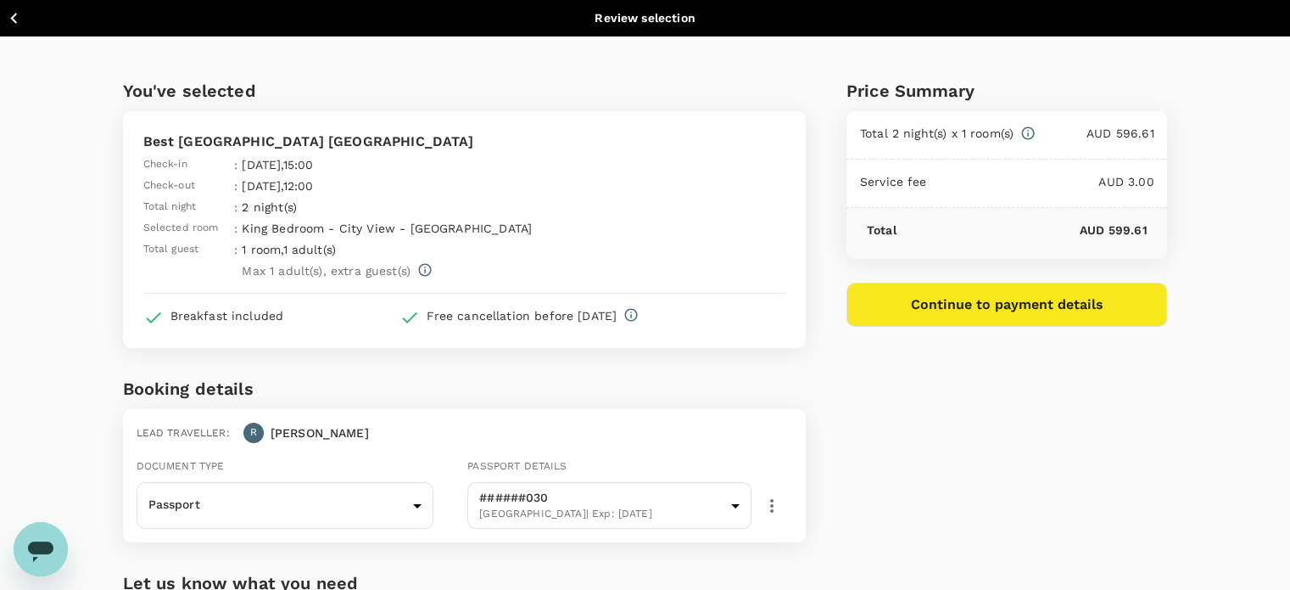
click at [911, 299] on button "Continue to payment details" at bounding box center [1007, 304] width 321 height 44
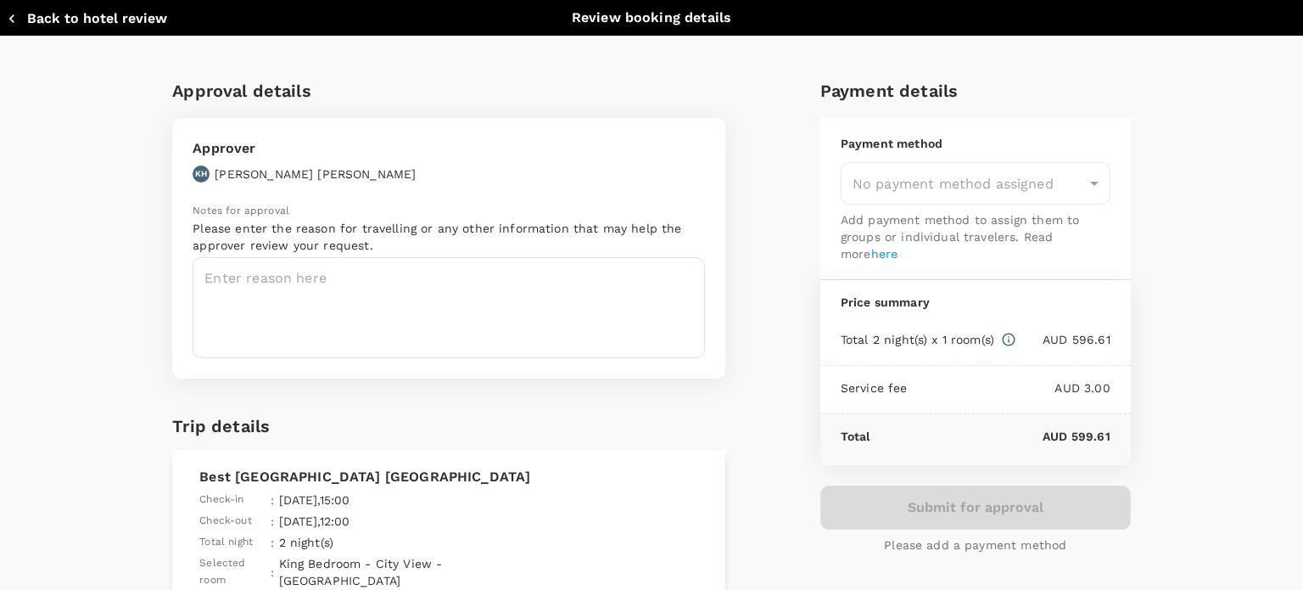
type input "9c4289b1-14a3-4119-8736-521306e5ca8f"
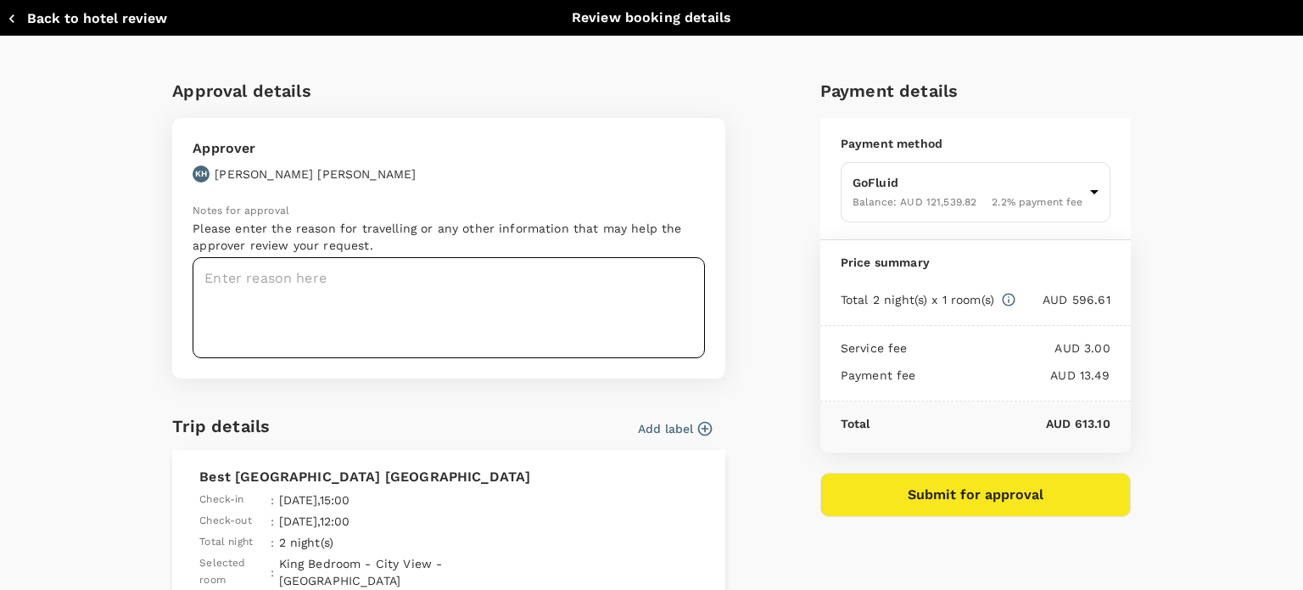
click at [473, 278] on textarea at bounding box center [449, 307] width 512 height 101
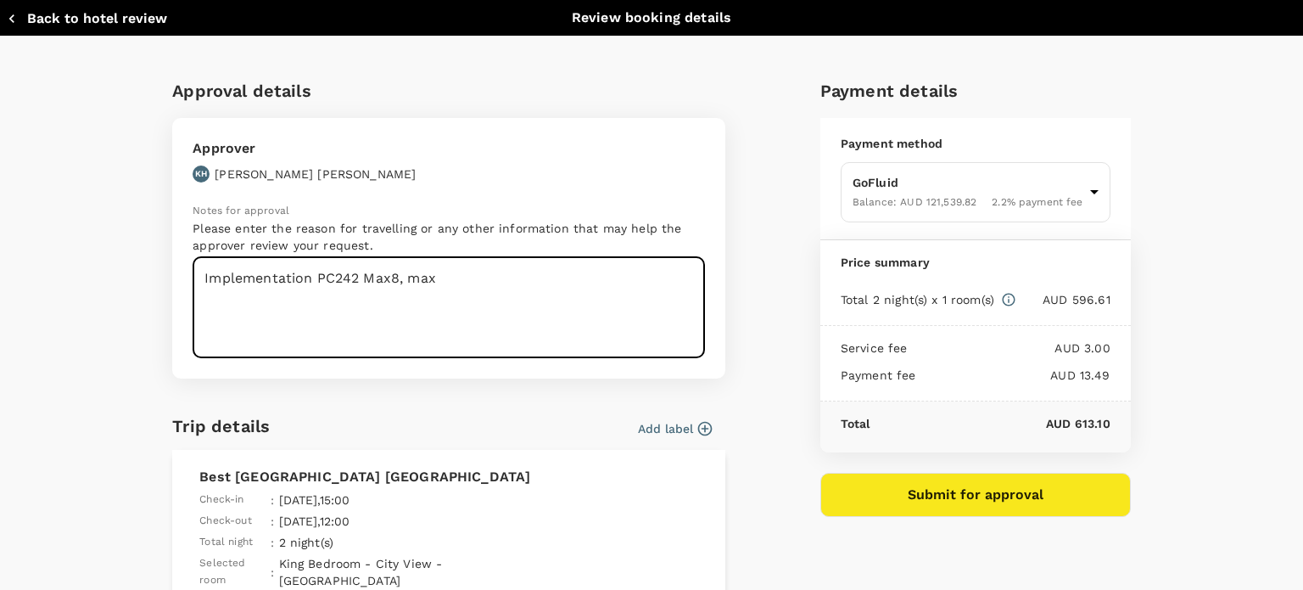
click at [433, 274] on textarea "Implementation PC242 Max8, max" at bounding box center [449, 307] width 512 height 101
type textarea "Implementation PC242 Max8, Max17 and Max26."
click at [987, 493] on button "Submit for approval" at bounding box center [975, 494] width 310 height 44
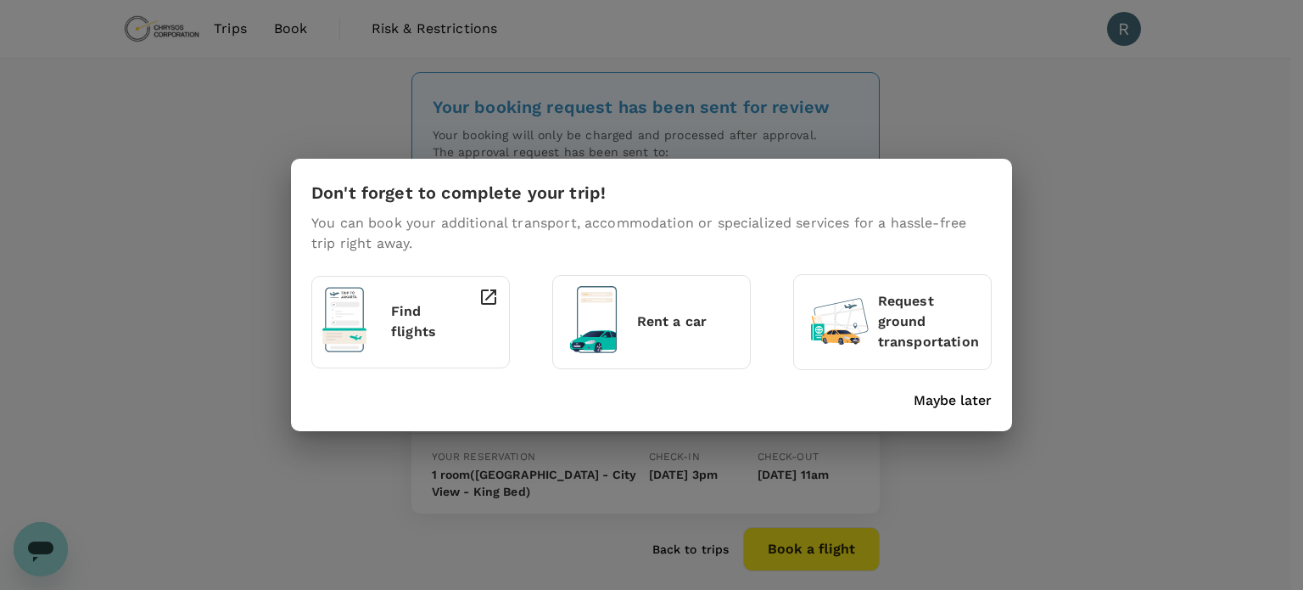
click at [1191, 274] on div "Don't forget to complete your trip! You can book your additional transport, acc…" at bounding box center [651, 295] width 1303 height 590
click at [941, 198] on div "Don't forget to complete your trip! You can book your additional transport, acc…" at bounding box center [648, 291] width 687 height 238
click at [937, 394] on p "Maybe later" at bounding box center [953, 400] width 78 height 20
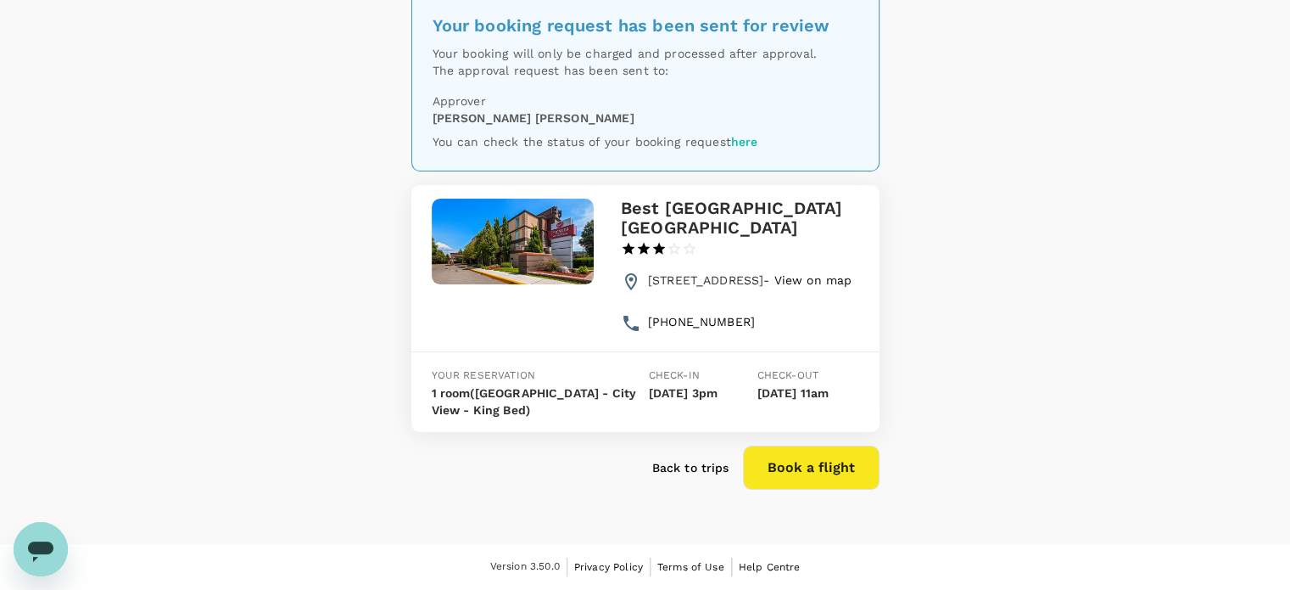
scroll to position [108, 0]
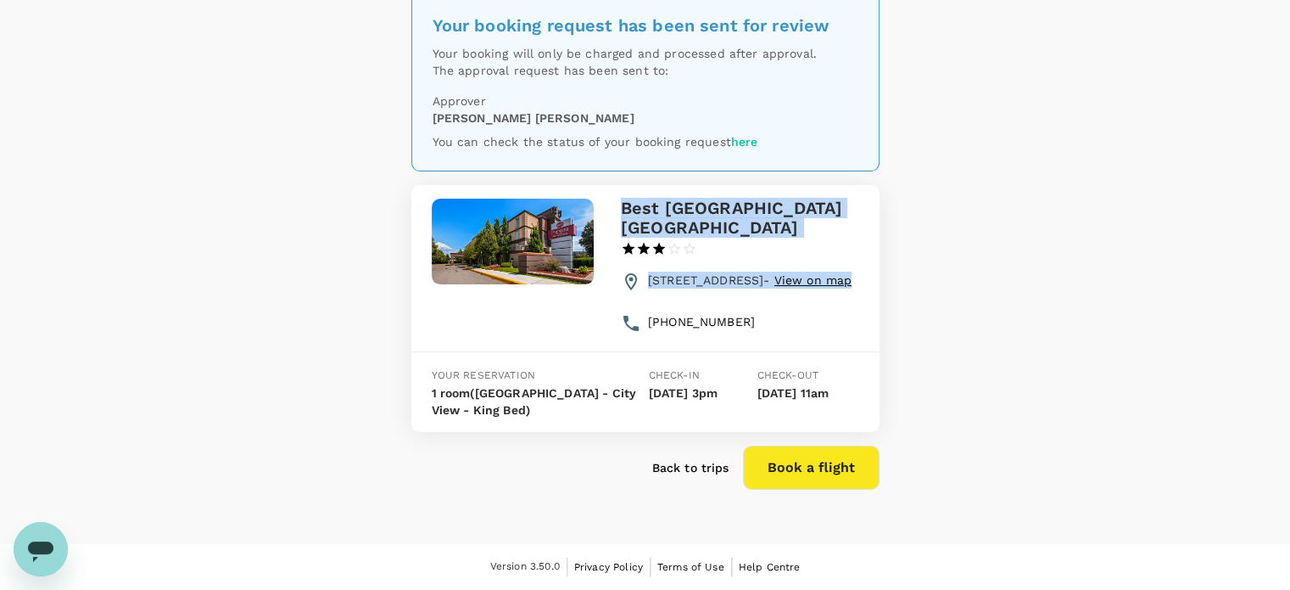
drag, startPoint x: 624, startPoint y: 176, endPoint x: 809, endPoint y: 291, distance: 218.0
click at [809, 291] on div "Best Western Premier Toronto Airport Carlingview Hotel 1 Star 2 Stars 3 Stars 4…" at bounding box center [727, 254] width 266 height 166
copy div "Best Western Premier Toronto Airport Carlingview Hotel 1 Star 2 Stars 3 Stars 4…"
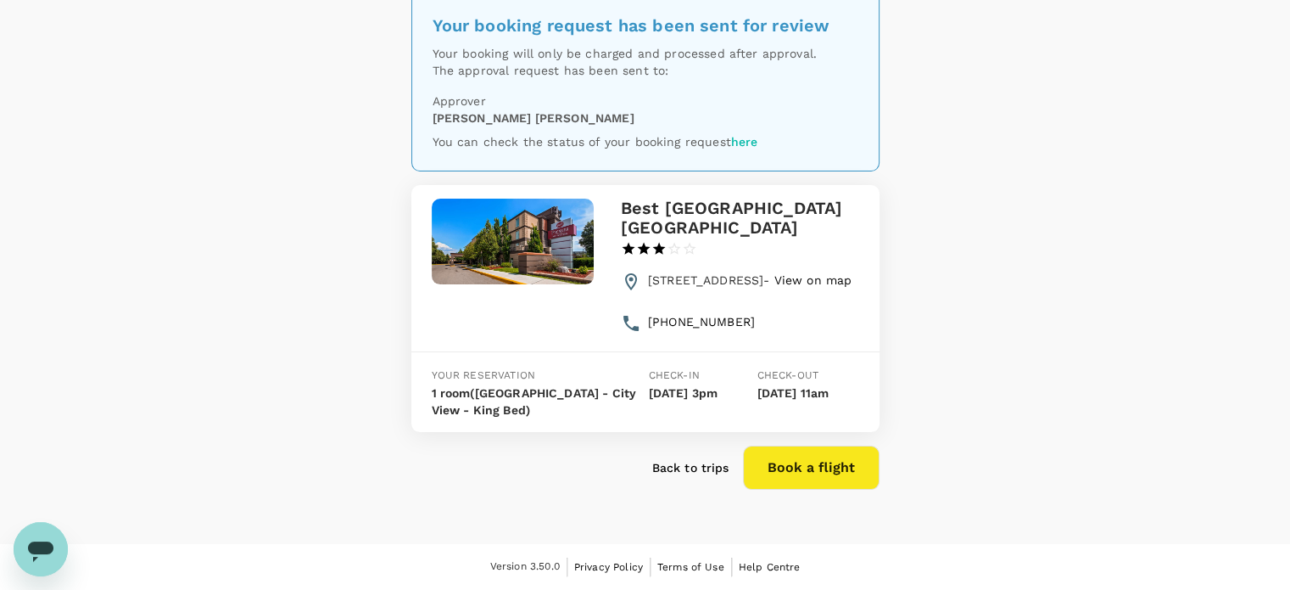
click at [833, 310] on div "1-416-6377000" at bounding box center [750, 321] width 218 height 31
click at [774, 287] on span "View on map" at bounding box center [813, 280] width 78 height 14
drag, startPoint x: 623, startPoint y: 176, endPoint x: 761, endPoint y: 217, distance: 143.3
click at [761, 217] on h3 "Best Western Premier Toronto Airport Carlingview Hotel" at bounding box center [740, 218] width 238 height 40
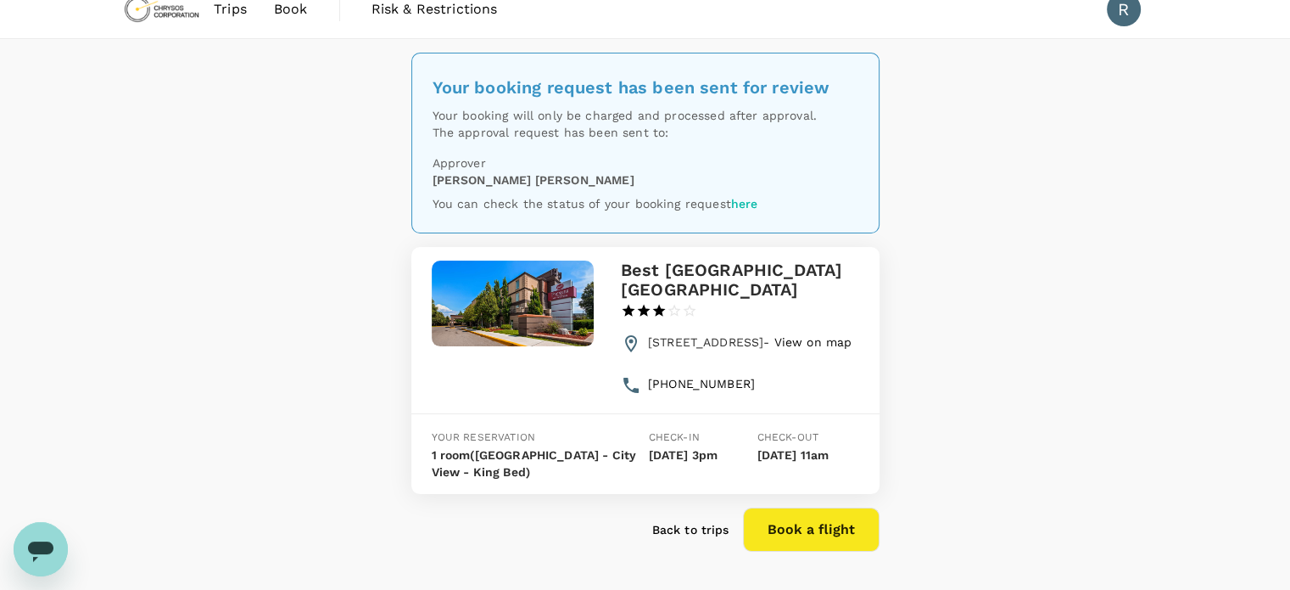
scroll to position [0, 0]
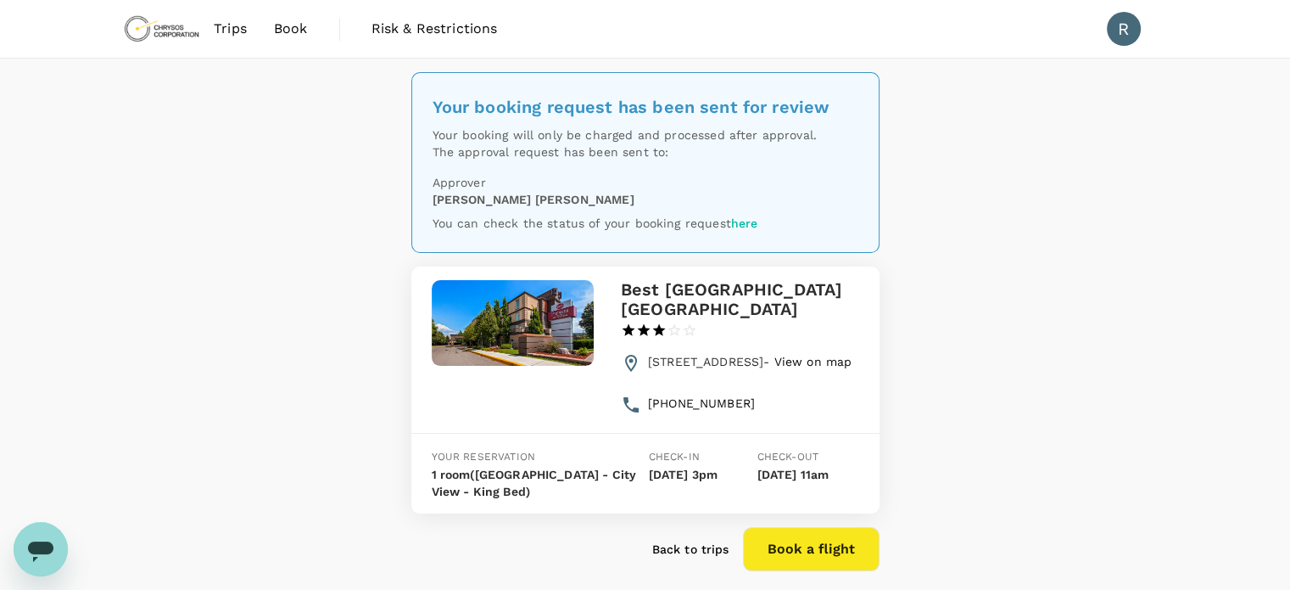
click at [266, 321] on div "Your booking request has been sent for review Your booking will only be charged…" at bounding box center [645, 342] width 1290 height 567
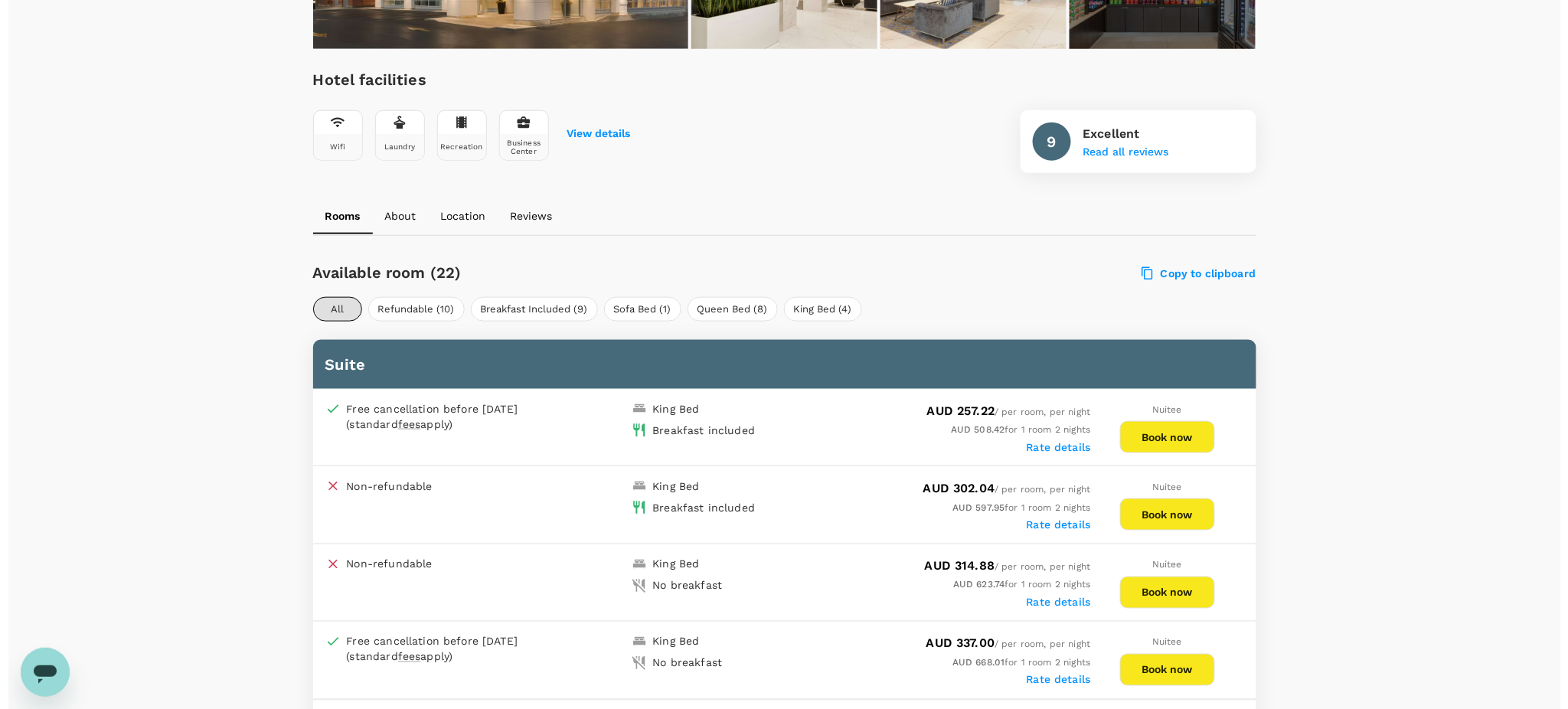
scroll to position [504, 0]
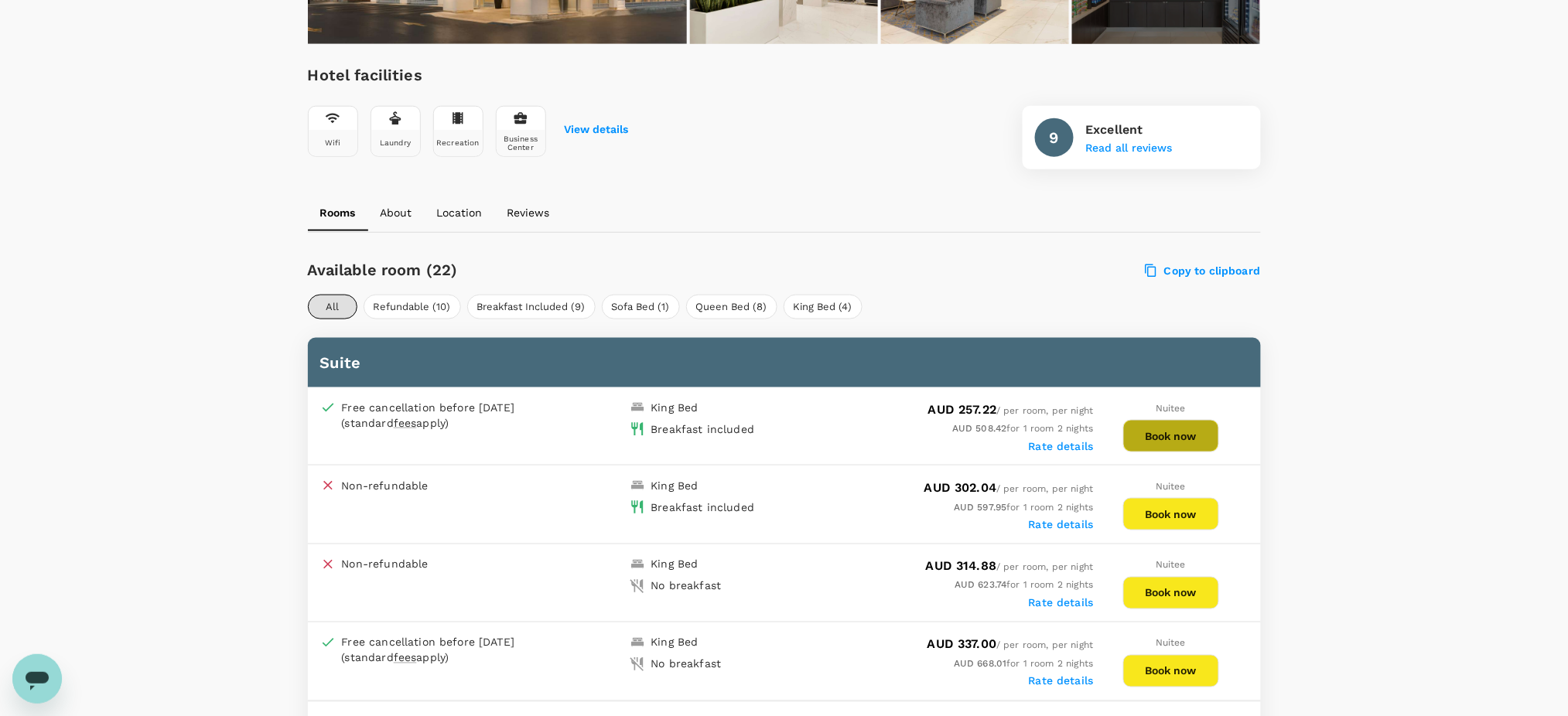
click at [1206, 429] on button "Book now" at bounding box center [1171, 437] width 96 height 33
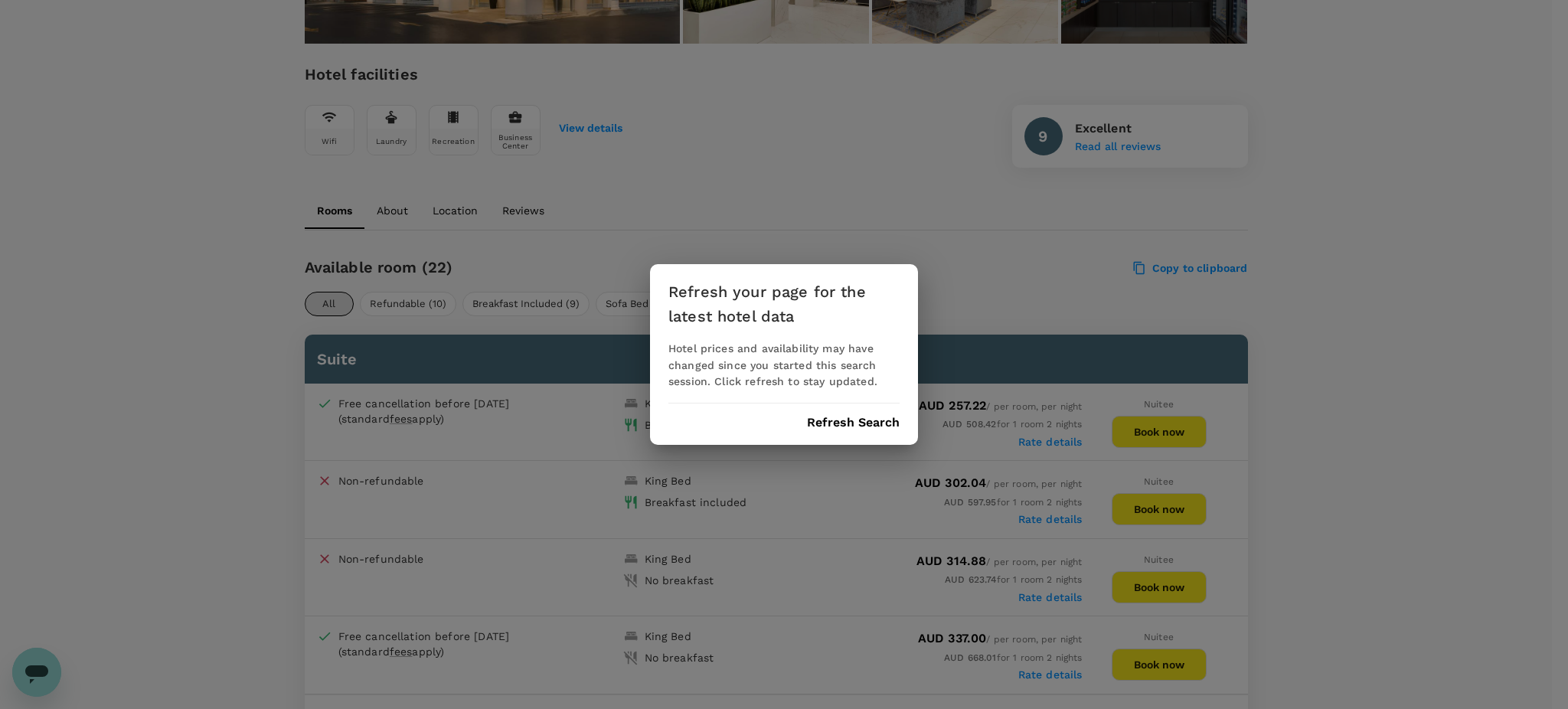
click at [872, 418] on button "Refresh Search" at bounding box center [853, 423] width 93 height 14
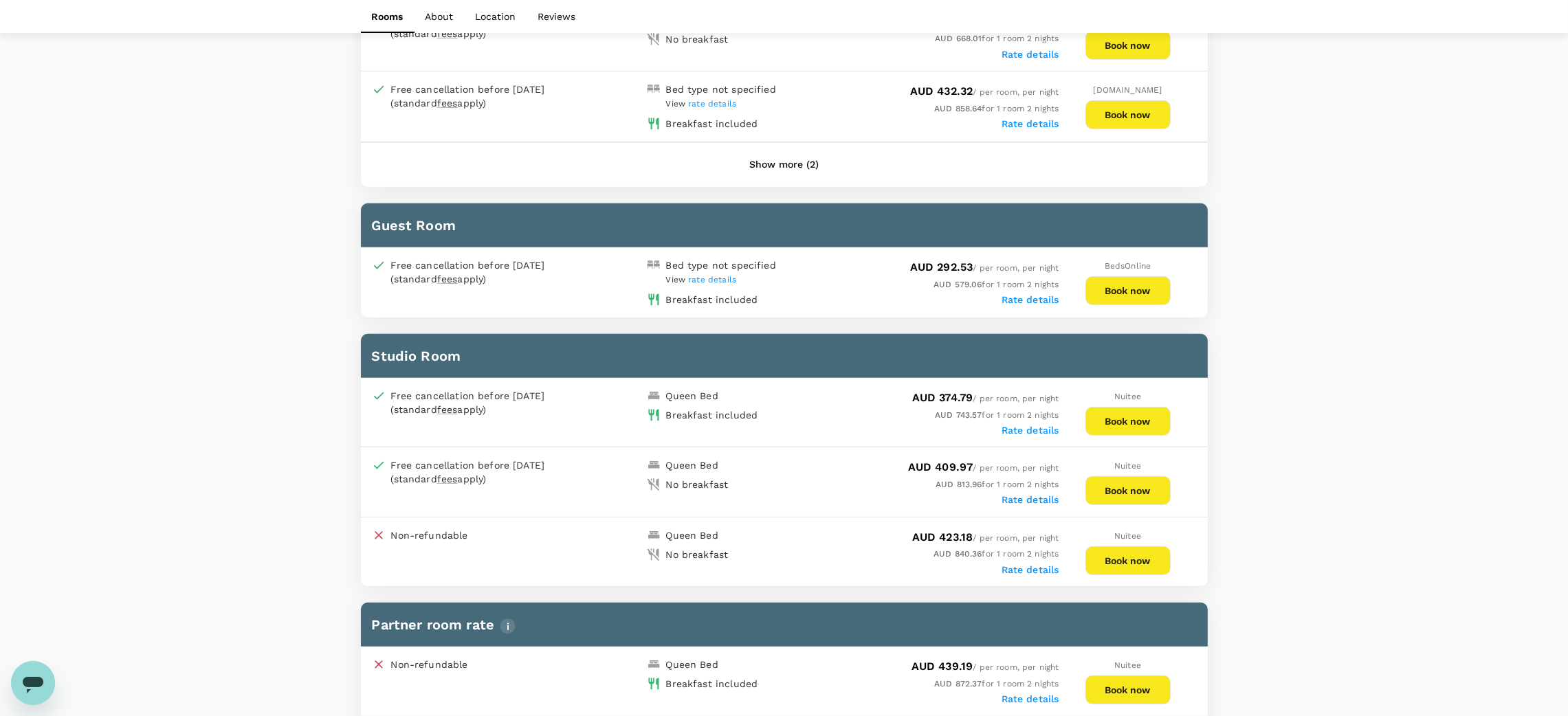
scroll to position [922, 0]
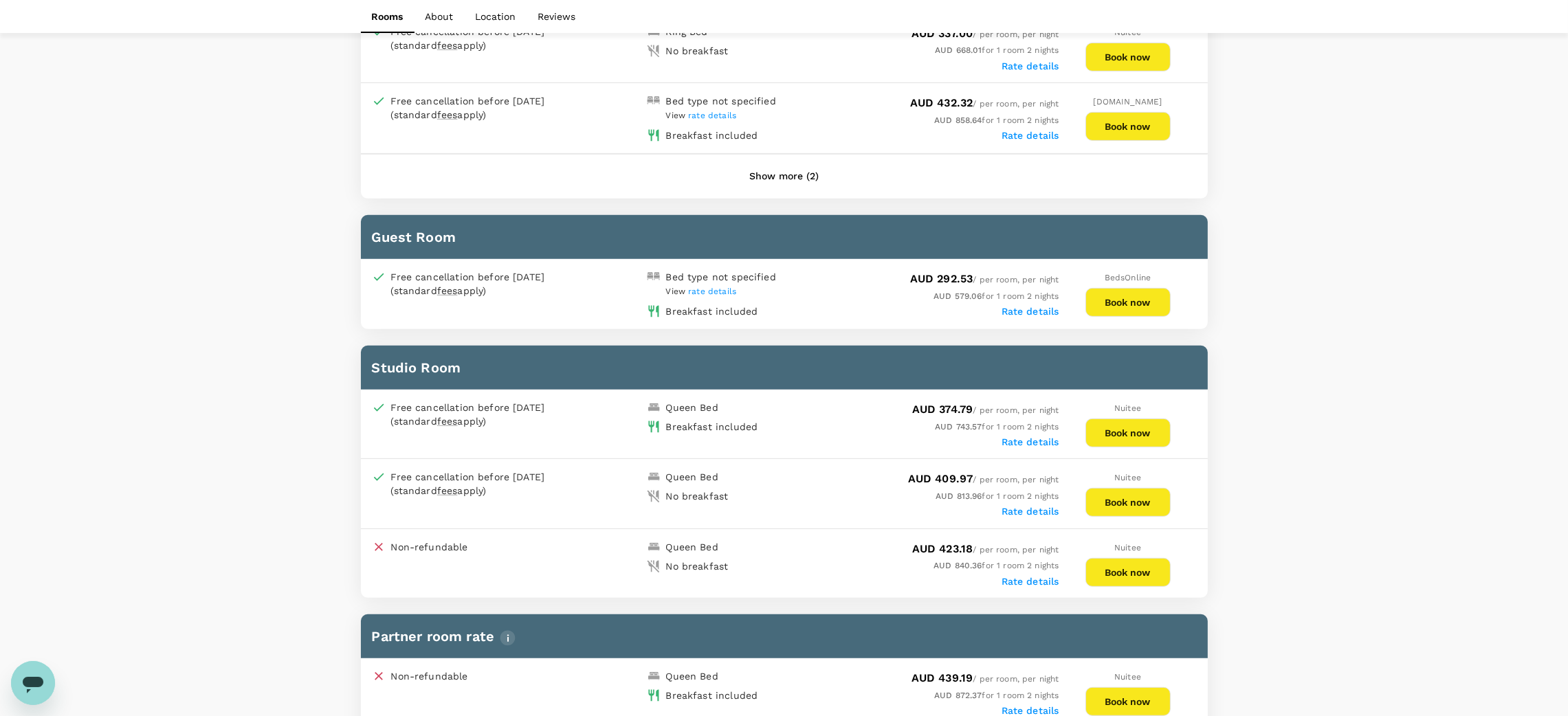
click at [1141, 295] on button "Book now" at bounding box center [1127, 302] width 85 height 29
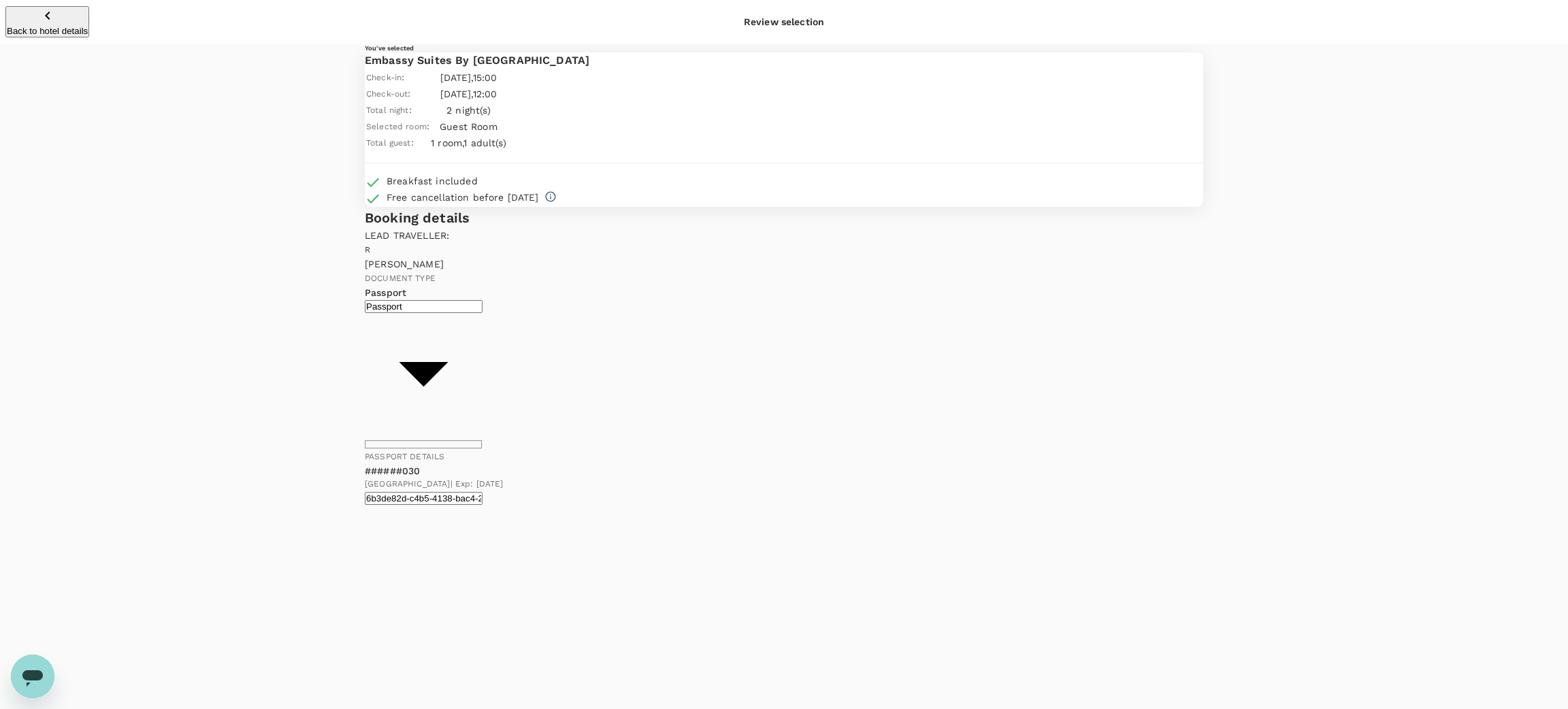
type input "9c4289b1-14a3-4119-8736-521306e5ca8f"
drag, startPoint x: 514, startPoint y: 257, endPoint x: 520, endPoint y: 247, distance: 11.7
paste textarea "Implementation PC242 Max8, Max17 and Max26."
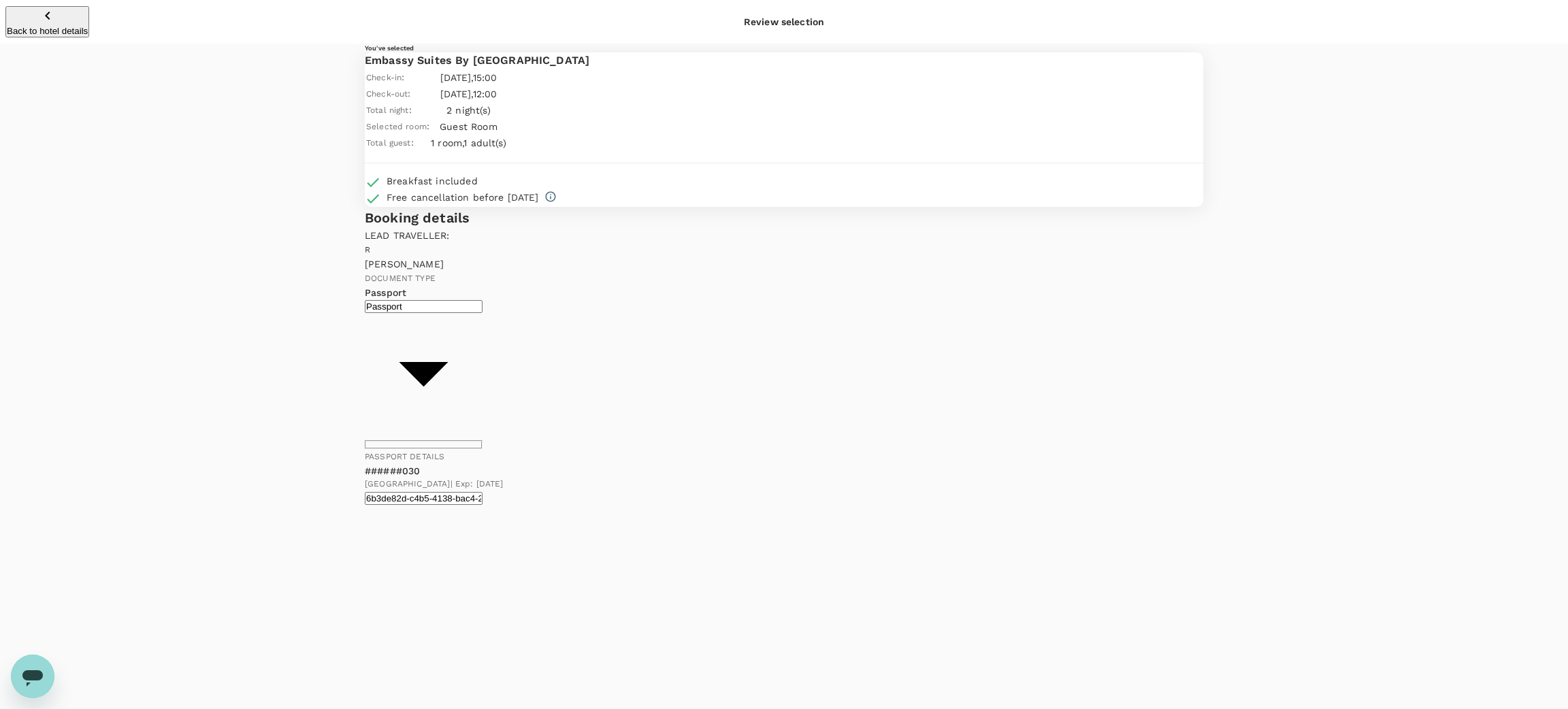
type textarea "Implementation PC242 Max8, Max17 and Max26."
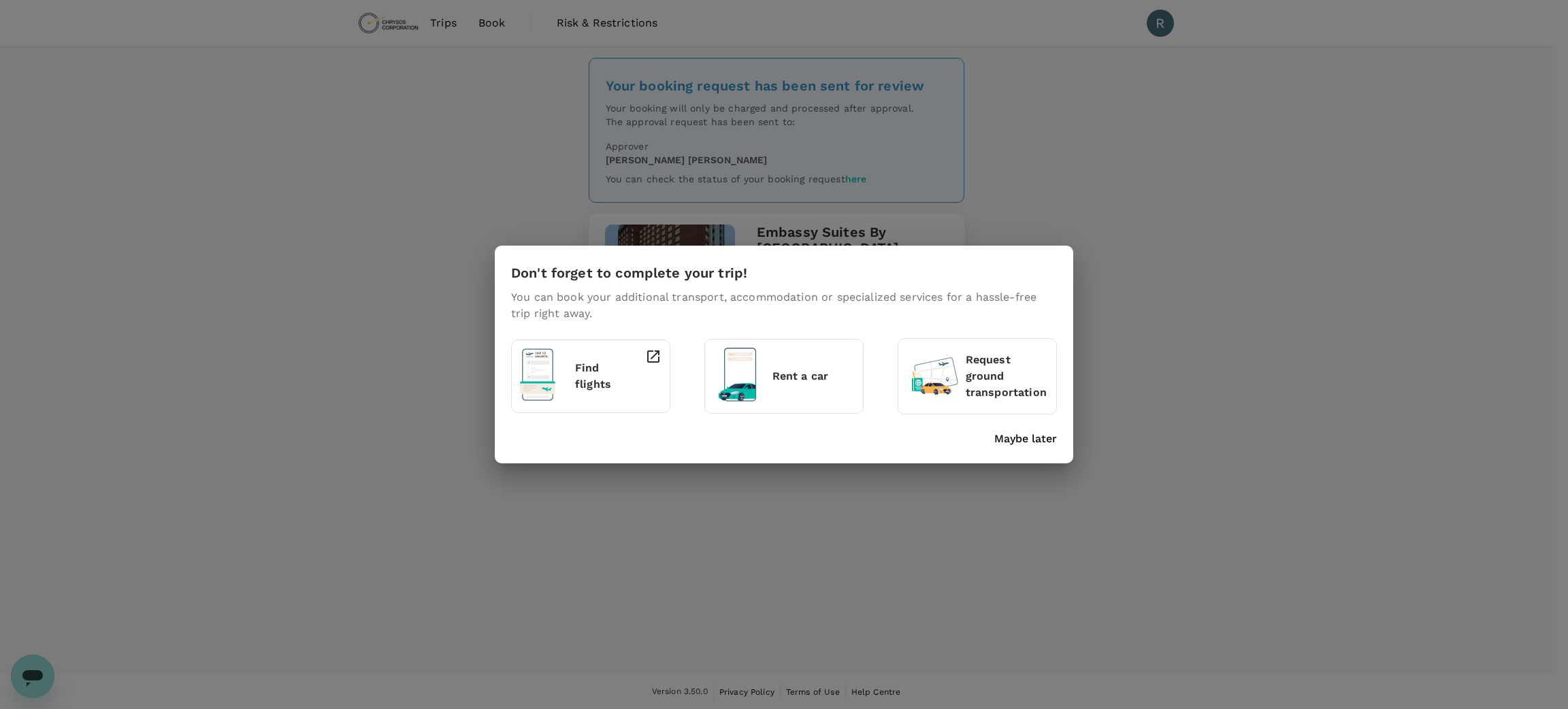
click at [1044, 439] on p "Maybe later" at bounding box center [1026, 439] width 63 height 16
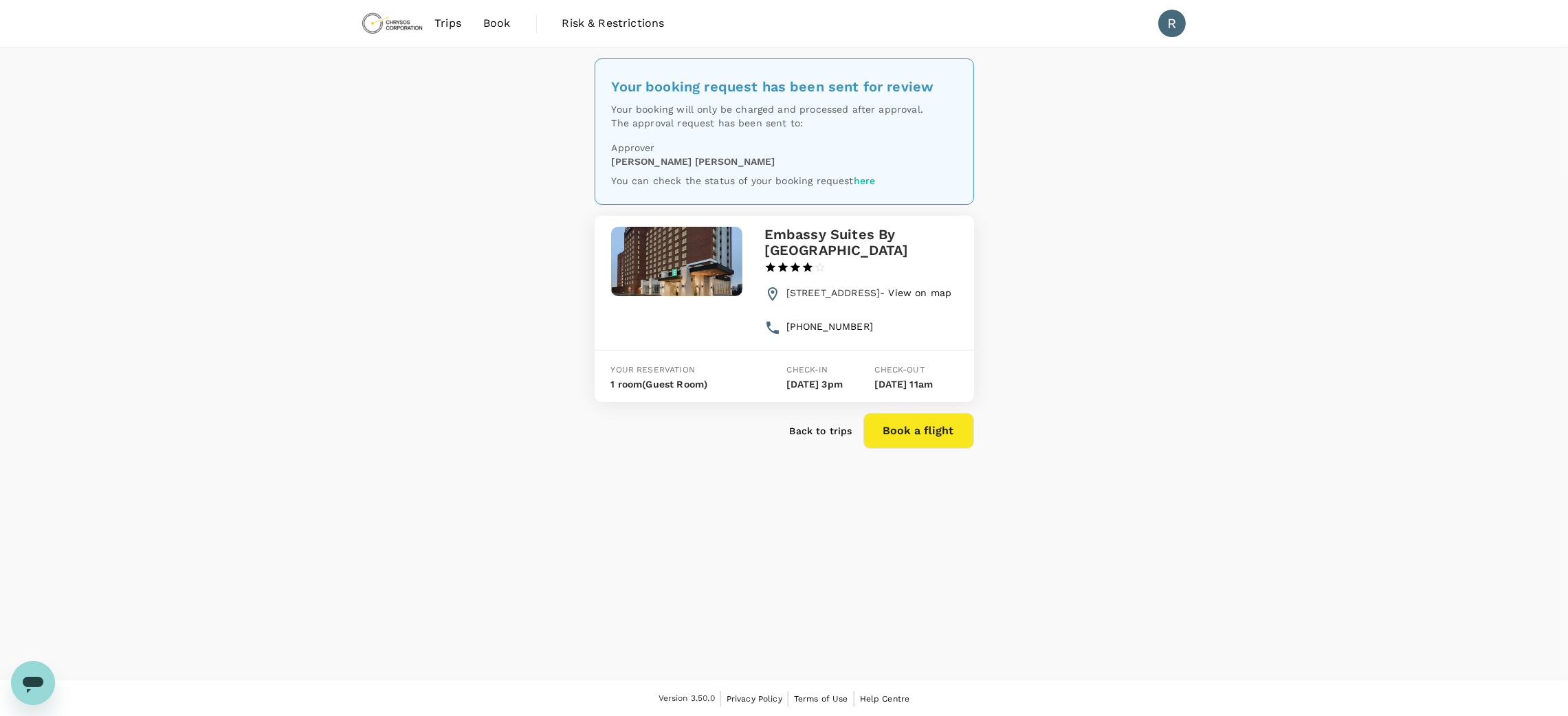
click at [463, 23] on link "Trips" at bounding box center [448, 23] width 49 height 47
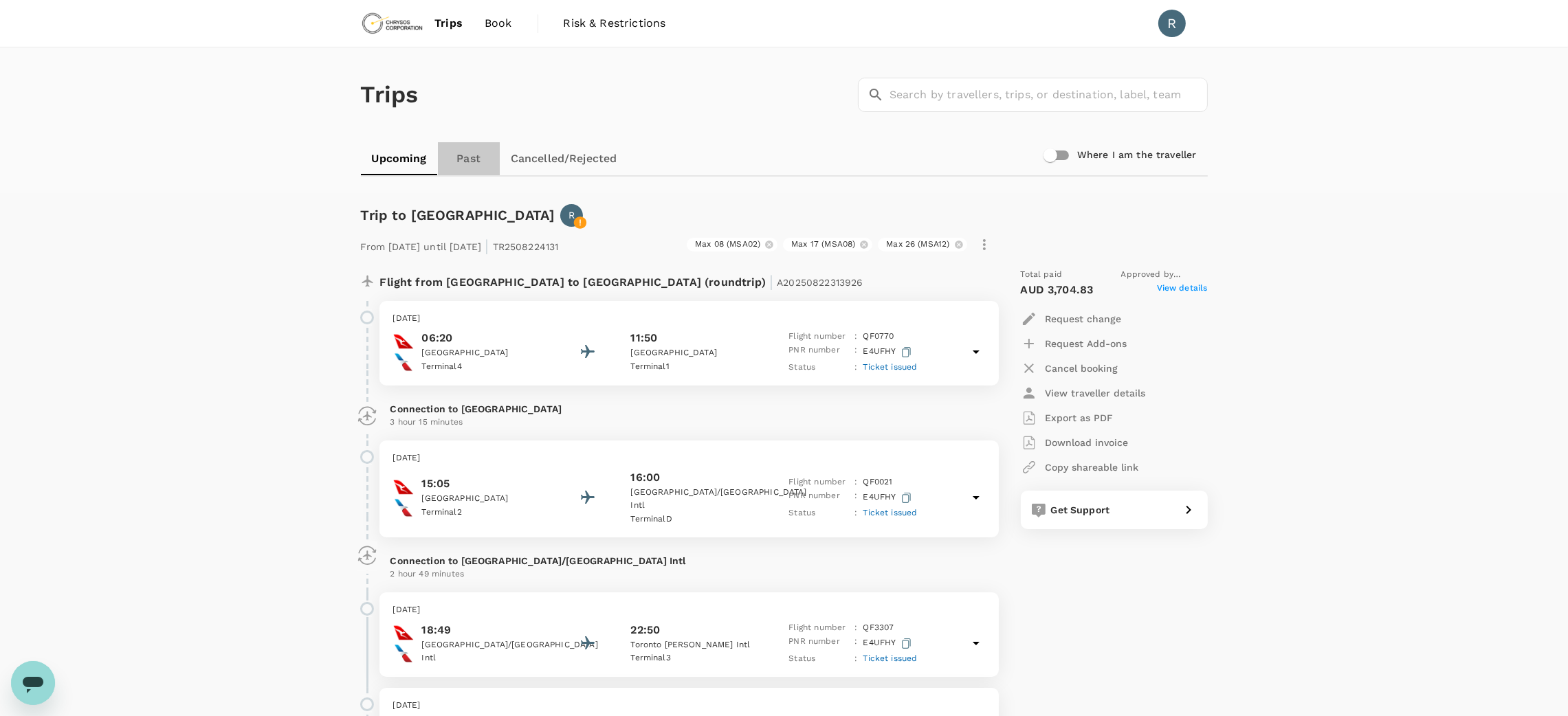
click at [469, 156] on link "Past" at bounding box center [468, 159] width 62 height 33
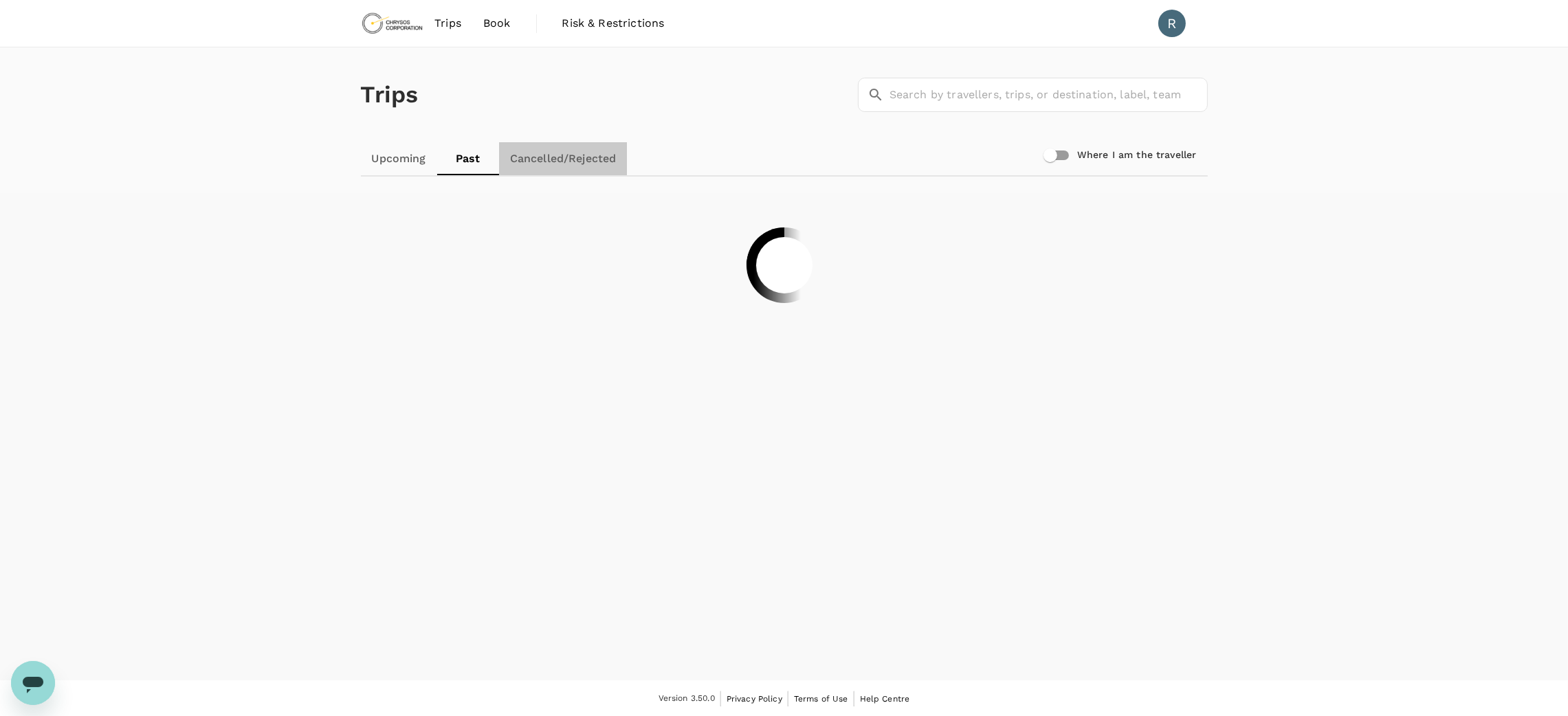
click at [555, 155] on link "Cancelled/Rejected" at bounding box center [563, 159] width 129 height 33
click at [501, 23] on span "Book" at bounding box center [497, 23] width 28 height 16
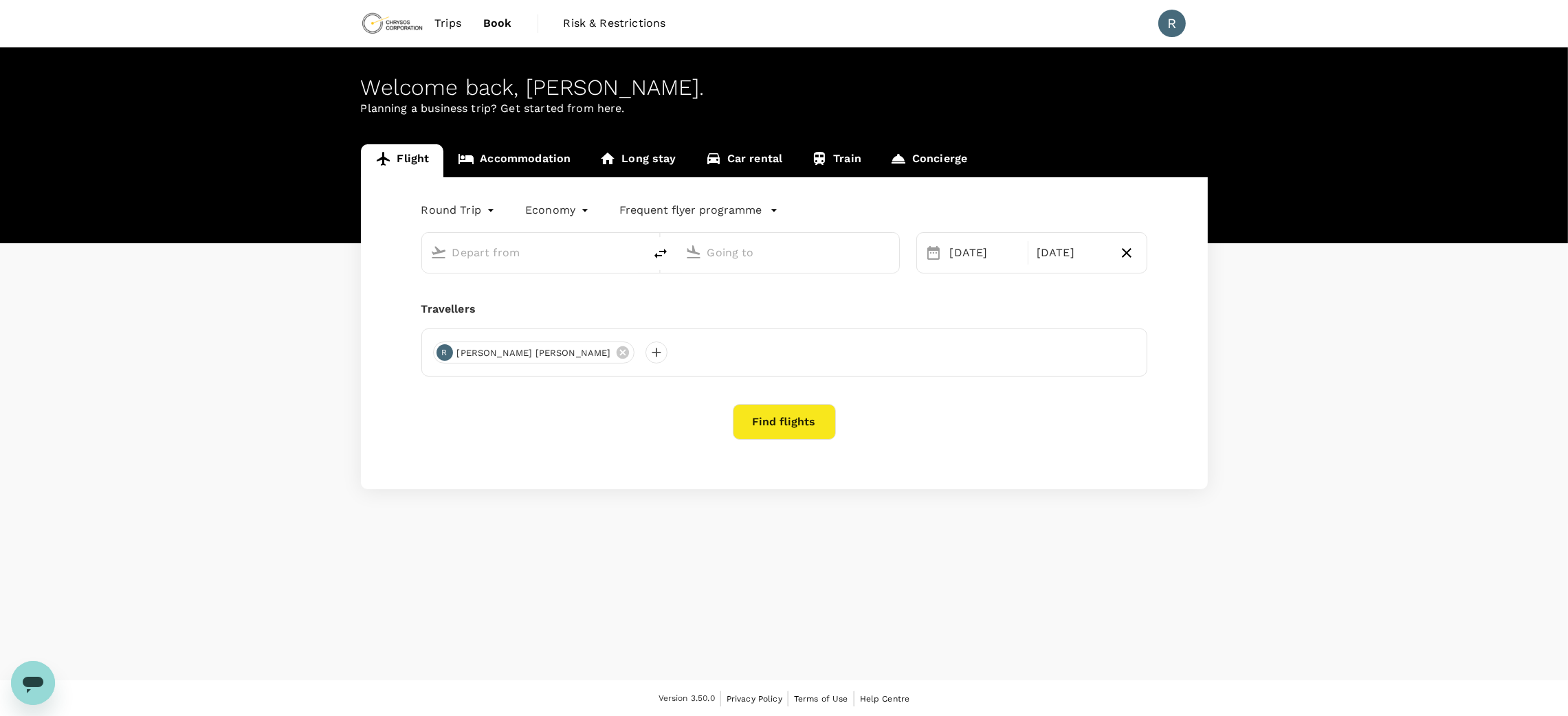
type input "oneway"
type input "Toronto Pearson Intl (YYZ)"
type input "Timmins Victor M. Power Airport (YTS)"
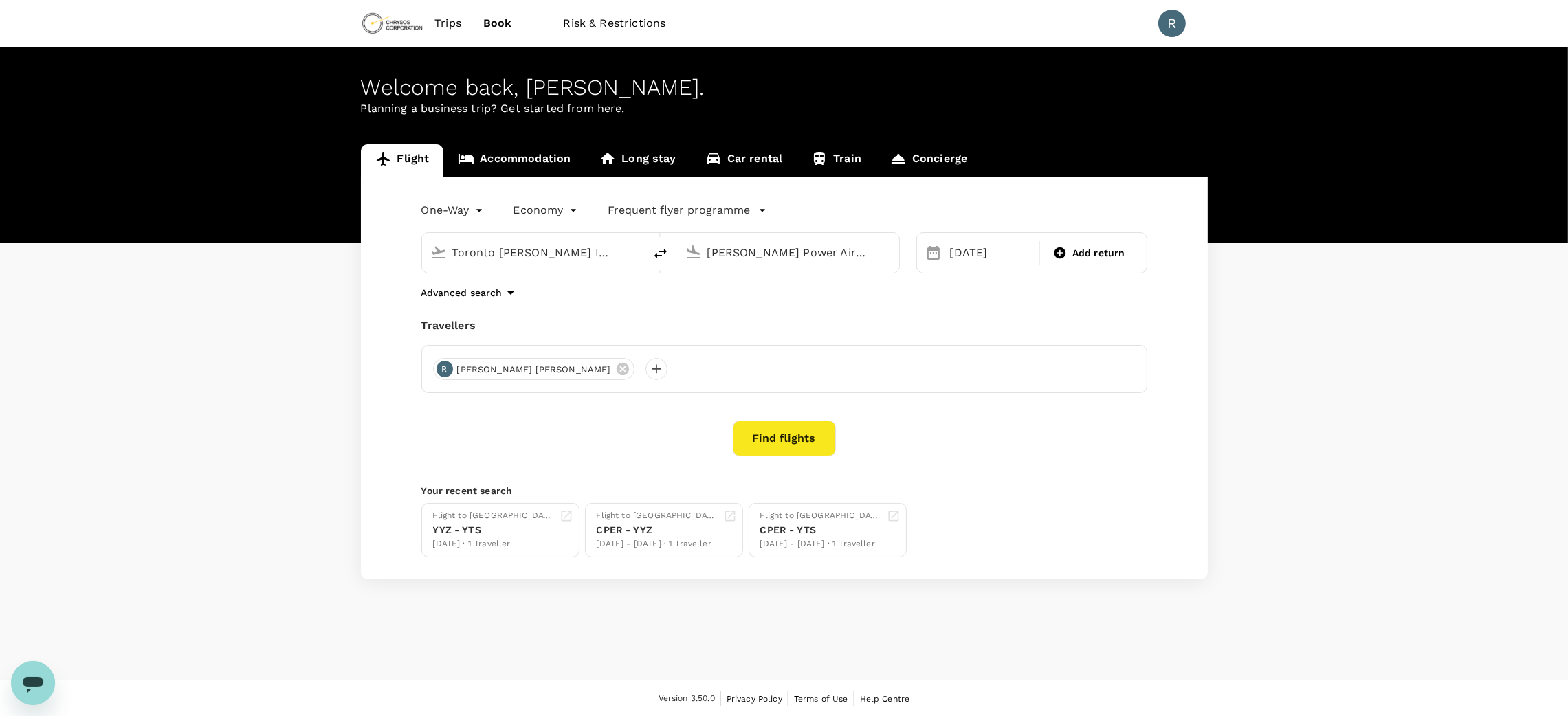
click at [451, 28] on span "Trips" at bounding box center [447, 23] width 27 height 16
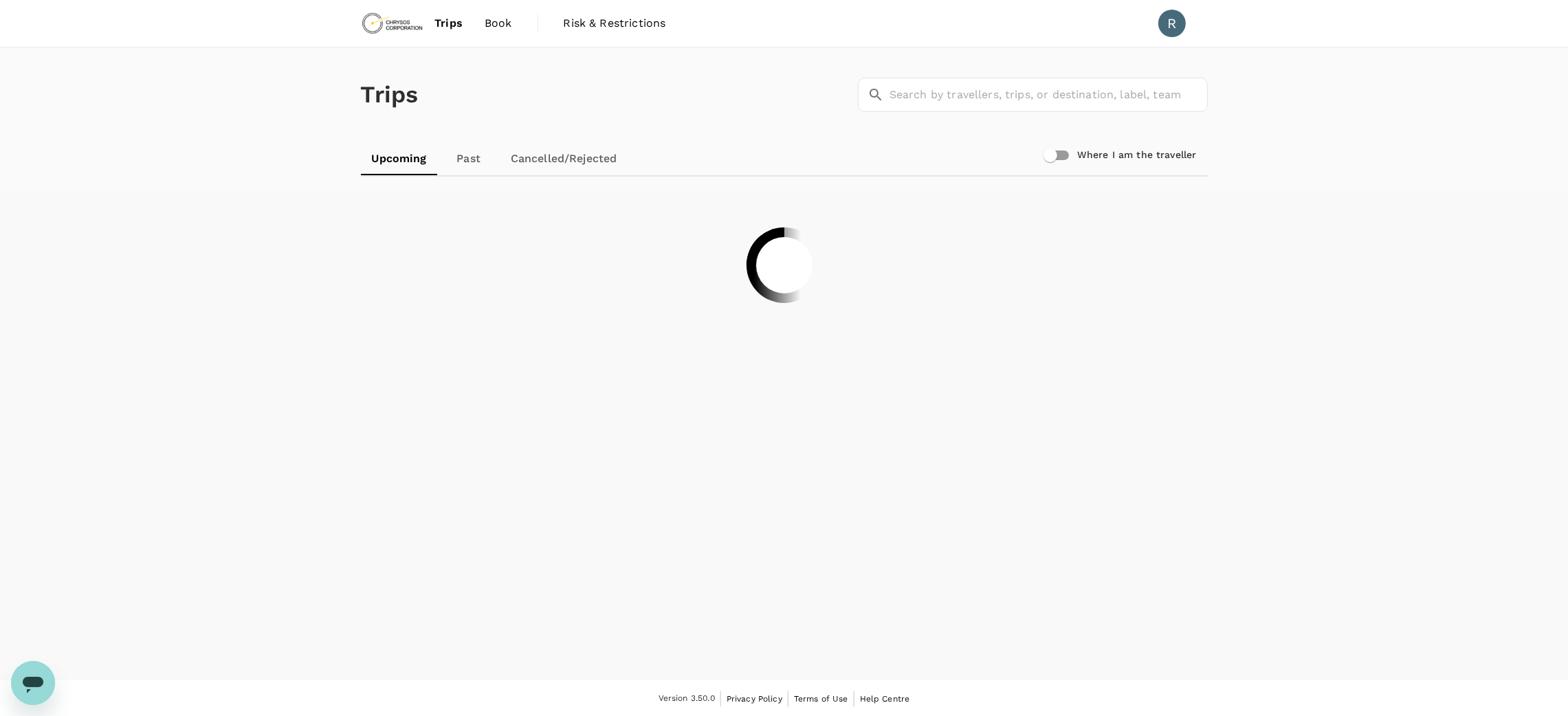
click at [582, 28] on span "Risk & Restrictions" at bounding box center [615, 23] width 102 height 16
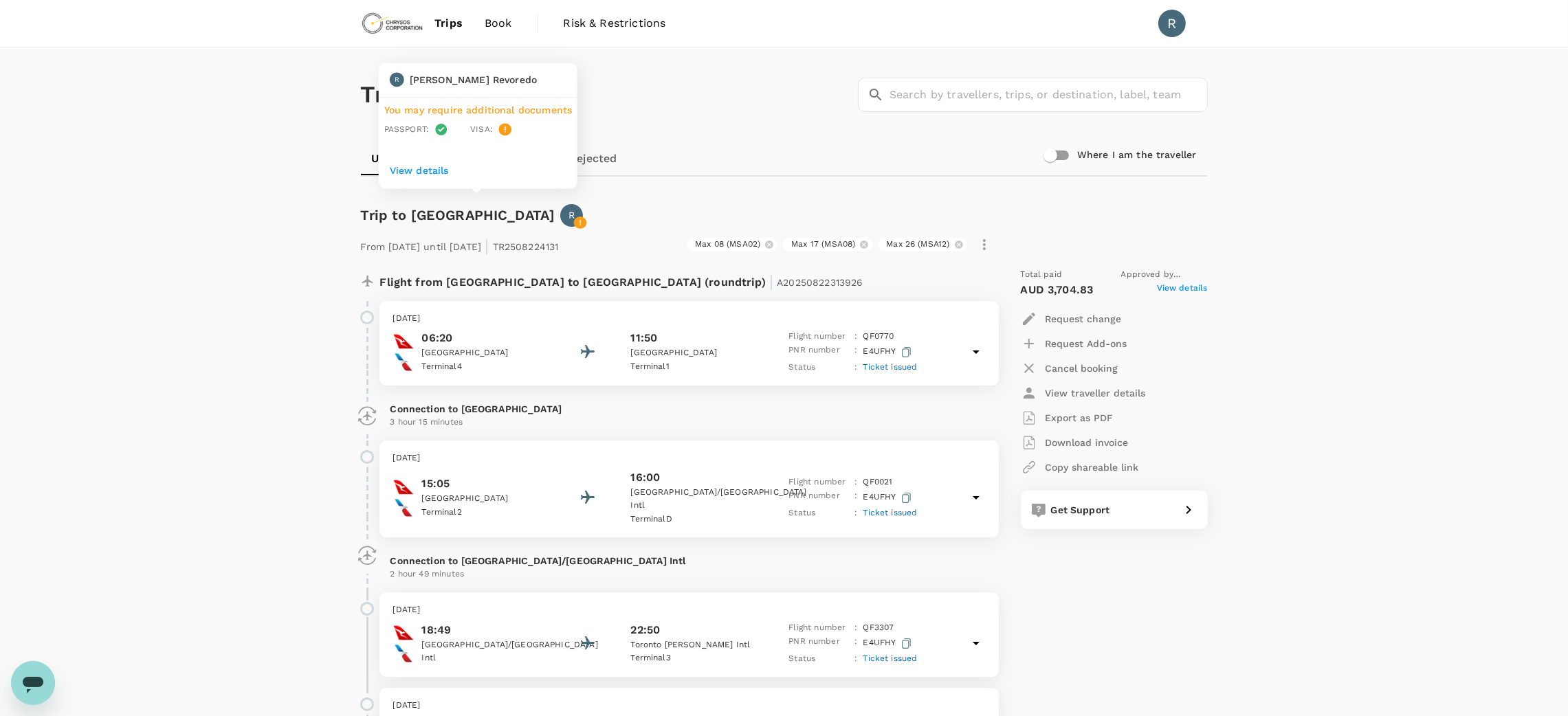
click at [574, 219] on icon at bounding box center [579, 222] width 12 height 12
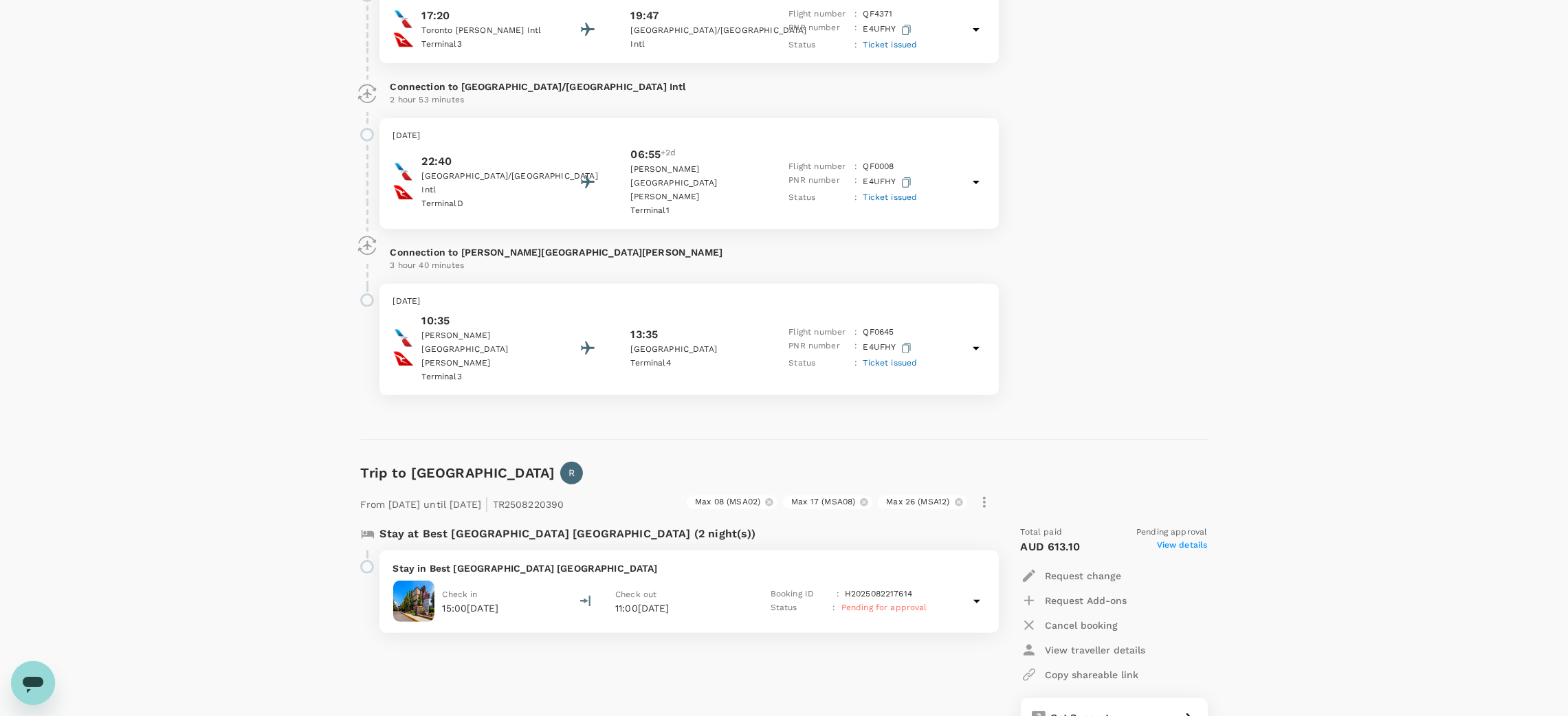
scroll to position [722, 0]
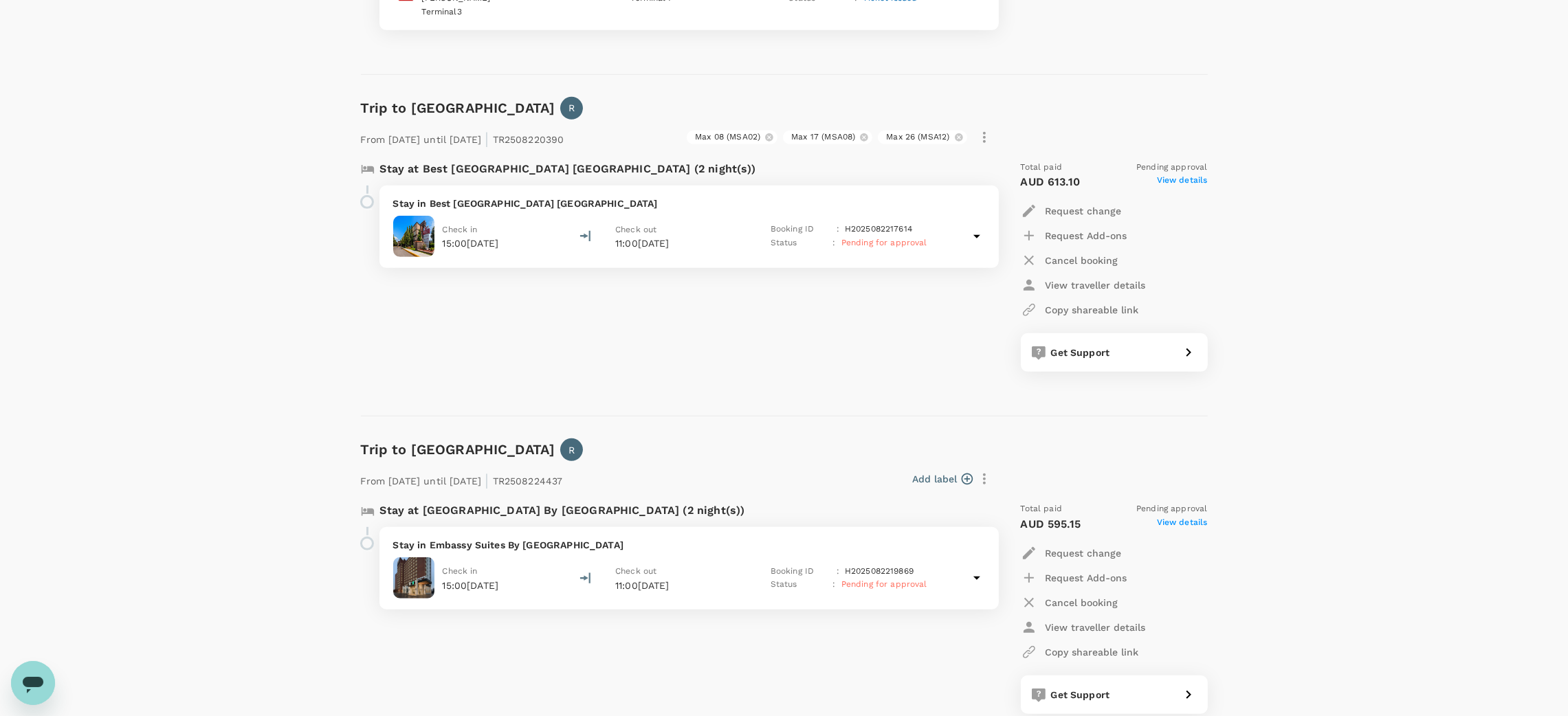
scroll to position [1016, 0]
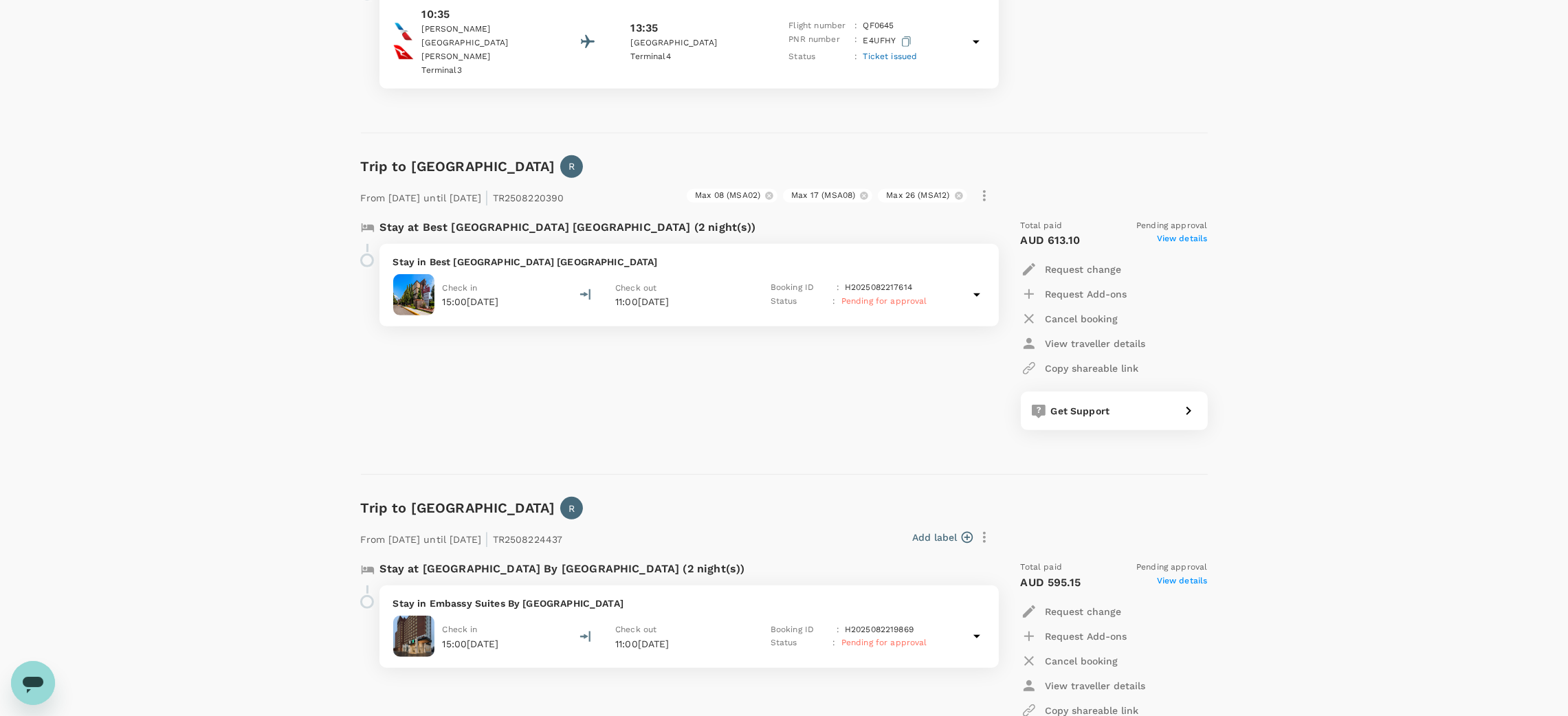
click at [712, 370] on div "Stay at Best [GEOGRAPHIC_DATA] [GEOGRAPHIC_DATA] (2 night(s)) Stay in Best [GEO…" at bounding box center [672, 325] width 643 height 233
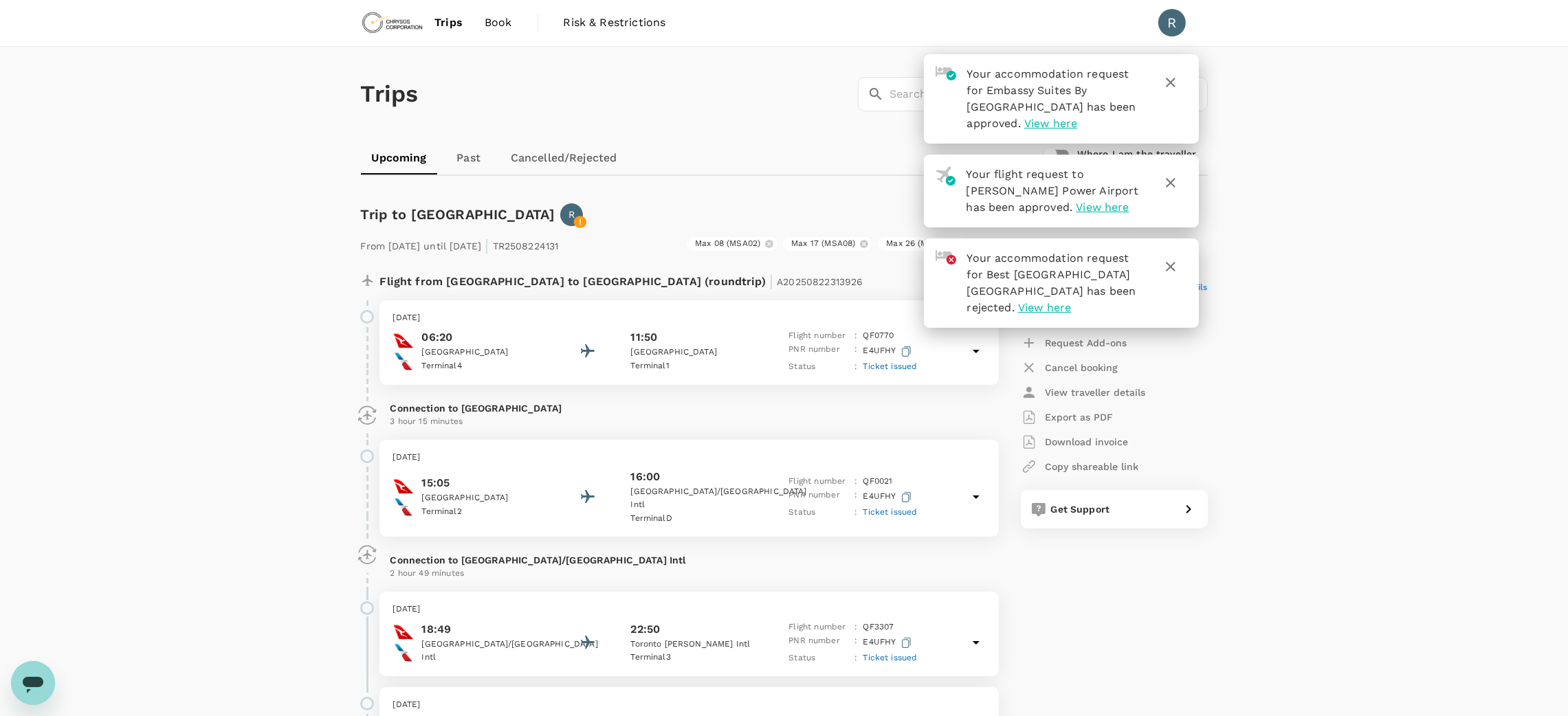
click at [1176, 270] on icon "button" at bounding box center [1170, 267] width 16 height 16
click at [1173, 179] on icon "button" at bounding box center [1170, 183] width 16 height 16
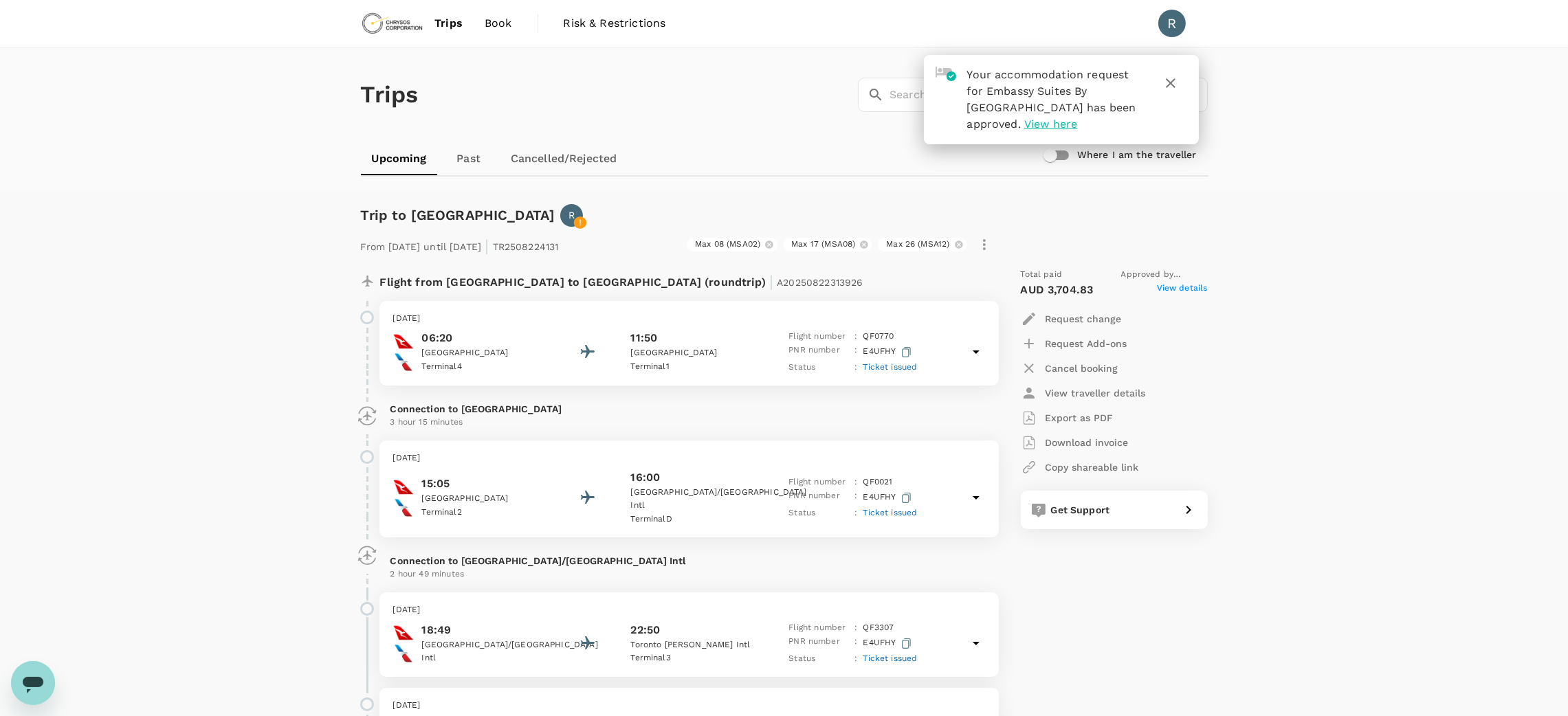
click at [1173, 80] on icon "button" at bounding box center [1171, 83] width 10 height 10
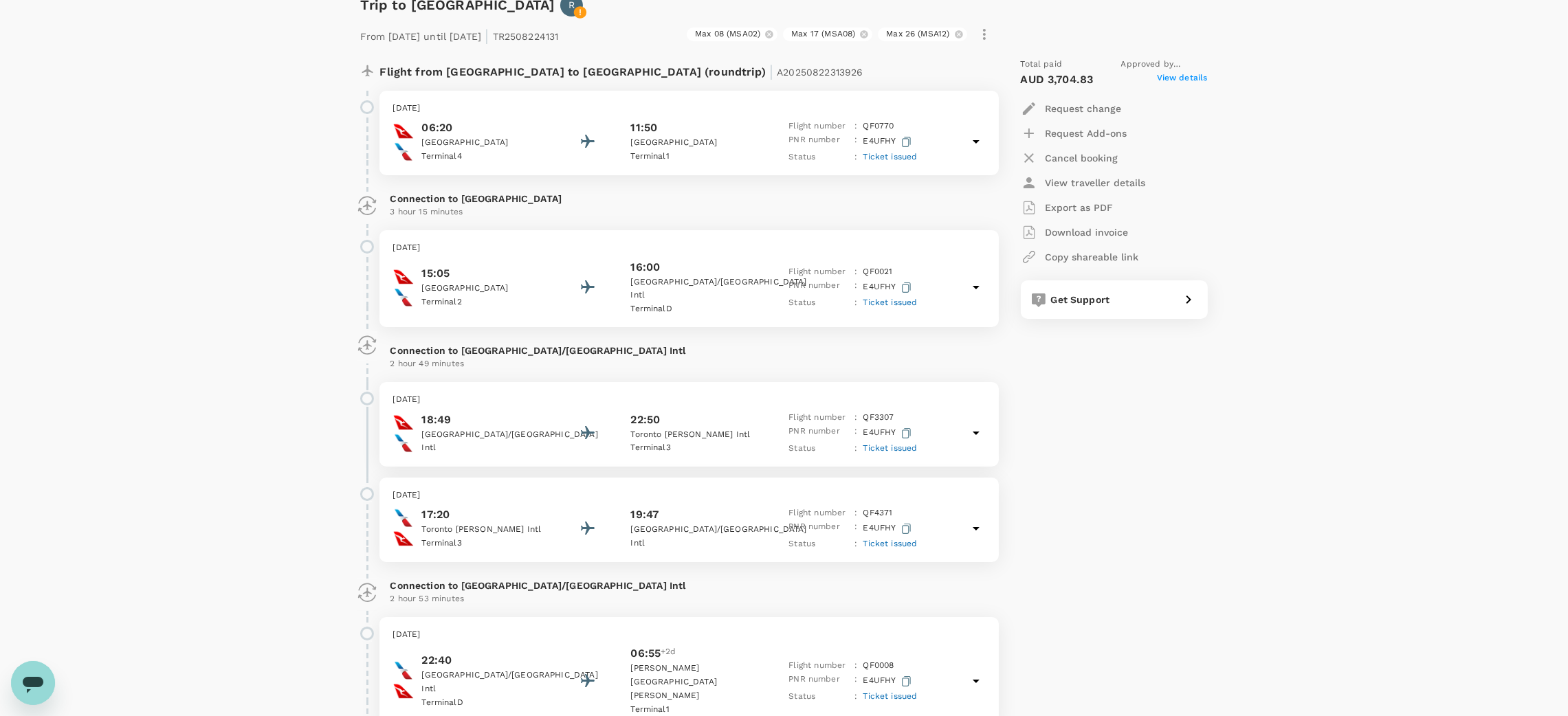
scroll to position [206, 0]
click at [979, 436] on icon at bounding box center [976, 437] width 6 height 3
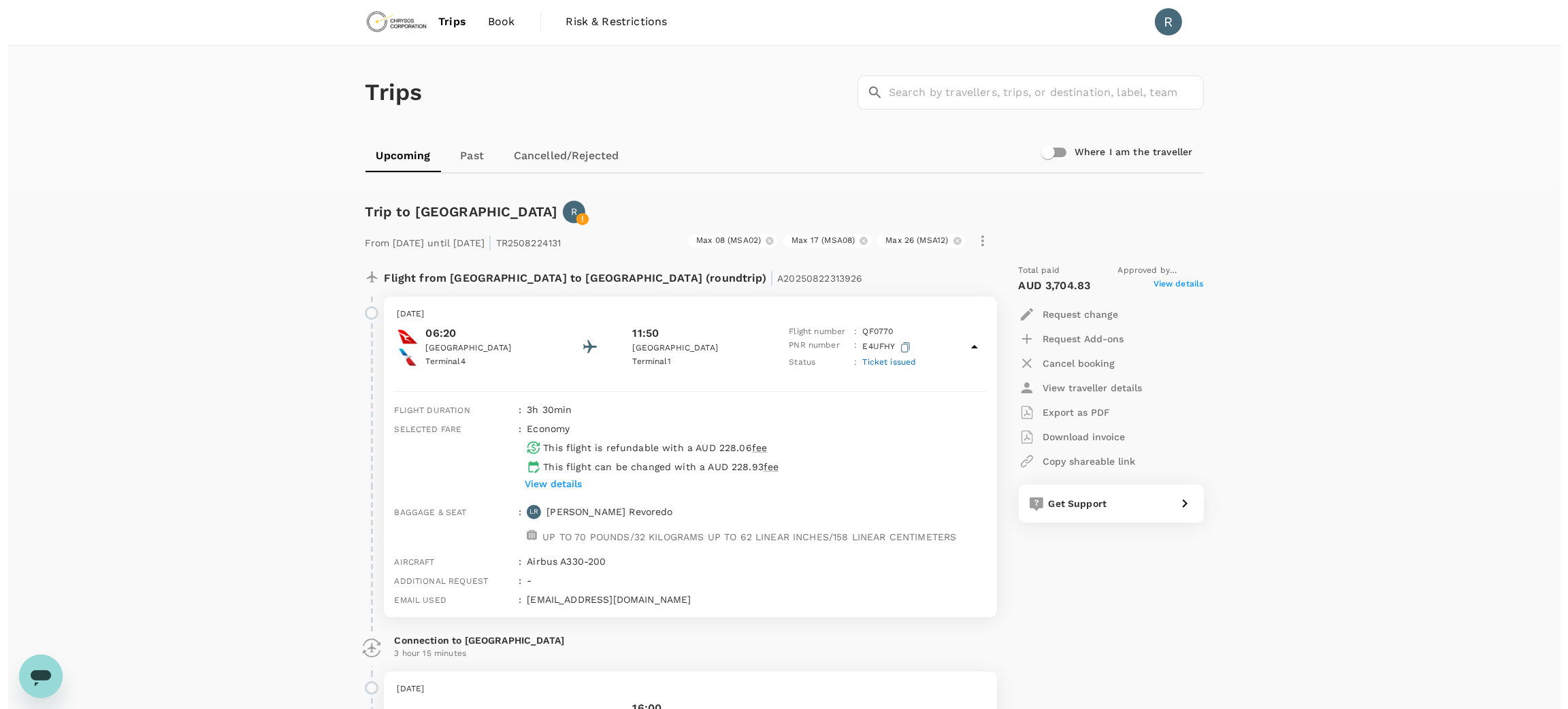
scroll to position [0, 0]
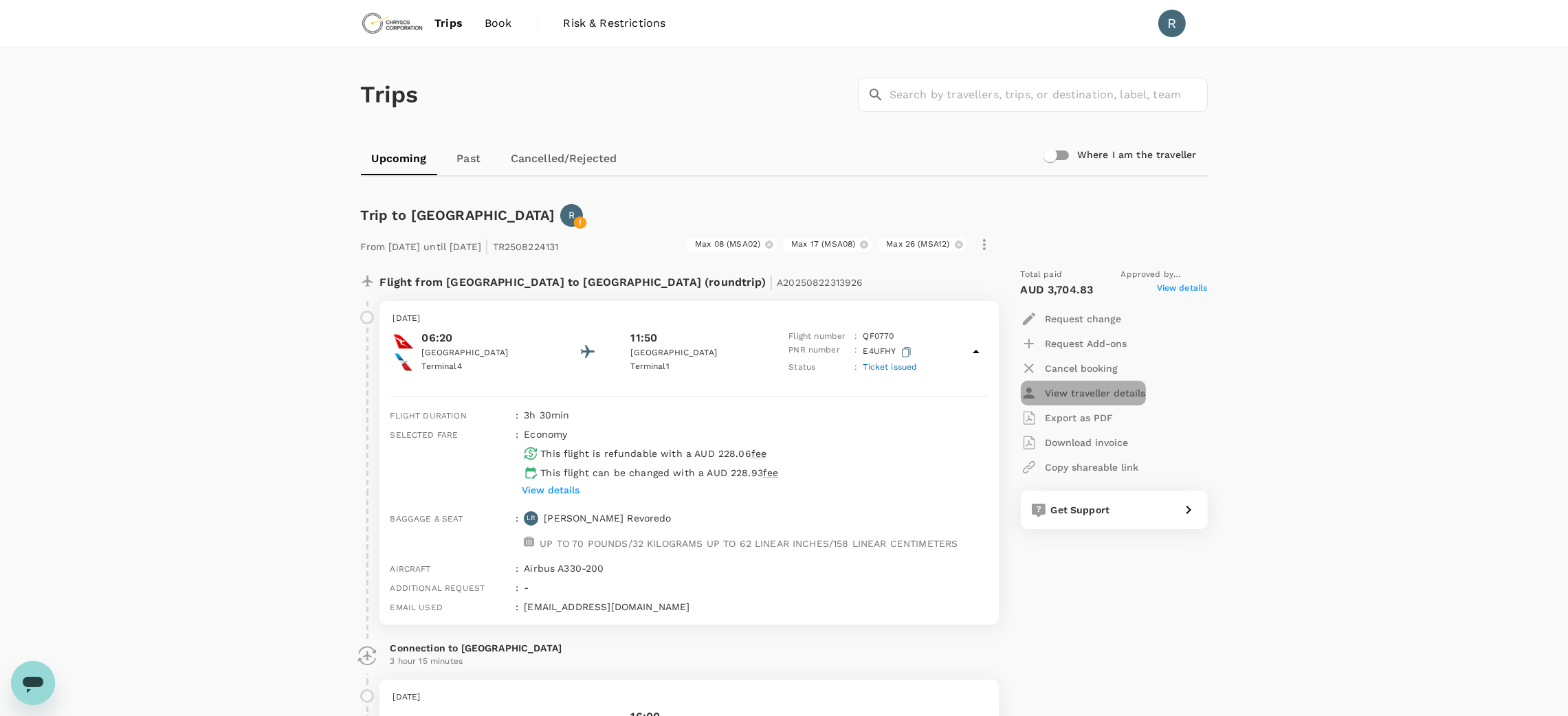
click at [1043, 394] on div "button" at bounding box center [1033, 393] width 25 height 16
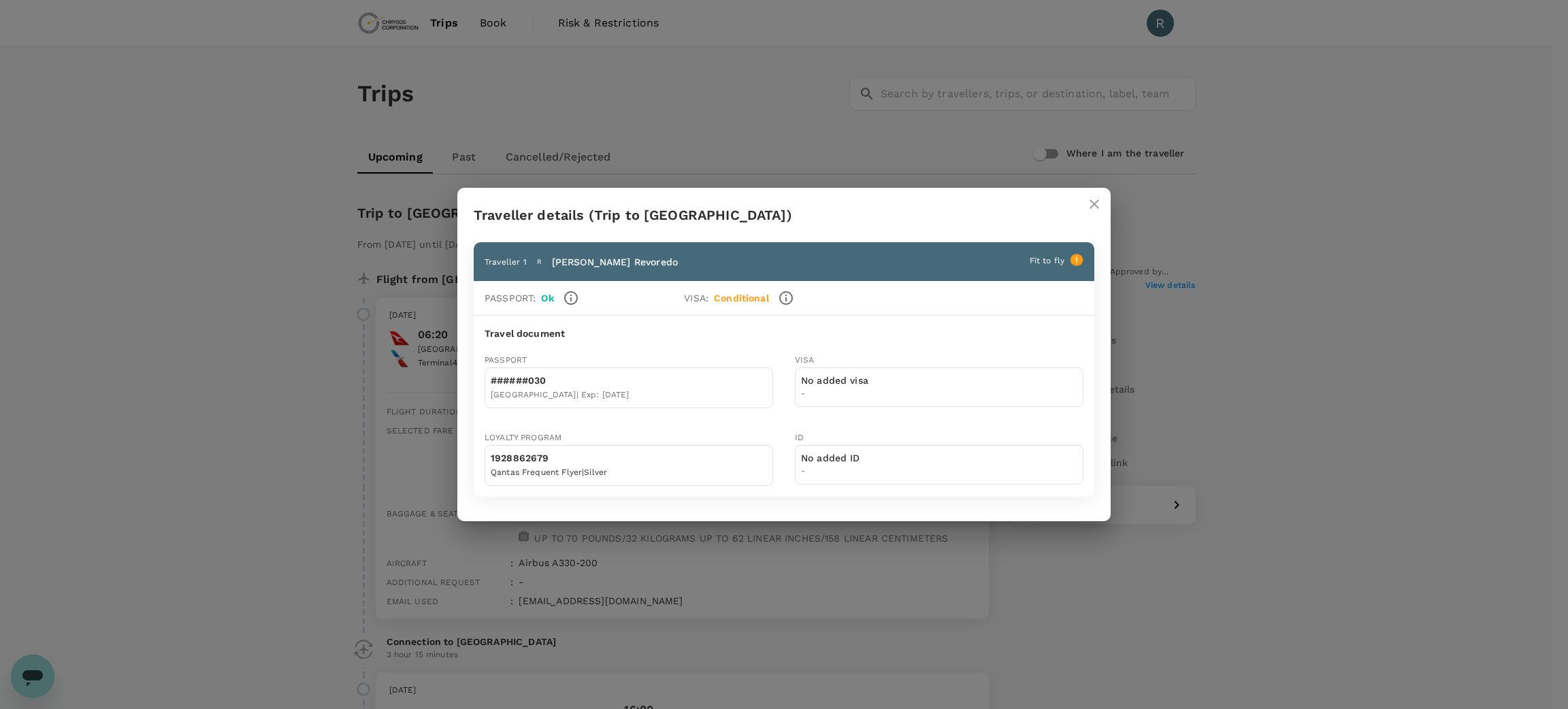
click at [851, 333] on div "VISA No added visa -" at bounding box center [928, 369] width 311 height 78
click at [844, 379] on p "No added visa" at bounding box center [835, 380] width 67 height 14
click at [1097, 206] on icon "close" at bounding box center [1095, 205] width 10 height 10
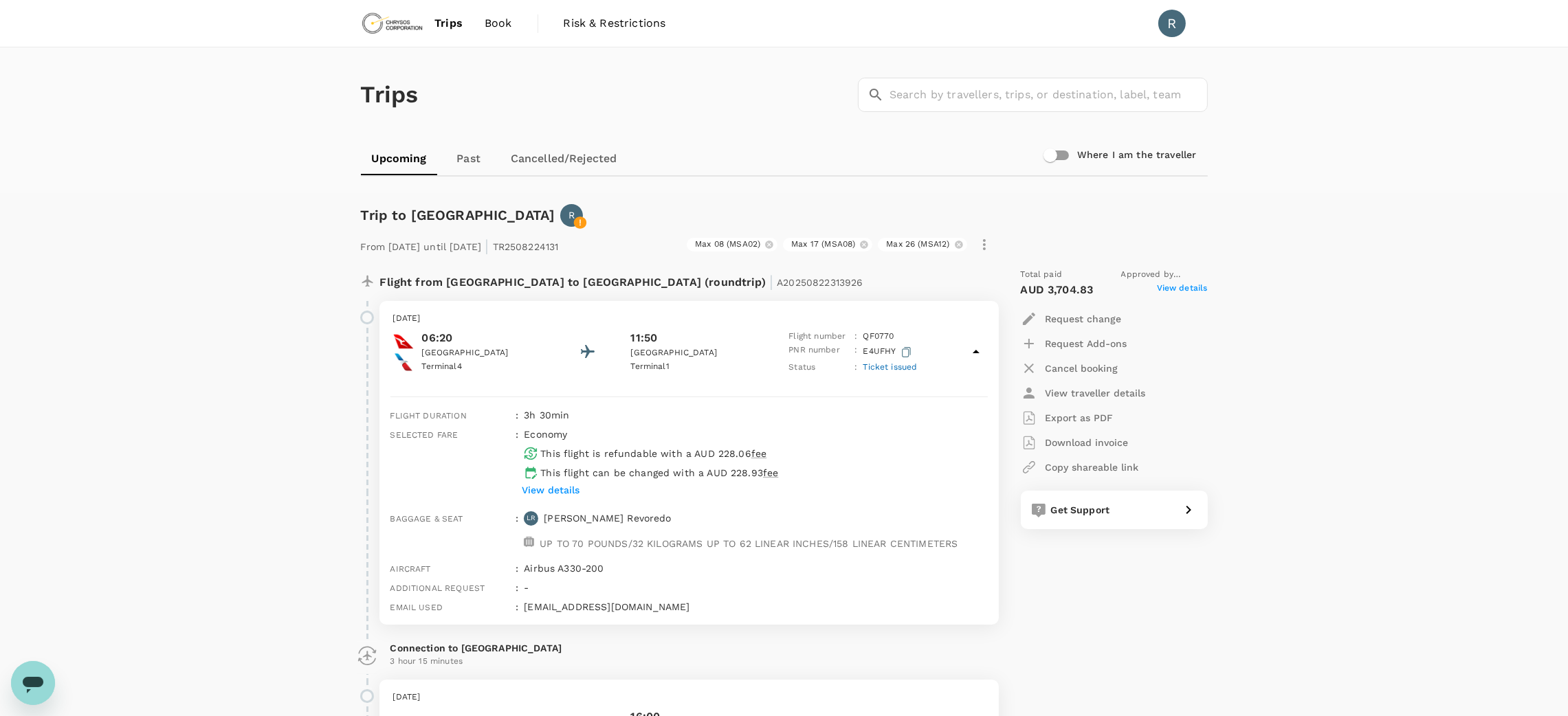
click at [573, 219] on icon at bounding box center [579, 222] width 14 height 14
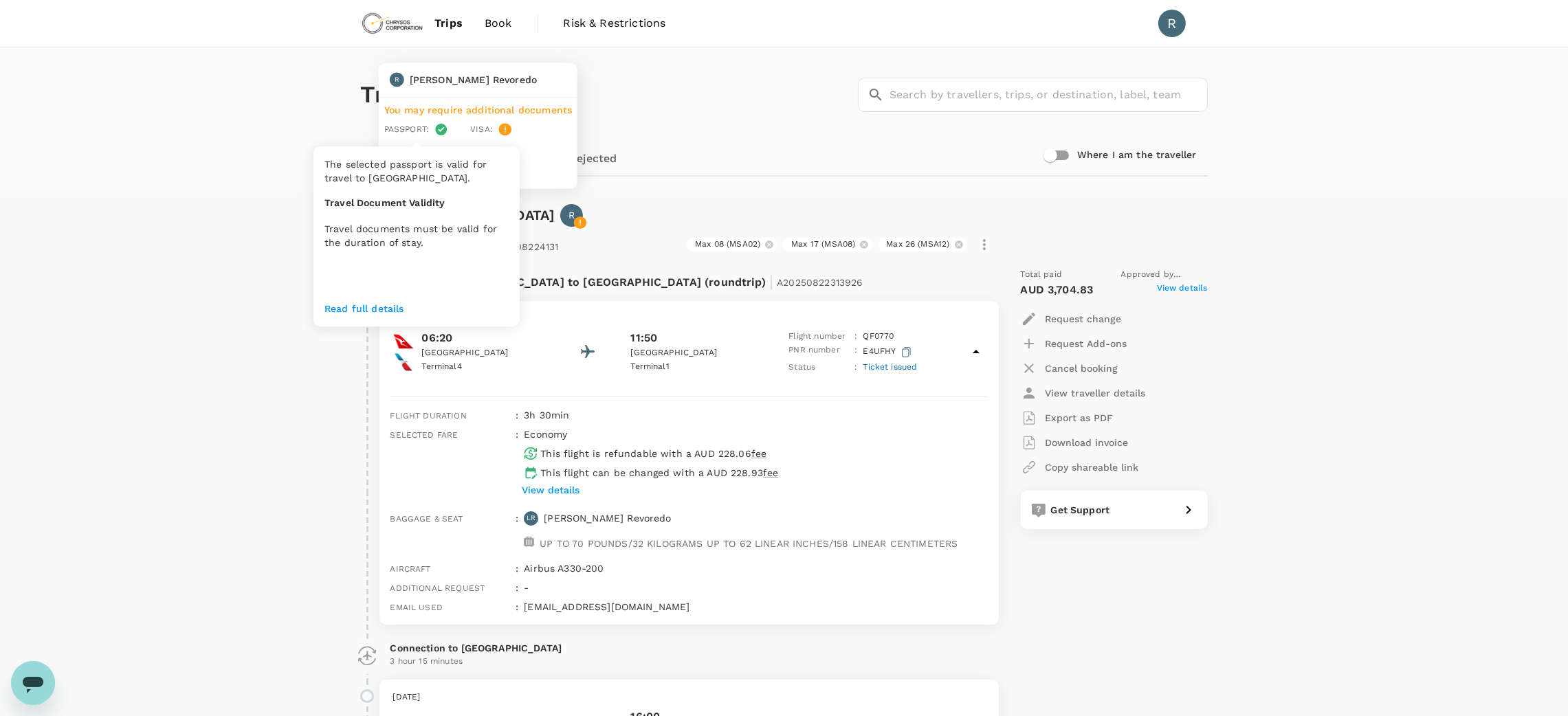
click at [427, 134] on p "Passport :" at bounding box center [406, 129] width 45 height 12
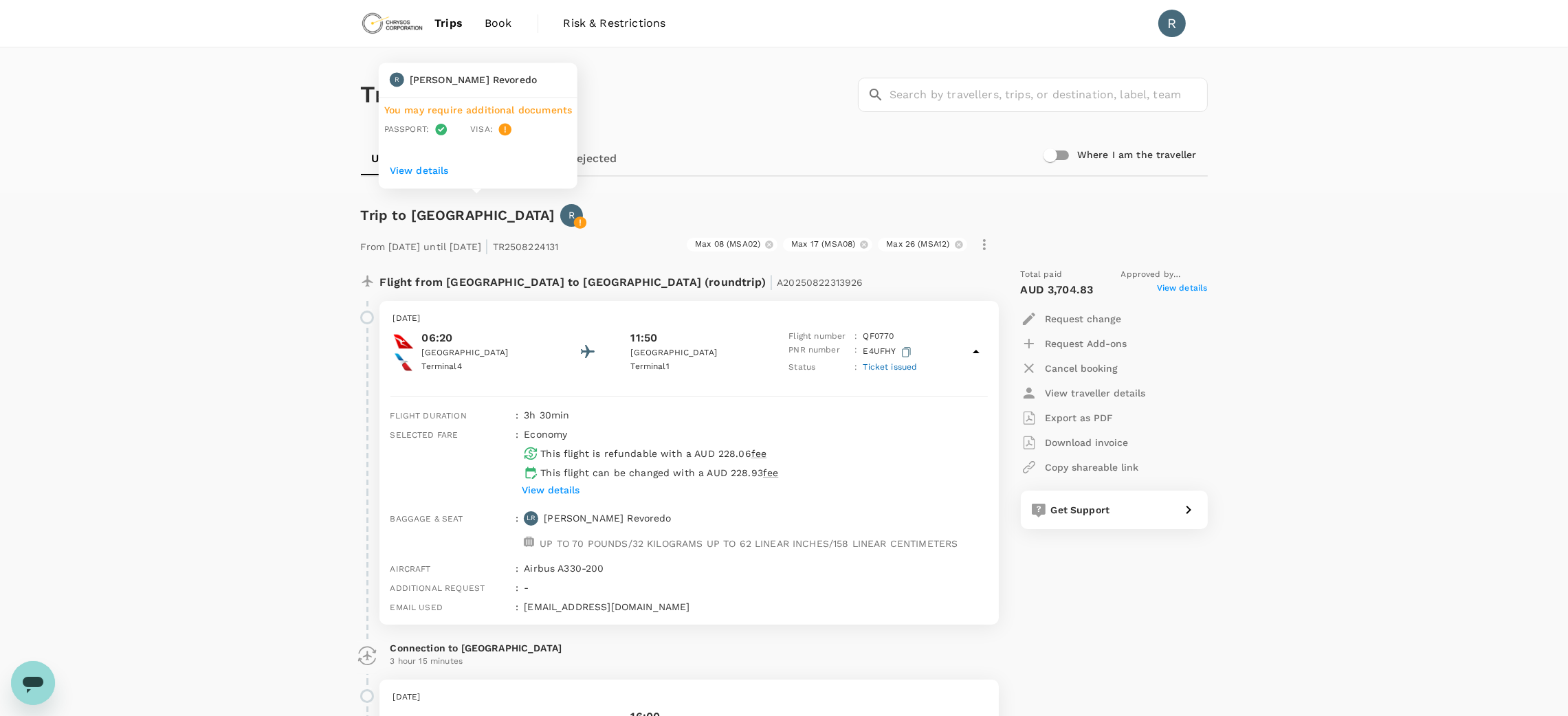
click at [419, 173] on p "View details" at bounding box center [478, 170] width 177 height 14
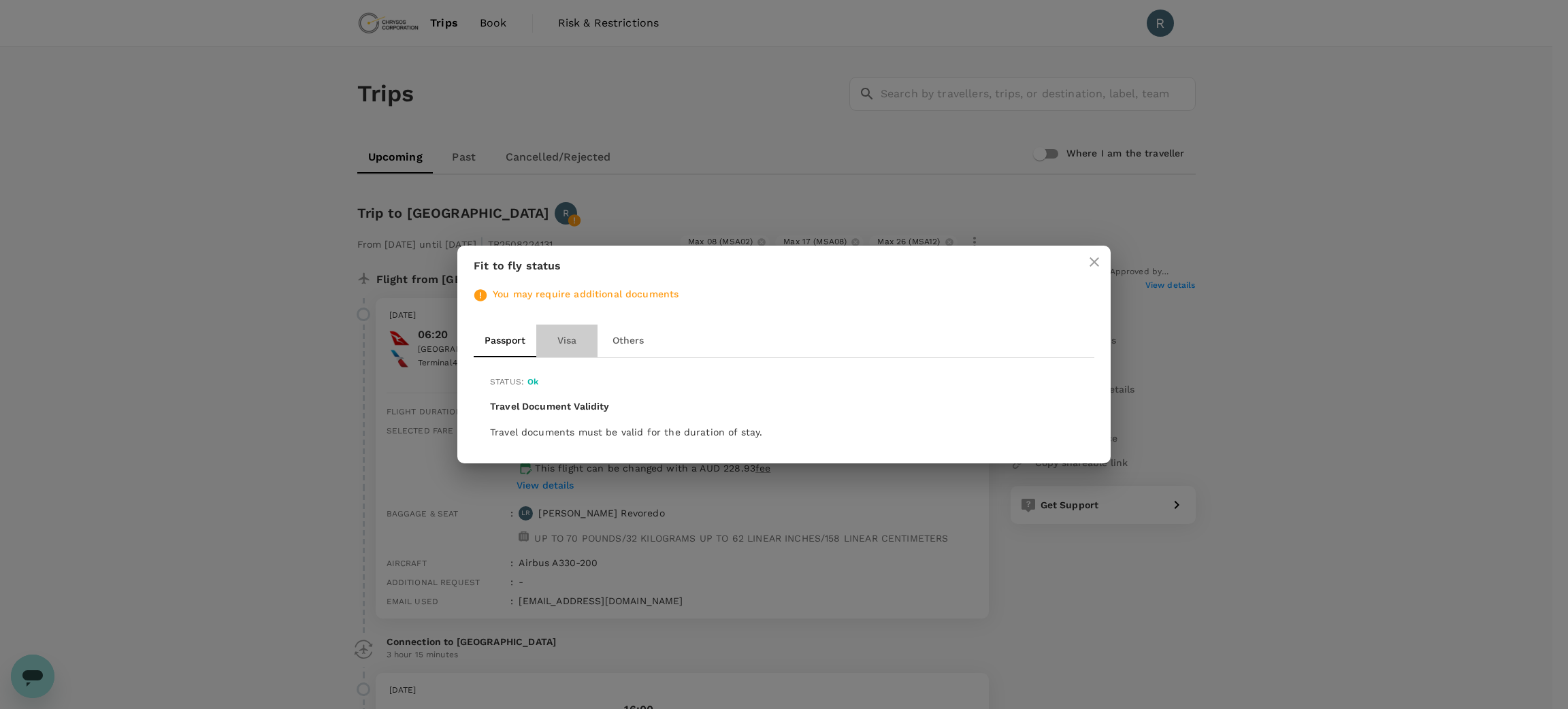
click at [552, 349] on button "Visa" at bounding box center [567, 341] width 61 height 33
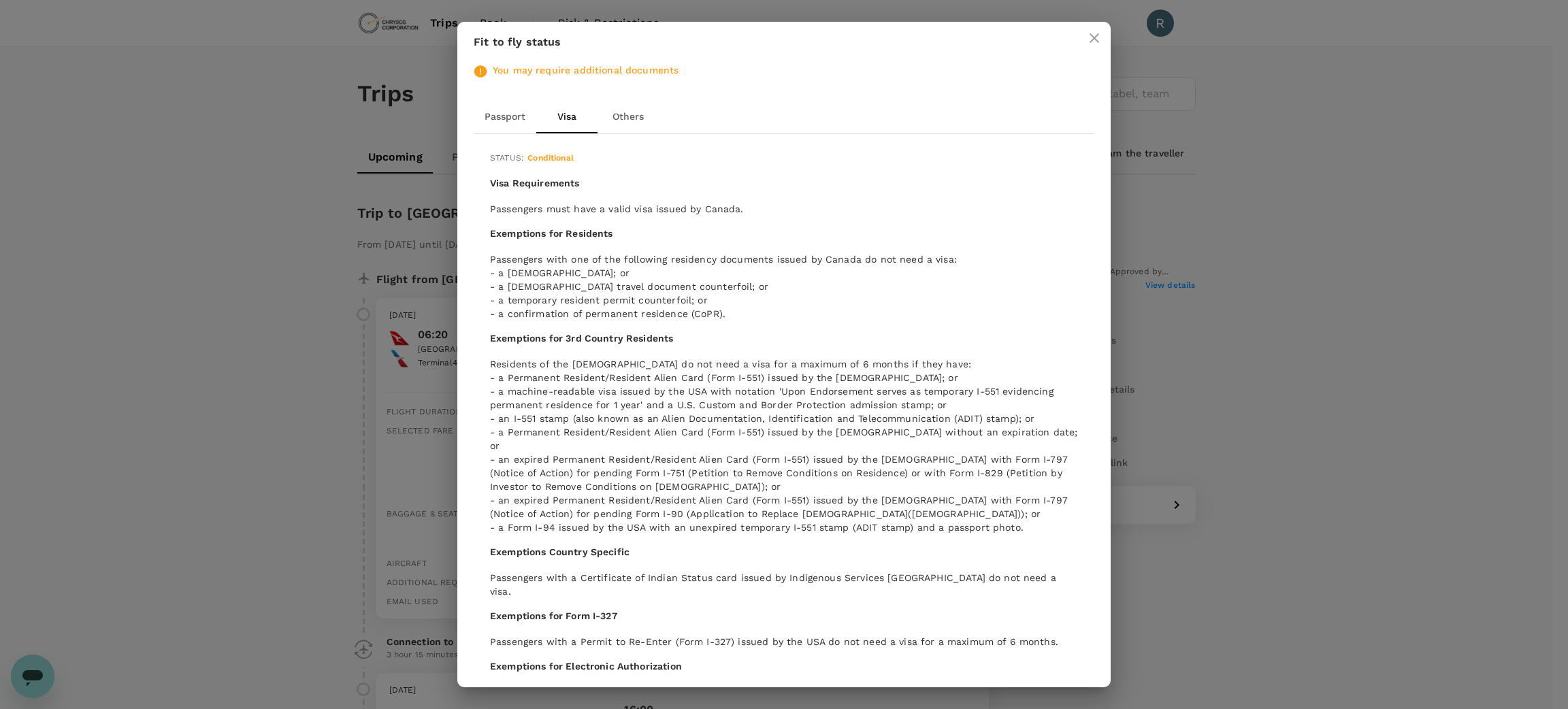
click at [627, 119] on button "Others" at bounding box center [628, 117] width 61 height 33
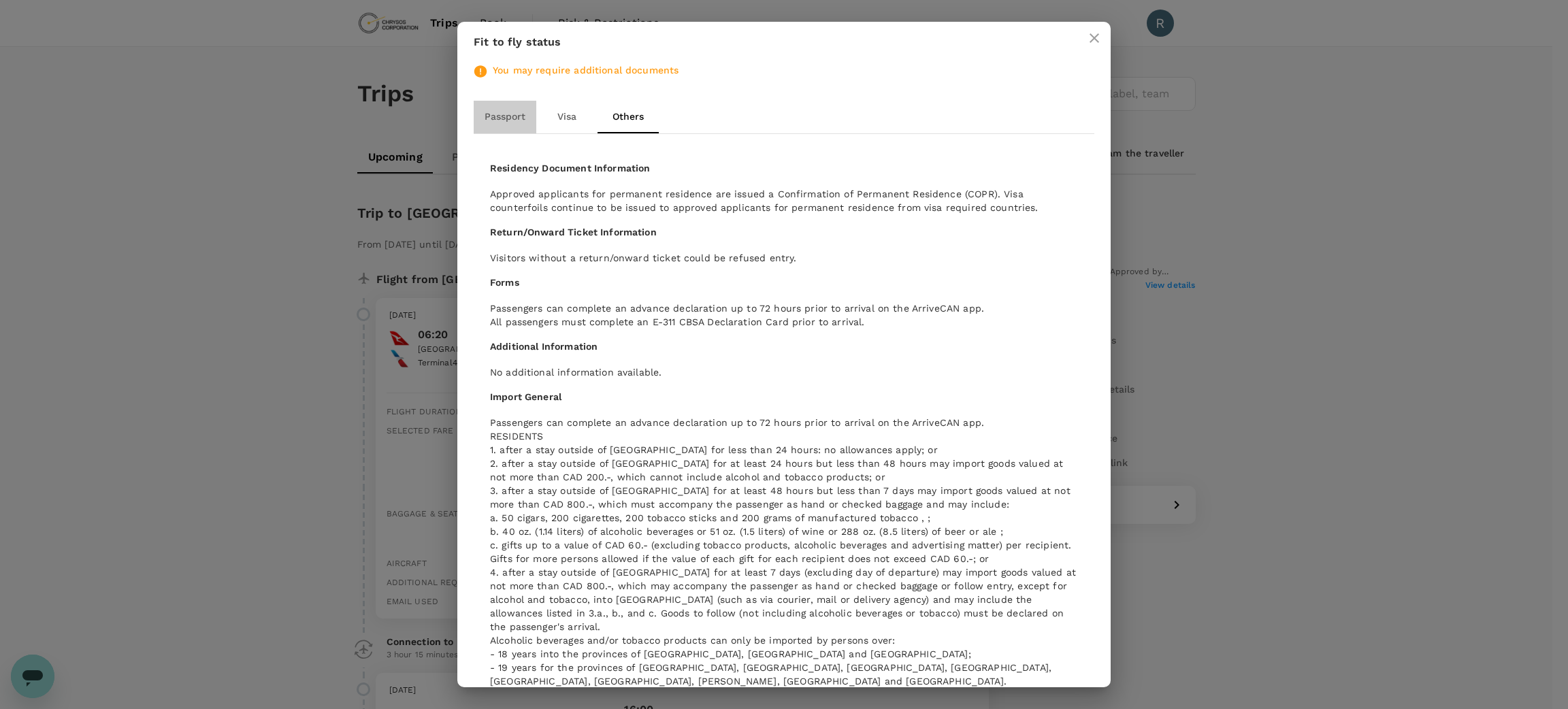
click at [489, 113] on button "Passport" at bounding box center [505, 117] width 63 height 33
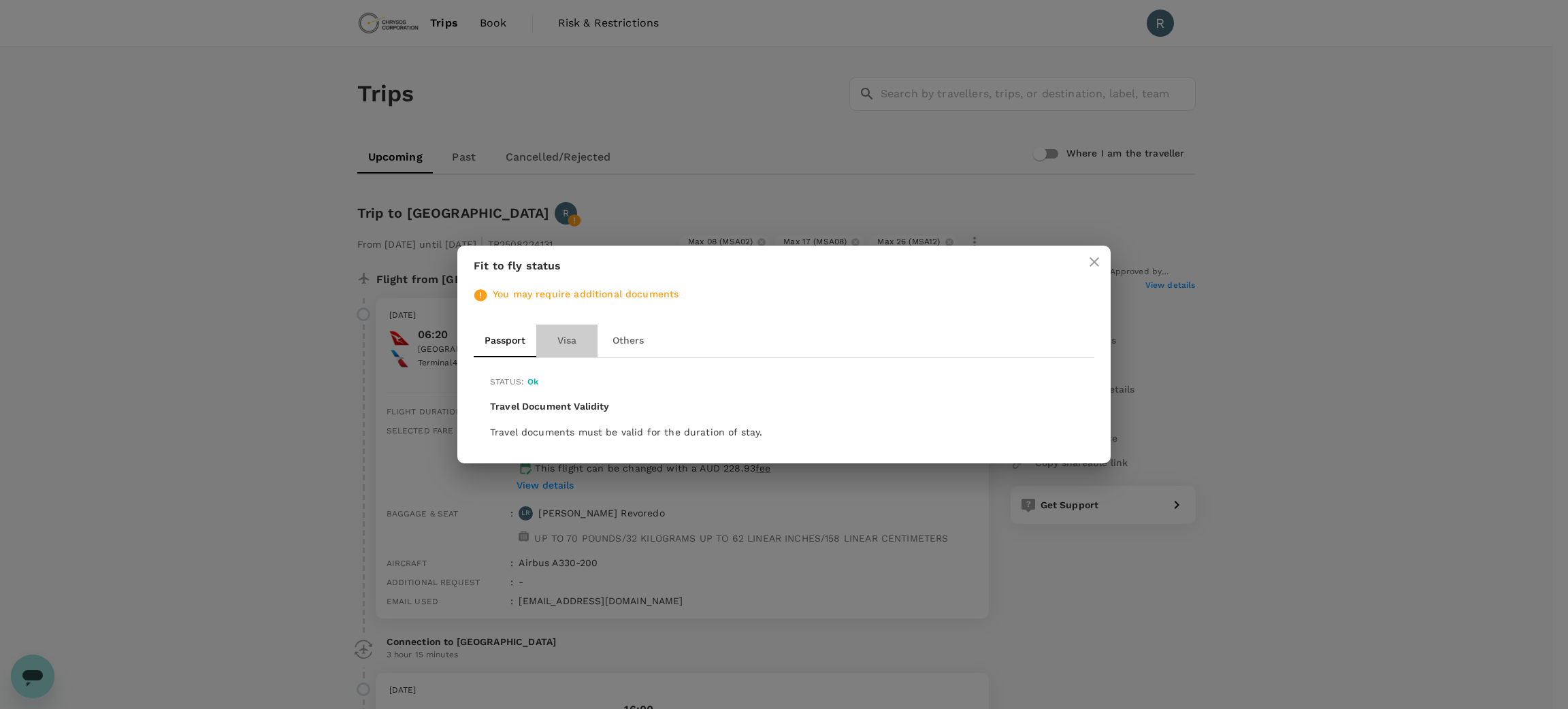
click at [565, 344] on button "Visa" at bounding box center [567, 341] width 61 height 33
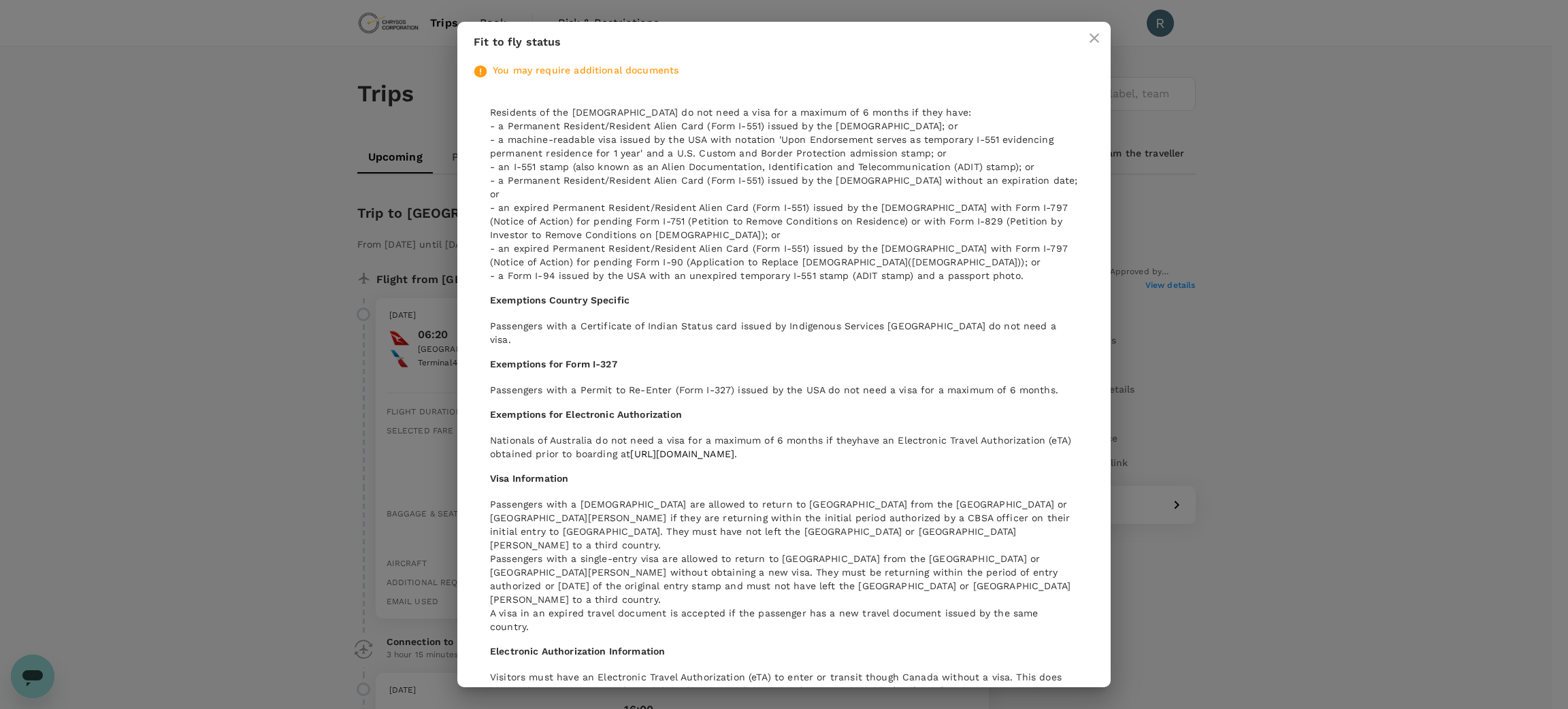
scroll to position [271, 0]
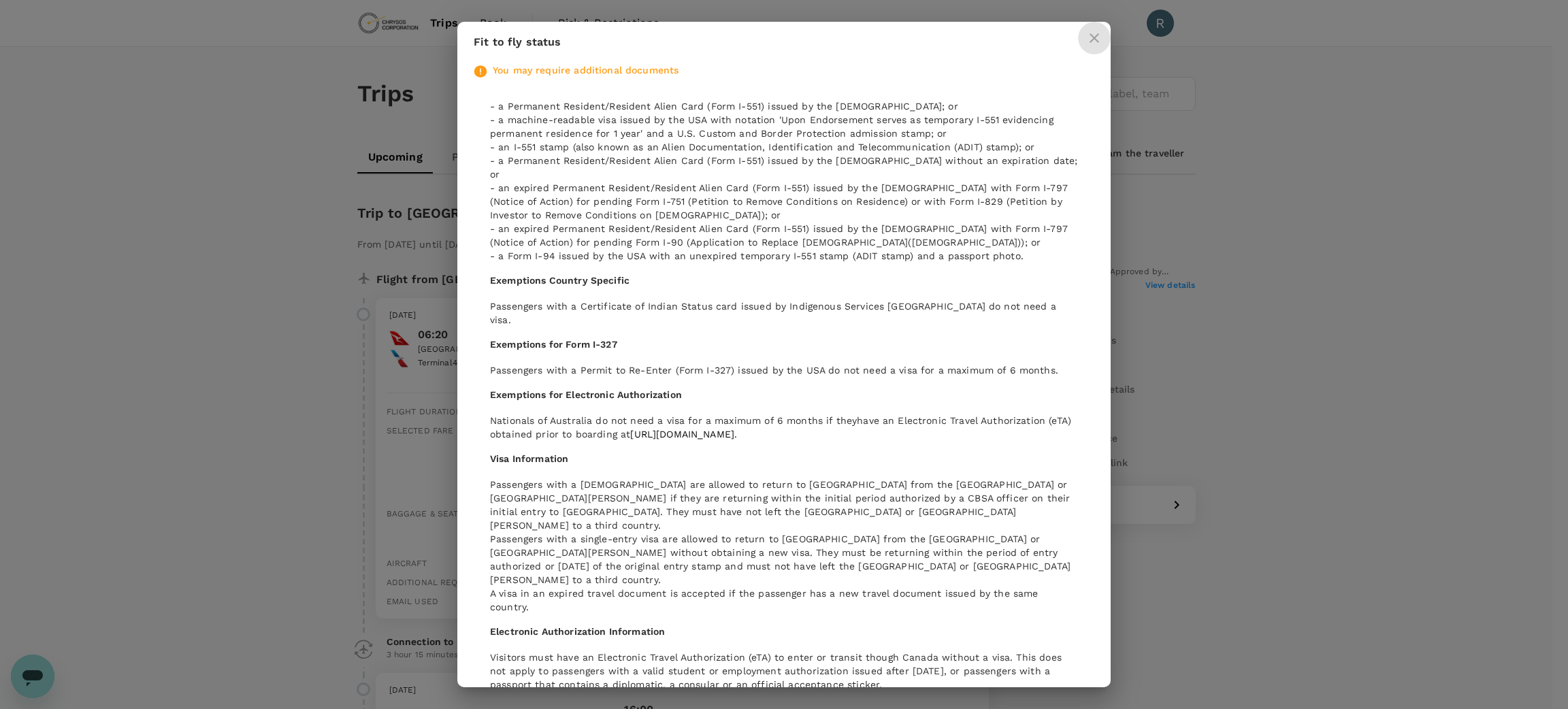
click at [1092, 32] on icon "close" at bounding box center [1095, 38] width 16 height 16
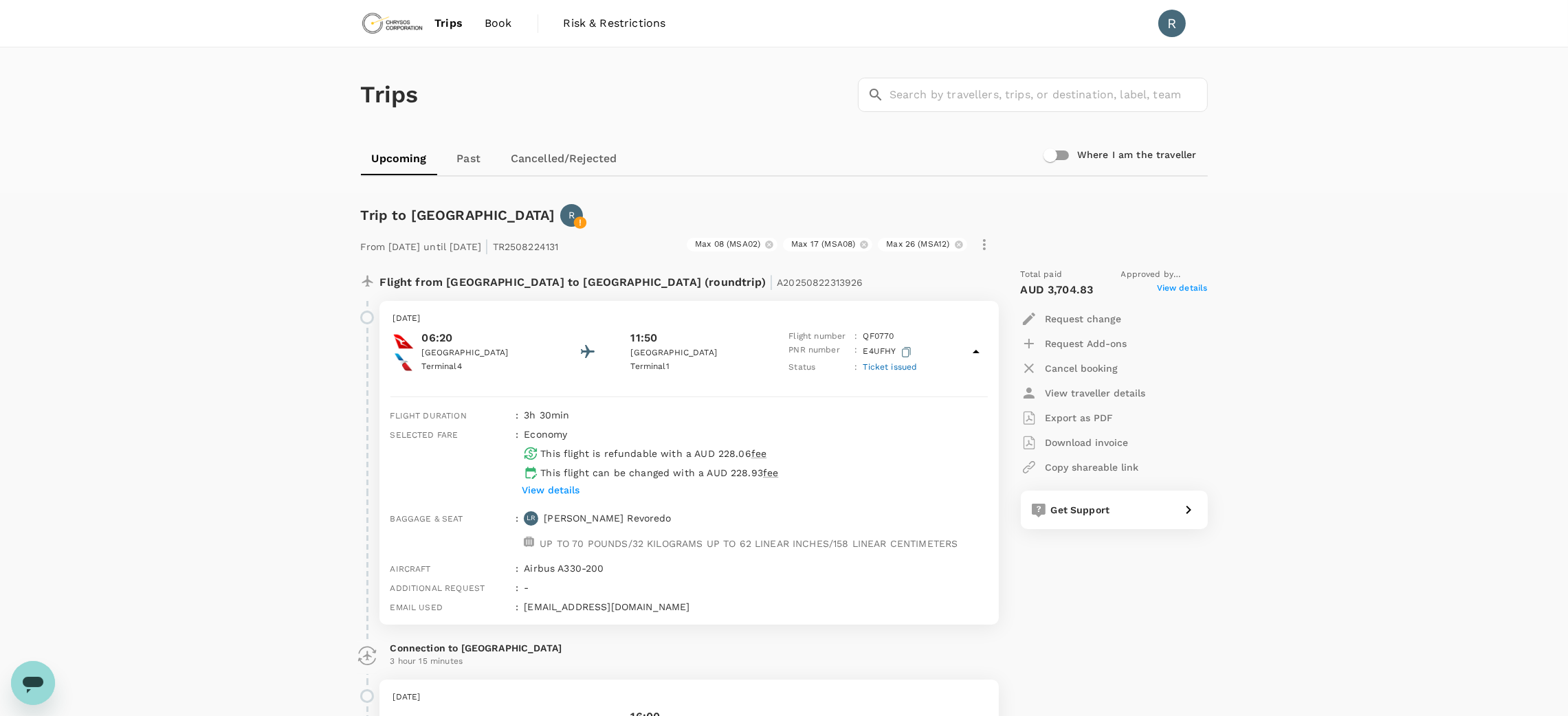
click at [1178, 288] on span "View details" at bounding box center [1182, 290] width 51 height 16
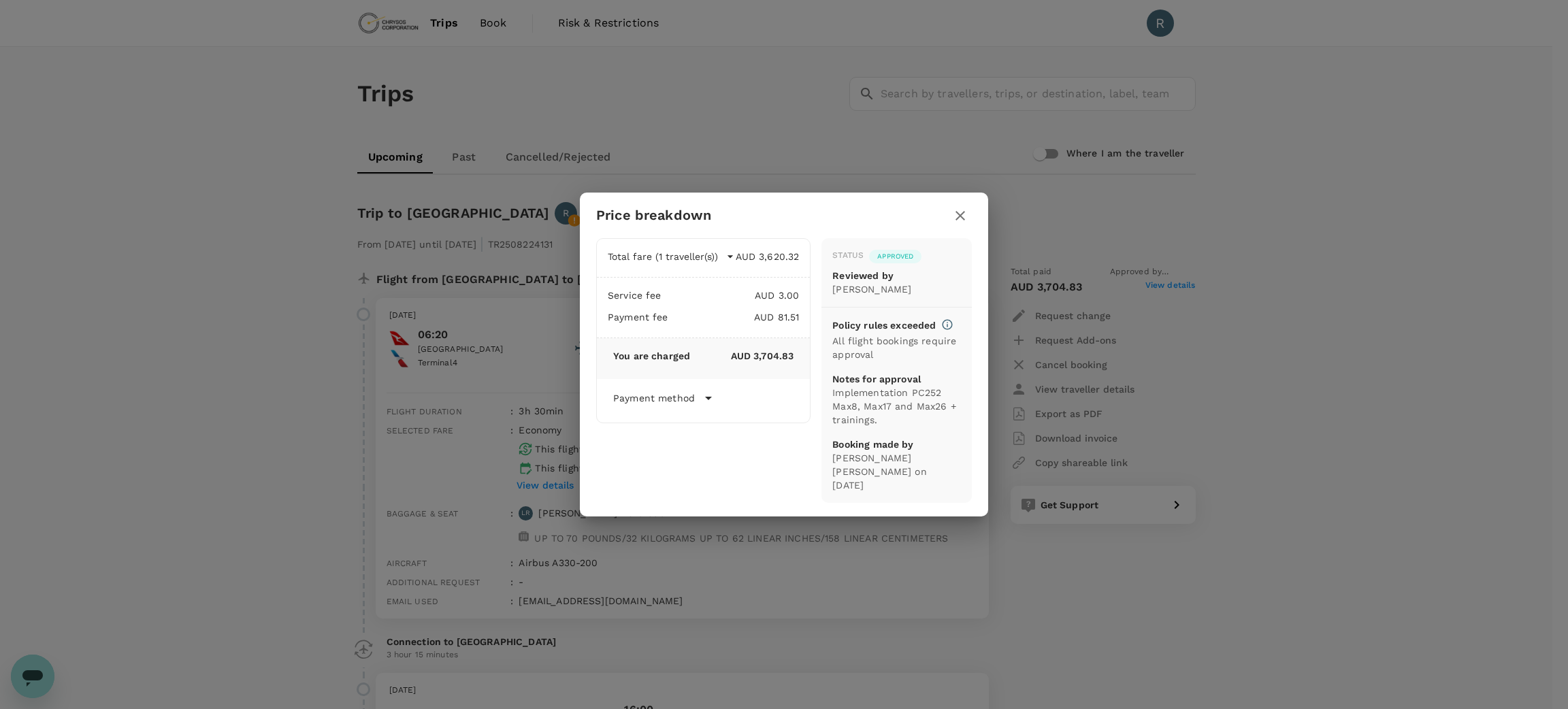
click at [961, 224] on icon "button" at bounding box center [961, 216] width 16 height 16
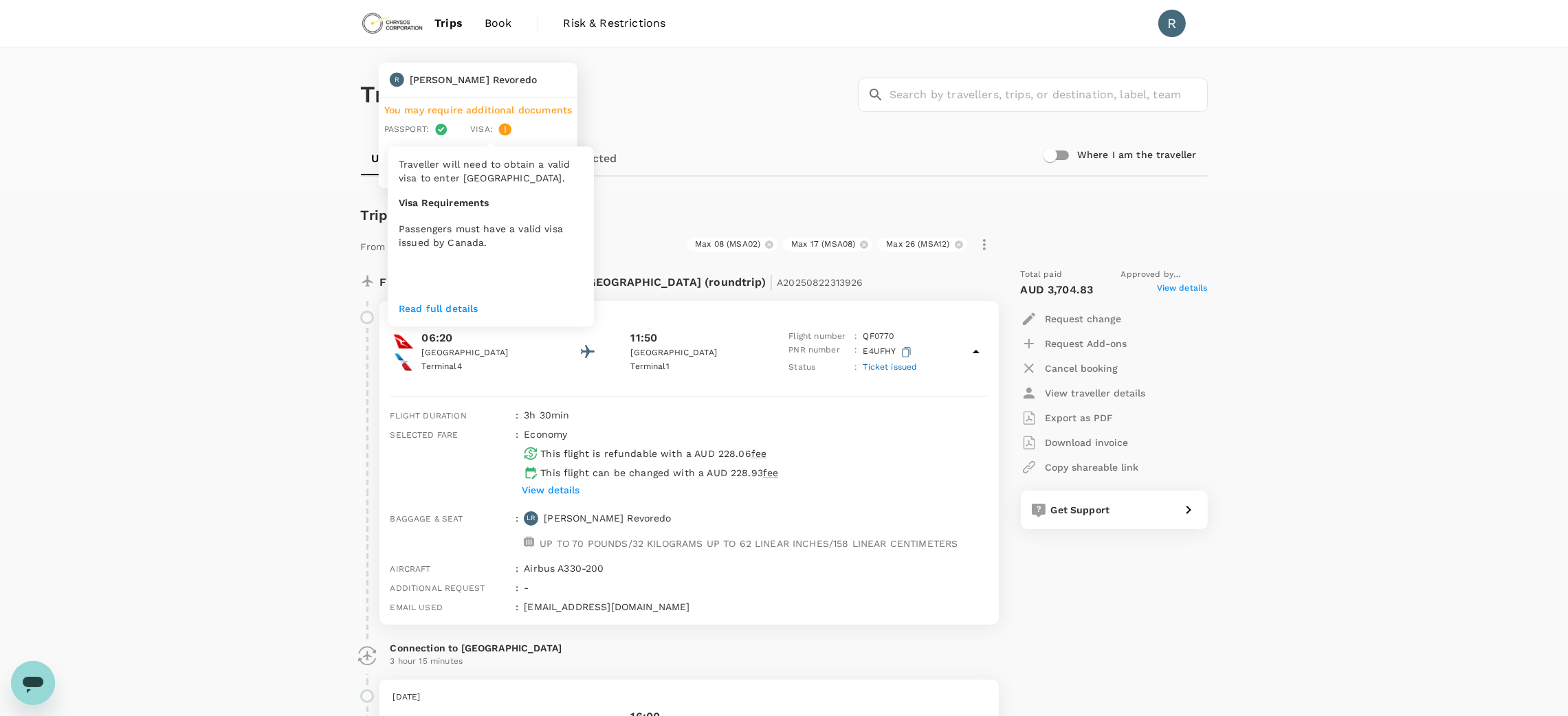
click at [453, 313] on p "Read full details" at bounding box center [490, 308] width 184 height 14
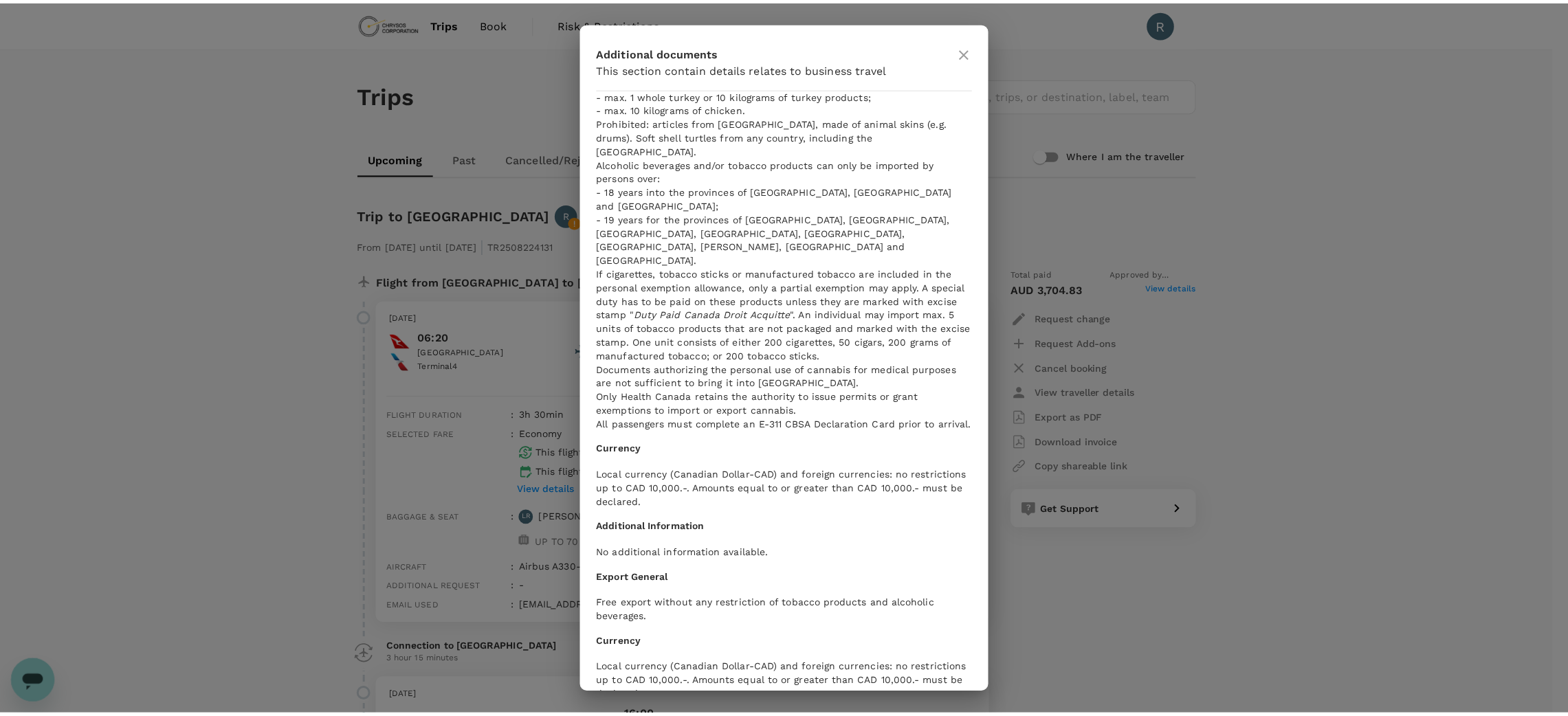
scroll to position [2596, 0]
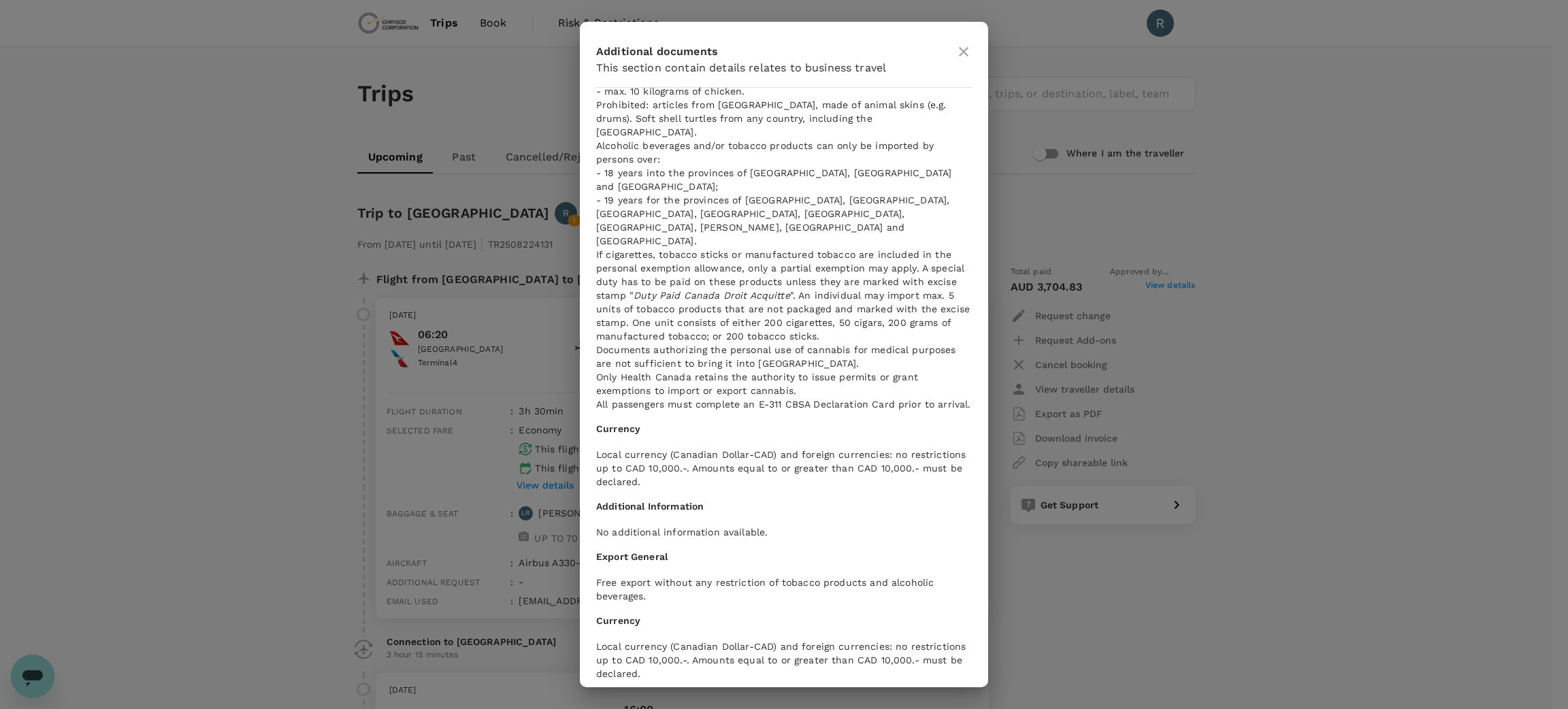
click at [963, 56] on icon at bounding box center [964, 51] width 16 height 16
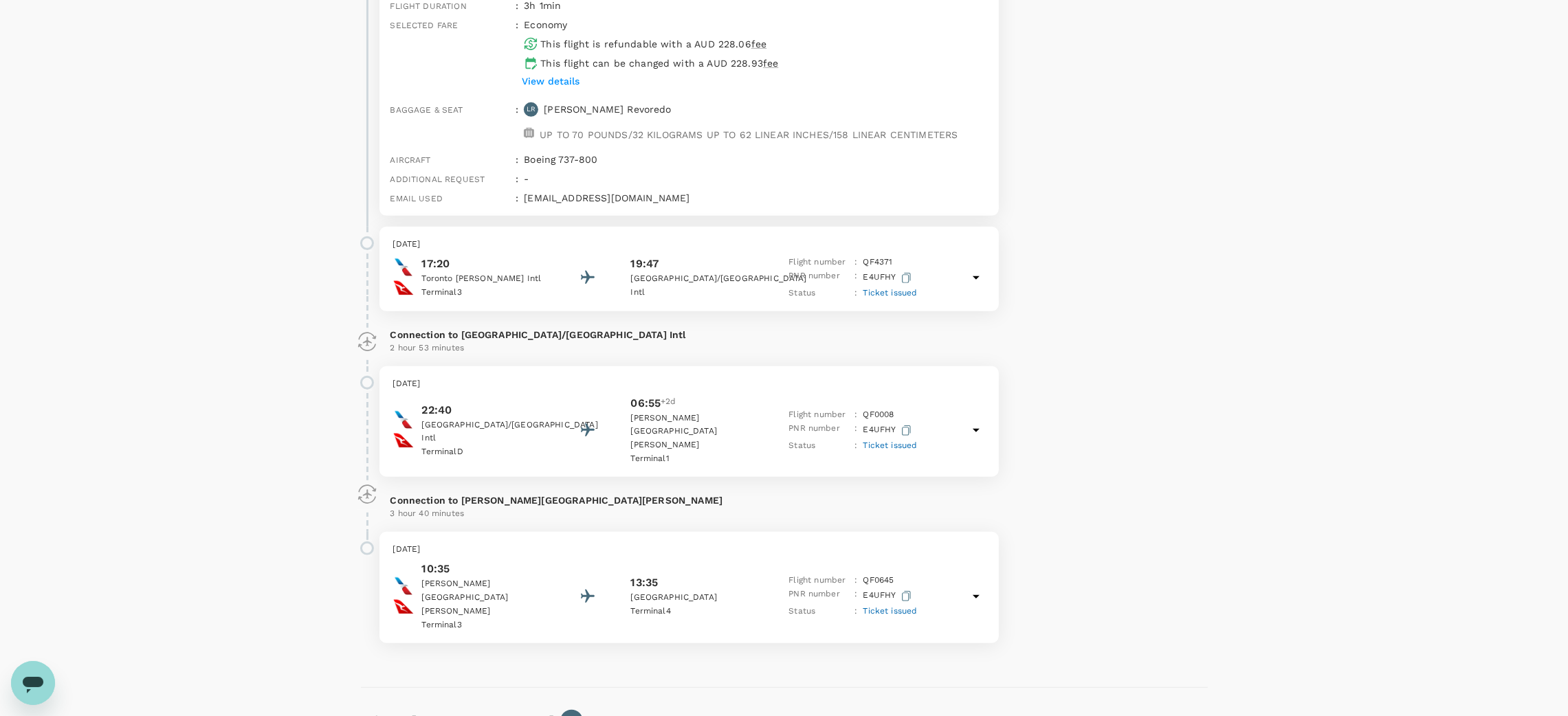
scroll to position [1182, 0]
